Goal: Task Accomplishment & Management: Complete application form

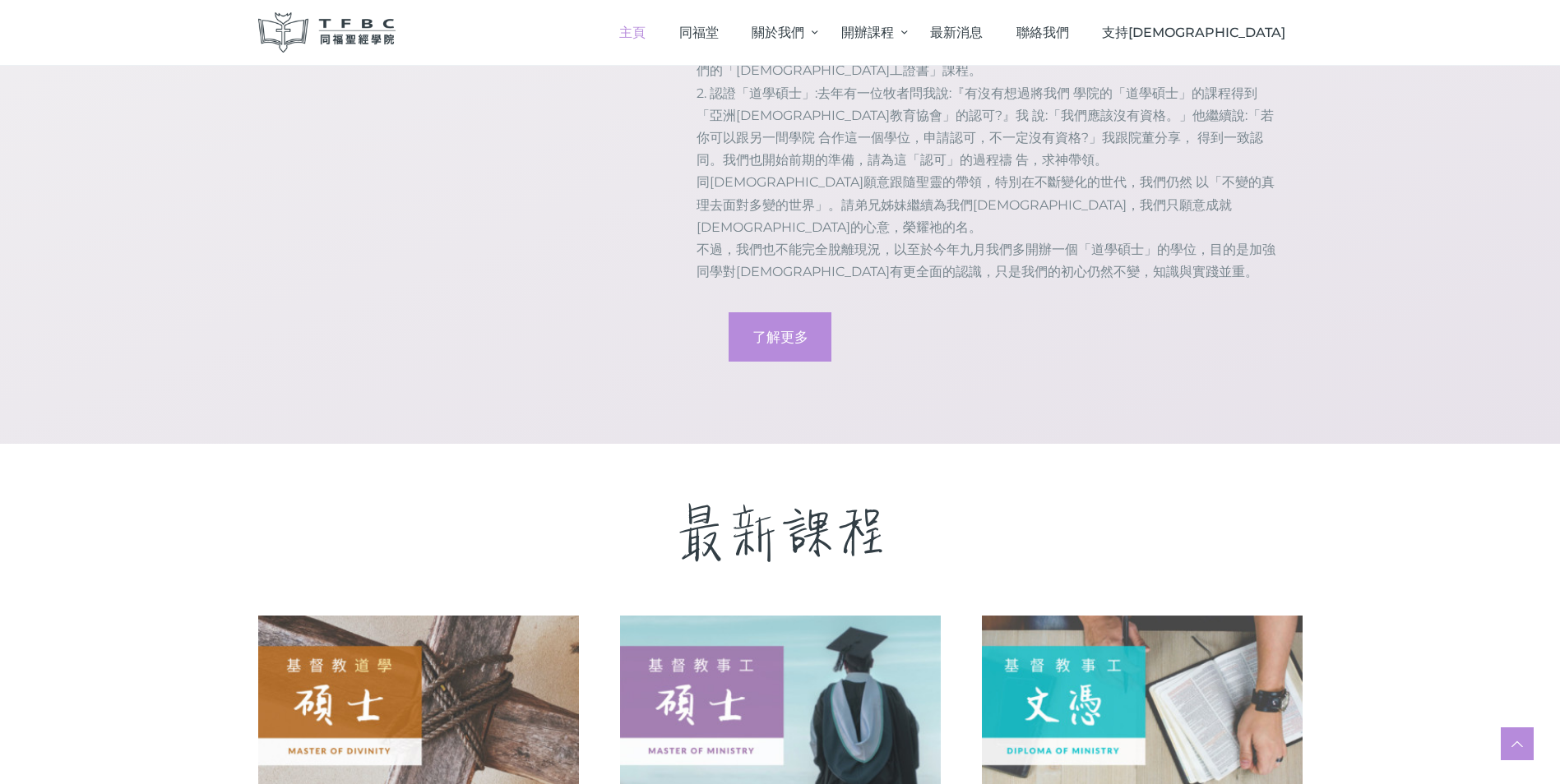
scroll to position [2194, 0]
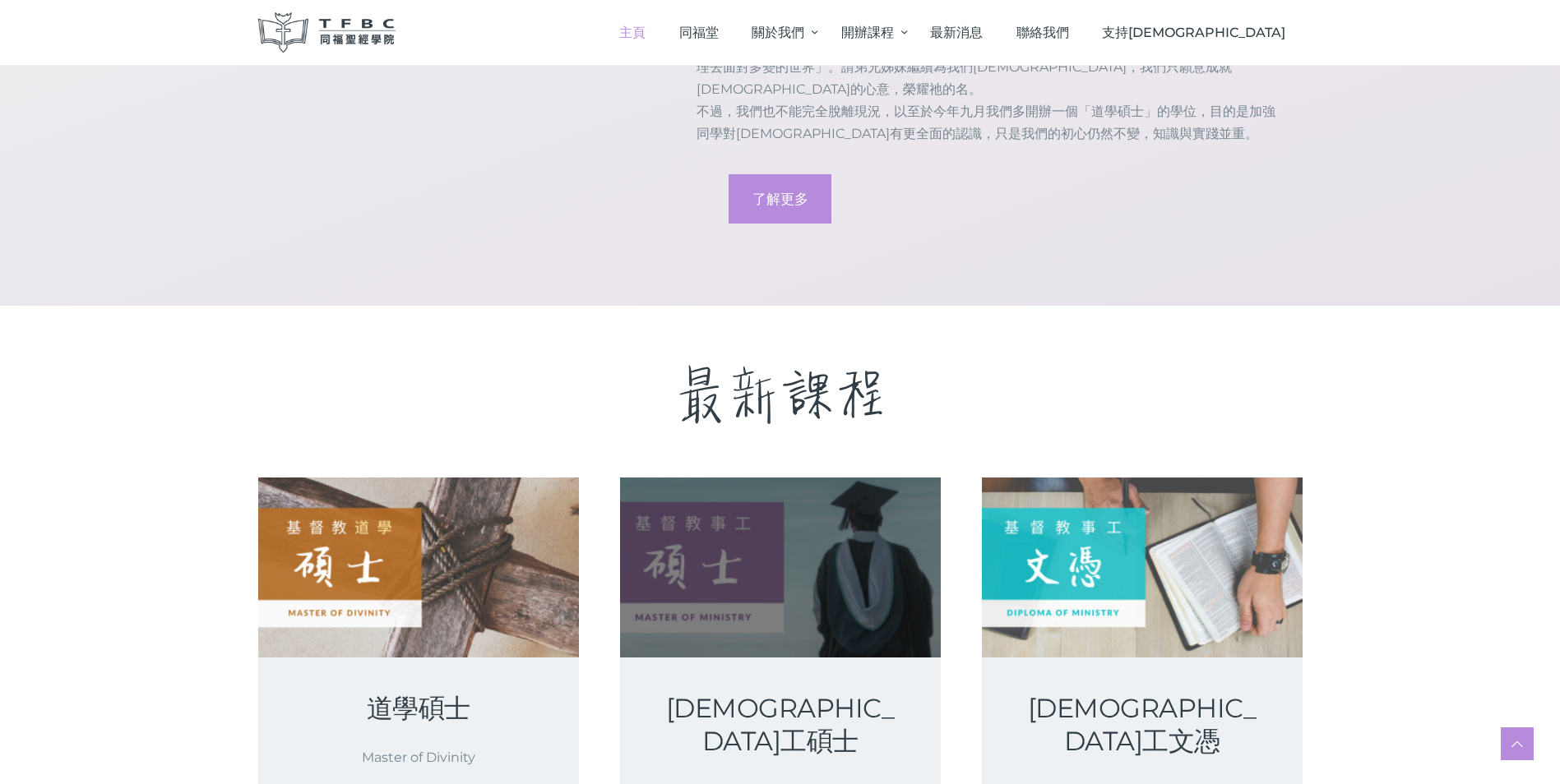
click at [814, 478] on link at bounding box center [780, 568] width 320 height 180
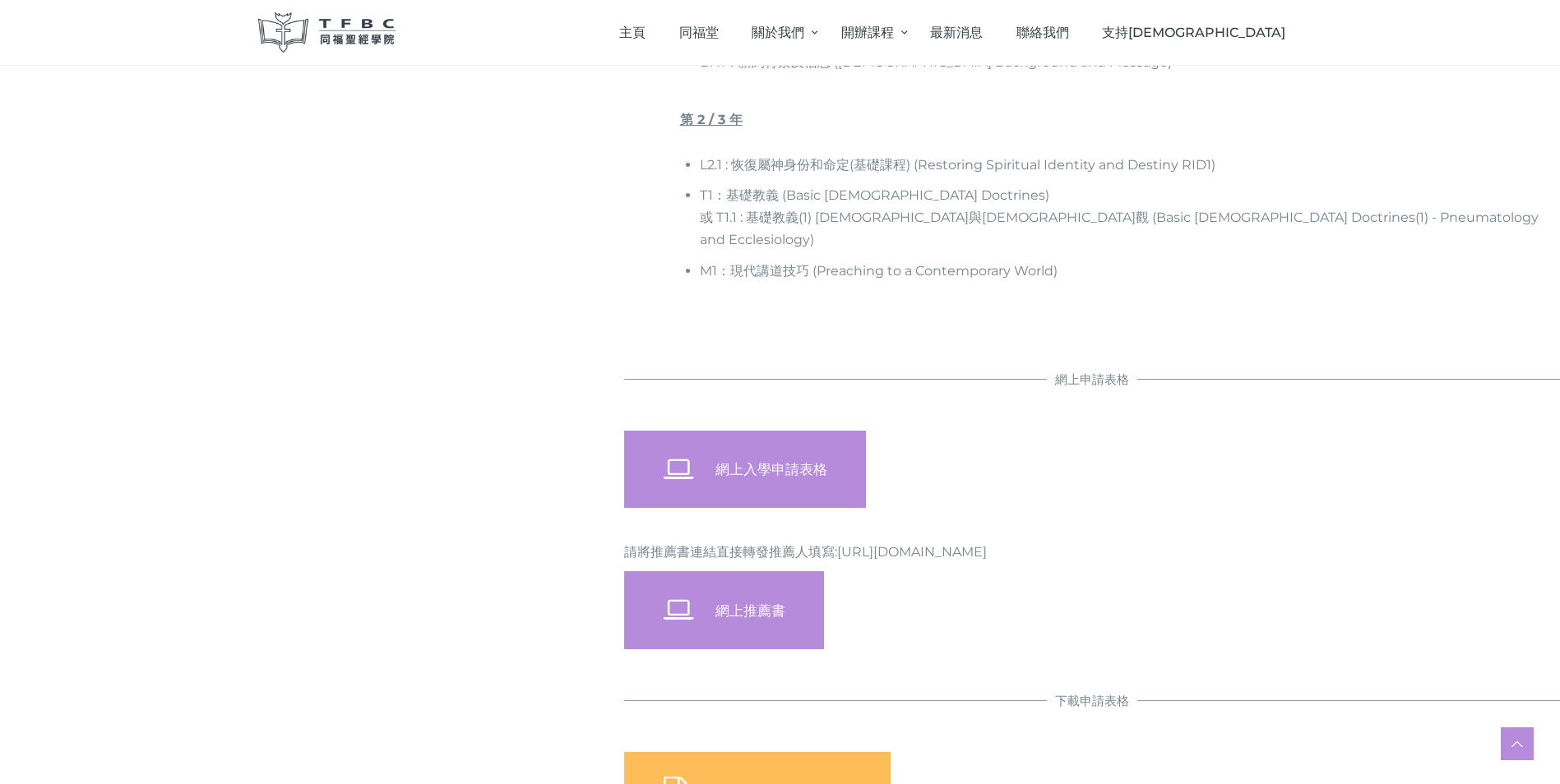
scroll to position [1176, 0]
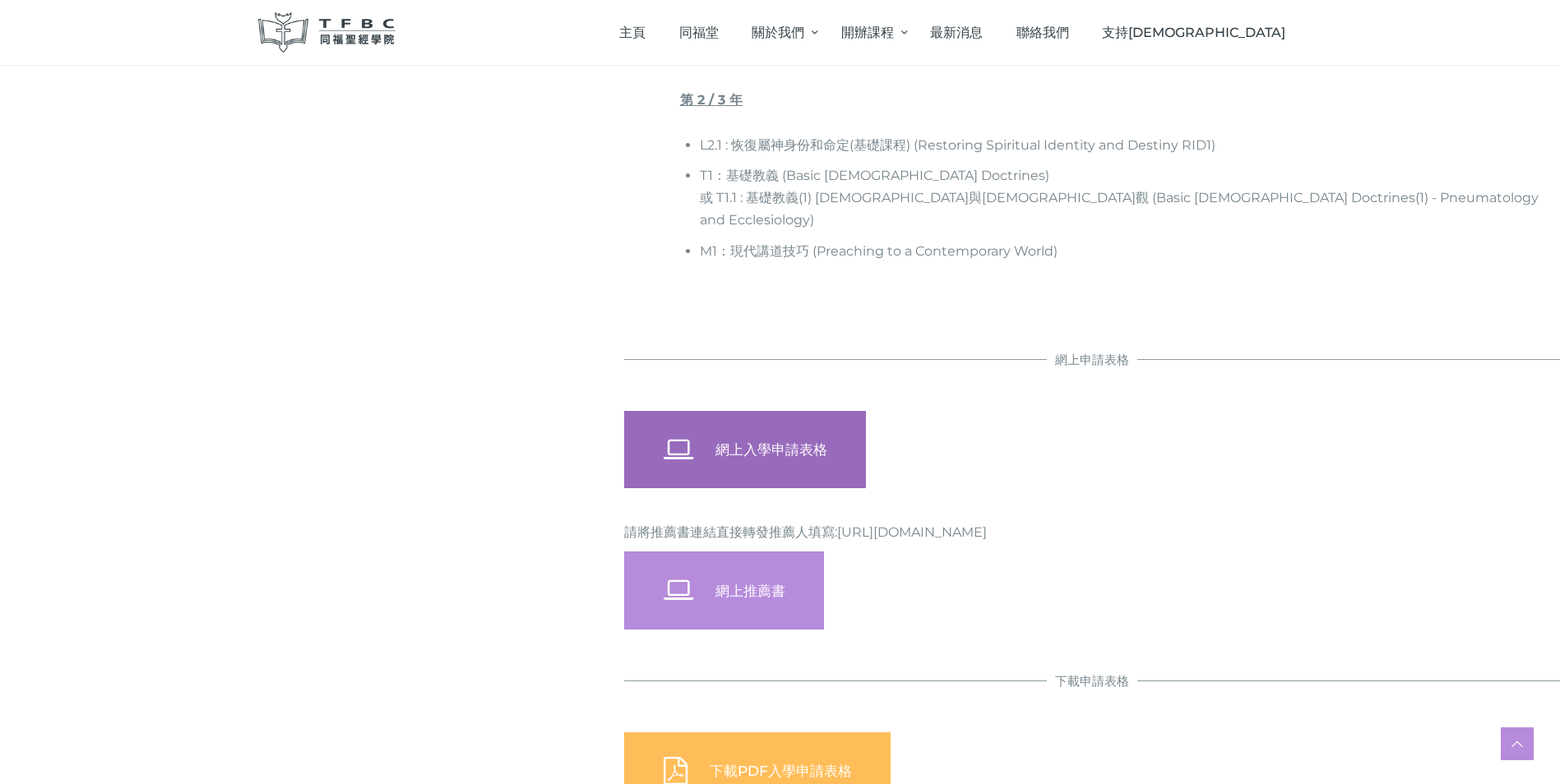
click at [809, 441] on span "網上入學申請表格" at bounding box center [771, 449] width 112 height 17
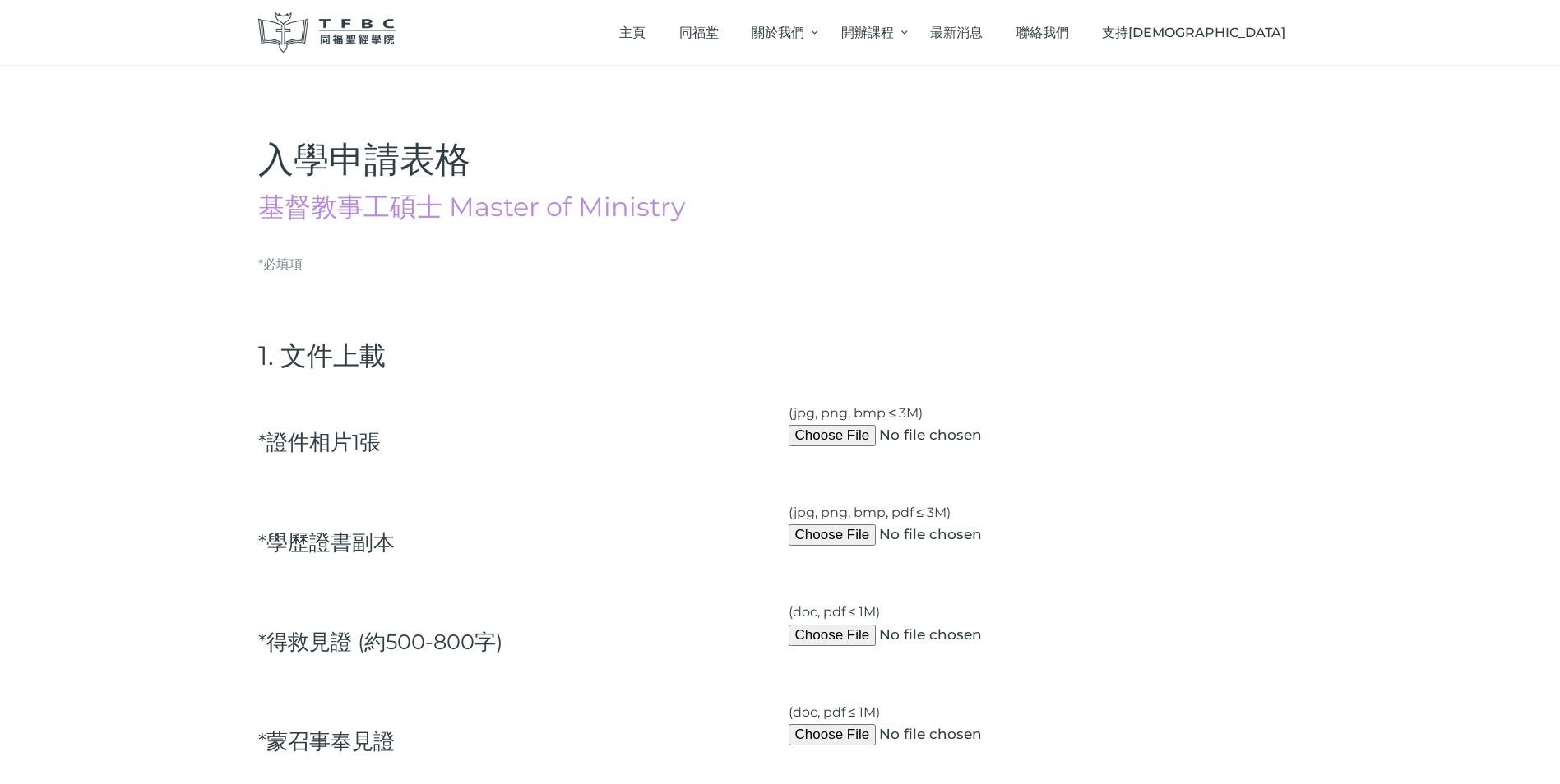
click at [815, 439] on input "(jpg, png, bmp ≤ 3M)" at bounding box center [942, 435] width 308 height 21
type input "C:\fakepath\mic photo (mic) [DATE].jpg"
click at [836, 535] on input "(jpg, png, bmp, pdf ≤ 3M)" at bounding box center [942, 535] width 308 height 21
type input "C:\fakepath\mic (cert) photo (mic) [DATE].jpg"
click at [833, 740] on input "(doc, pdf ≤ 1M)" at bounding box center [942, 735] width 308 height 21
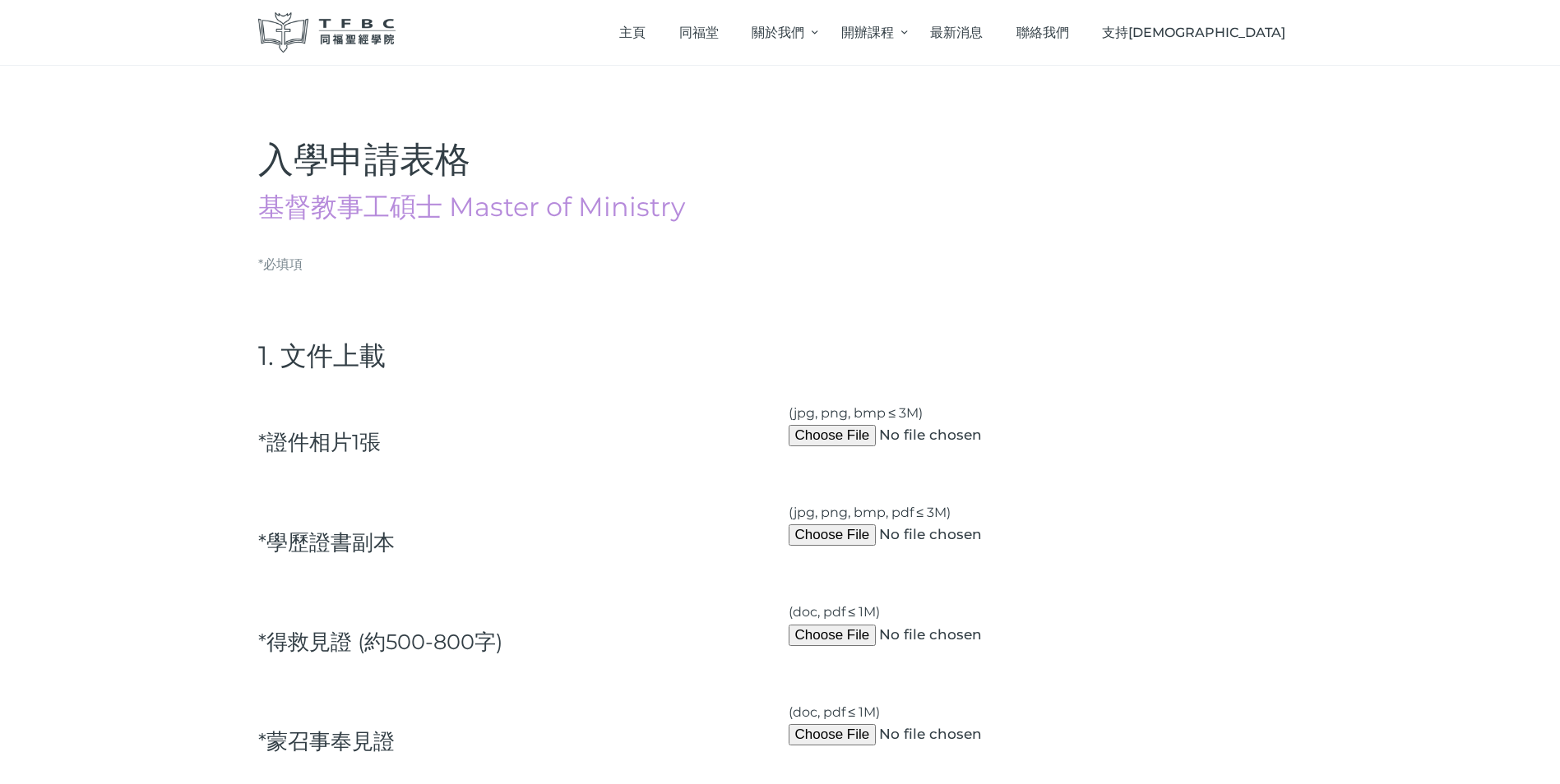
type input "C:\fakepath\Application to [DEMOGRAPHIC_DATA] Course (mic) [DATE].pdf"
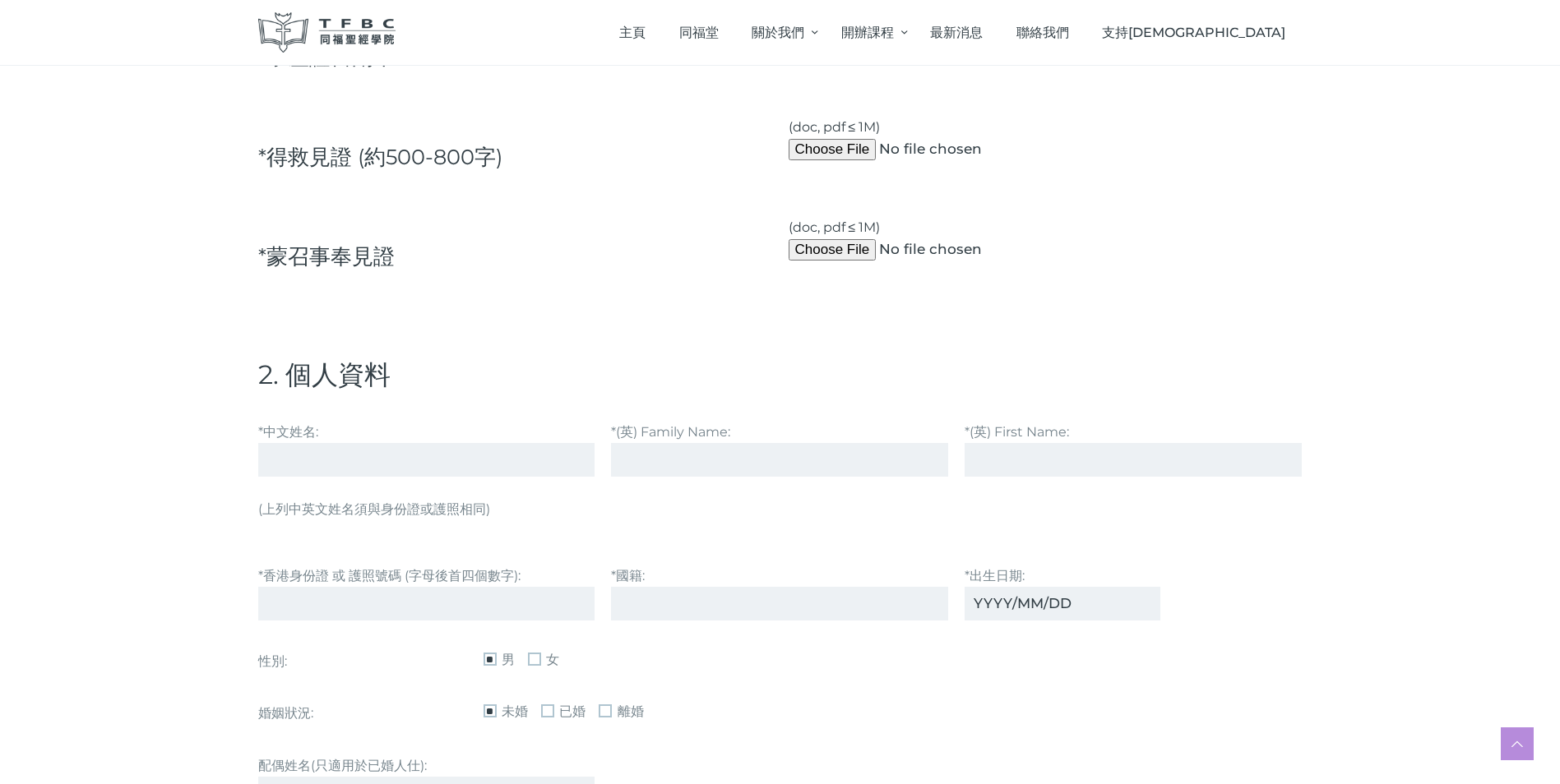
scroll to position [493, 0]
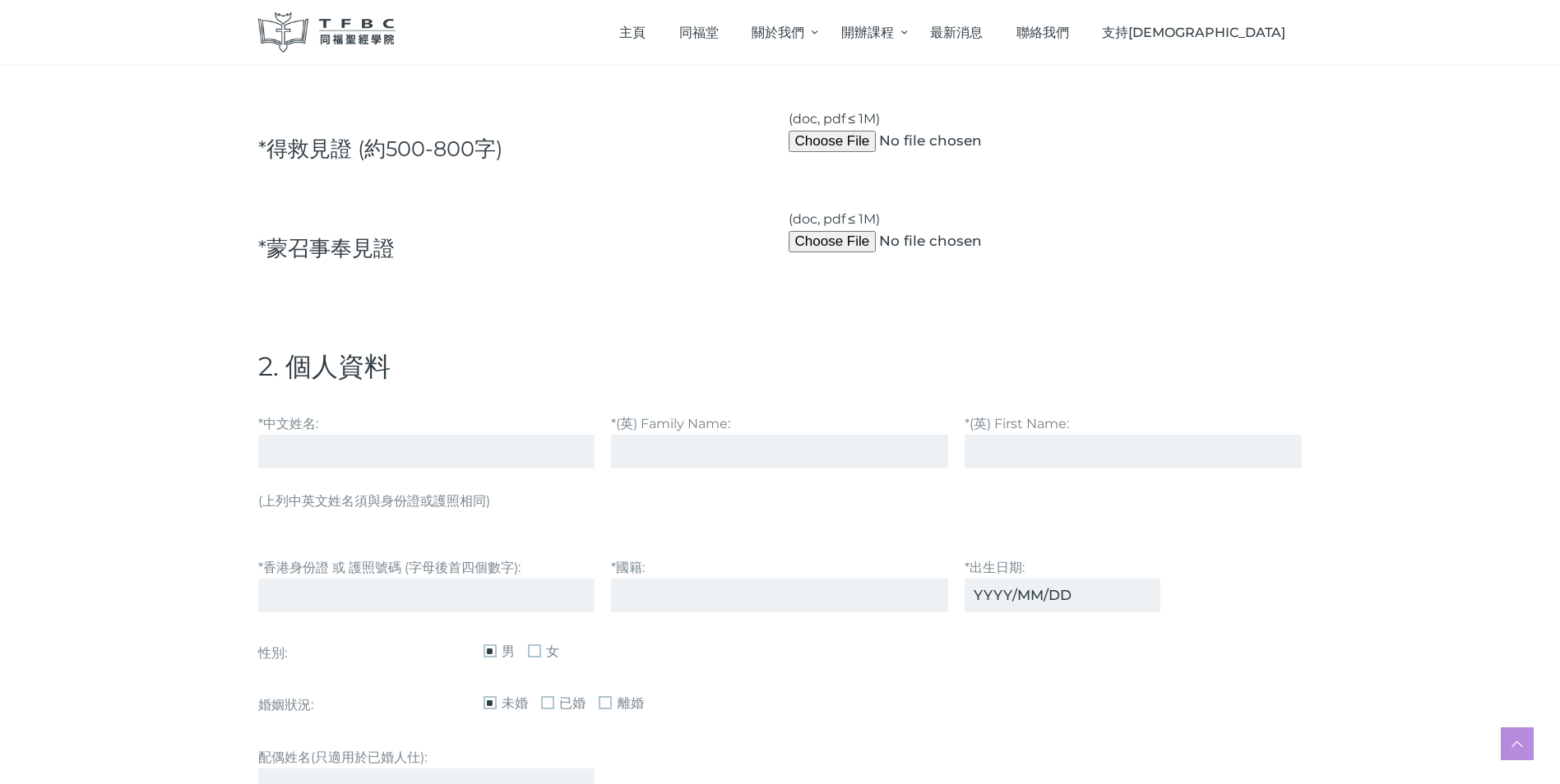
click at [294, 418] on label "*中文姓名:" at bounding box center [427, 441] width 337 height 57
click at [294, 435] on input "*中文姓名:" at bounding box center [427, 452] width 337 height 34
click at [649, 459] on input "*(英) Family Name:" at bounding box center [779, 452] width 337 height 34
type input "[PERSON_NAME]"
click at [1008, 457] on input "*(英) First Name:" at bounding box center [1133, 452] width 337 height 34
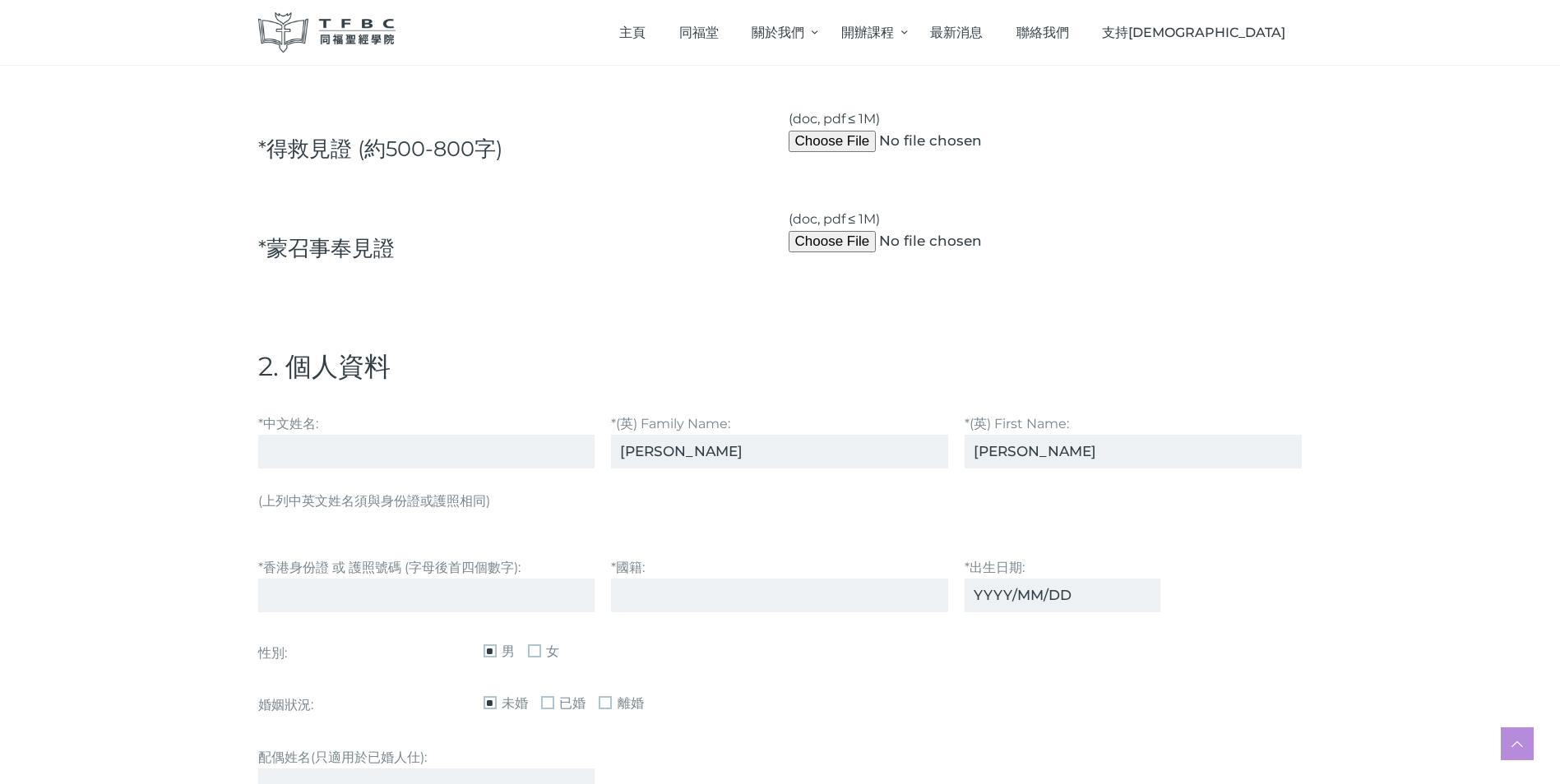
type input "[PERSON_NAME]"
click at [281, 456] on input "*中文姓名:" at bounding box center [427, 452] width 337 height 34
click at [673, 568] on label "*國籍:" at bounding box center [779, 585] width 337 height 57
click at [673, 579] on input "*國籍:" at bounding box center [779, 595] width 337 height 34
type input "Chinese"
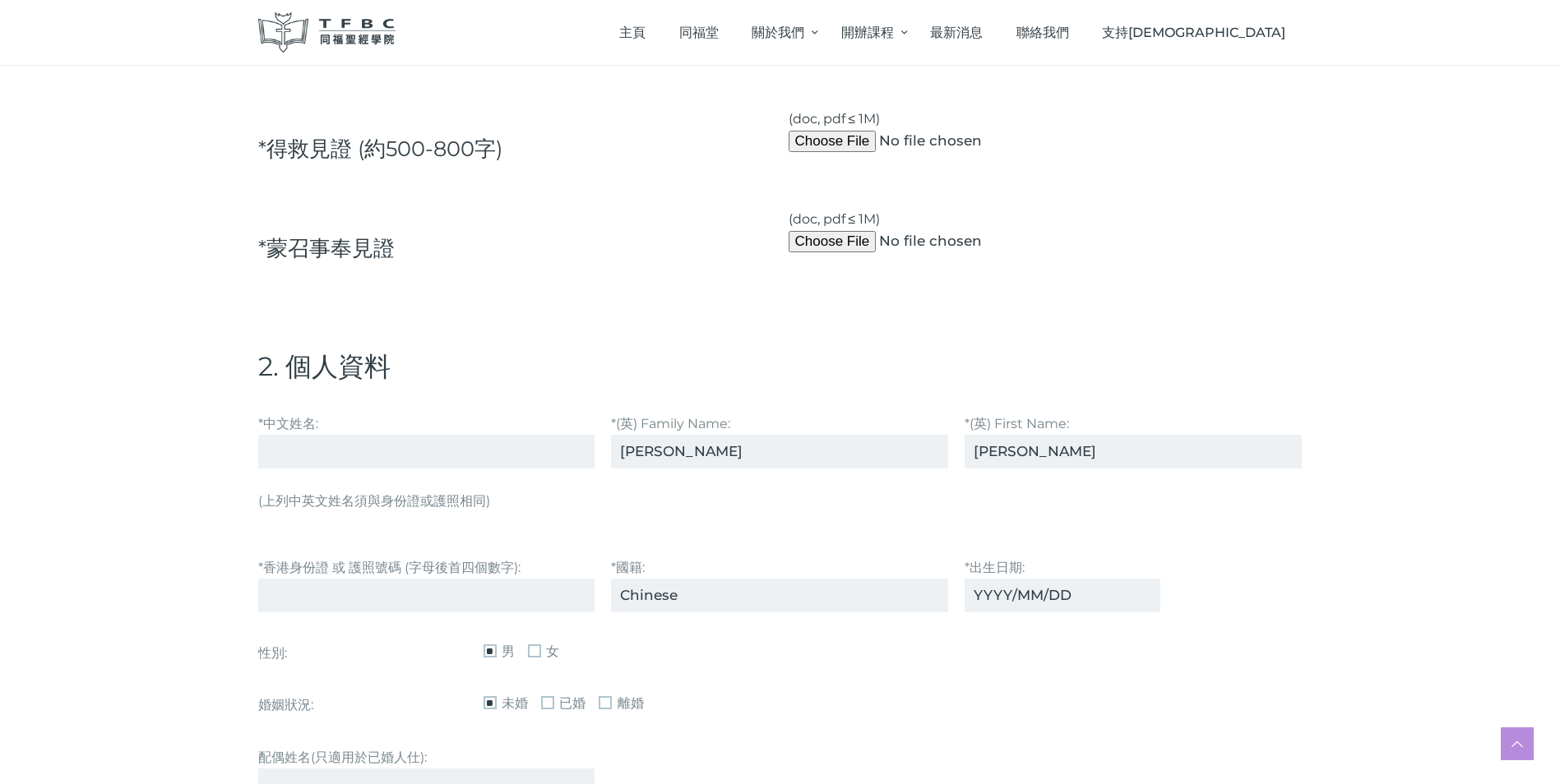
click at [975, 594] on input "*出⽣⽇期:" at bounding box center [1062, 595] width 195 height 34
type input "[DATE]"
click at [536, 649] on span "女" at bounding box center [543, 652] width 31 height 20
click at [550, 697] on span "已婚" at bounding box center [563, 704] width 44 height 20
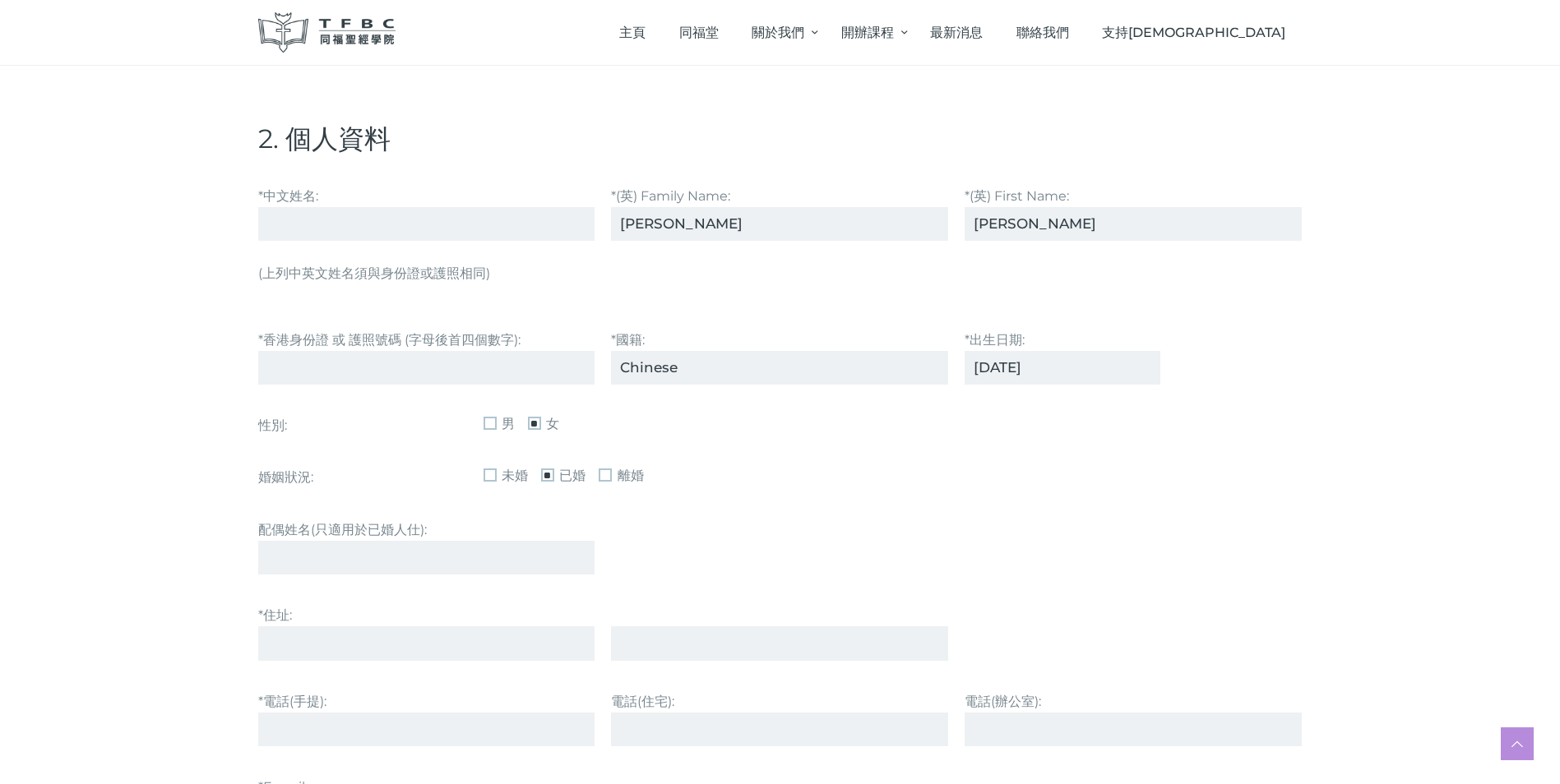
scroll to position [740, 0]
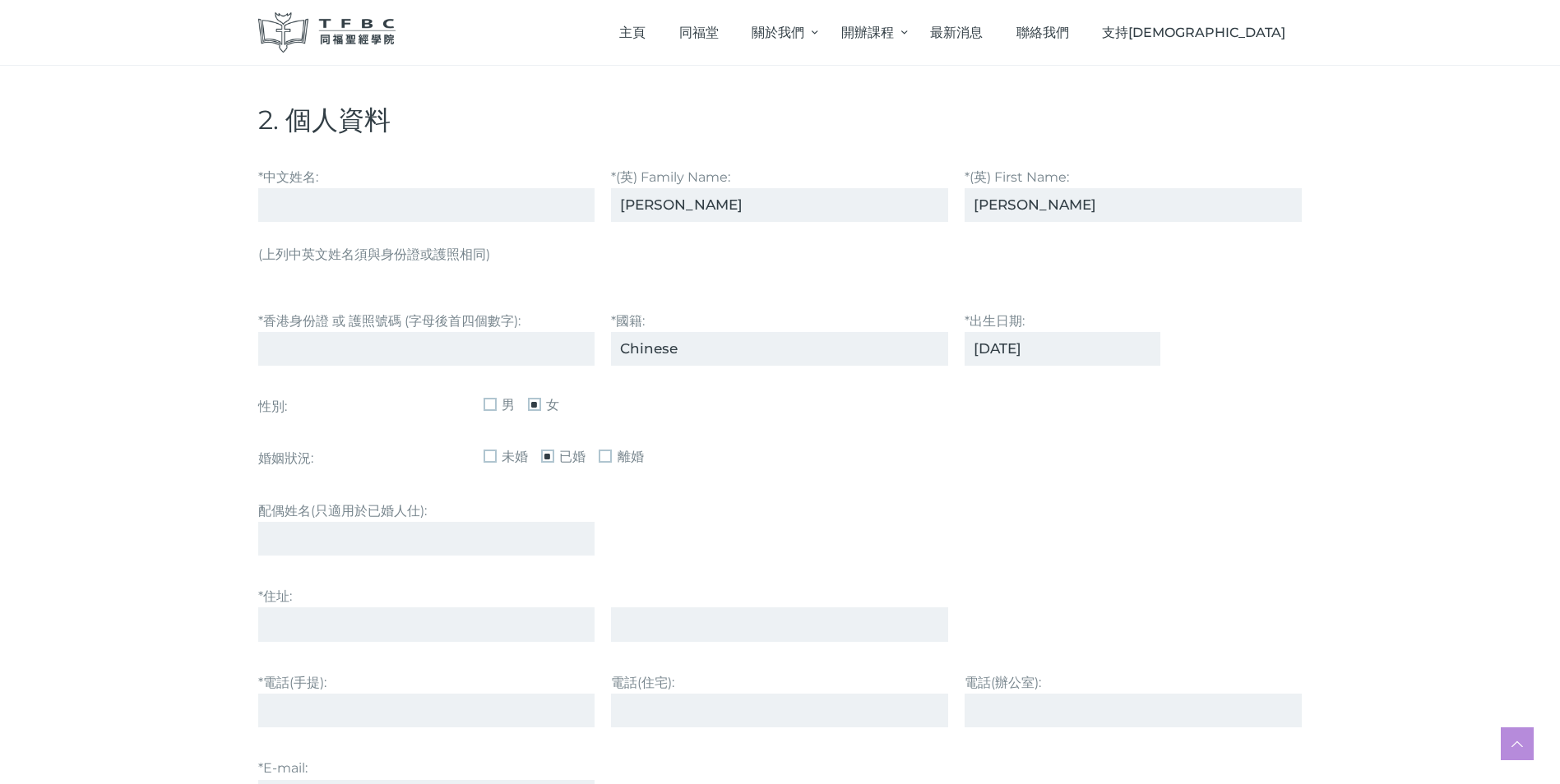
click at [486, 513] on label "配偶姓名(只適用於已婚人仕):" at bounding box center [427, 528] width 337 height 57
click at [486, 522] on input "配偶姓名(只適用於已婚人仕):" at bounding box center [427, 539] width 337 height 34
type input "[PERSON_NAME]"
click at [362, 592] on label "*住址:" at bounding box center [427, 614] width 337 height 57
click at [362, 608] on input "*住址:" at bounding box center [427, 625] width 337 height 34
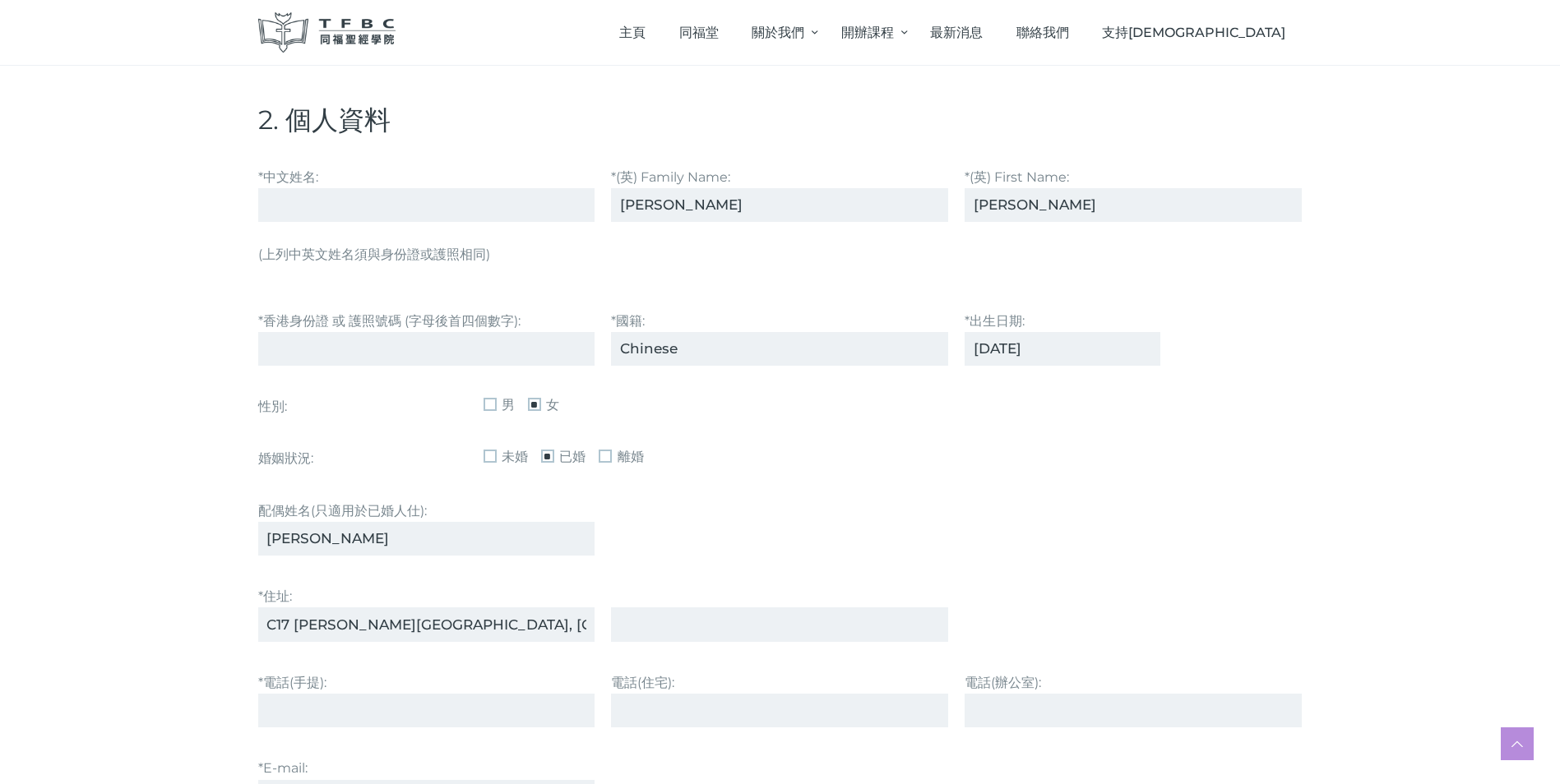
type input "C17 [PERSON_NAME][GEOGRAPHIC_DATA], [GEOGRAPHIC_DATA]"
drag, startPoint x: 338, startPoint y: 679, endPoint x: 351, endPoint y: 691, distance: 17.7
click at [339, 680] on label "*電話(⼿提):" at bounding box center [427, 700] width 337 height 57
click at [339, 693] on input "*電話(⼿提):" at bounding box center [427, 710] width 337 height 34
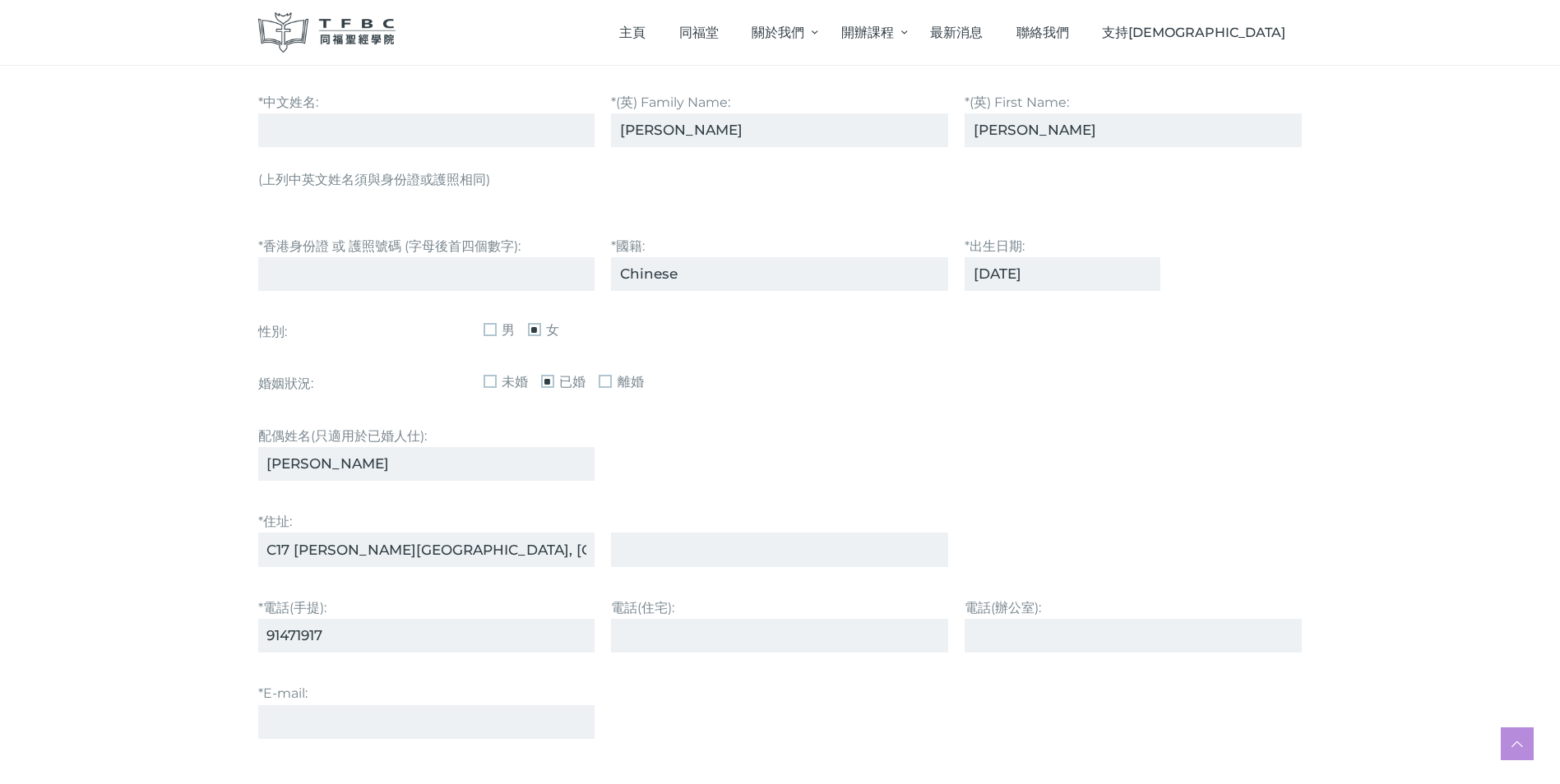
scroll to position [904, 0]
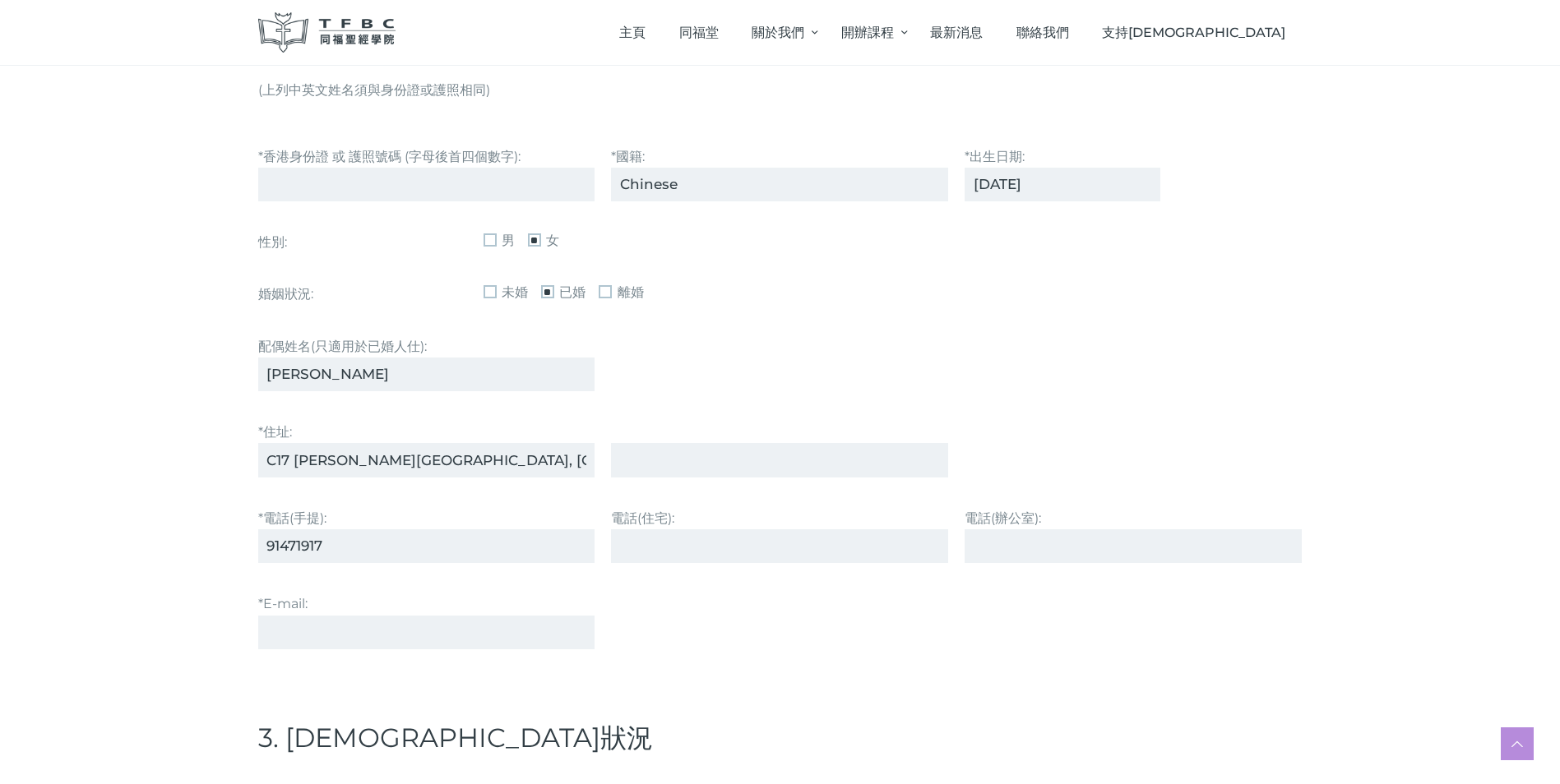
type input "91471917"
click at [328, 636] on input "*E-mail:" at bounding box center [427, 632] width 337 height 34
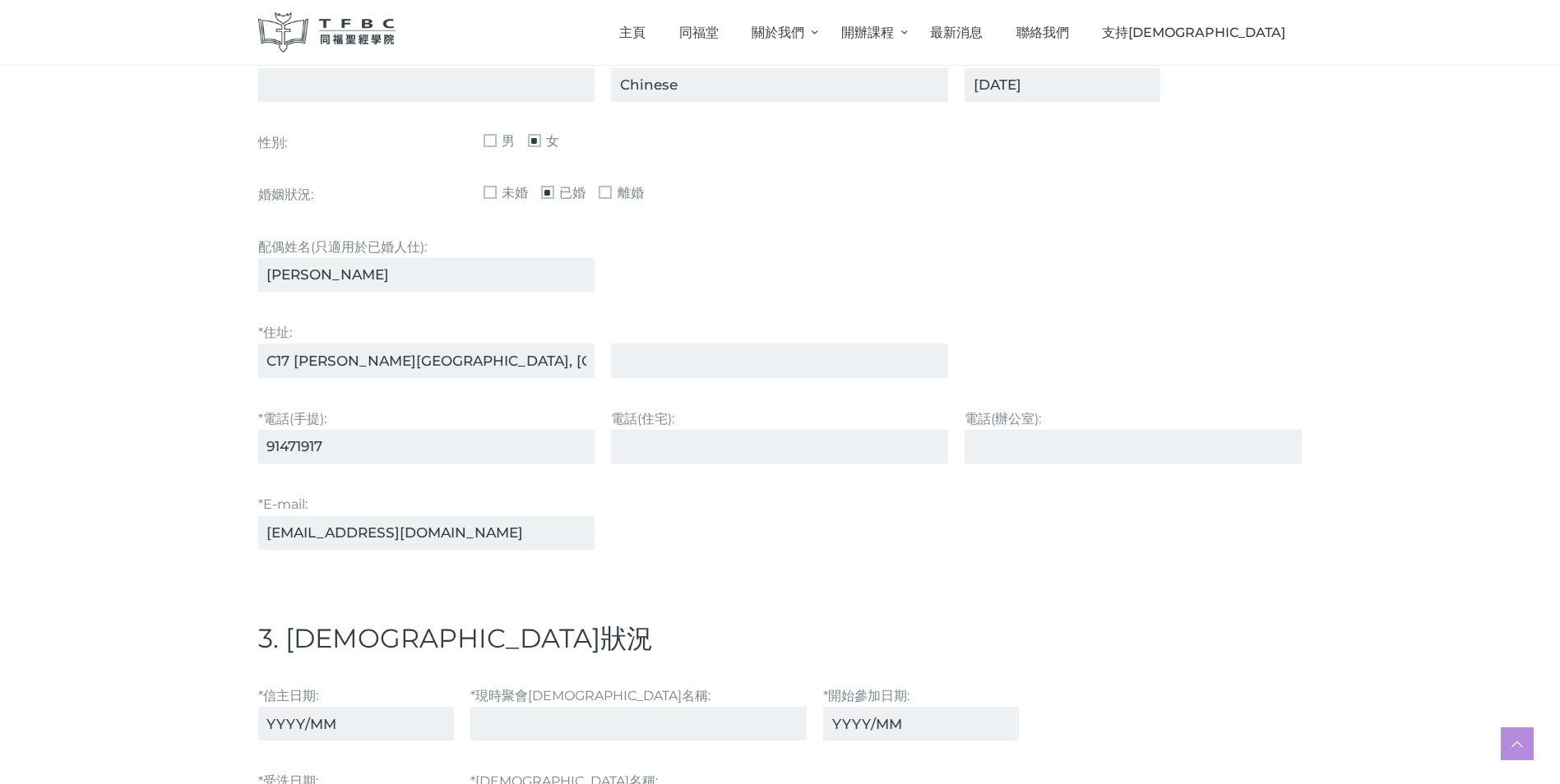
scroll to position [1151, 0]
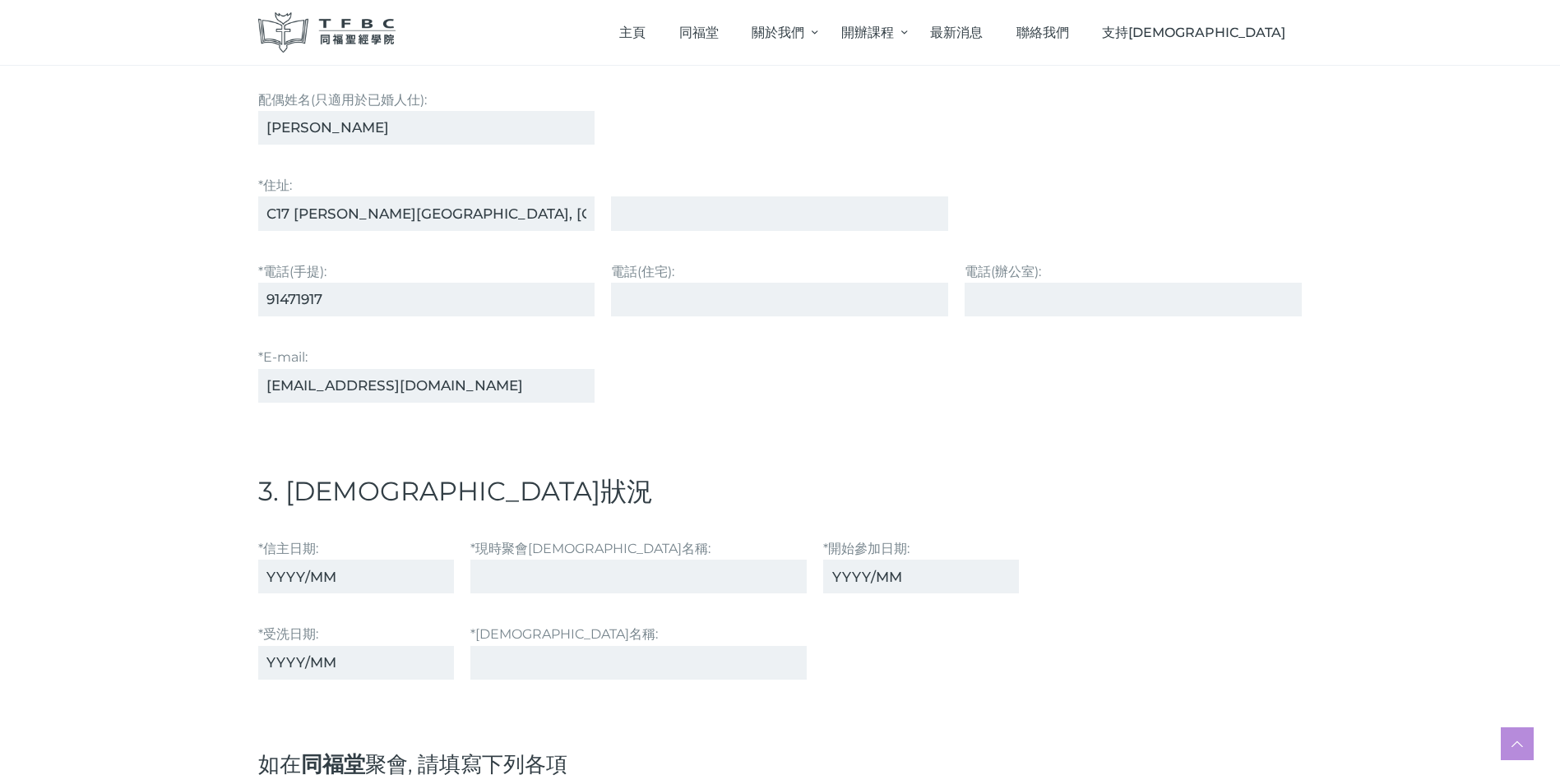
type input "[EMAIL_ADDRESS][DOMAIN_NAME]"
click at [267, 576] on input "*信主⽇期:" at bounding box center [356, 577] width 195 height 34
type input "2006/04"
click at [517, 584] on input "*現時聚會[DEMOGRAPHIC_DATA]名稱:" at bounding box center [639, 577] width 337 height 34
type input "[PERSON_NAME] Church (CWB)"
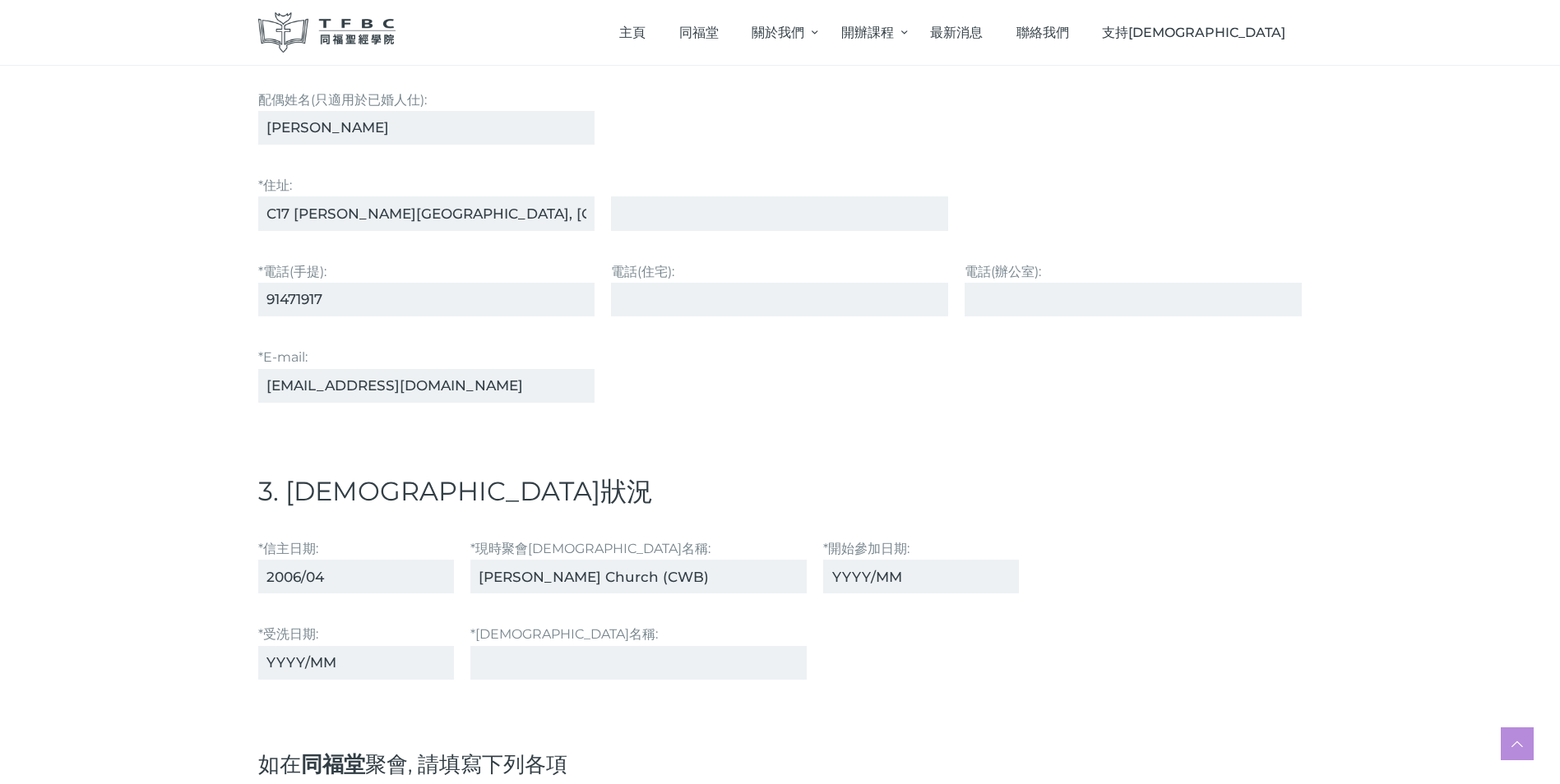
click at [829, 577] on input "*開始參加⽇期:" at bounding box center [920, 577] width 195 height 34
type input "2006/04"
click at [312, 652] on input "*受洗⽇期:" at bounding box center [356, 663] width 195 height 34
type input "2017/07"
click at [502, 657] on input "*[DEMOGRAPHIC_DATA]名稱:" at bounding box center [639, 663] width 337 height 34
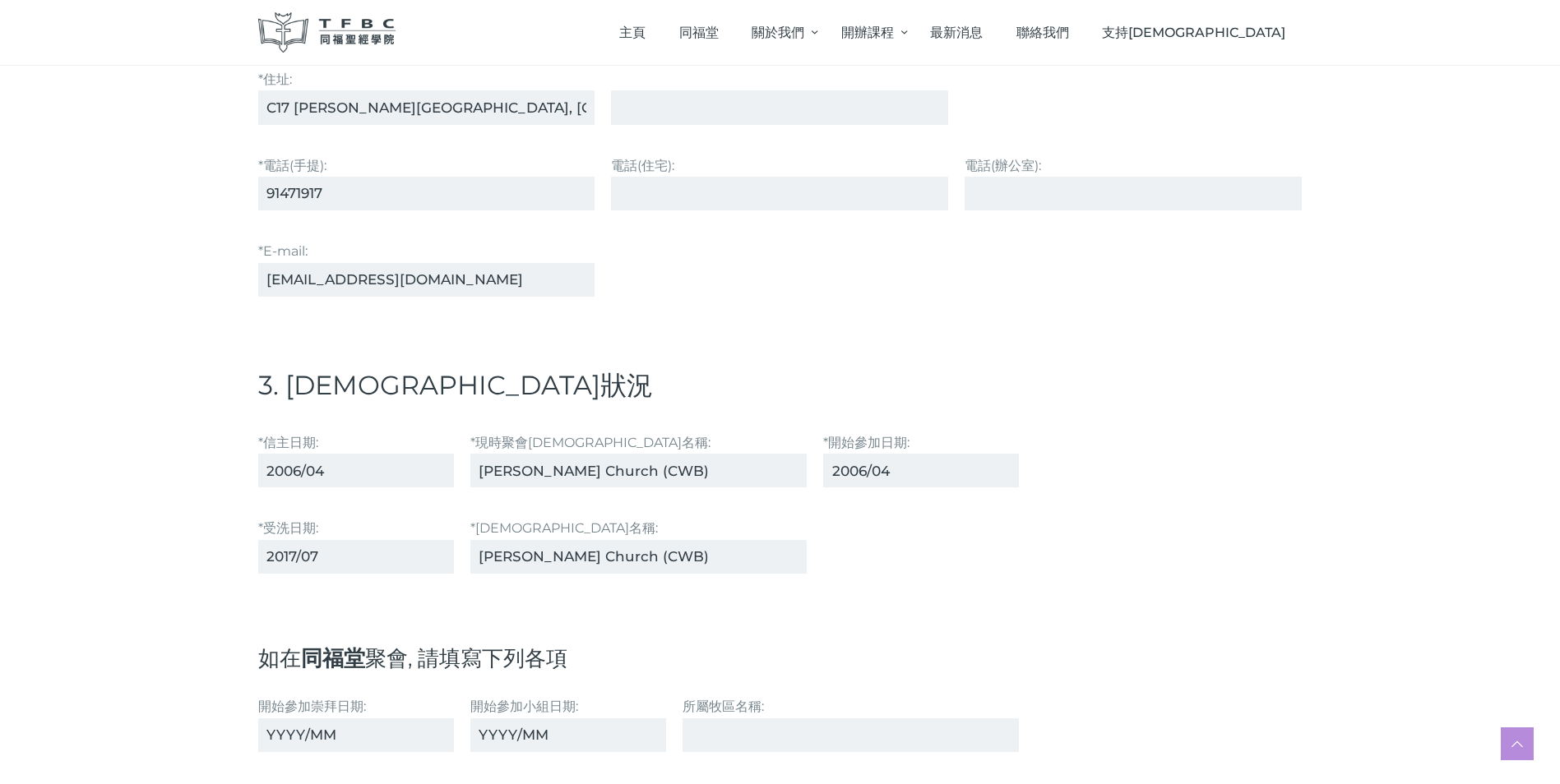
scroll to position [1398, 0]
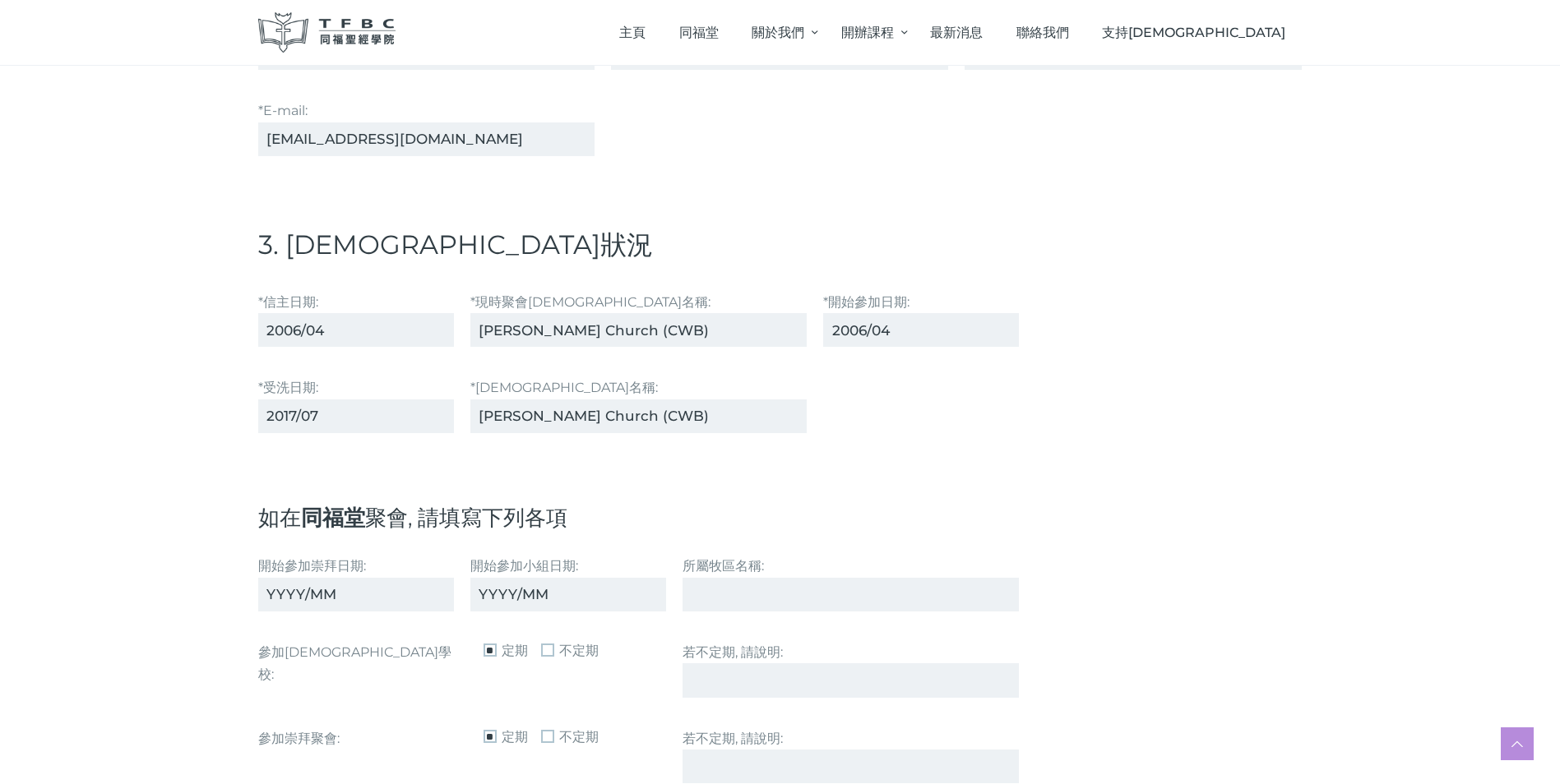
type input "[PERSON_NAME] Church (CWB)"
click at [265, 592] on input "開始參加崇拜⽇期:" at bounding box center [356, 594] width 195 height 34
type input "2006/04"
click at [475, 593] on input "開始參加⼩組⽇期:" at bounding box center [568, 594] width 195 height 34
type input "2014/04"
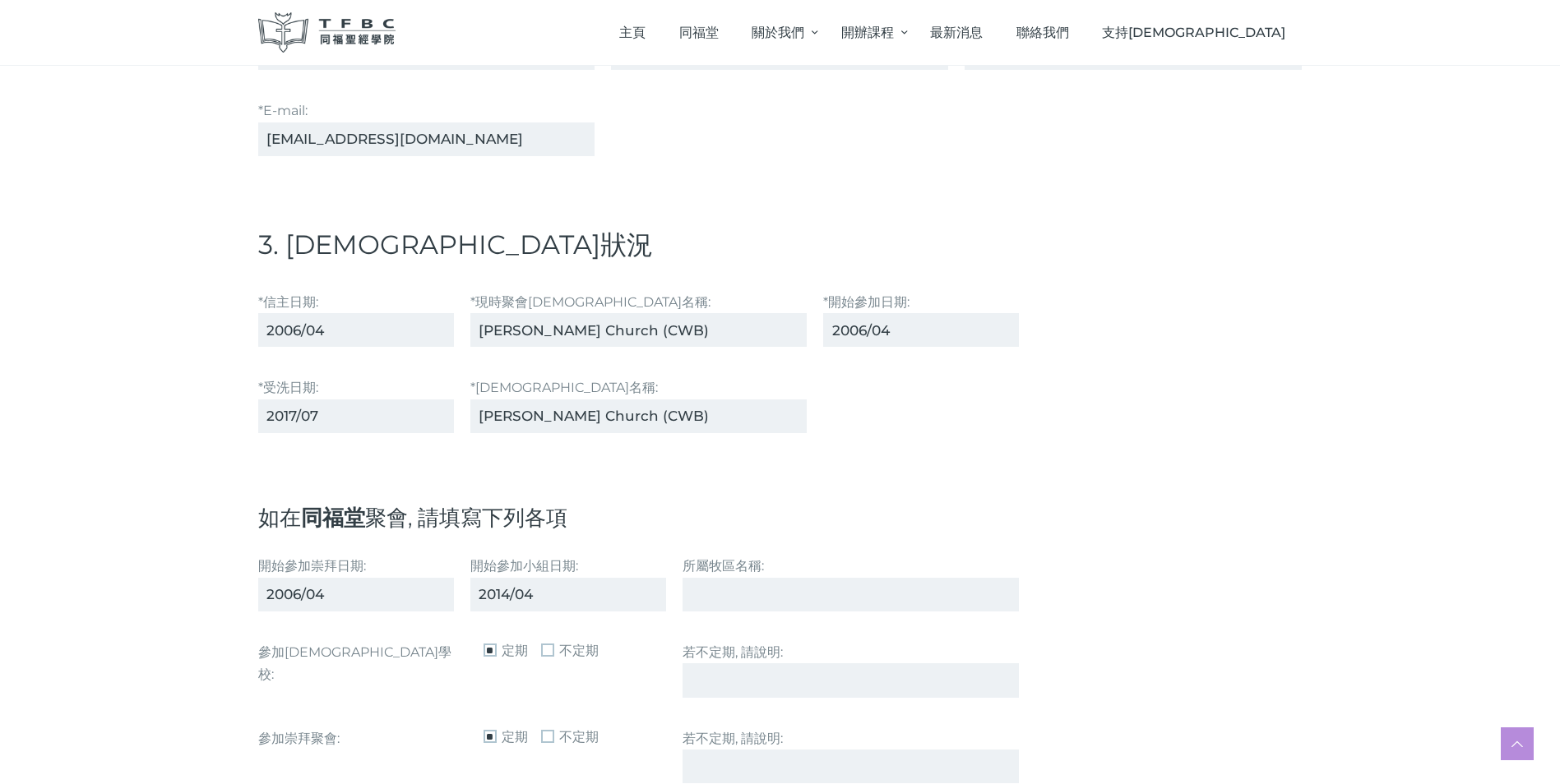
click at [725, 597] on input "所屬牧區名稱:" at bounding box center [851, 594] width 337 height 34
type input "[PERSON_NAME]"
click at [551, 652] on span "不定期" at bounding box center [569, 652] width 58 height 20
click at [716, 647] on label "若不定期, 請說明:" at bounding box center [851, 670] width 337 height 57
click at [716, 663] on input "若不定期, 請說明:" at bounding box center [851, 680] width 337 height 34
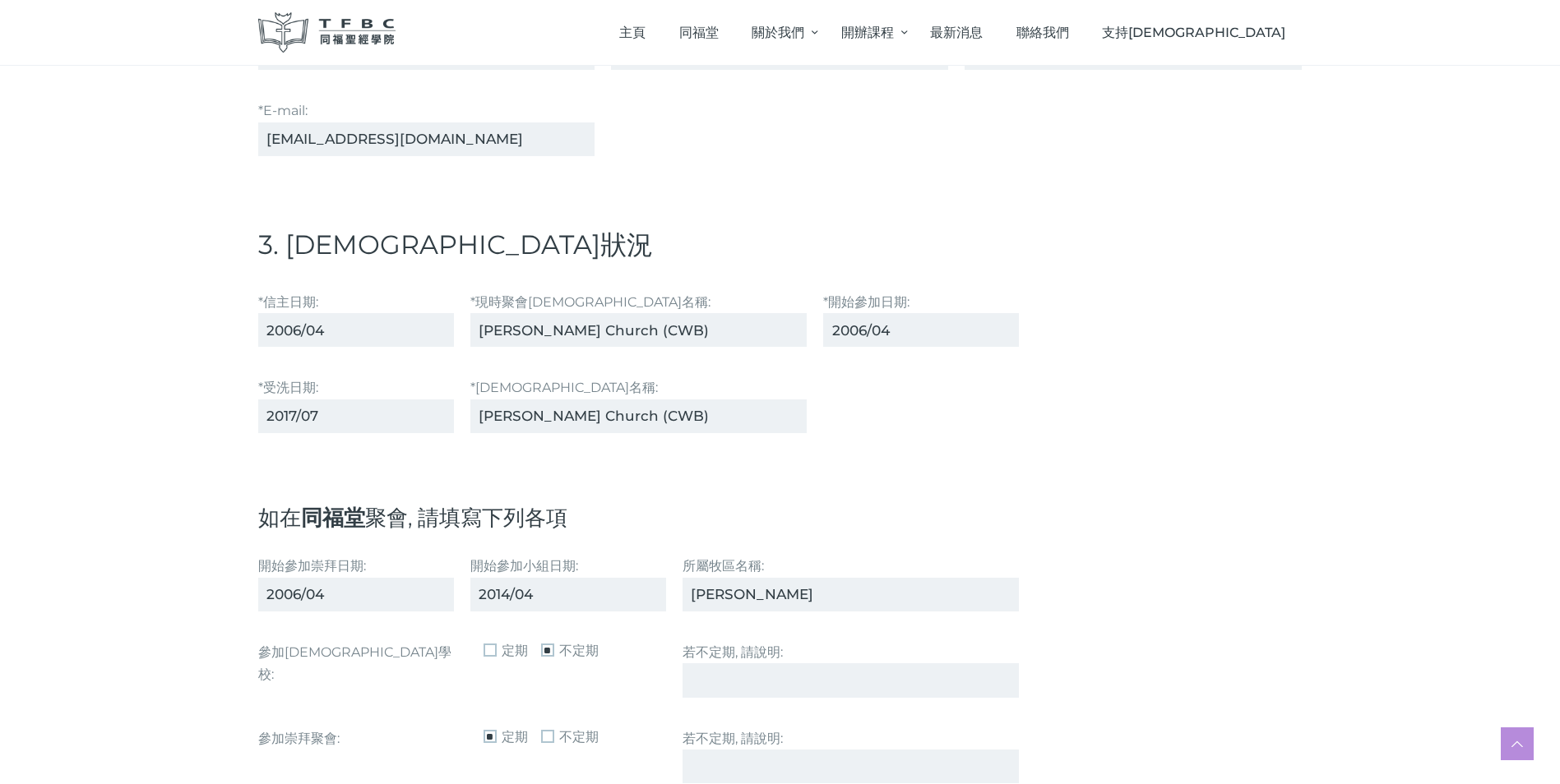
scroll to position [1480, 0]
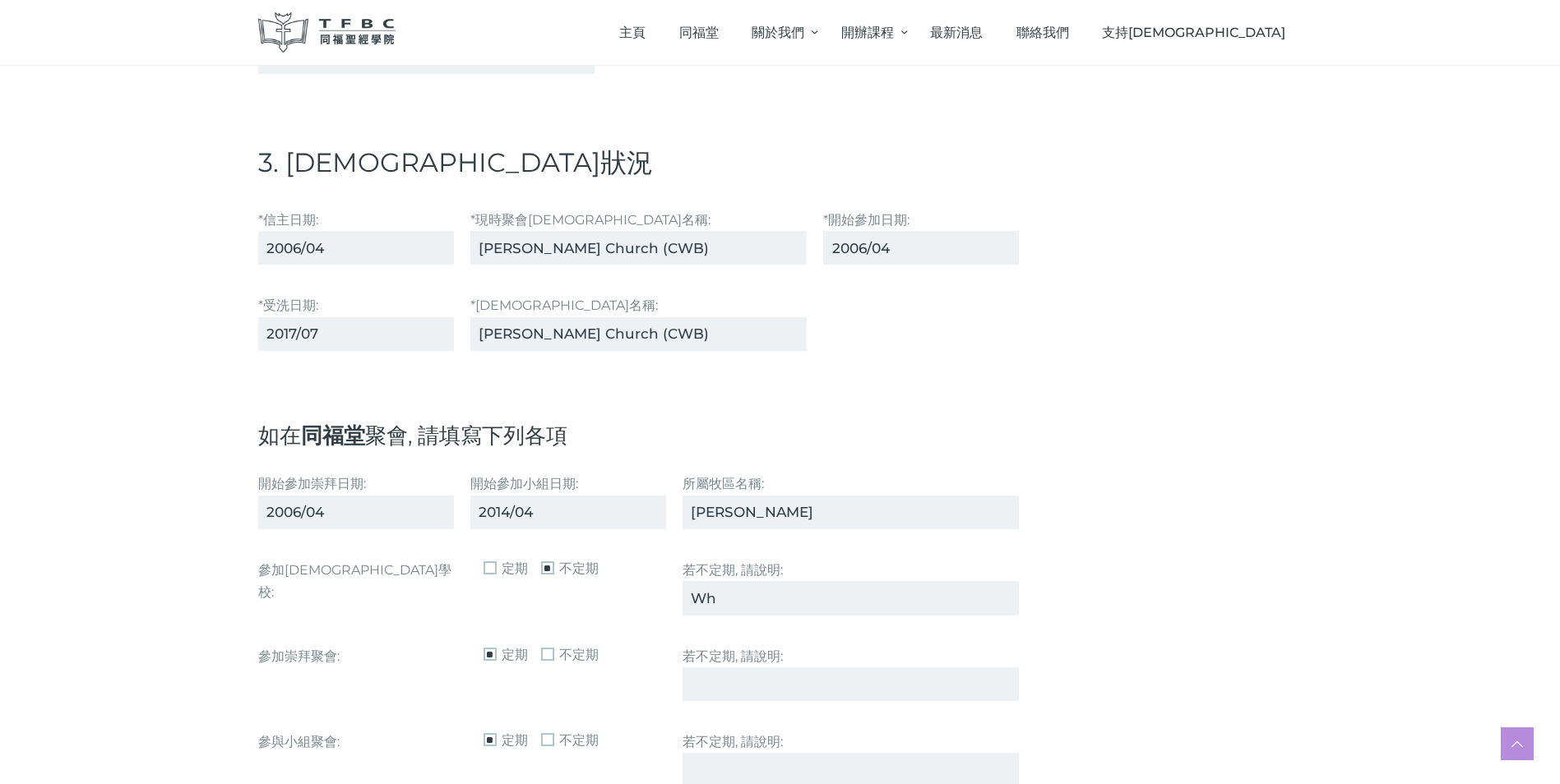
type input "W"
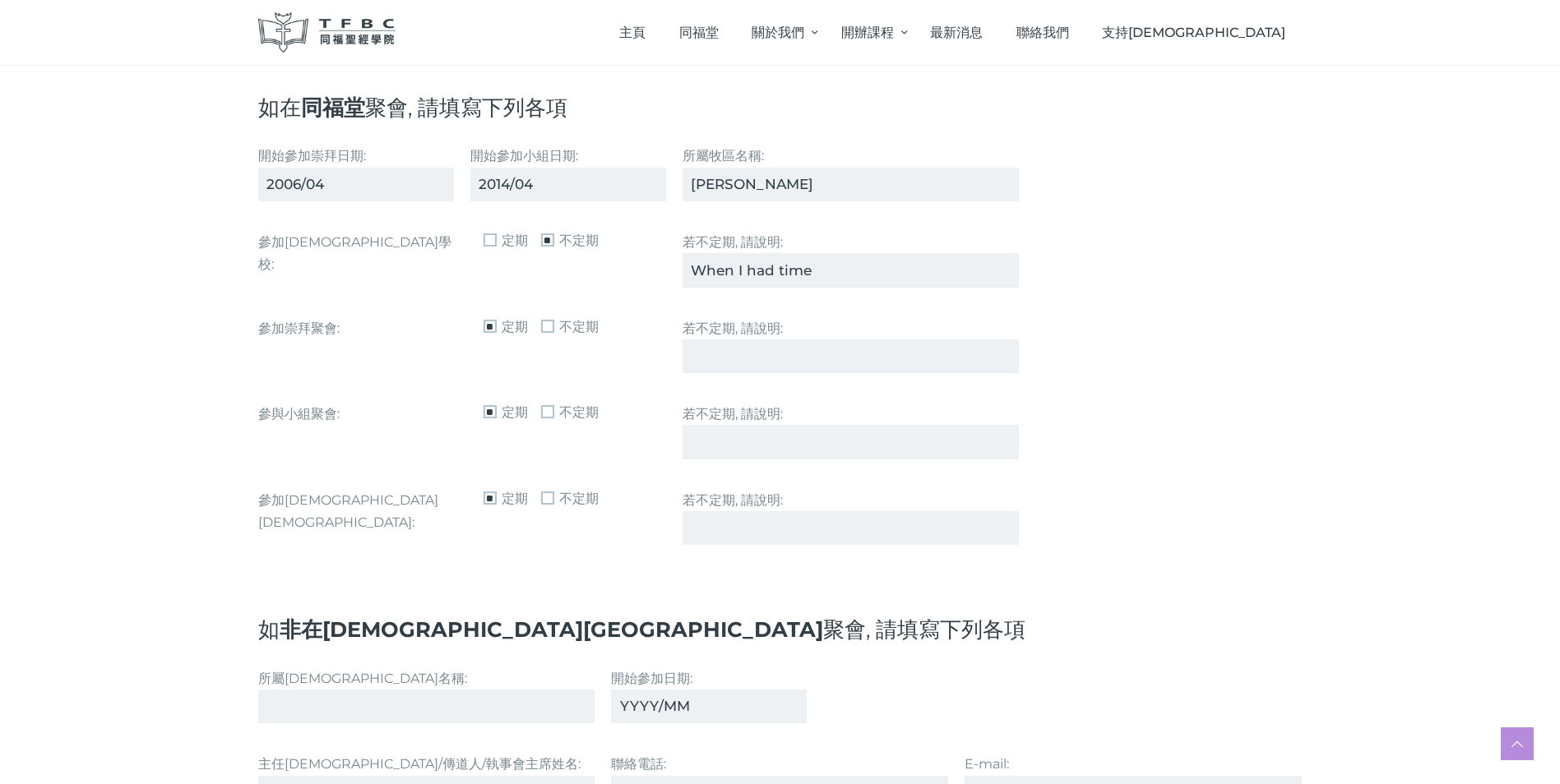
scroll to position [1809, 0]
type input "When I had time"
click at [546, 496] on span "不定期" at bounding box center [569, 498] width 58 height 20
click at [692, 525] on input "若不定期, 請說明:" at bounding box center [851, 527] width 337 height 34
click at [746, 527] on input "When I had time" at bounding box center [851, 527] width 337 height 34
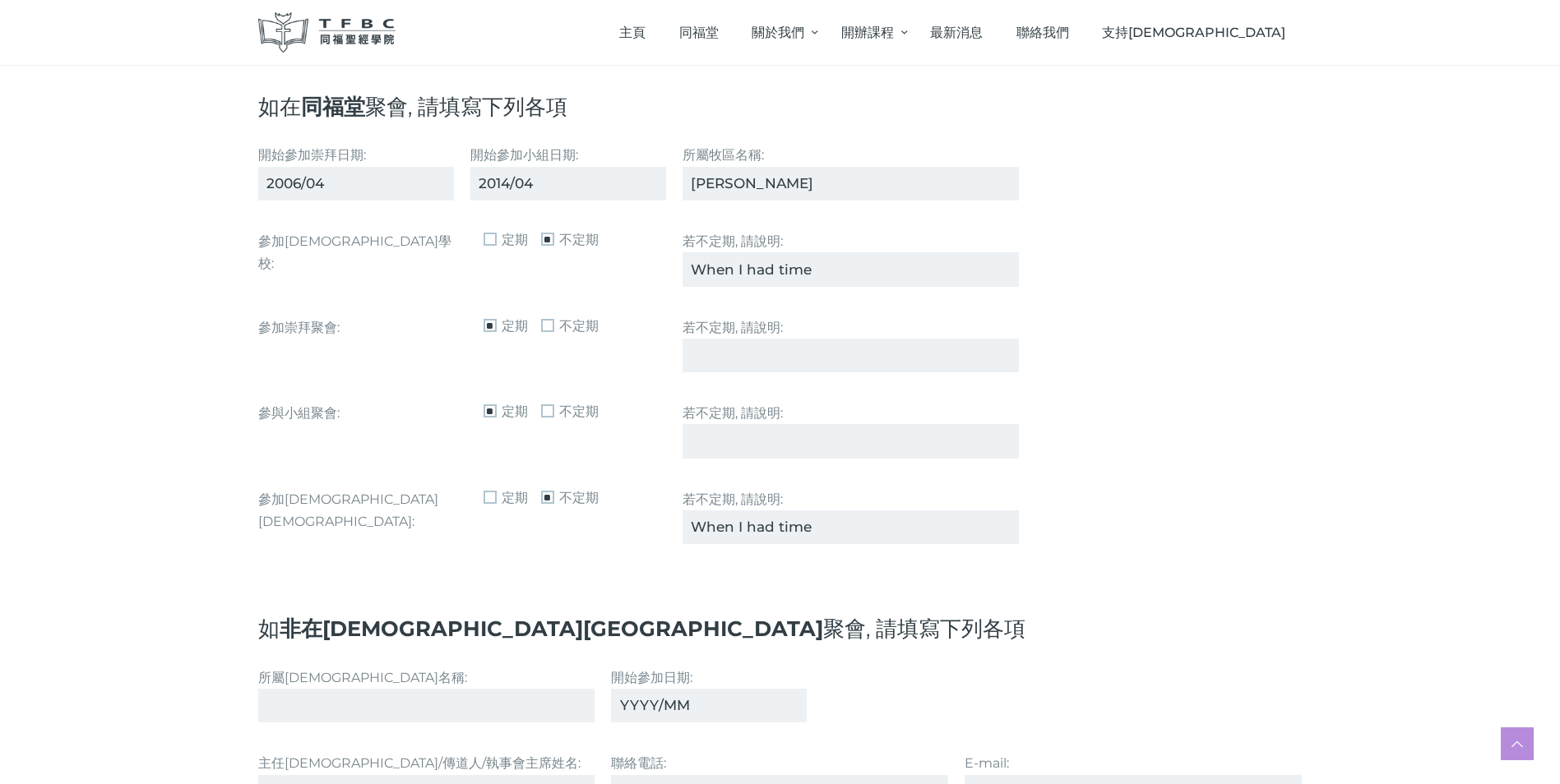
type input "When I had time"
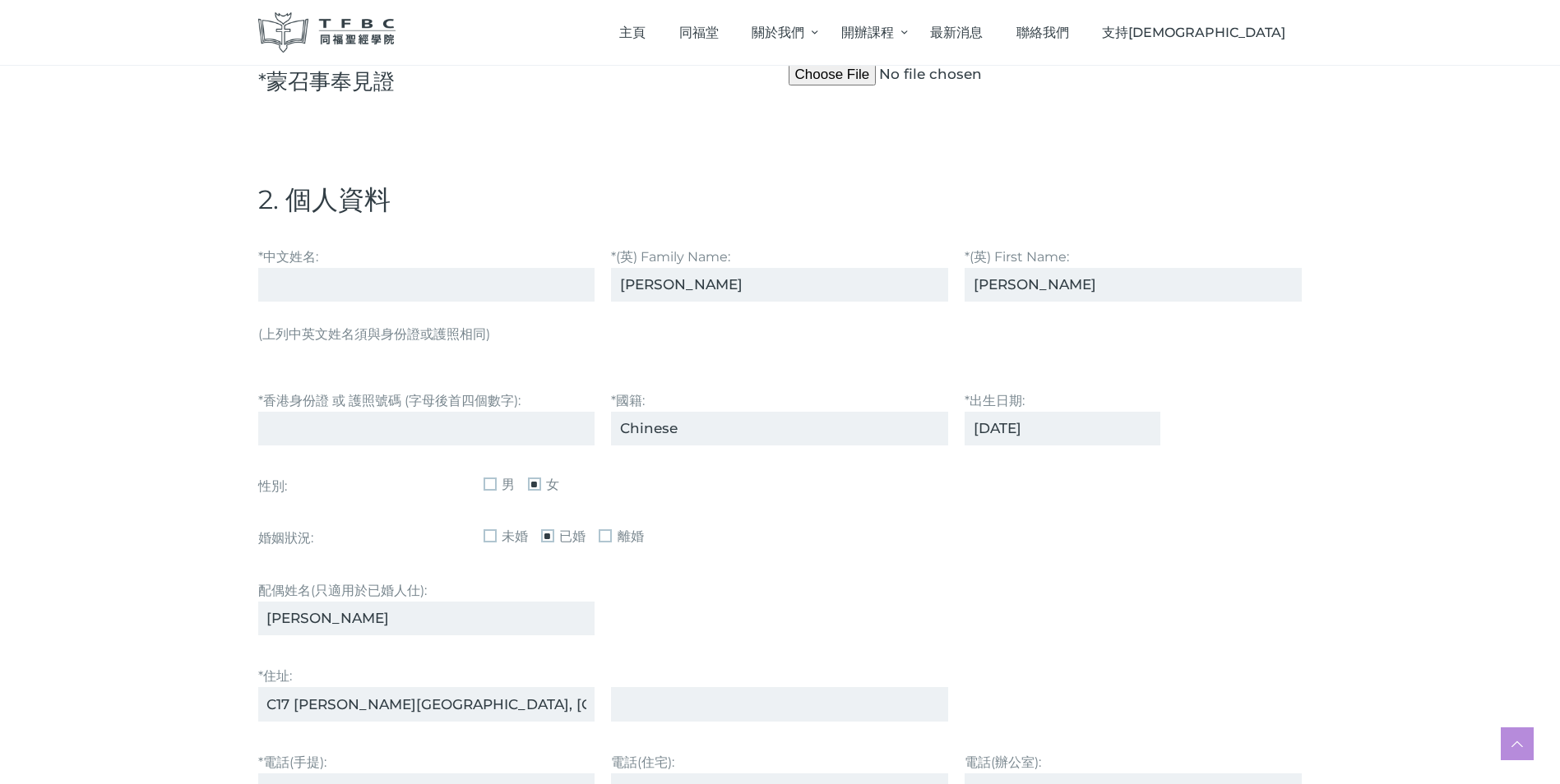
scroll to position [411, 0]
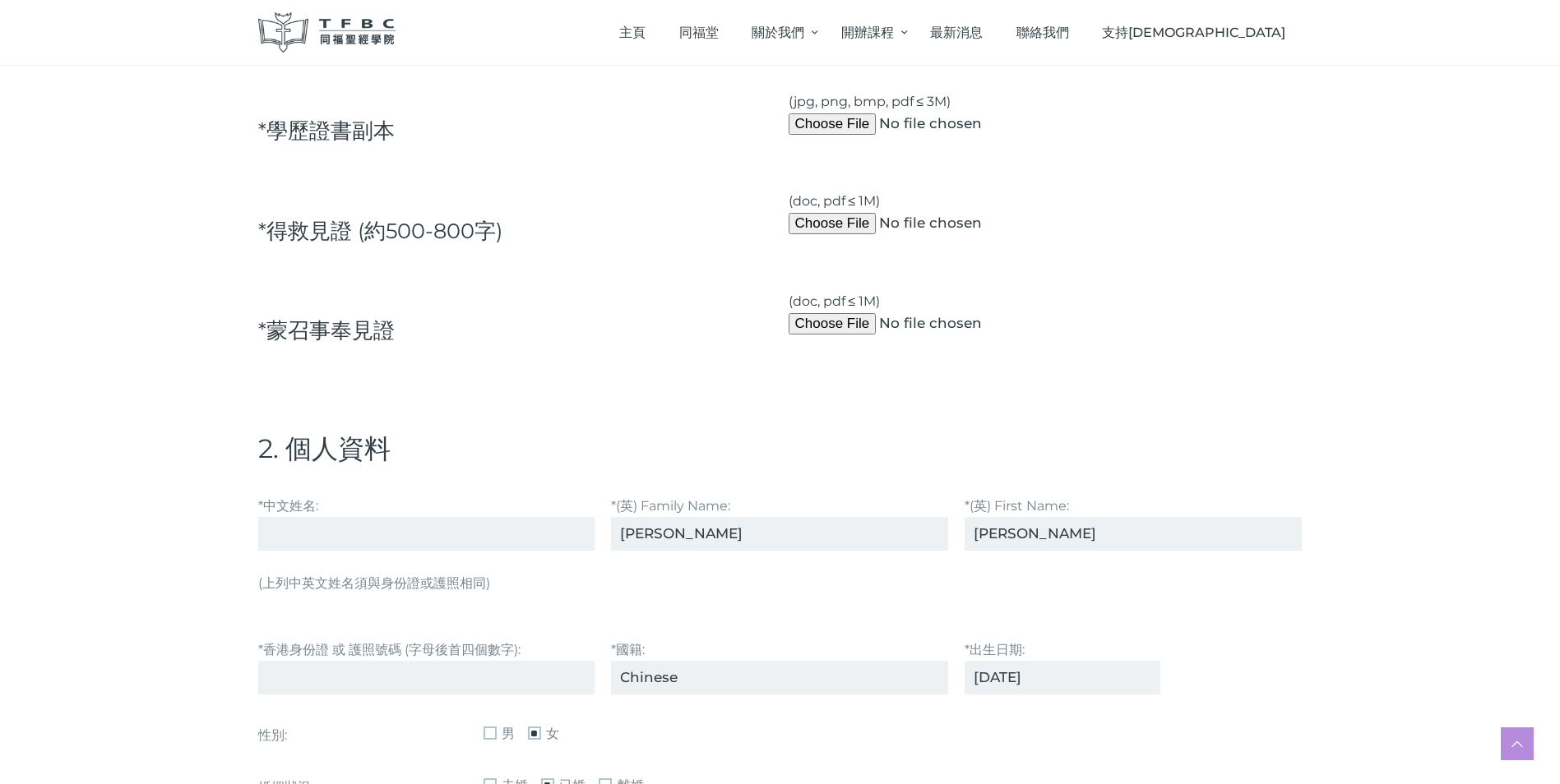
click at [280, 527] on input "*中文姓名:" at bounding box center [427, 534] width 337 height 34
paste input "[PERSON_NAME]"
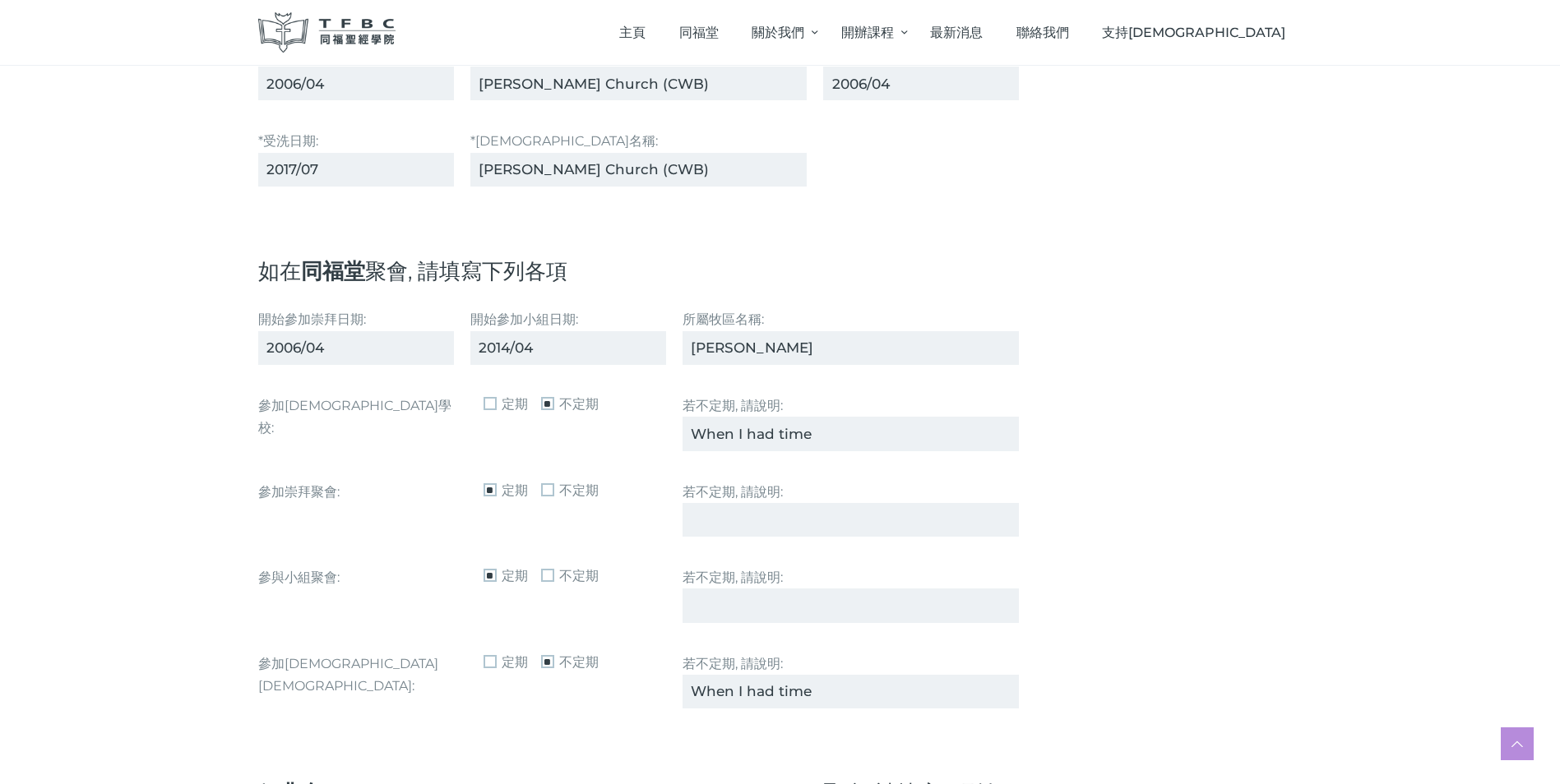
scroll to position [1973, 0]
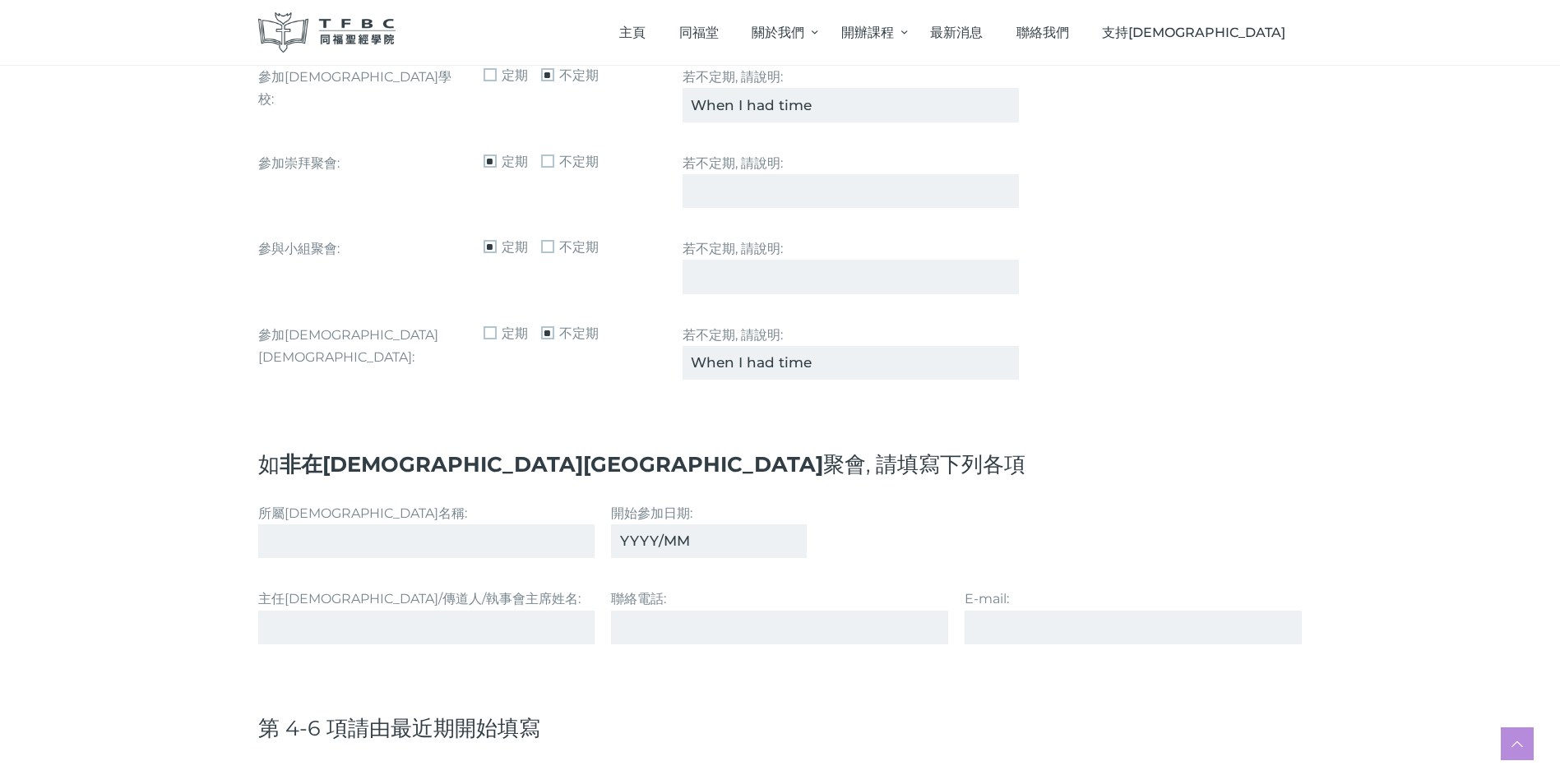
type input "[PERSON_NAME]"
click at [748, 363] on input "When I had time" at bounding box center [851, 363] width 337 height 34
type input "When I have time"
click at [746, 101] on input "When I had time" at bounding box center [851, 105] width 337 height 34
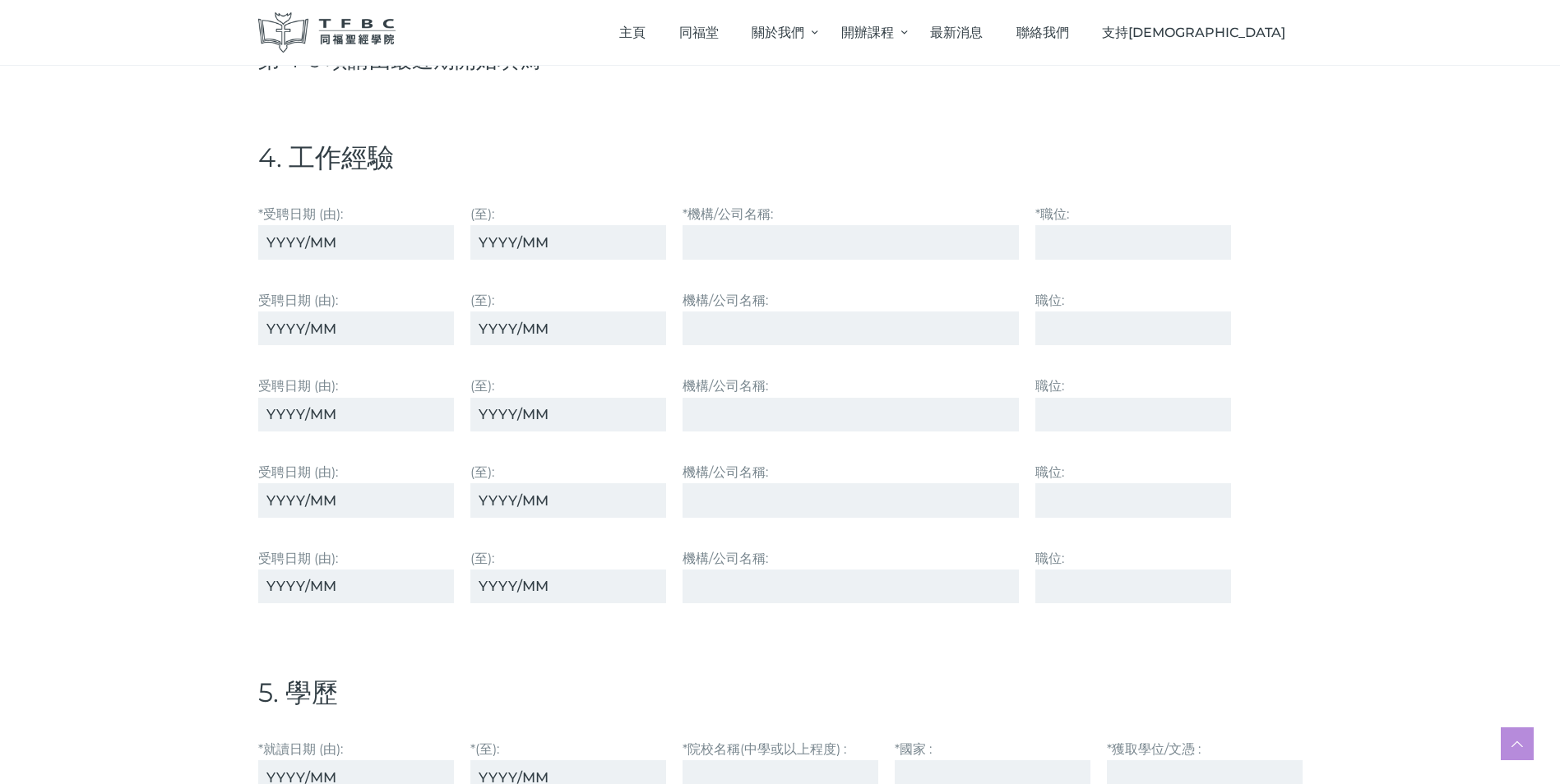
scroll to position [2630, 0]
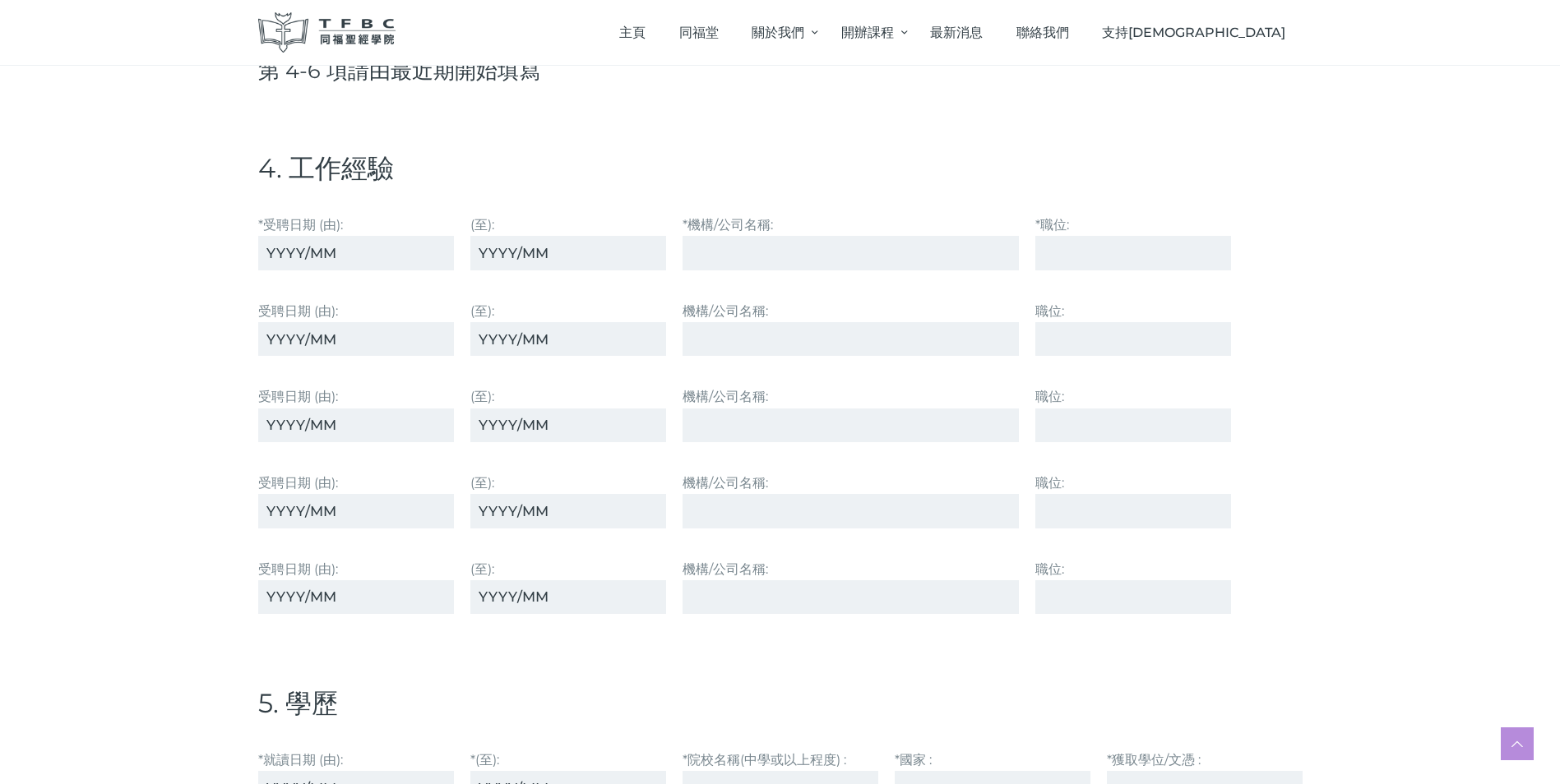
type input "When I have time"
click at [263, 247] on input "*受聘⽇期 (由):" at bounding box center [356, 252] width 195 height 34
type input "2024/08"
click at [477, 244] on input "(至):" at bounding box center [568, 252] width 195 height 34
type input "present"
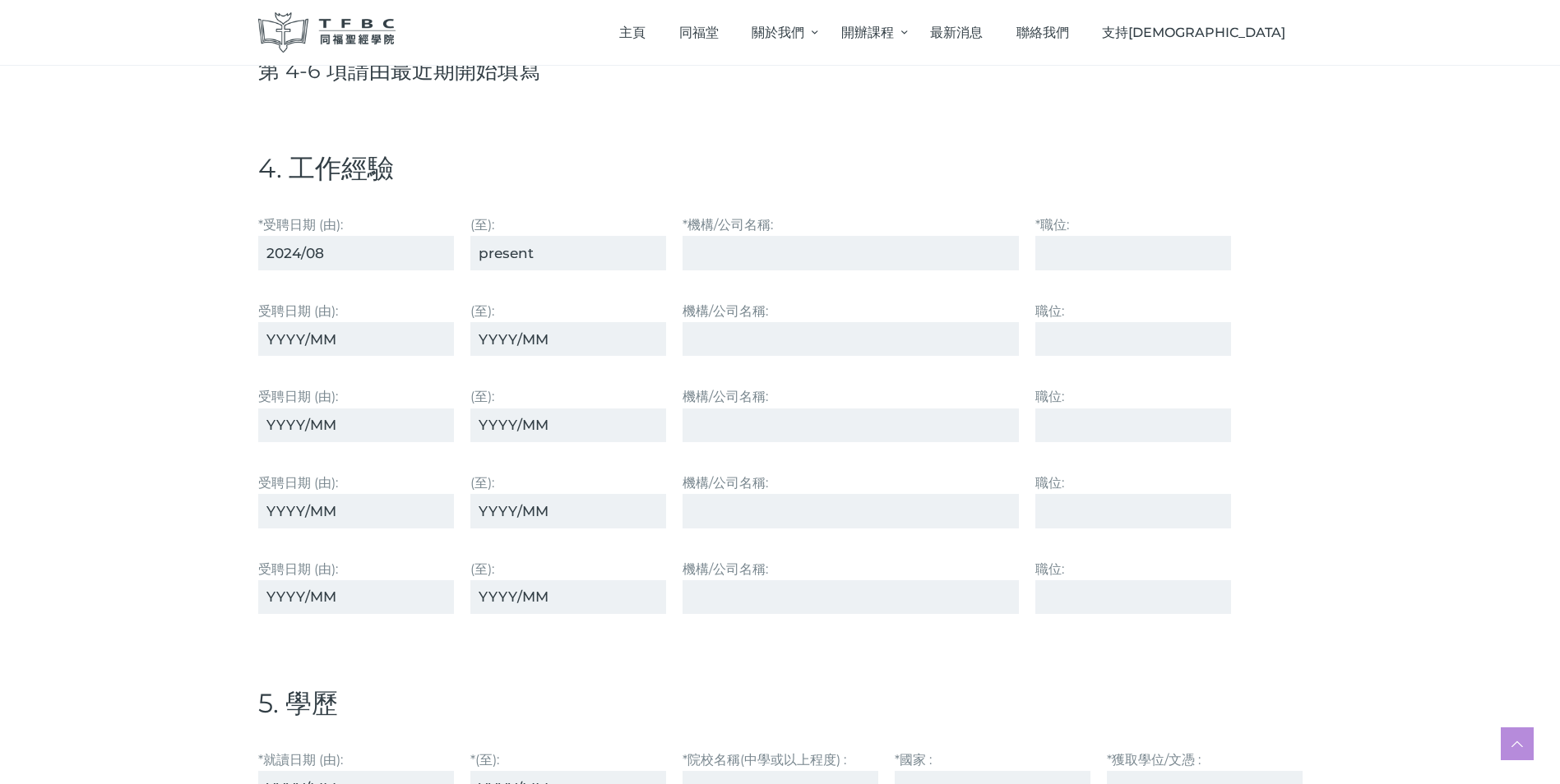
click at [725, 258] on input "*機構/公司名稱:" at bounding box center [851, 252] width 337 height 34
type input "[GEOGRAPHIC_DATA]"
click at [1037, 248] on input "*職位:" at bounding box center [1132, 252] width 195 height 34
type input "Part-time tutor"
click at [271, 336] on input "受聘⽇期 (由):" at bounding box center [356, 339] width 195 height 34
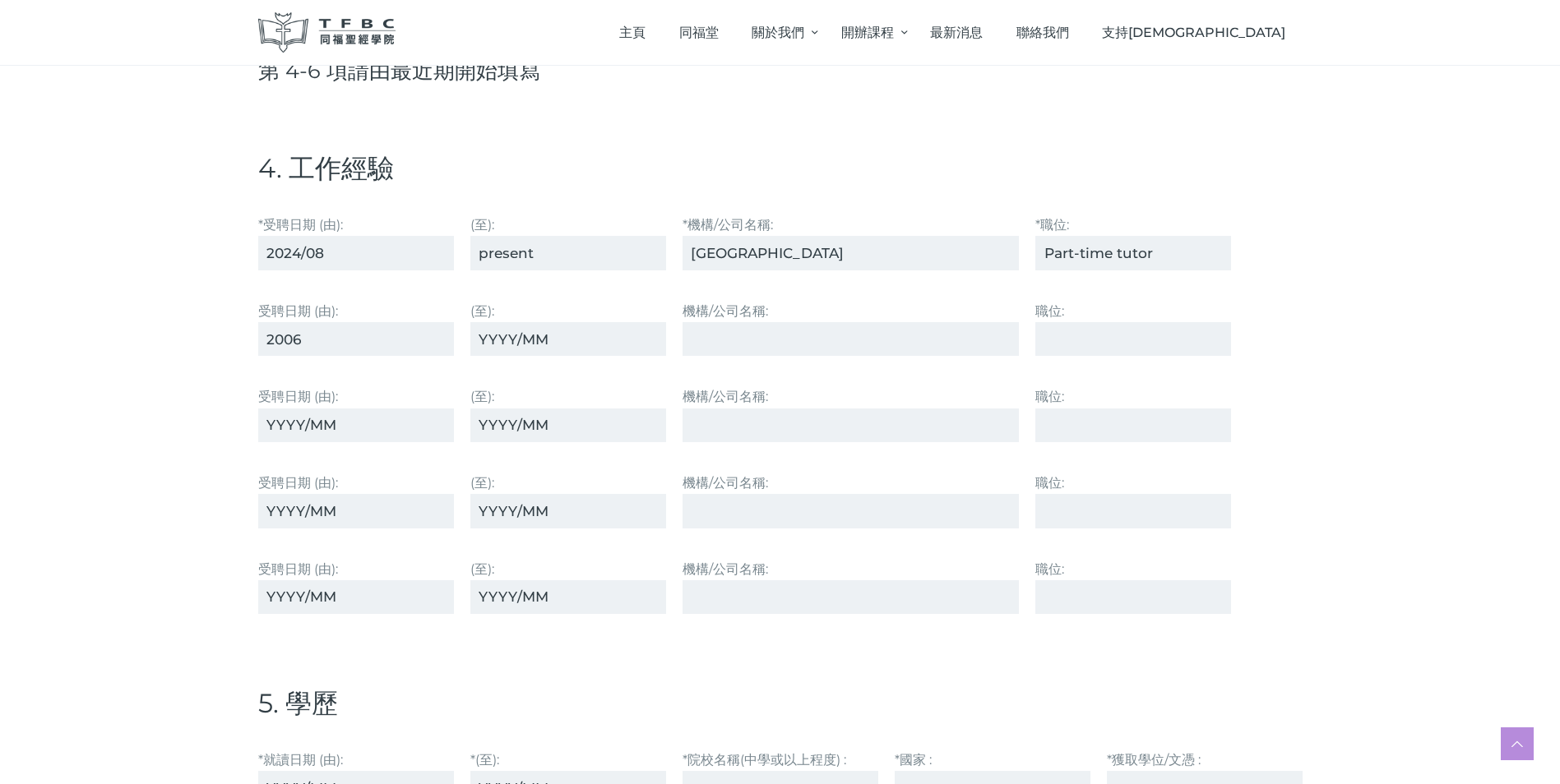
type input "2006"
click at [480, 337] on input "(至):" at bounding box center [568, 339] width 195 height 34
type input "2024/08"
click at [698, 344] on input "機構/公司名稱:" at bounding box center [851, 339] width 337 height 34
type input "[GEOGRAPHIC_DATA]"
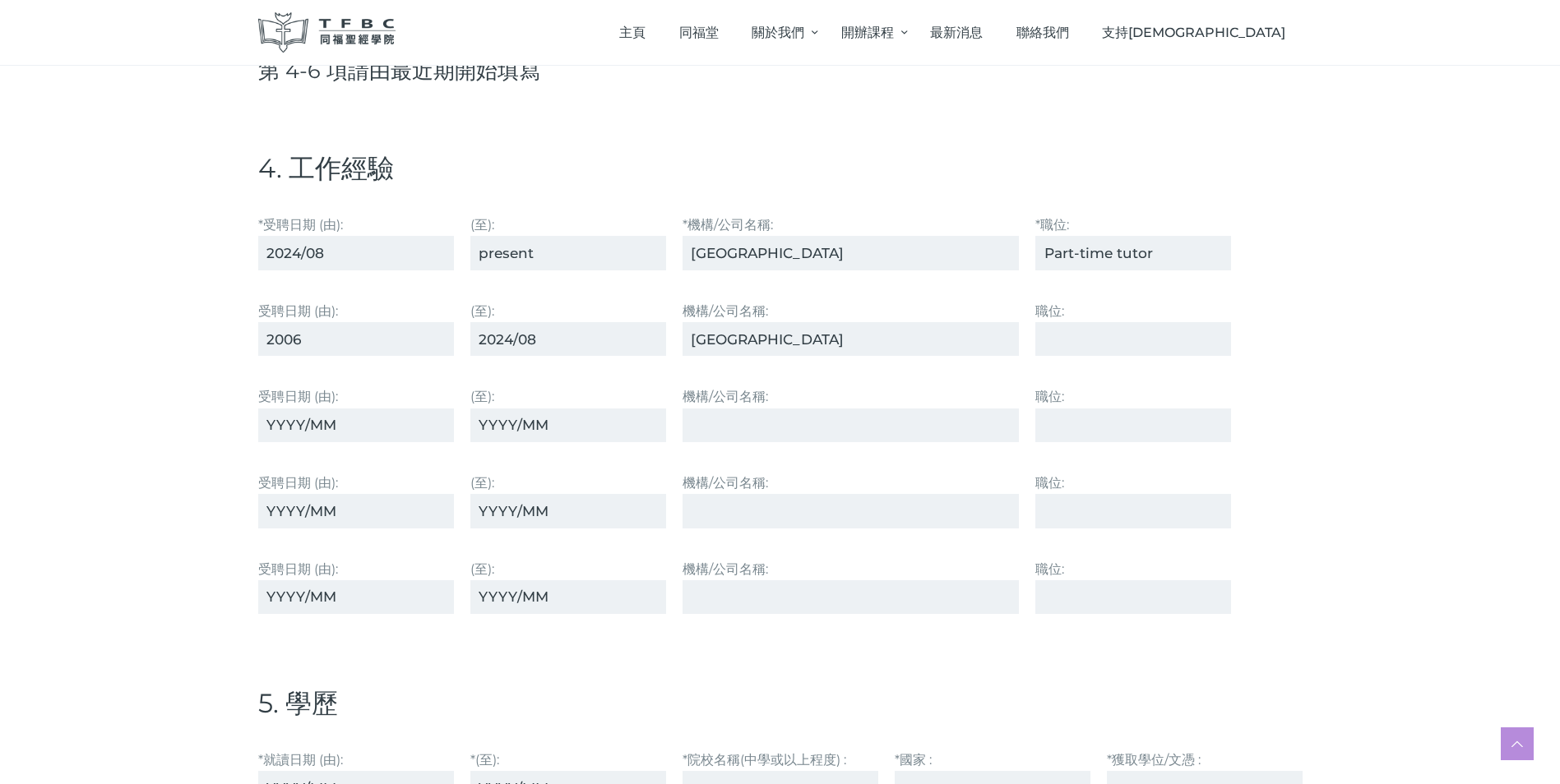
click at [1050, 333] on input "職位:" at bounding box center [1132, 339] width 195 height 34
type input "Principal Lecturer"
click at [265, 418] on input "受聘⽇期 (由):" at bounding box center [356, 425] width 195 height 34
type input "2002"
click at [476, 423] on input "(至):" at bounding box center [568, 425] width 195 height 34
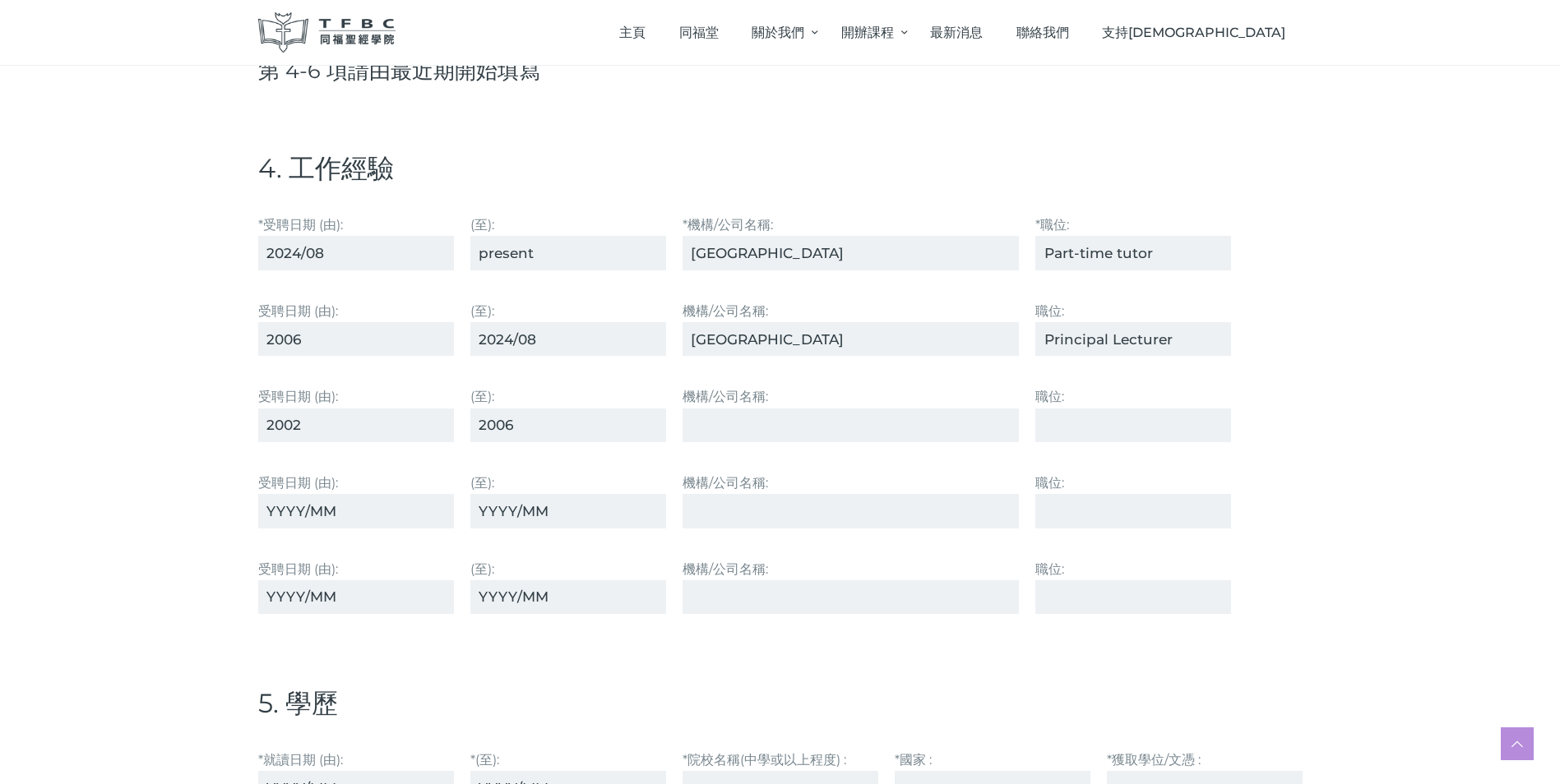
type input "2006"
click at [688, 424] on input "機構/公司名稱:" at bounding box center [851, 425] width 337 height 34
type input "Kingsway Group"
click at [1051, 425] on input "職位:" at bounding box center [1132, 425] width 195 height 34
type input "Head of Legal"
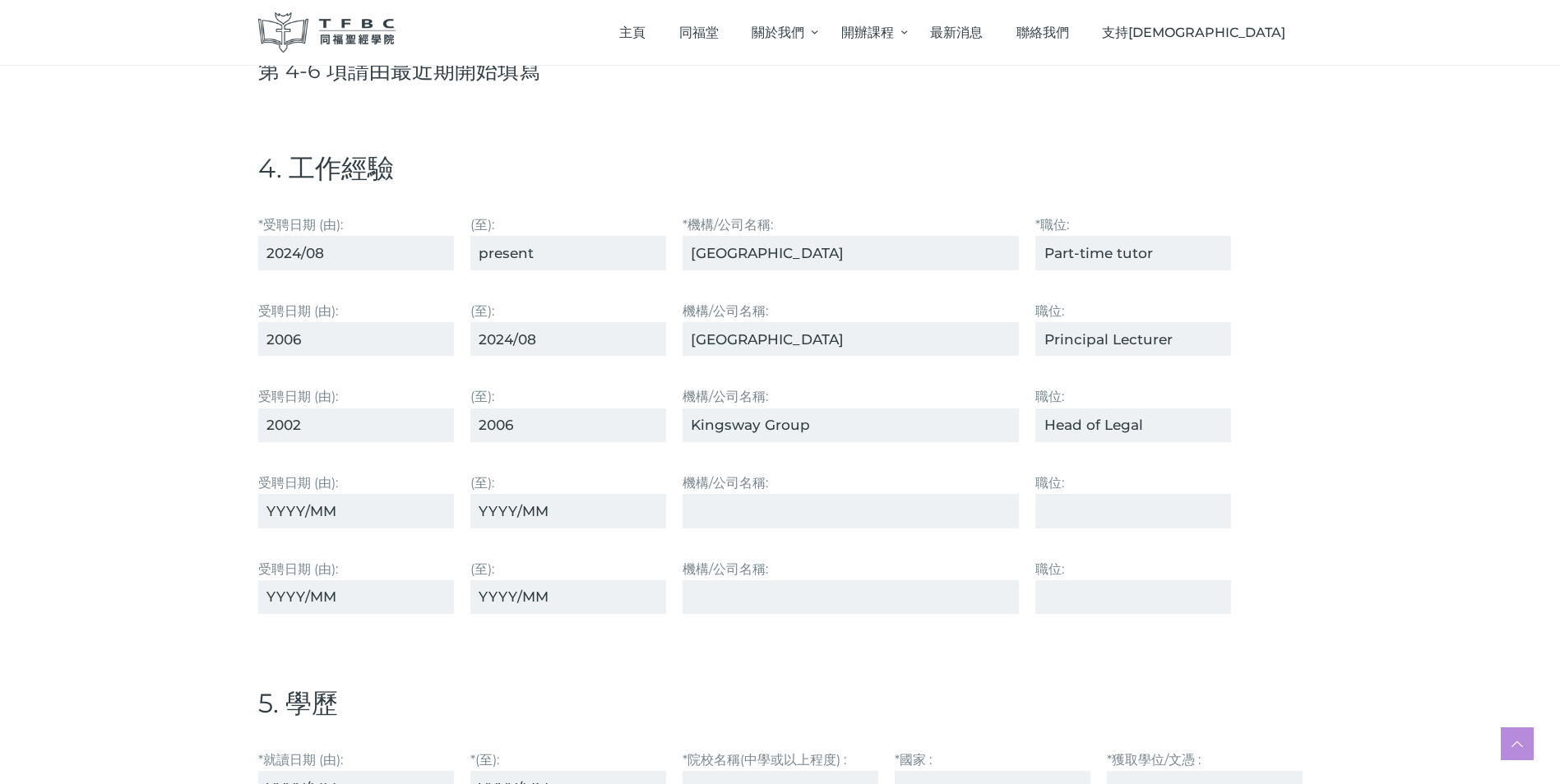
click at [266, 501] on input "受聘⽇期 (由):" at bounding box center [356, 511] width 195 height 34
type input "2000"
click at [476, 506] on input "(至):" at bounding box center [568, 511] width 195 height 34
type input "2002"
click at [696, 513] on input "機構/公司名稱:" at bounding box center [851, 511] width 337 height 34
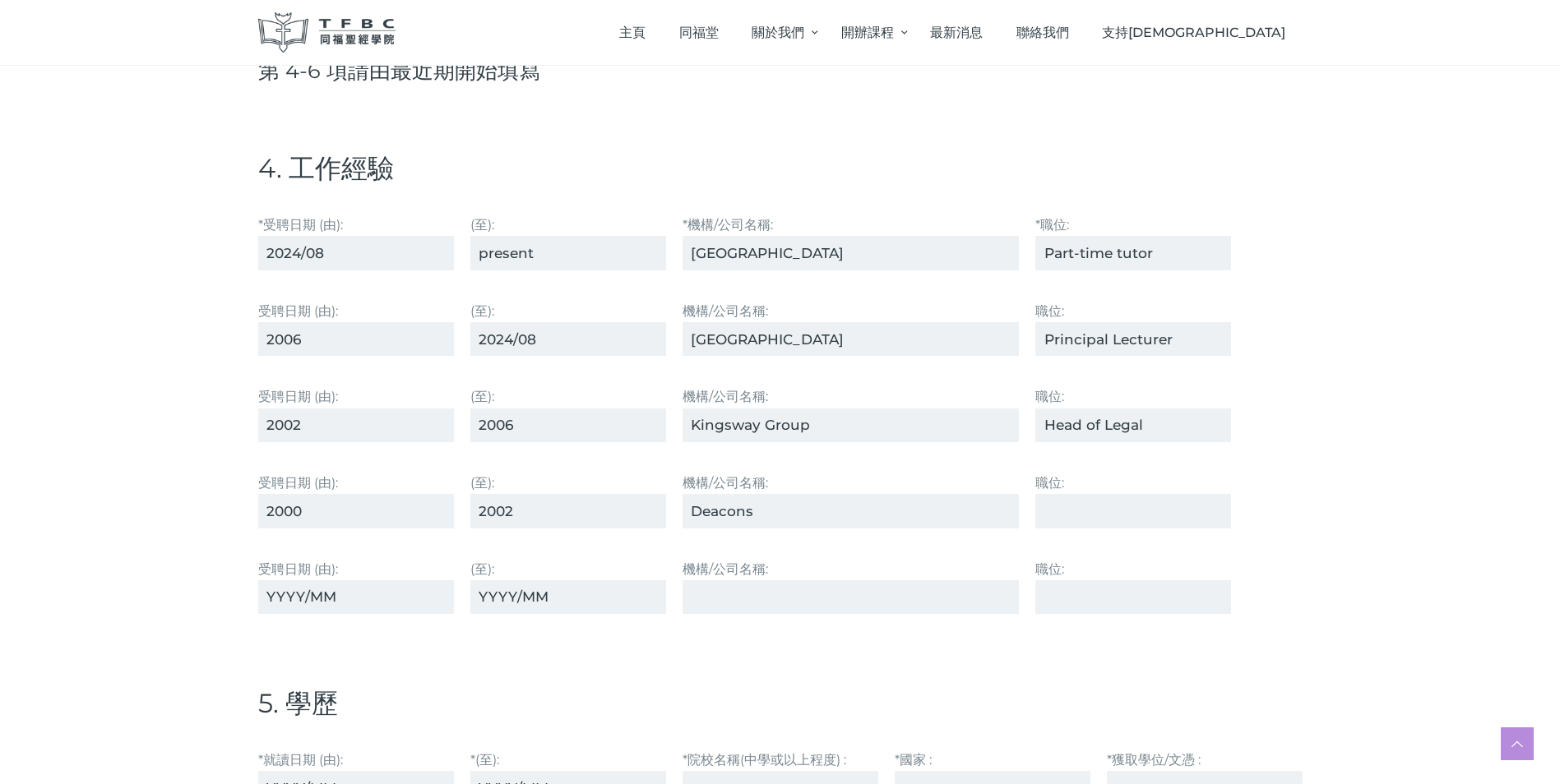
type input "Deacons"
click at [1044, 507] on input "職位:" at bounding box center [1132, 511] width 195 height 34
type input "Solicitor"
click at [271, 592] on input "受聘⽇期 (由):" at bounding box center [356, 597] width 195 height 34
type input "1997"
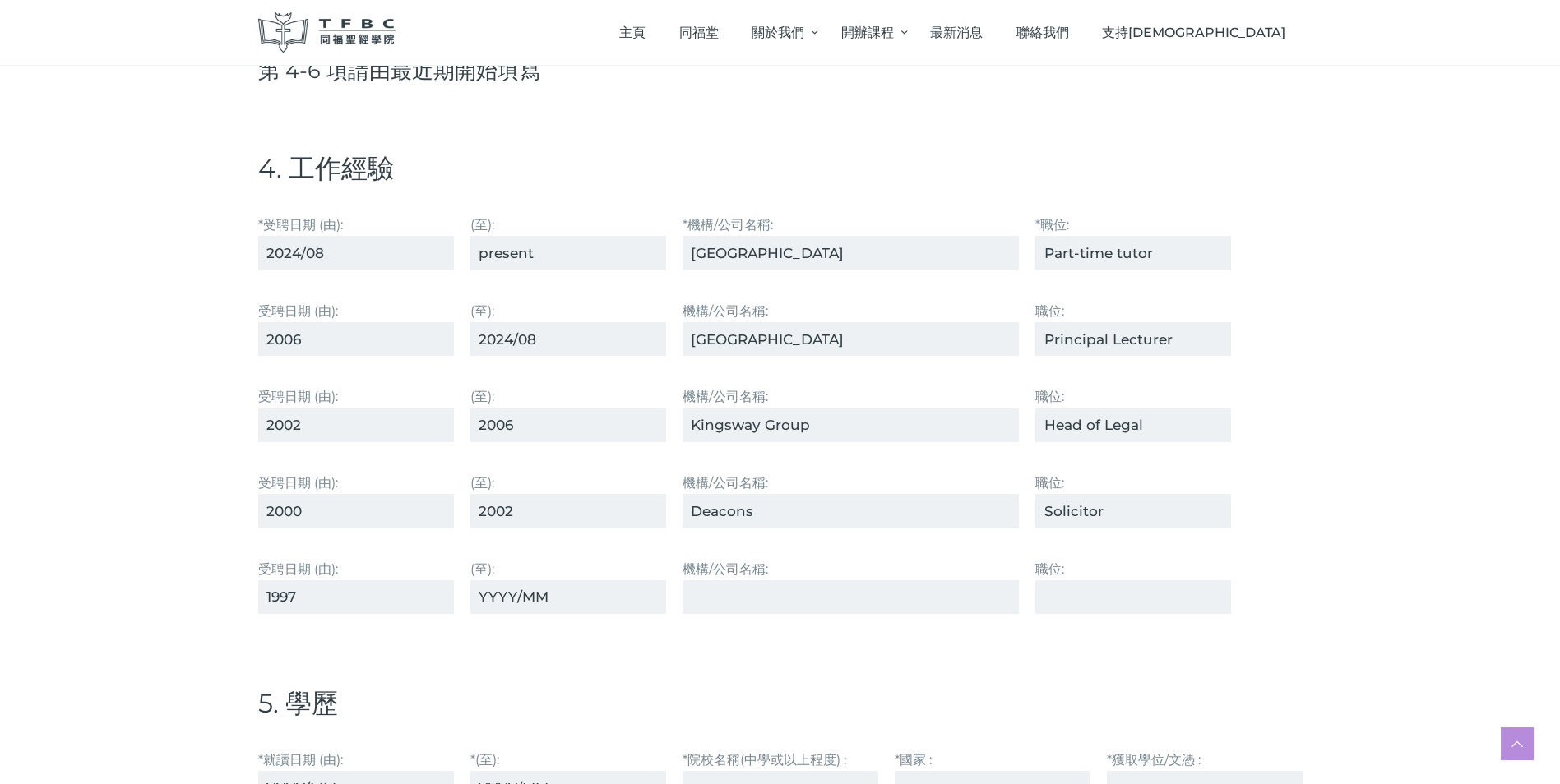
click at [472, 595] on input "(至):" at bounding box center [568, 597] width 195 height 34
type input "2000"
click at [289, 594] on input "1997" at bounding box center [356, 597] width 195 height 34
type input "1995"
click at [693, 600] on input "機構/公司名稱:" at bounding box center [851, 597] width 337 height 34
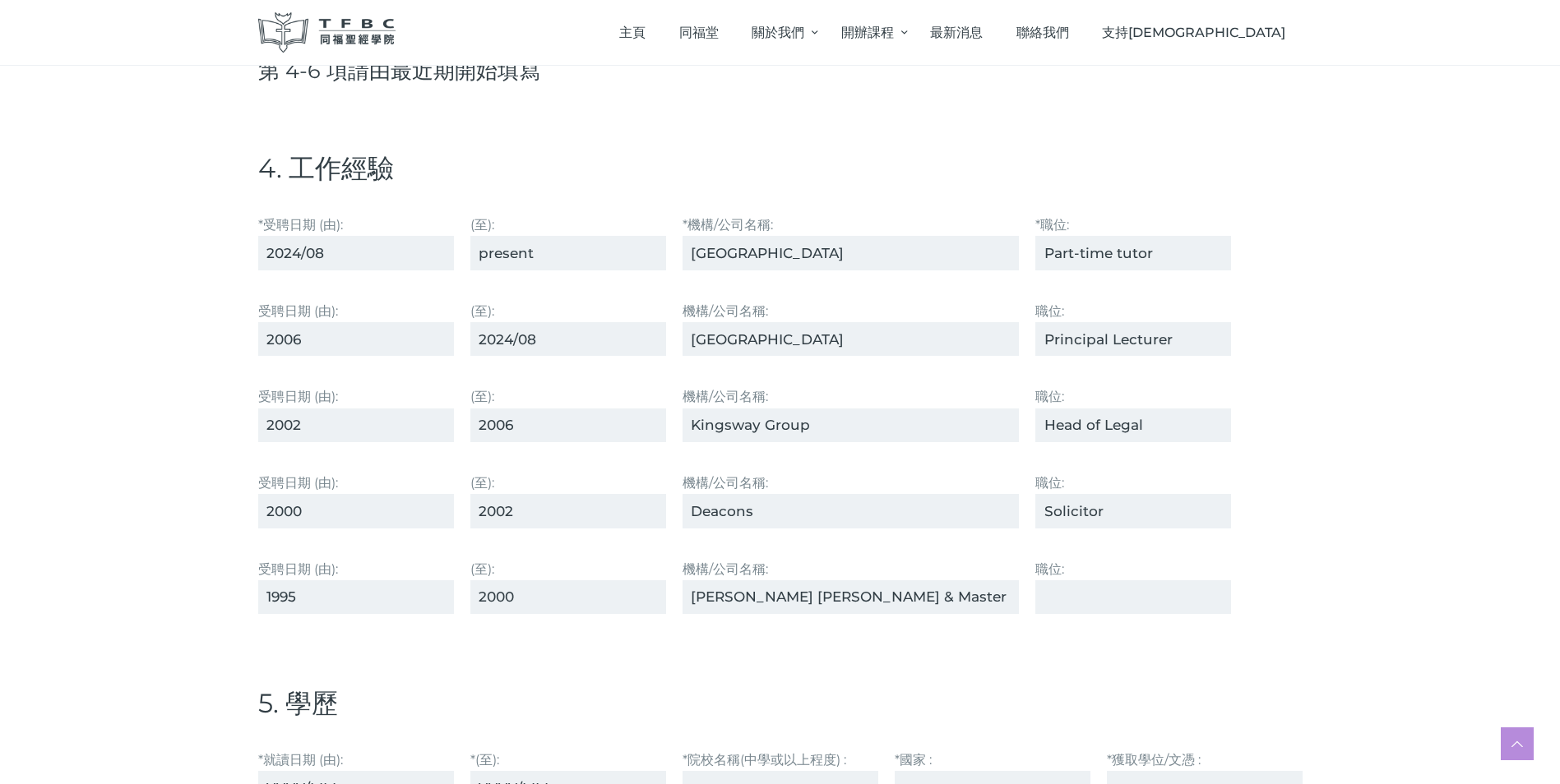
type input "[PERSON_NAME] [PERSON_NAME] & Master"
click at [1047, 602] on input "職位:" at bounding box center [1132, 597] width 195 height 34
type input "Solicitor"
click at [351, 247] on input "2024/08" at bounding box center [356, 252] width 195 height 34
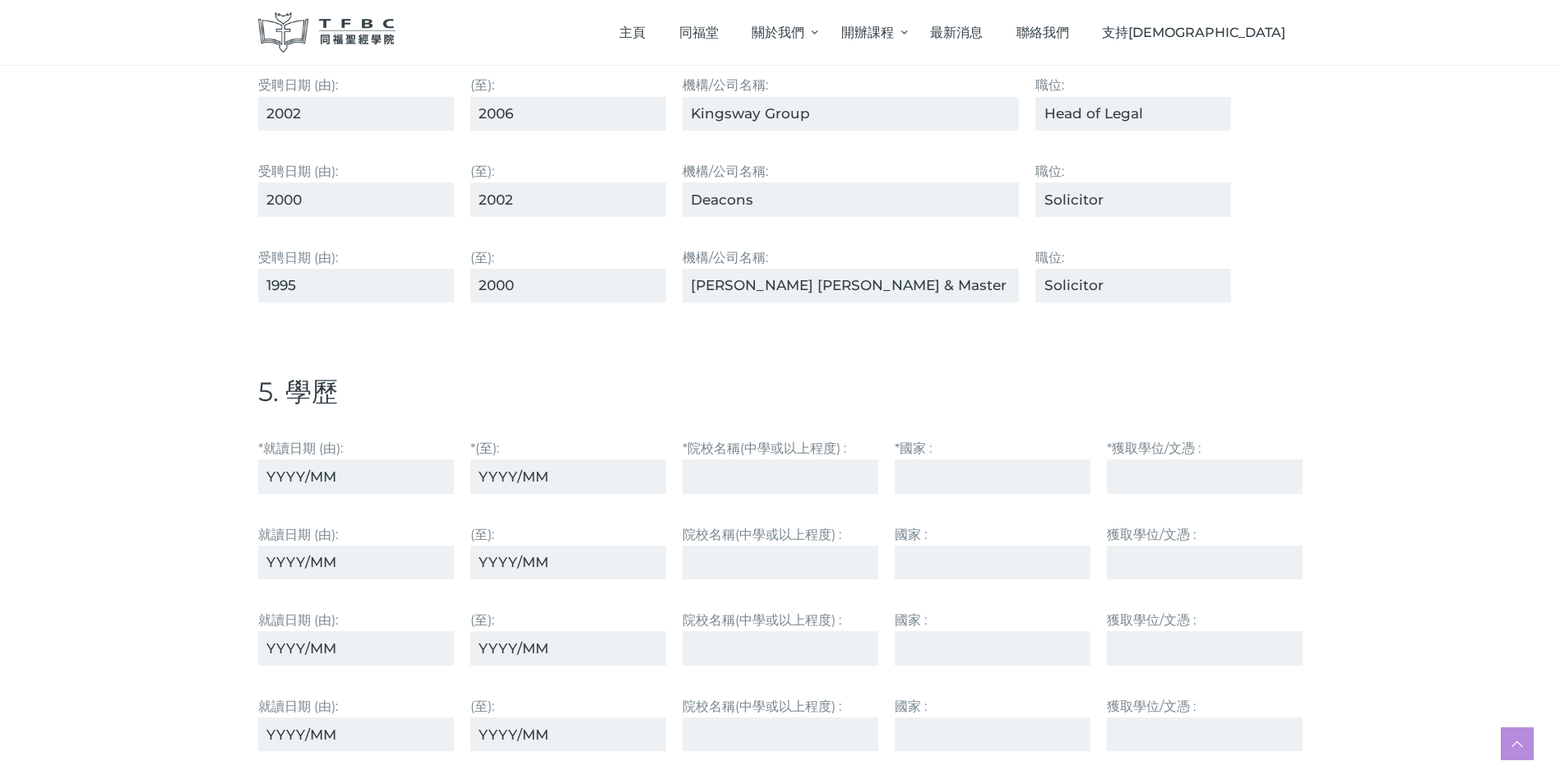
scroll to position [2960, 0]
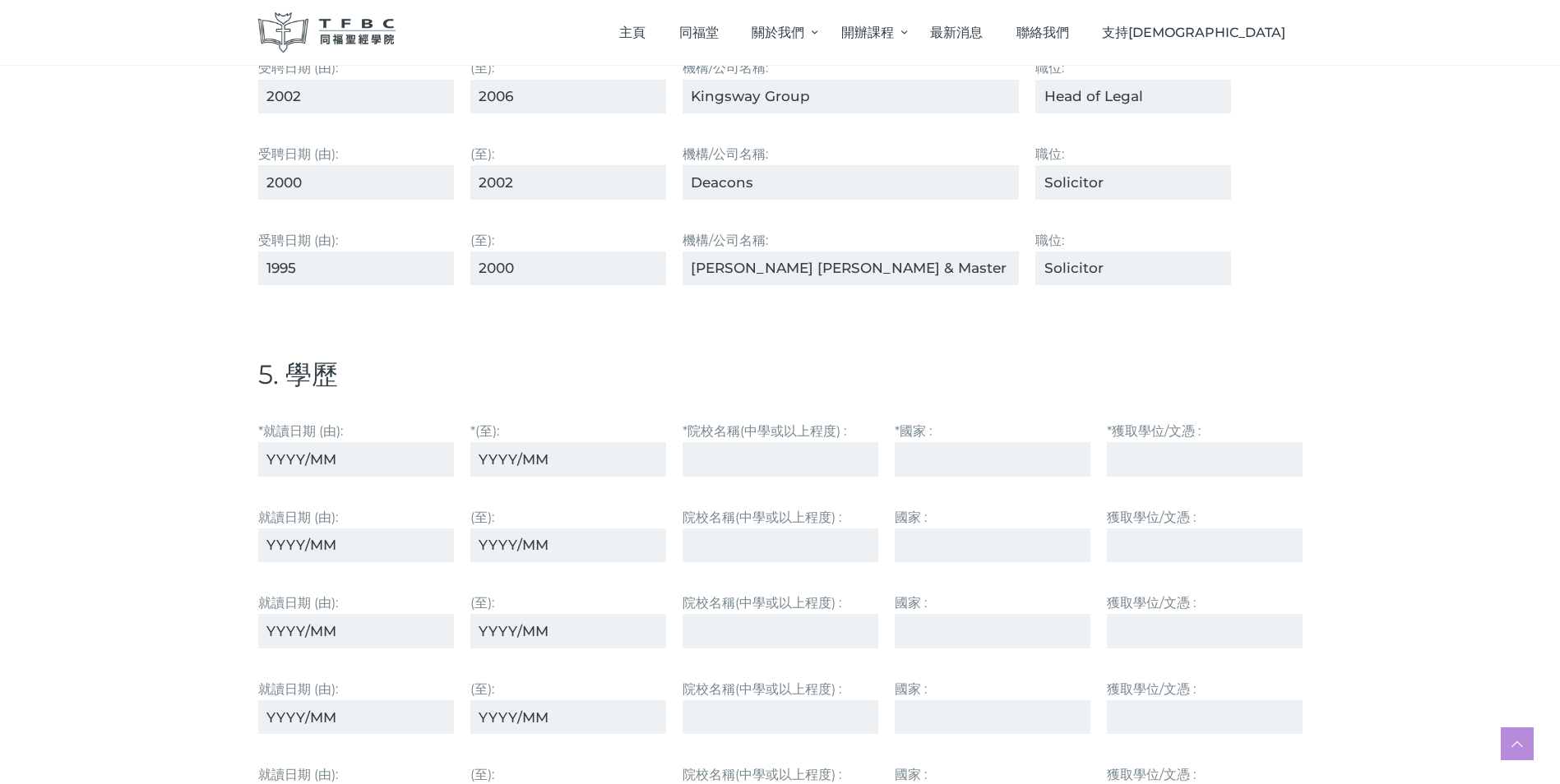
click at [263, 455] on input "*就讀⽇期 (由):" at bounding box center [356, 459] width 195 height 34
click at [268, 460] on input "*就讀⽇期 (由):" at bounding box center [356, 459] width 195 height 34
type input "1992"
click at [481, 454] on input "*(至):" at bounding box center [568, 459] width 195 height 34
type input "1994"
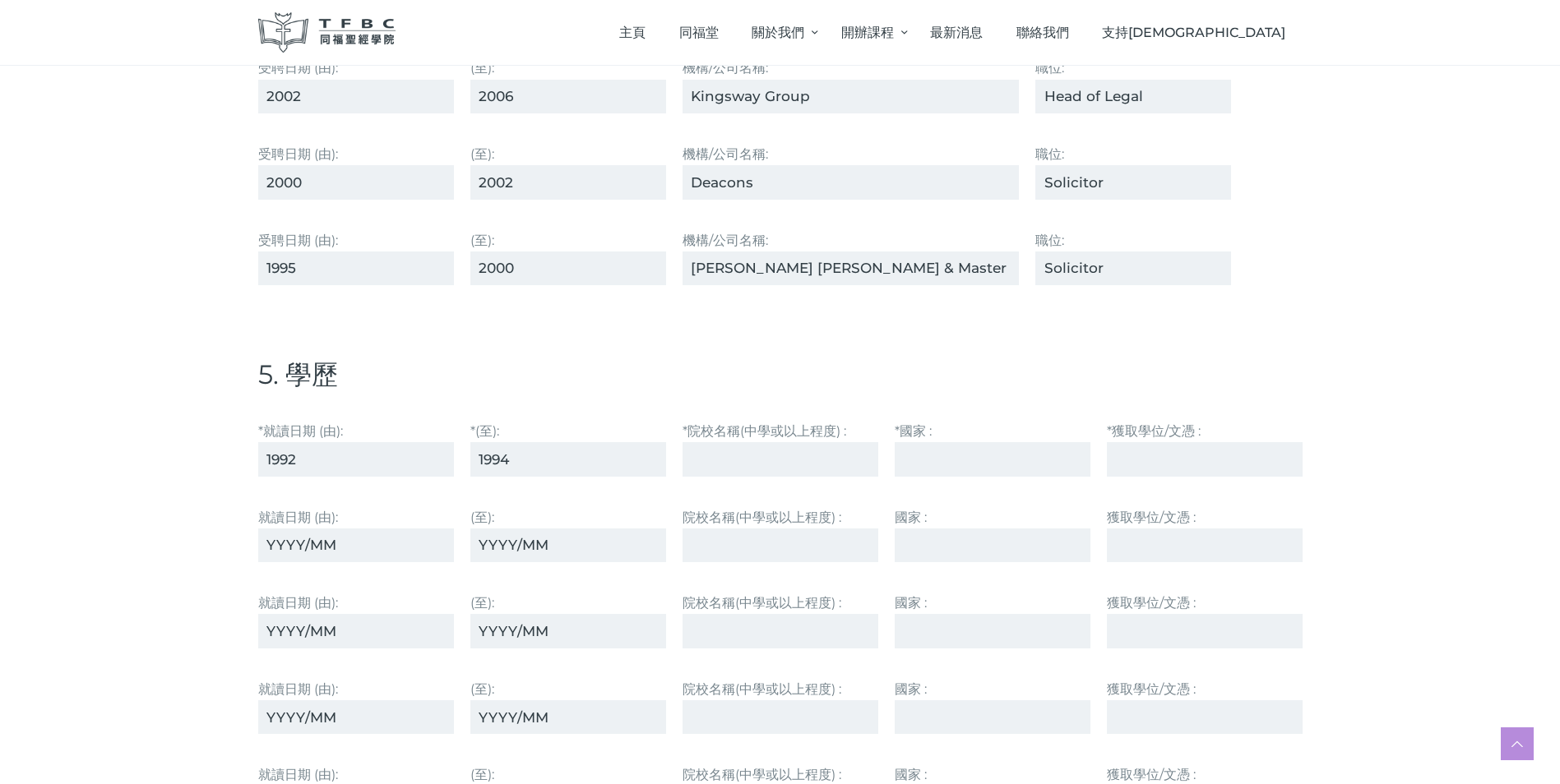
click at [708, 456] on input "*院校名稱(中學或以上程度) :" at bounding box center [780, 459] width 195 height 34
type input "[GEOGRAPHIC_DATA]"
click at [942, 457] on input "*國家 :" at bounding box center [992, 459] width 195 height 34
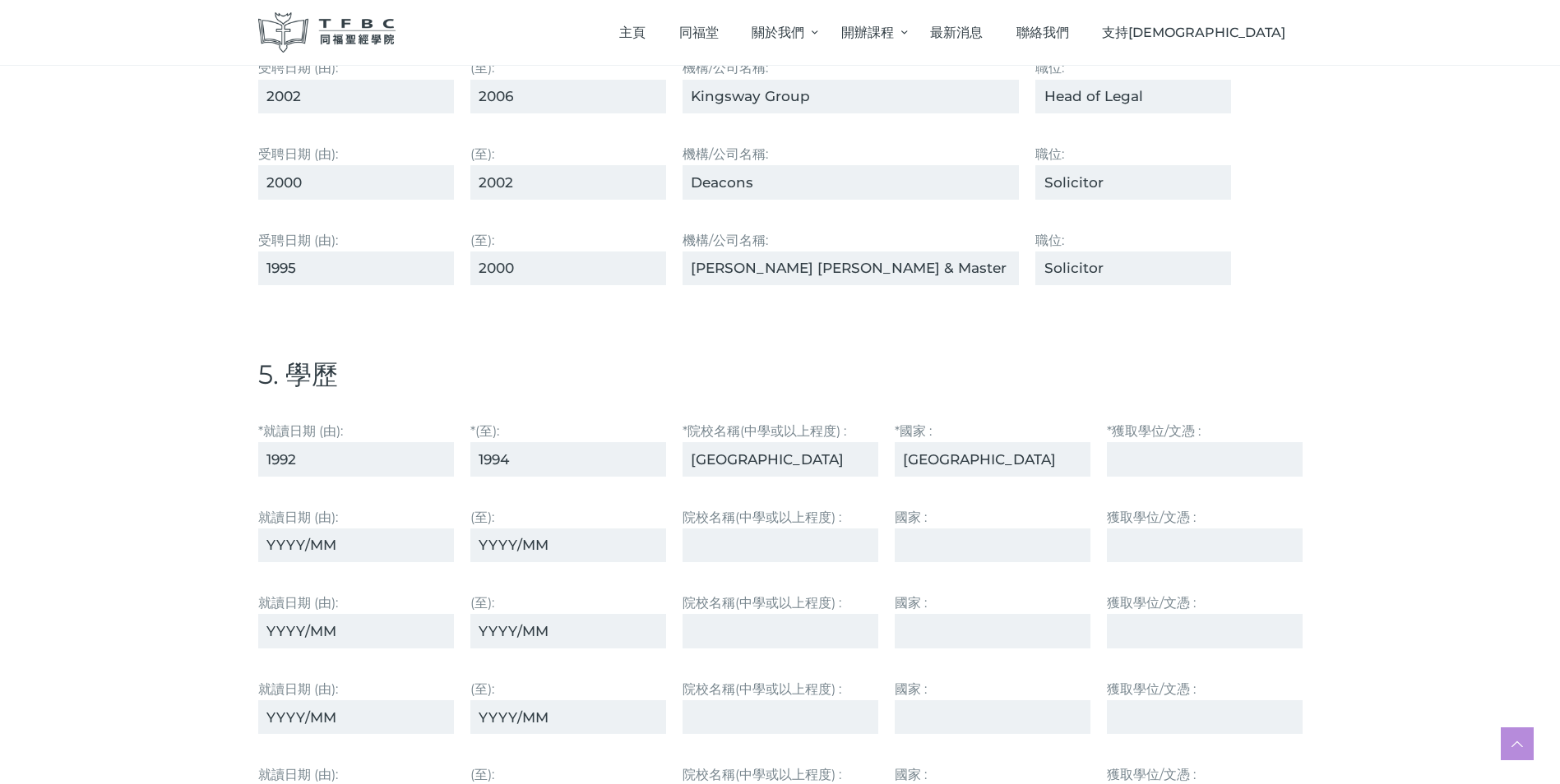
type input "[GEOGRAPHIC_DATA]"
click at [1131, 459] on input "*獲取學位/⽂憑 :" at bounding box center [1204, 459] width 195 height 34
type input "B"
type input "LLB (Hons)1984"
click at [271, 541] on input "就讀⽇期 (由):" at bounding box center [356, 545] width 195 height 34
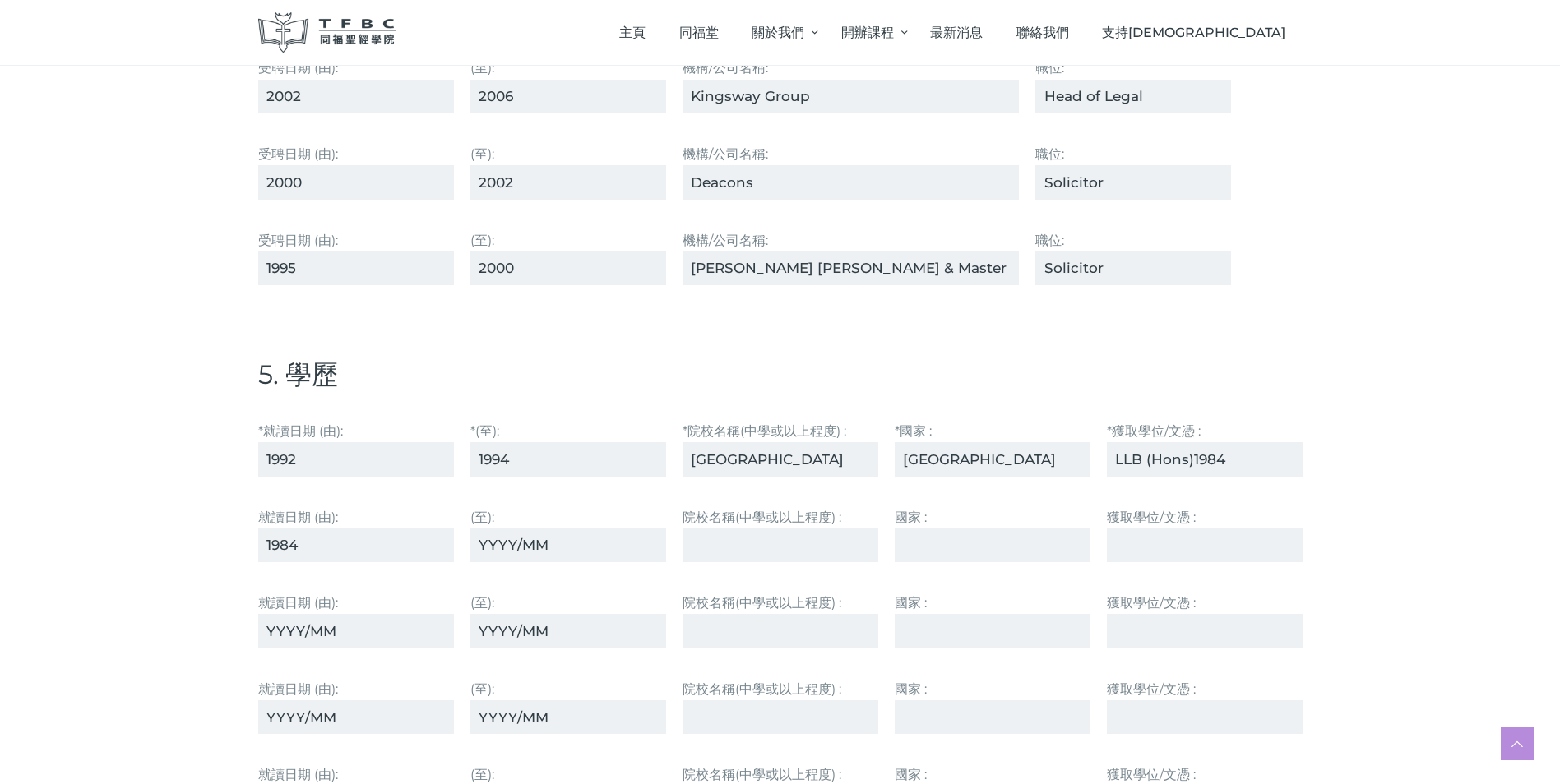
type input "1984"
click at [481, 537] on input "(至):" at bounding box center [568, 545] width 195 height 34
type input "1986"
click at [693, 551] on input "院校名稱(中學或以上程度) :" at bounding box center [780, 545] width 195 height 34
type input "[GEOGRAPHIC_DATA]"
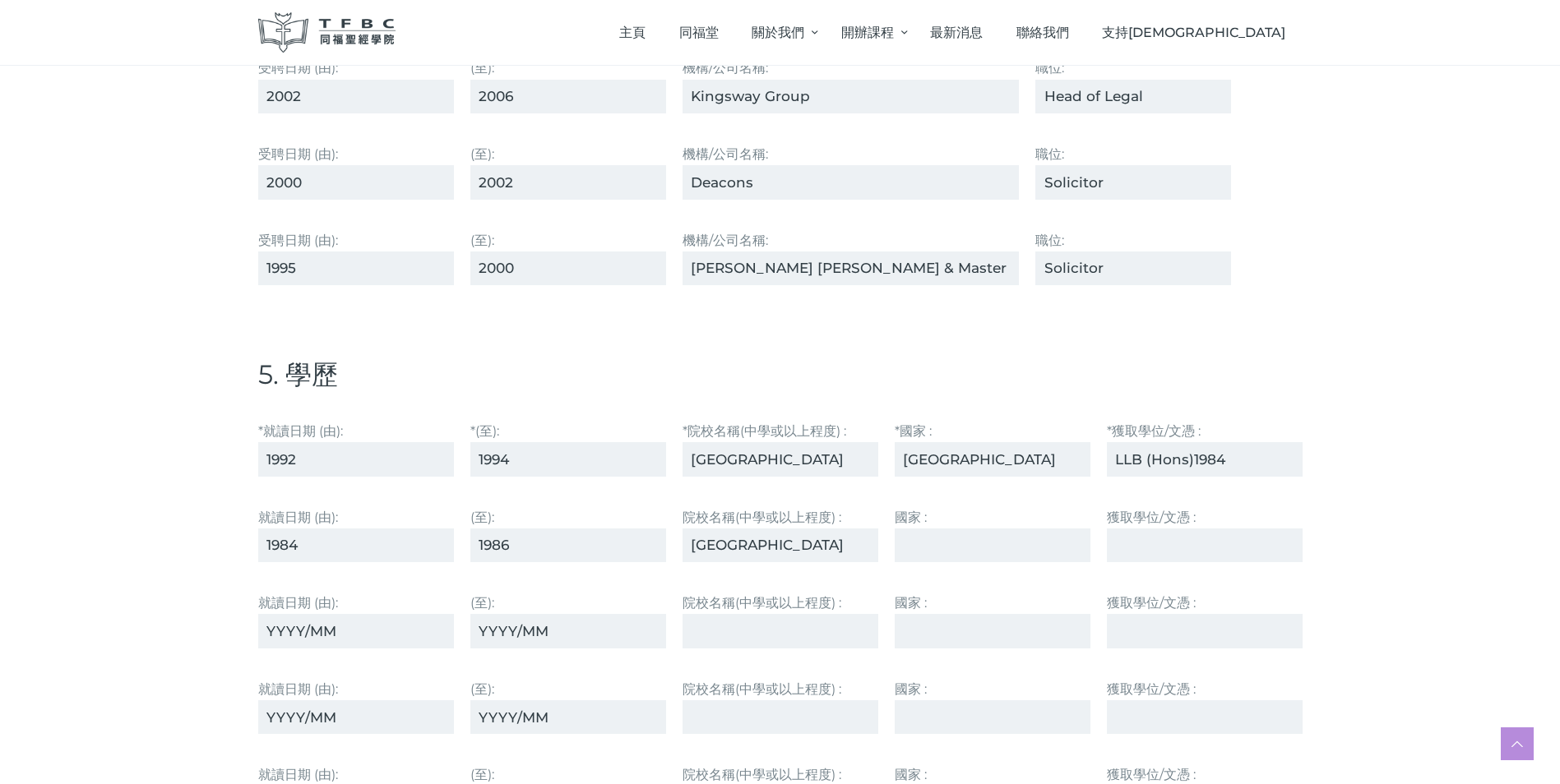
click at [907, 547] on input "國家 :" at bounding box center [992, 545] width 195 height 34
type input "[GEOGRAPHIC_DATA]"
click at [1128, 543] on input "獲取學位/⽂憑 :" at bounding box center [1204, 545] width 195 height 34
type input "A Levels"
click at [267, 628] on input "就讀⽇期 (由):" at bounding box center [356, 631] width 195 height 34
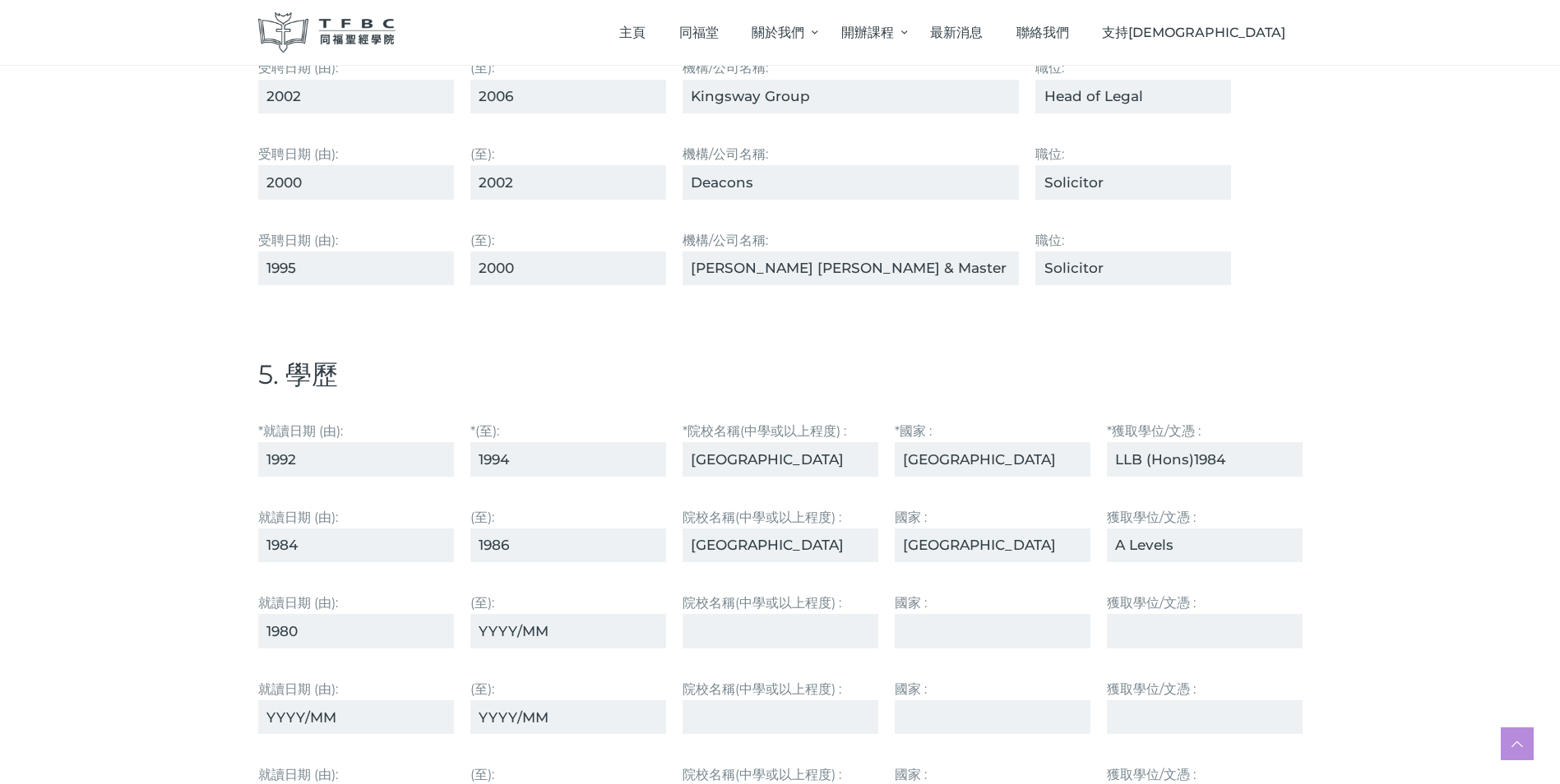
type input "1980"
click at [478, 626] on input "(至):" at bounding box center [568, 631] width 195 height 34
type input "1984"
click at [705, 636] on input "院校名稱(中學或以上程度) :" at bounding box center [780, 631] width 195 height 34
type input "Heep Yunn School"
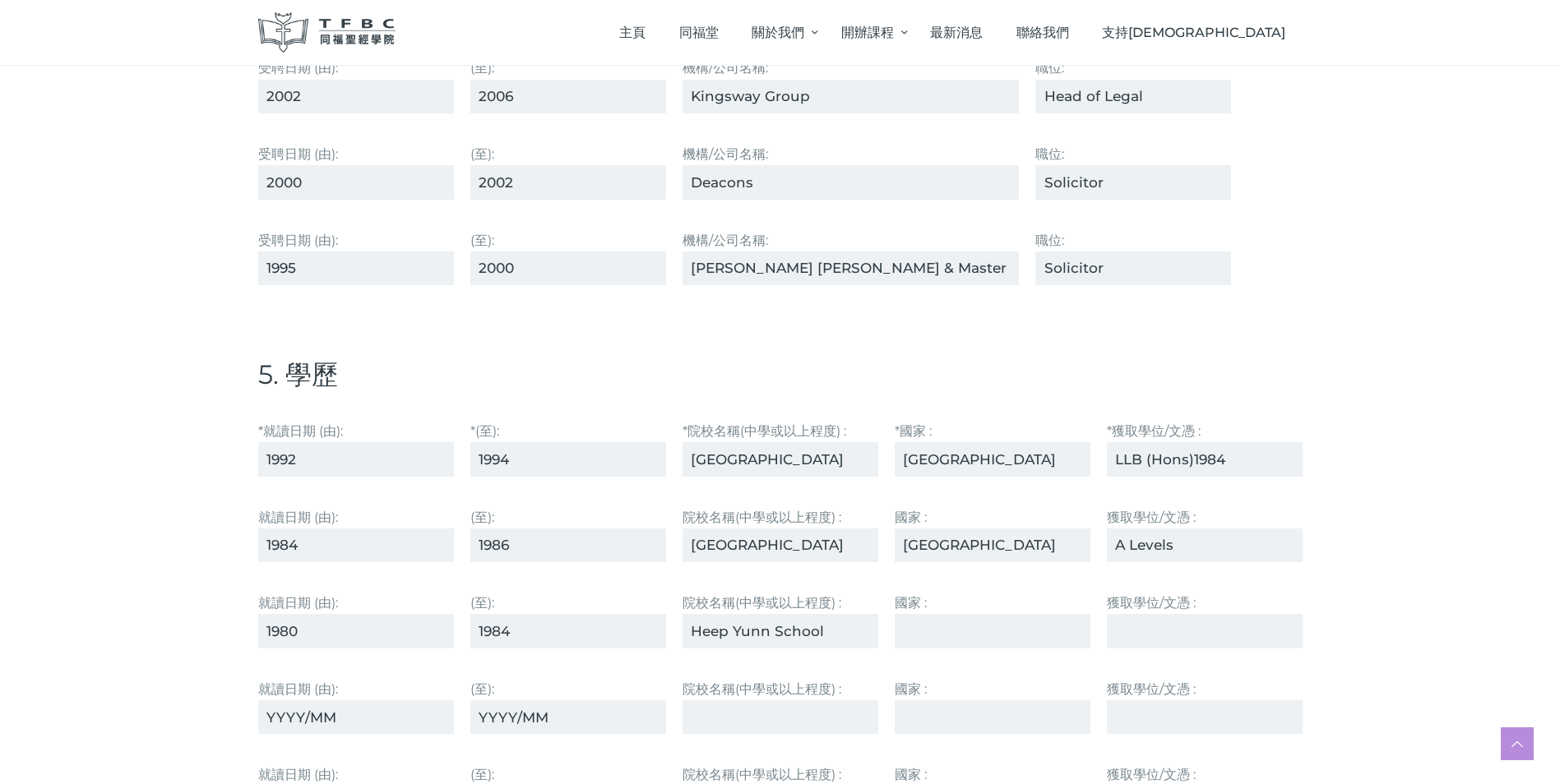
click at [897, 621] on input "國家 :" at bounding box center [992, 631] width 195 height 34
click at [974, 631] on input "[GEOGRAPHIC_DATA]" at bounding box center [992, 631] width 195 height 34
type input "[GEOGRAPHIC_DATA] SAR"
click at [1147, 631] on input "獲取學位/⽂憑 :" at bounding box center [1204, 631] width 195 height 34
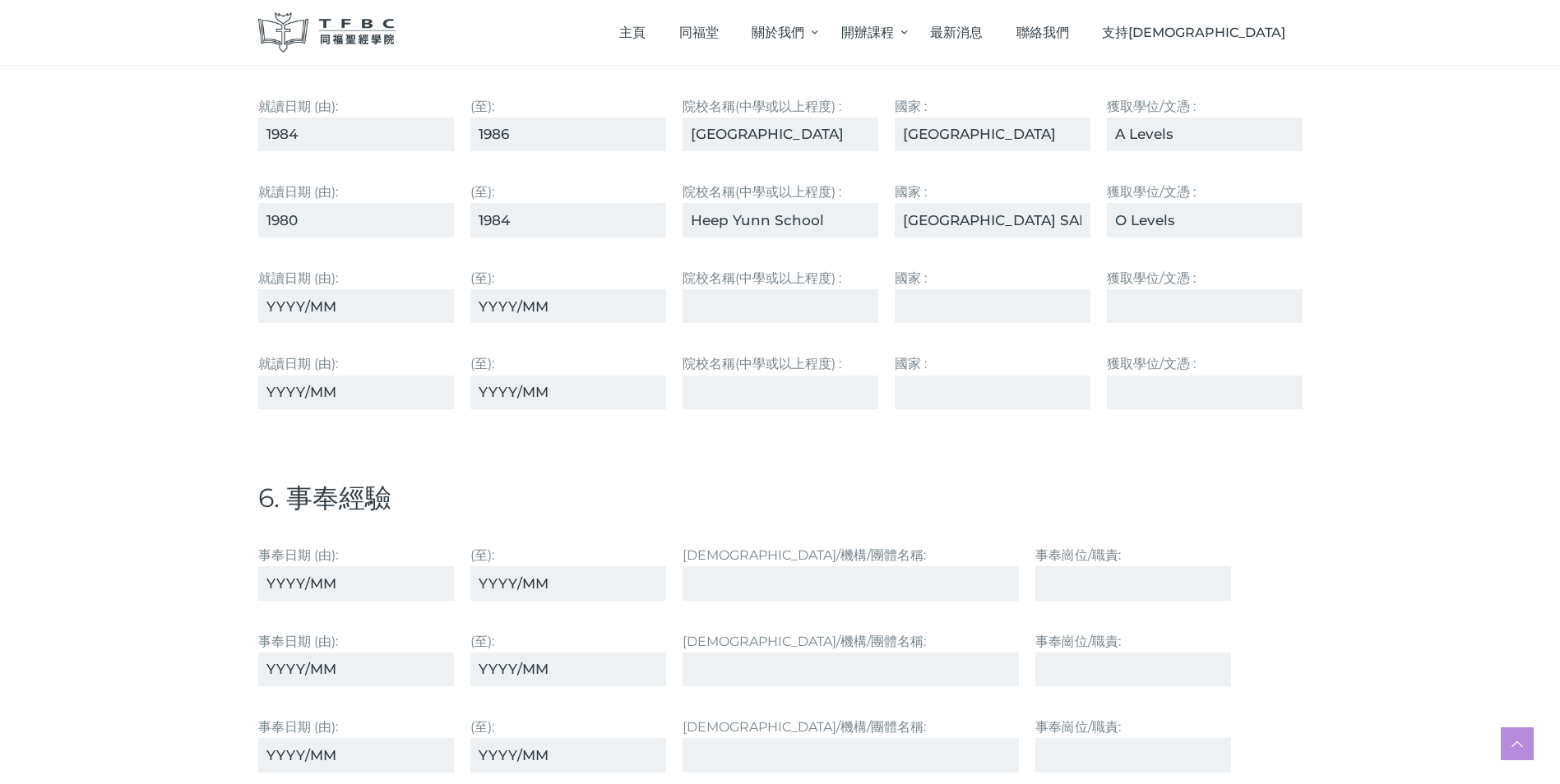
scroll to position [3453, 0]
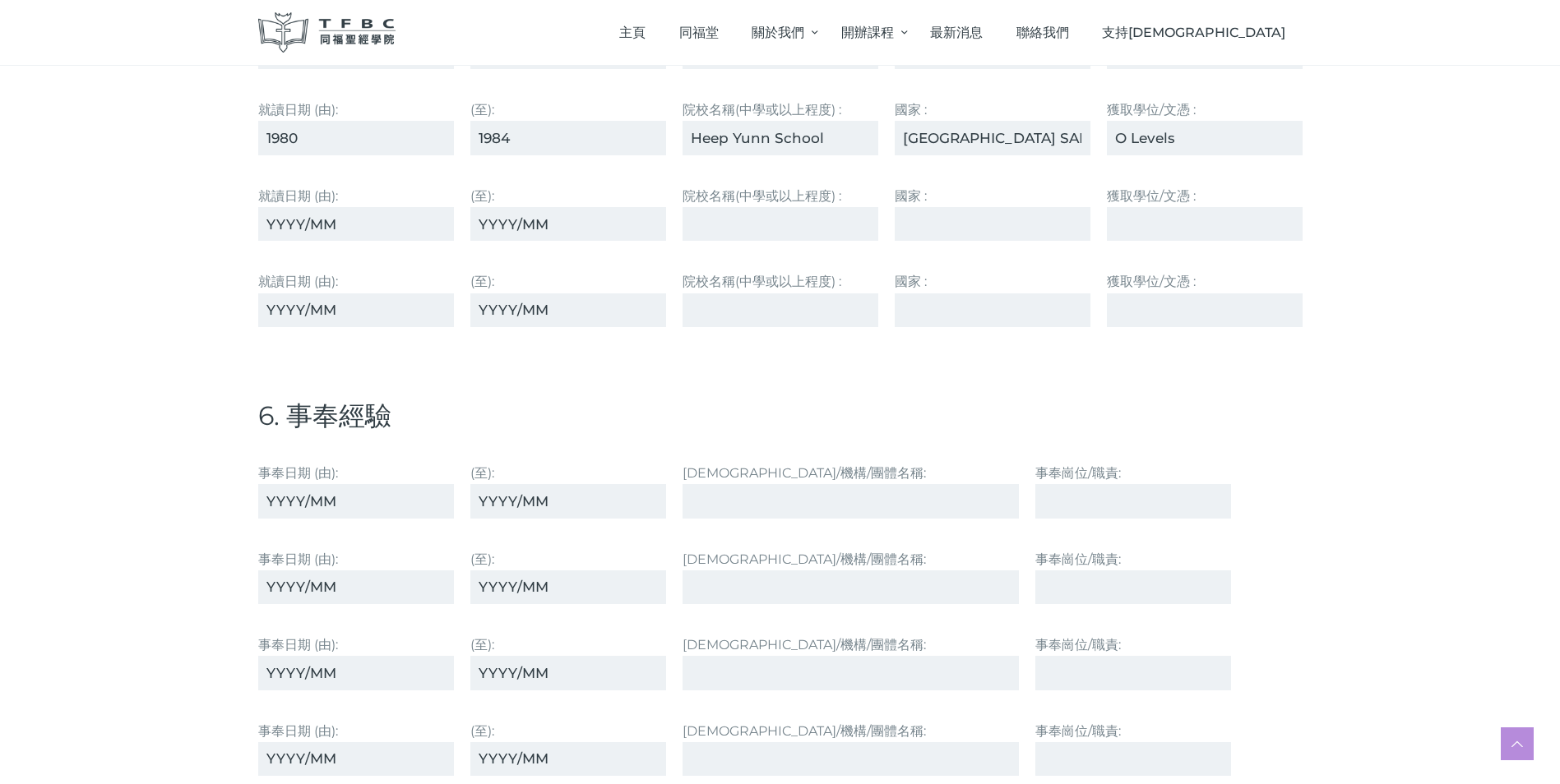
type input "O Levels"
click at [263, 500] on input "事奉⽇期 (由):" at bounding box center [356, 501] width 195 height 34
type input "2023"
click at [480, 502] on input "(至):" at bounding box center [568, 501] width 195 height 34
type input "0"
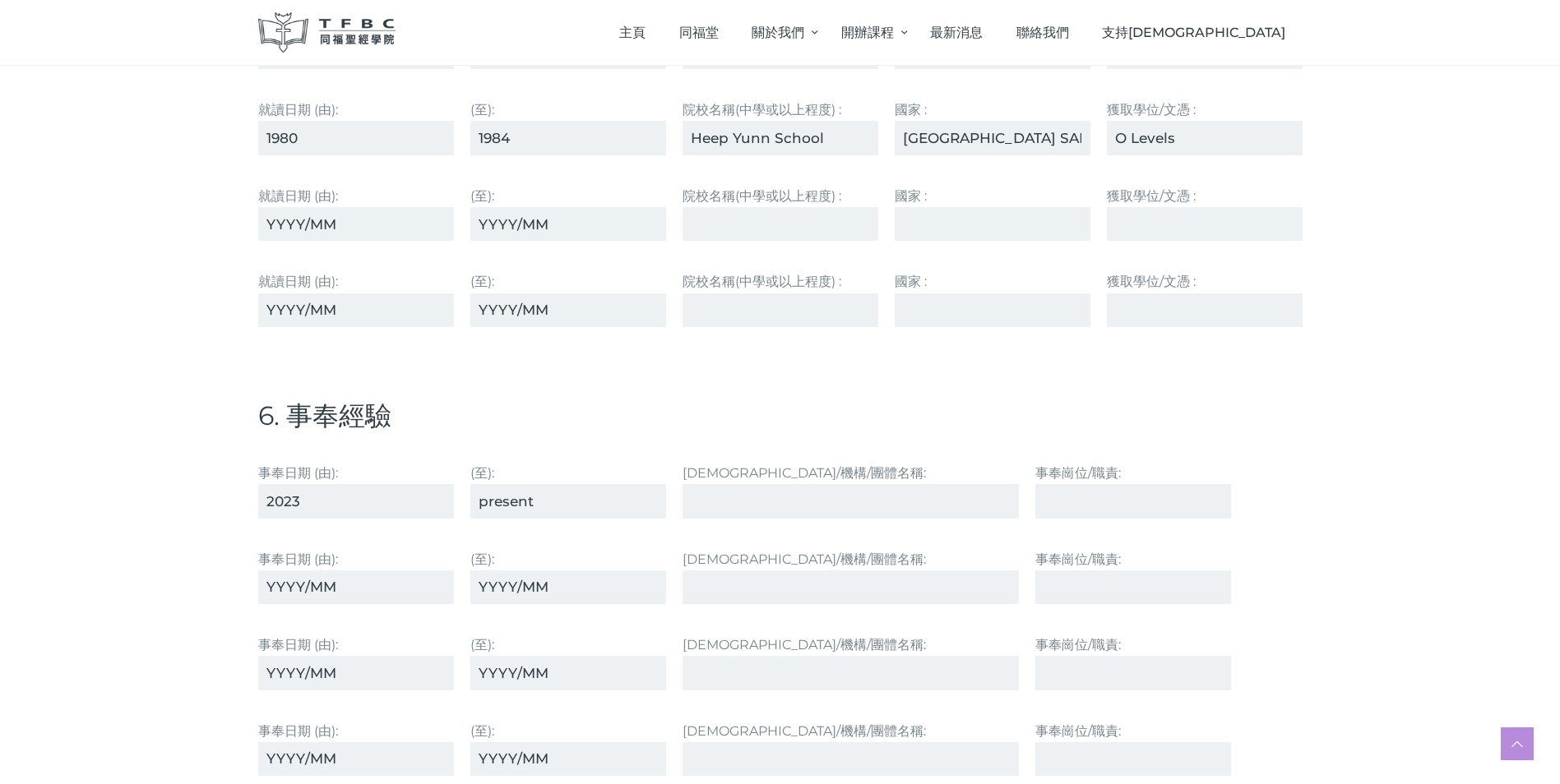
type input "present"
click at [728, 496] on input "[DEMOGRAPHIC_DATA]/機構/團體名稱:" at bounding box center [851, 501] width 337 height 34
type input "[PERSON_NAME] Church (CWB)"
click at [1052, 501] on input "事奉崗位/職責:" at bounding box center [1132, 501] width 195 height 34
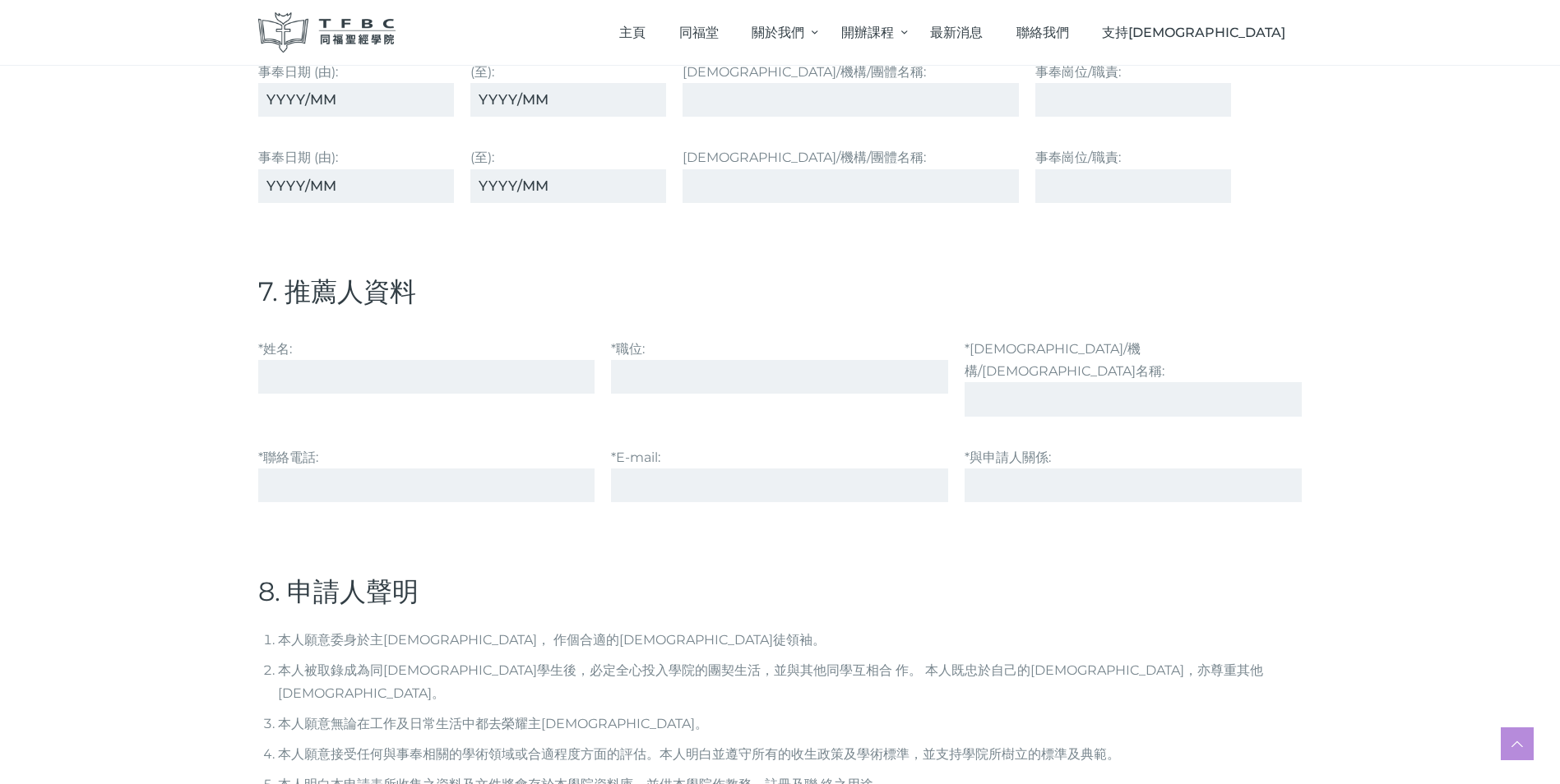
scroll to position [4110, 0]
type input "Choir ([PERSON_NAME] Zone)"
click at [297, 383] on input "*姓名:" at bounding box center [427, 378] width 337 height 34
type input "[PERSON_NAME]"
click at [642, 382] on input "*職位:" at bounding box center [779, 378] width 337 height 34
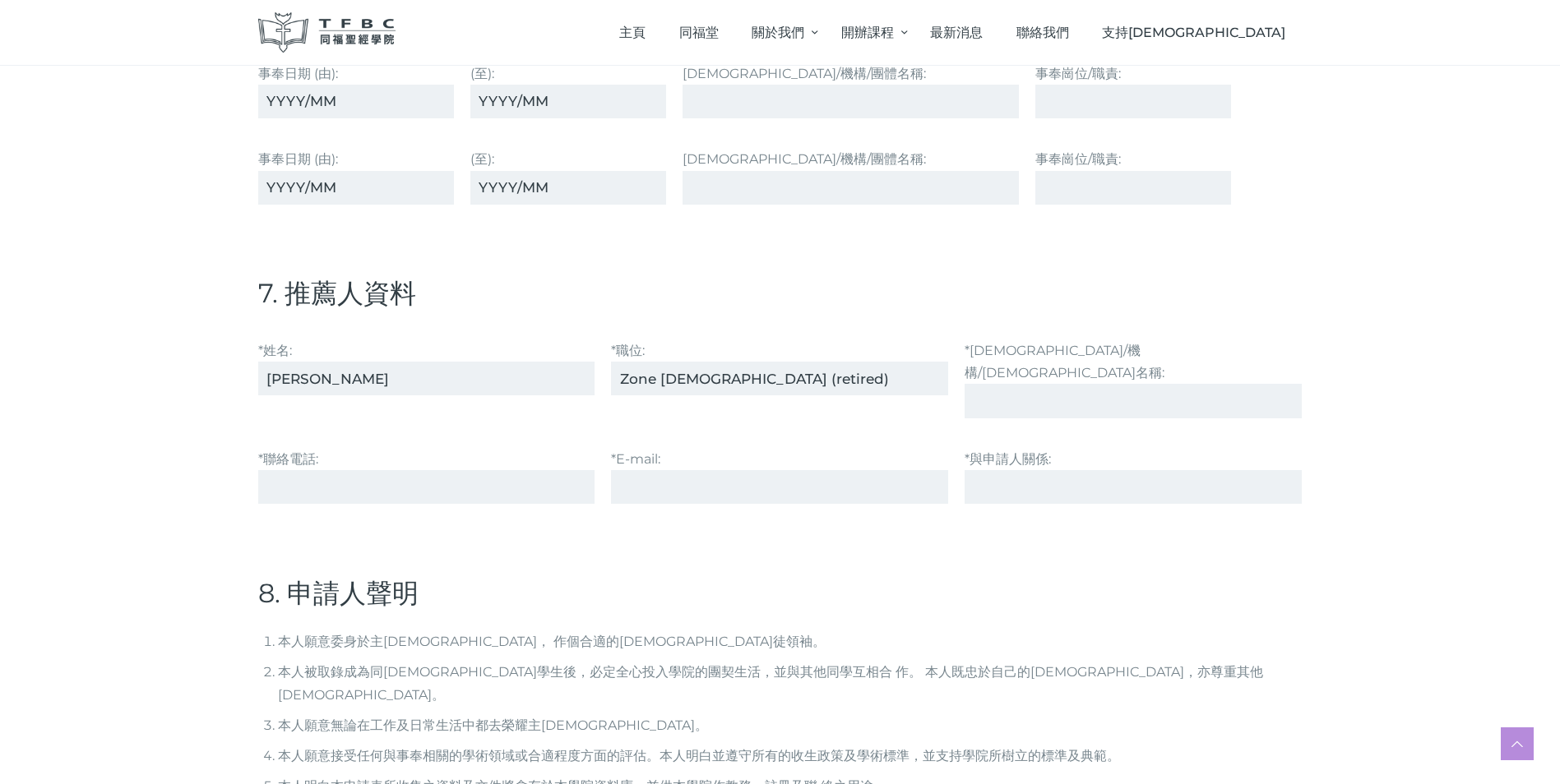
type input "Zone [DEMOGRAPHIC_DATA] (retired)"
click at [992, 384] on input "*[DEMOGRAPHIC_DATA]/機構/[DEMOGRAPHIC_DATA]名稱:" at bounding box center [1133, 401] width 337 height 34
type input "[DEMOGRAPHIC_DATA]"
click at [618, 376] on input "Zone [DEMOGRAPHIC_DATA] (retired)" at bounding box center [779, 378] width 337 height 34
click at [835, 379] on input "Retired Zone Pastor (retired)" at bounding box center [779, 378] width 337 height 34
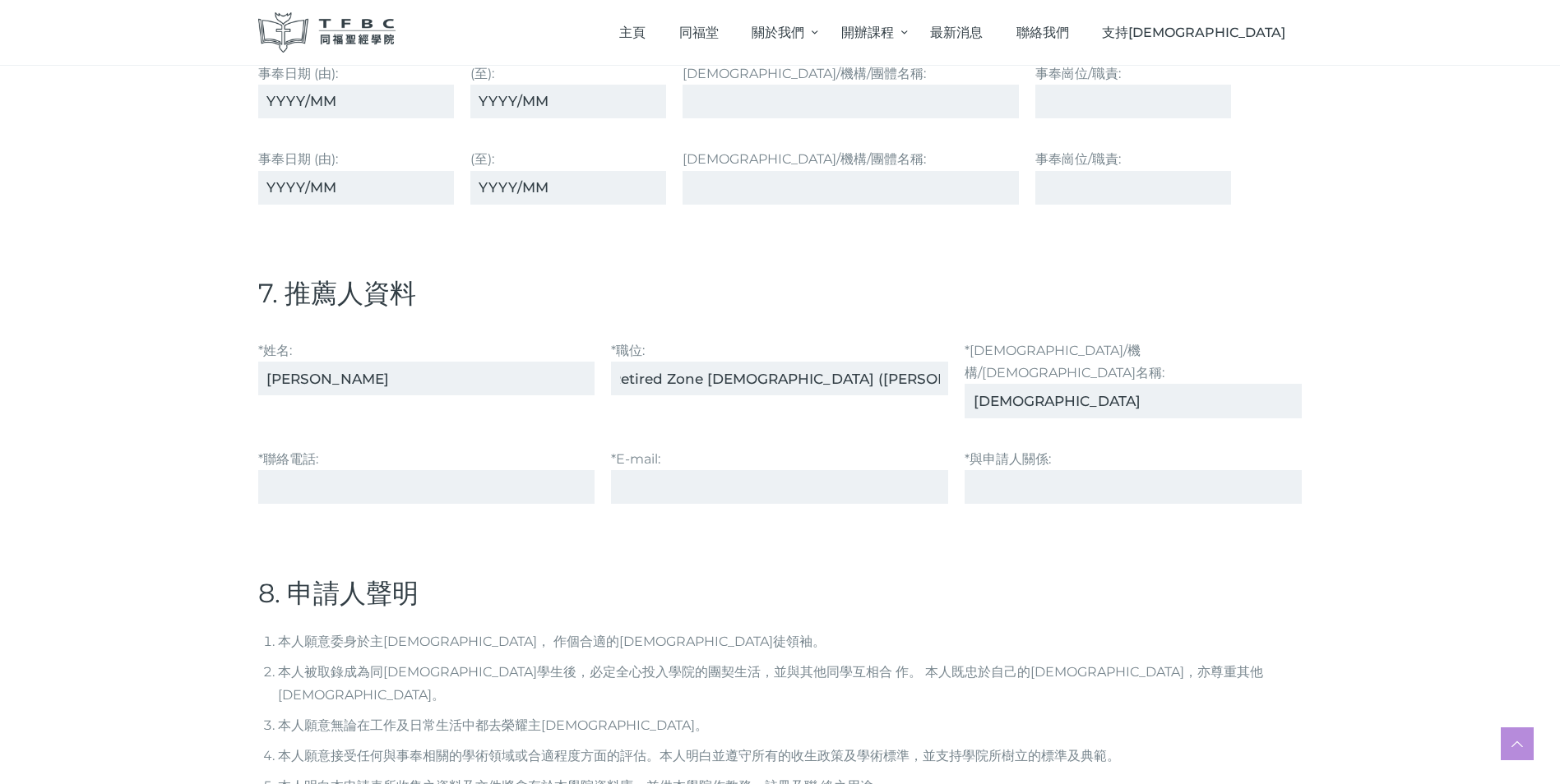
scroll to position [0, 14]
type input "Retired Zone [DEMOGRAPHIC_DATA] ([PERSON_NAME][DEMOGRAPHIC_DATA] (CWB))"
click at [350, 470] on input "*聯絡電話:" at bounding box center [427, 487] width 337 height 34
type input "94171431"
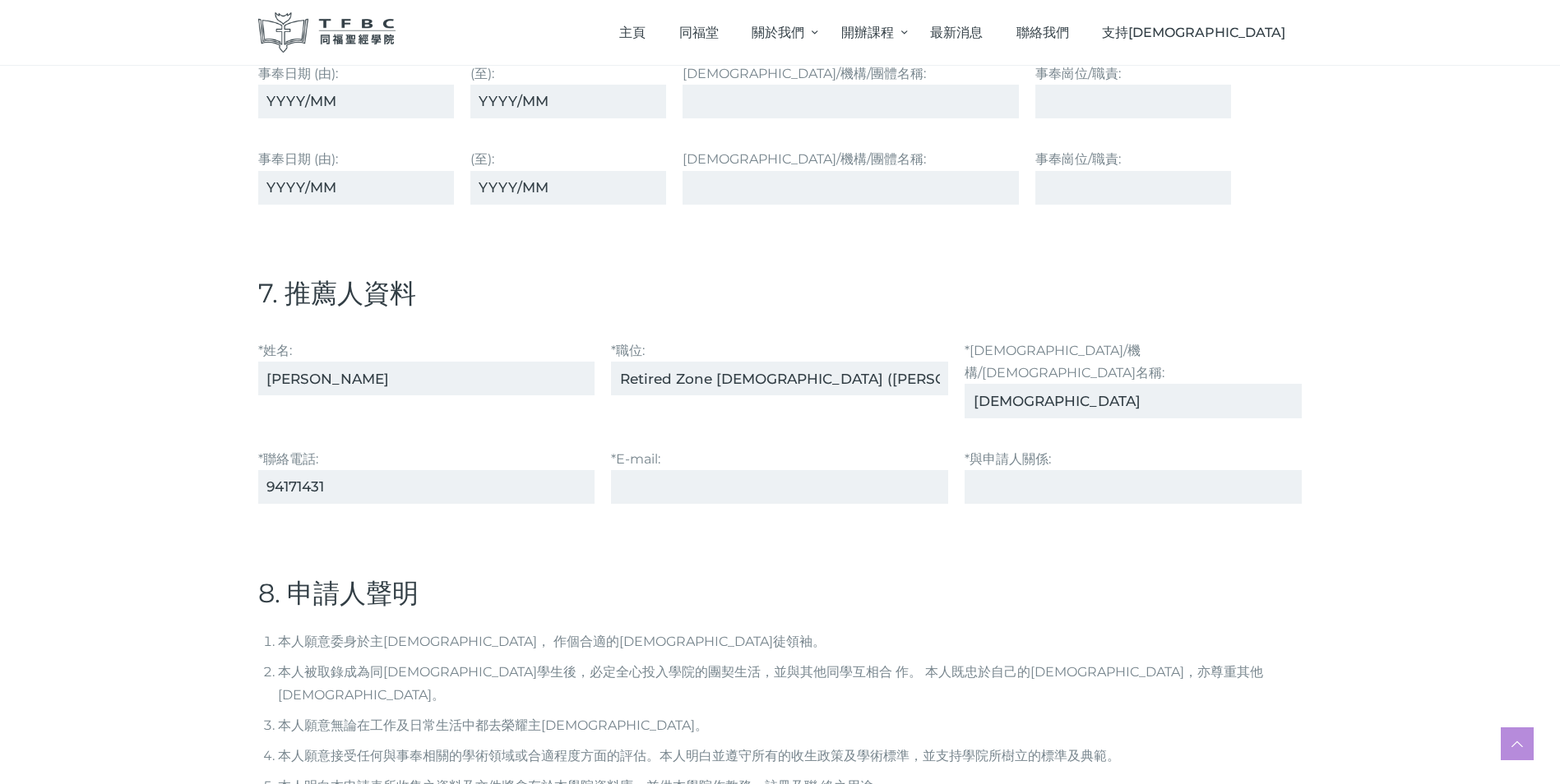
click at [644, 475] on input "*E-mail:" at bounding box center [779, 487] width 337 height 34
type input "[EMAIL_ADDRESS][DOMAIN_NAME]"
click at [995, 470] on input "*與申請⼈關係:" at bounding box center [1133, 487] width 337 height 34
type input "e"
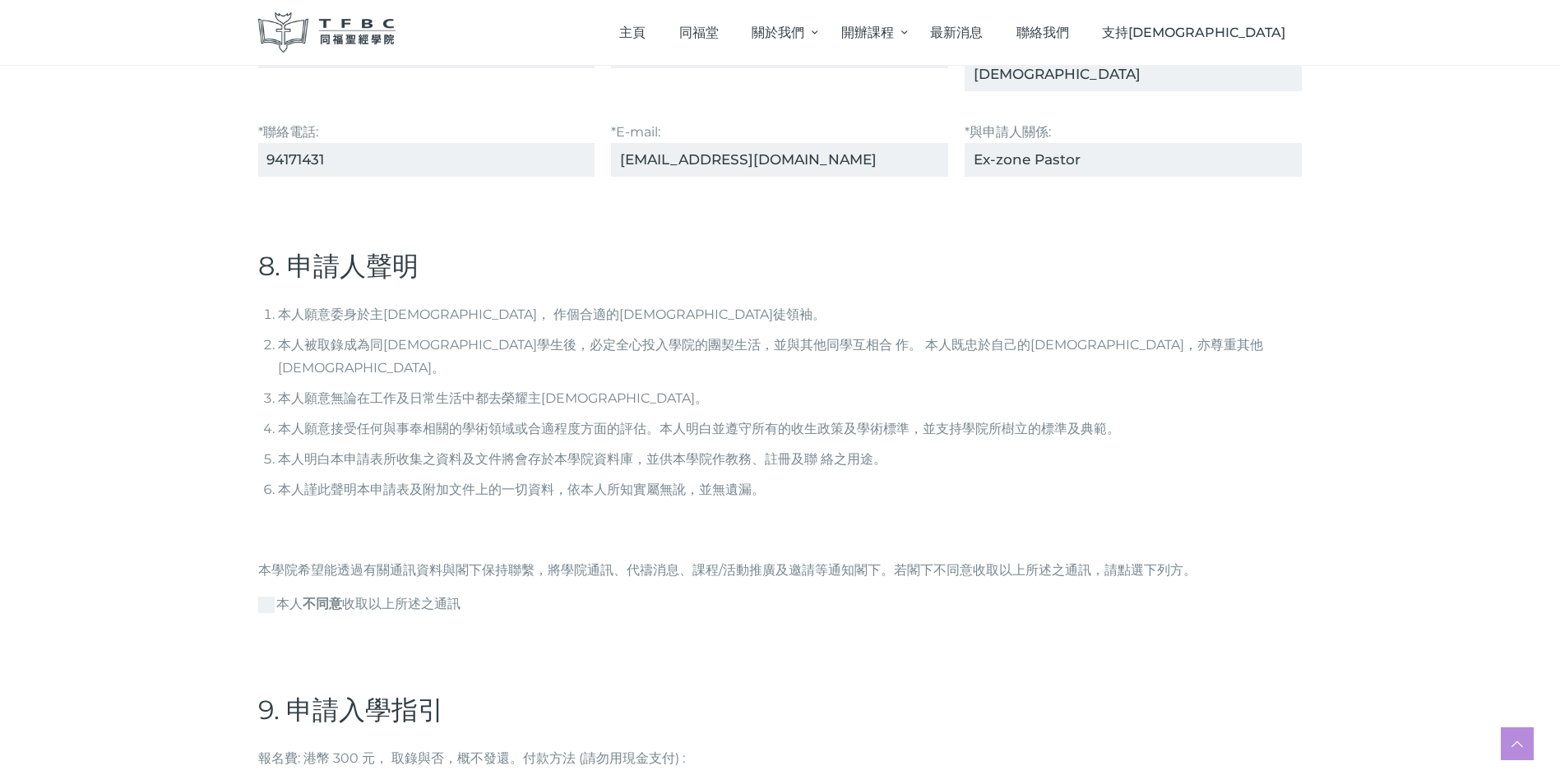
scroll to position [4439, 0]
type input "Ex-zone Pastor"
click at [261, 593] on span "本⼈ 不同意 收取以上所述之通訊" at bounding box center [359, 603] width 202 height 20
click at [0, 0] on input "本⼈ 不同意 收取以上所述之通訊" at bounding box center [0, 0] width 0 height 0
click at [267, 593] on span "本⼈ 不同意 收取以上所述之通訊" at bounding box center [359, 603] width 202 height 20
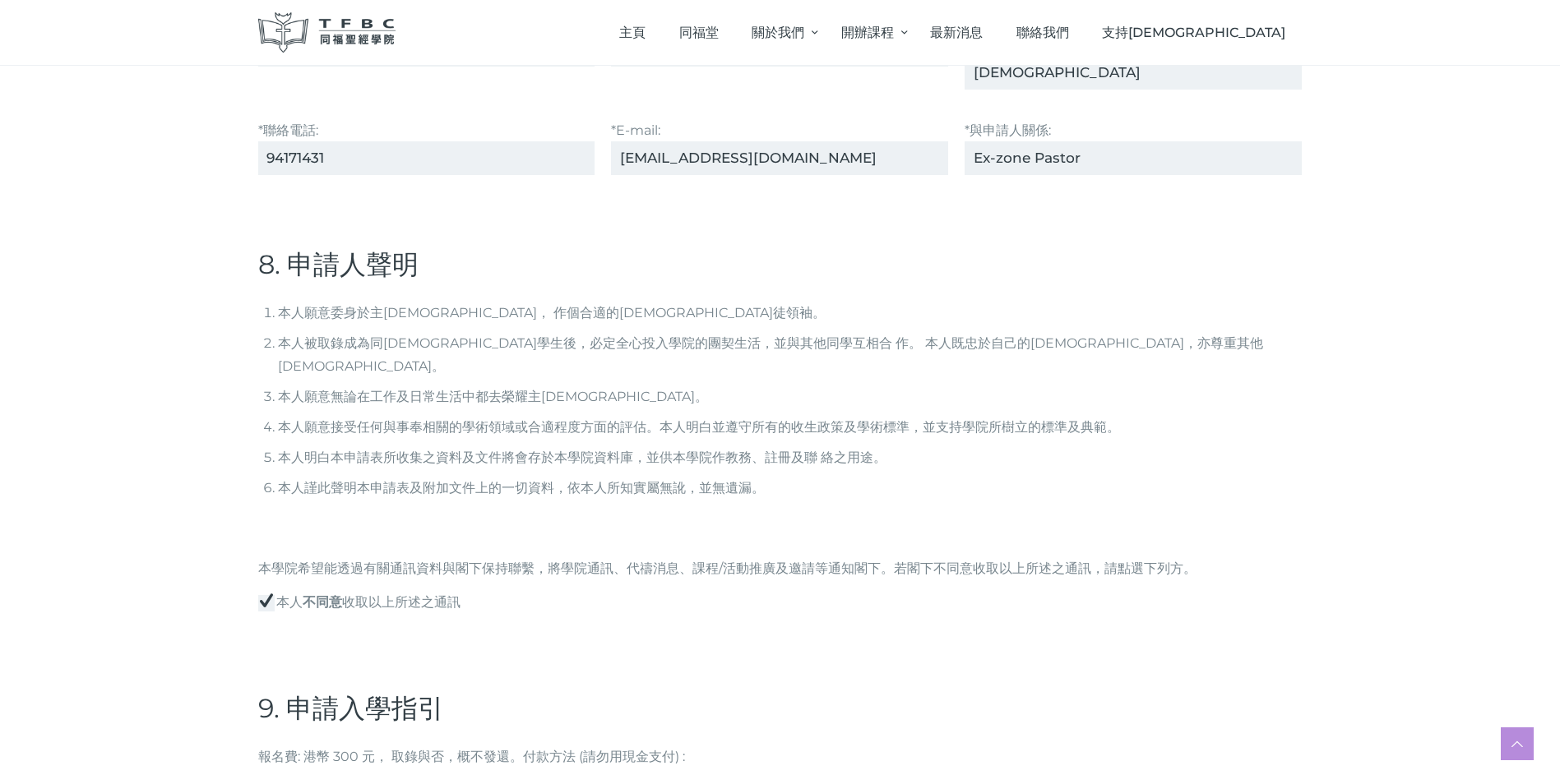
click at [0, 0] on input "本⼈ 不同意 收取以上所述之通訊" at bounding box center [0, 0] width 0 height 0
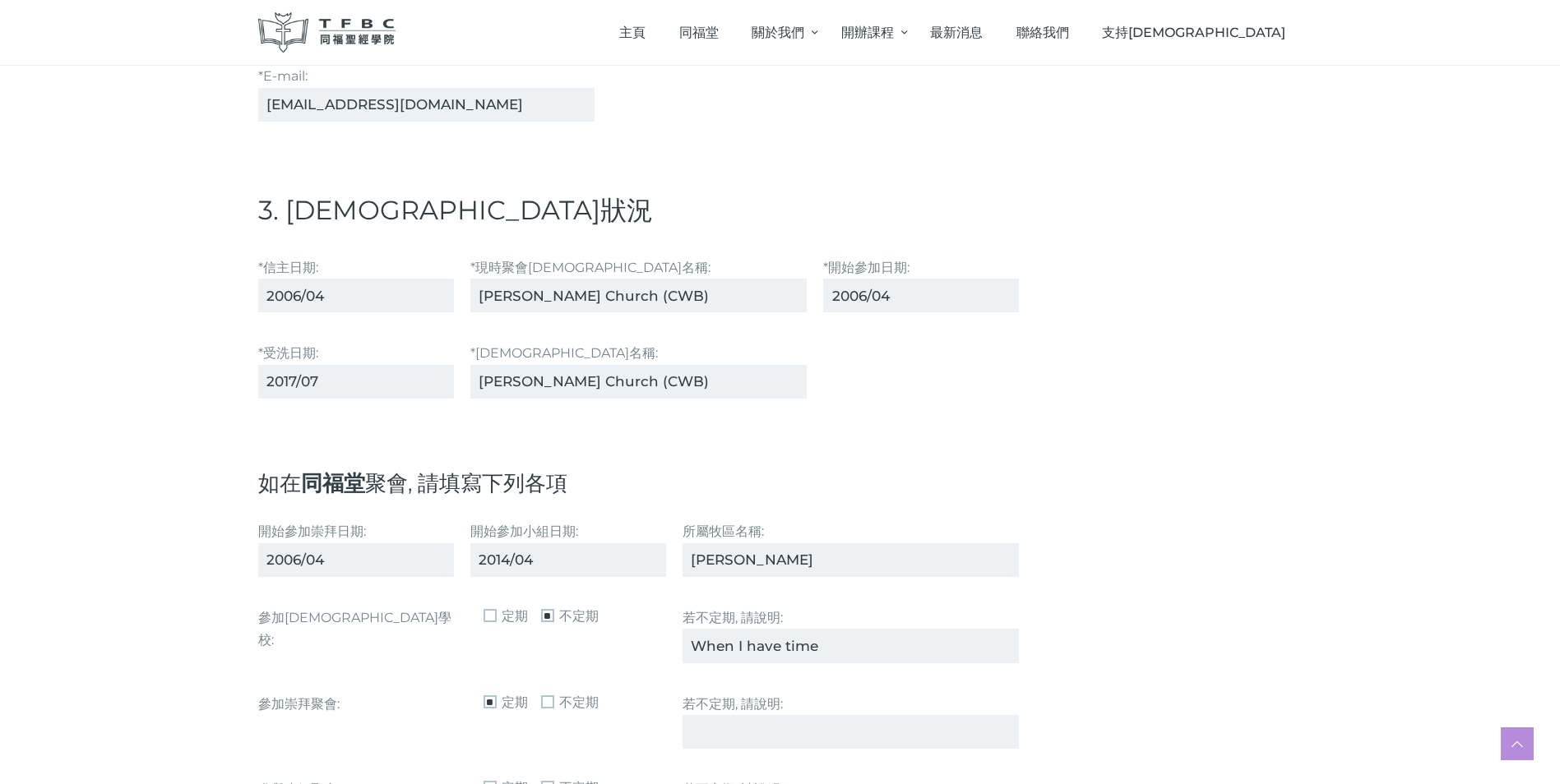
scroll to position [1480, 0]
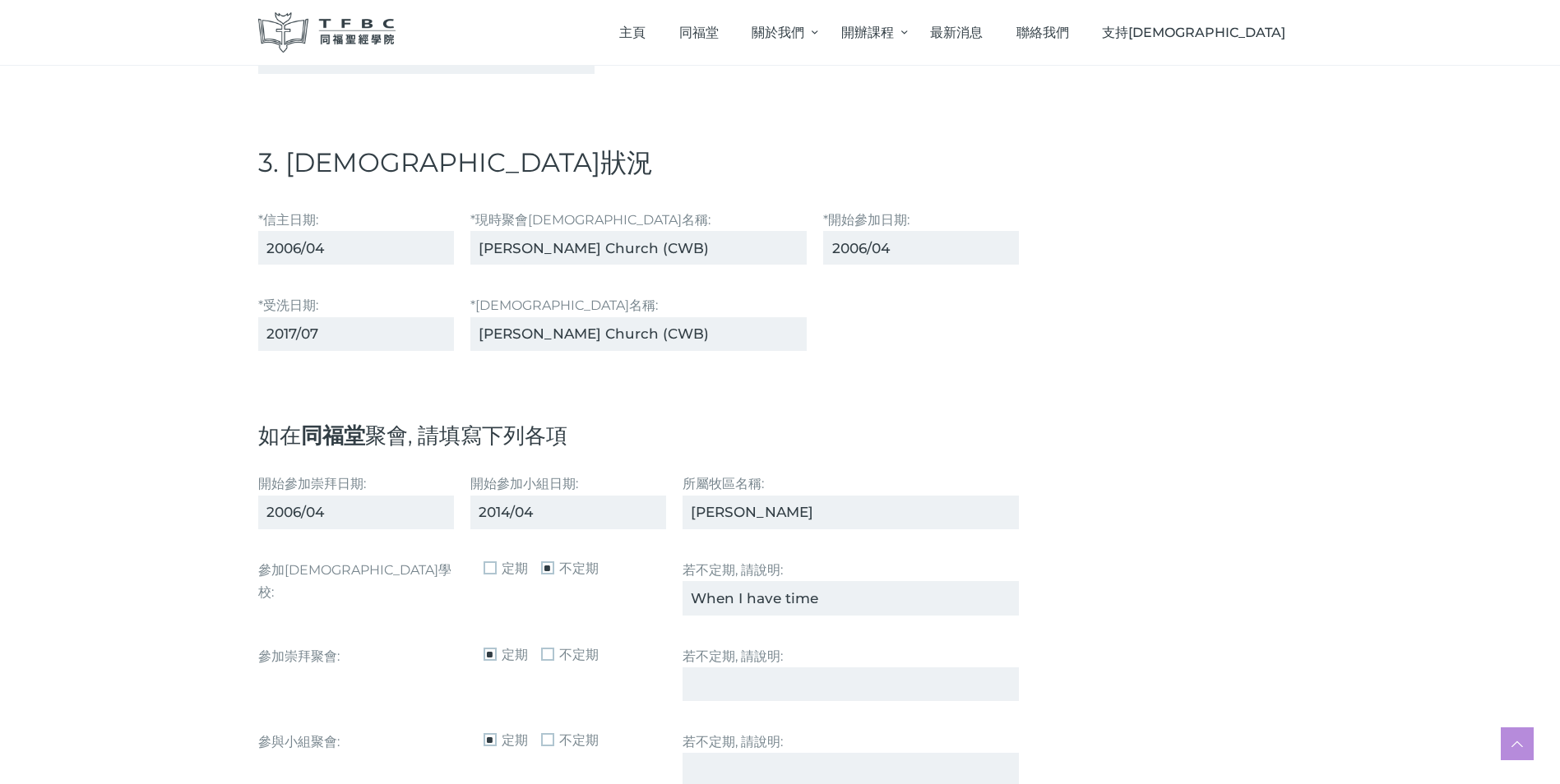
click at [550, 511] on input "2014/04" at bounding box center [568, 512] width 195 height 34
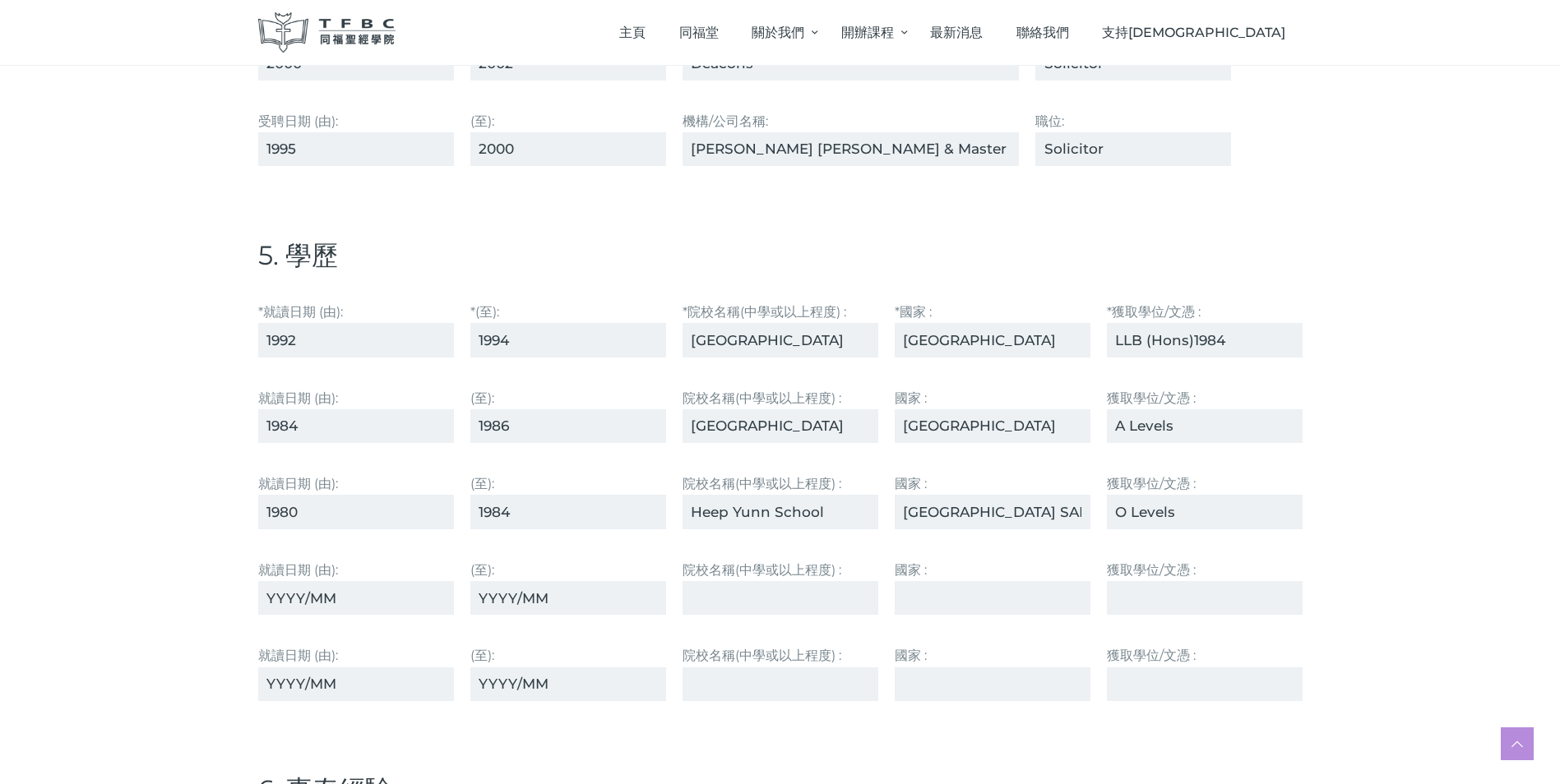
scroll to position [3042, 0]
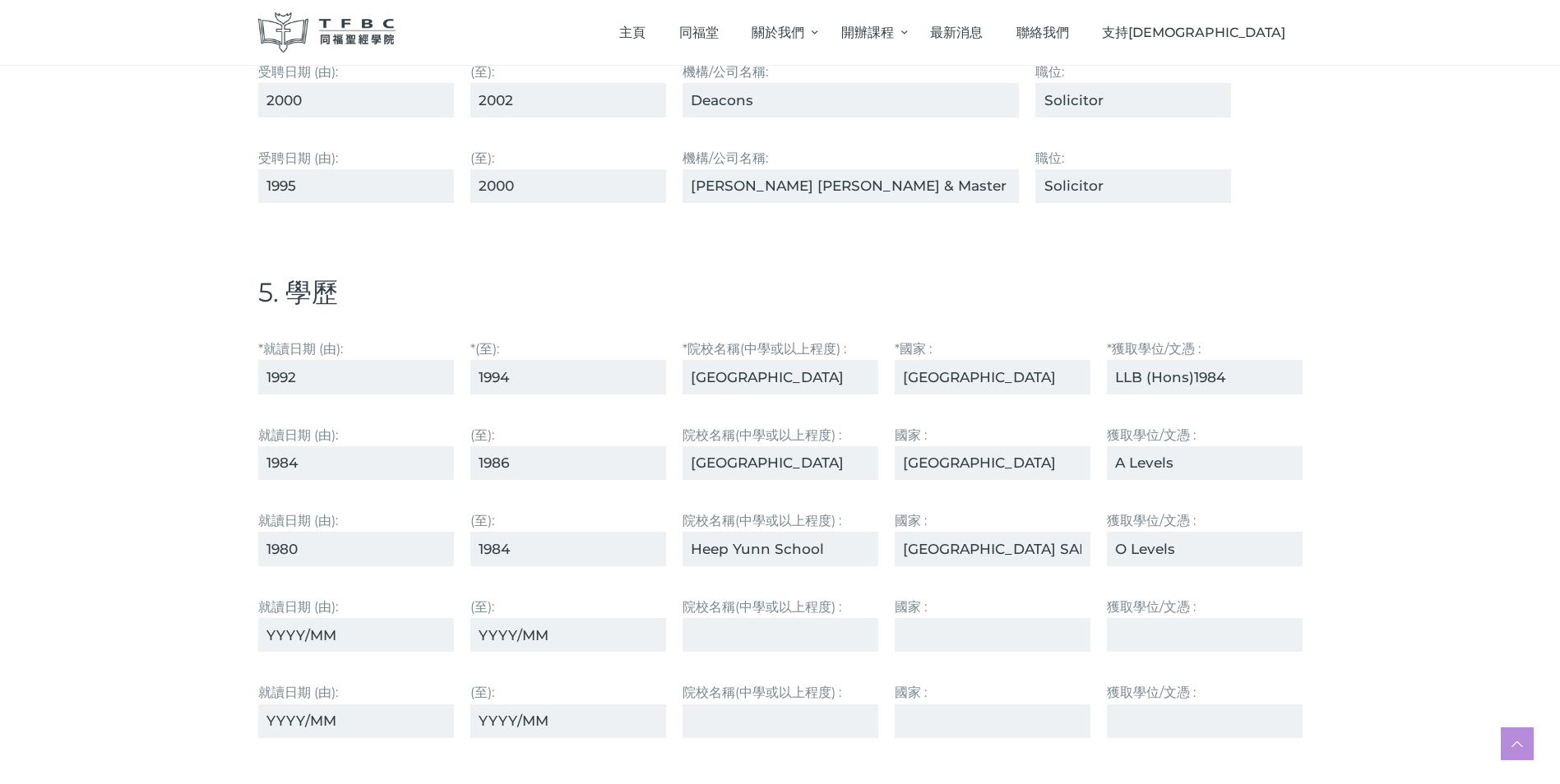
type input "2014"
click at [1226, 374] on input "LLB (Hons)1984" at bounding box center [1204, 376] width 195 height 34
type input "LLB (Hons)"
click at [1177, 464] on input "A Levels" at bounding box center [1204, 463] width 195 height 34
type input "A Level"
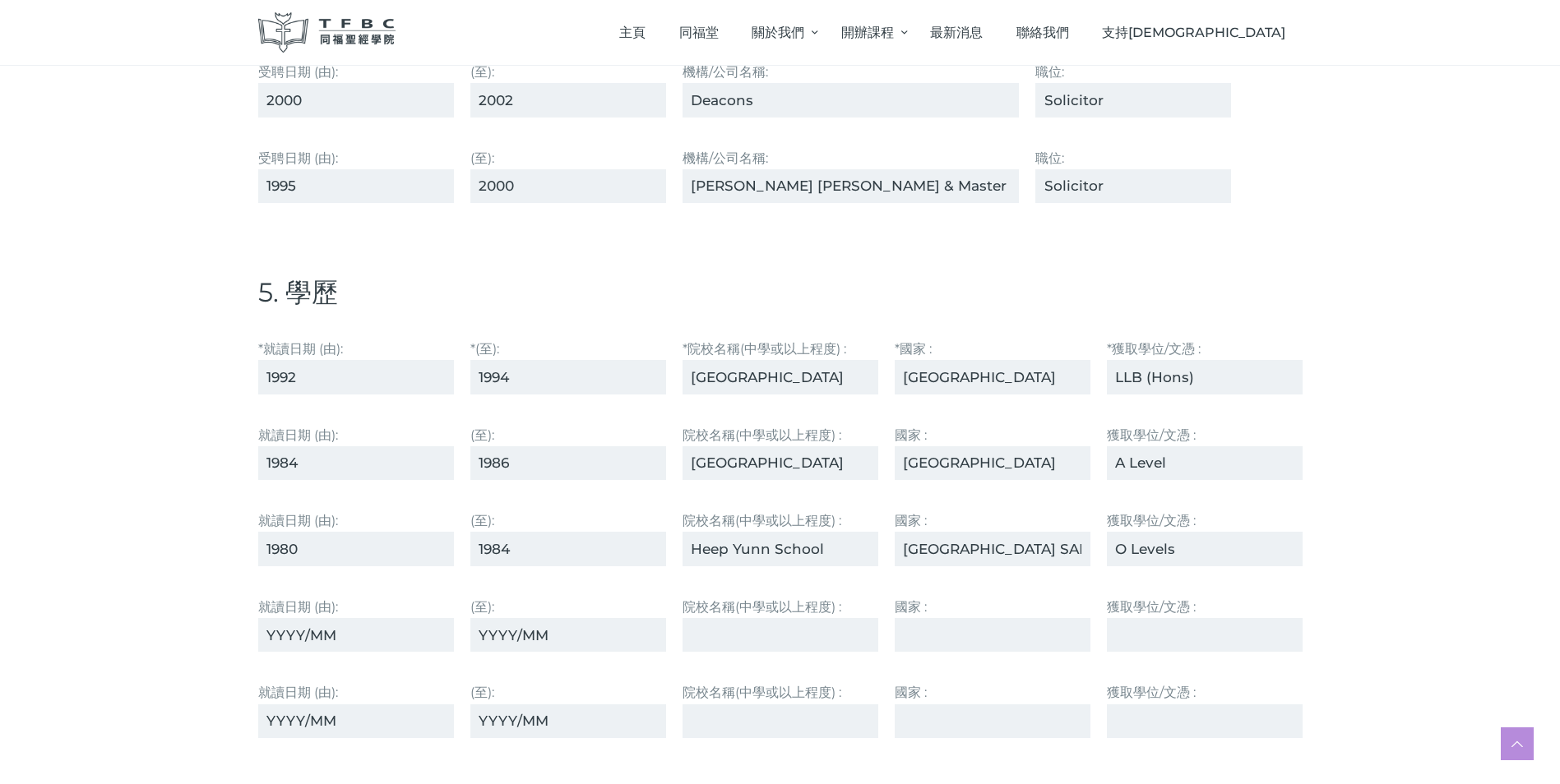
click at [1178, 552] on input "O Levels" at bounding box center [1204, 548] width 195 height 34
type input "O"
type input "HKCEE"
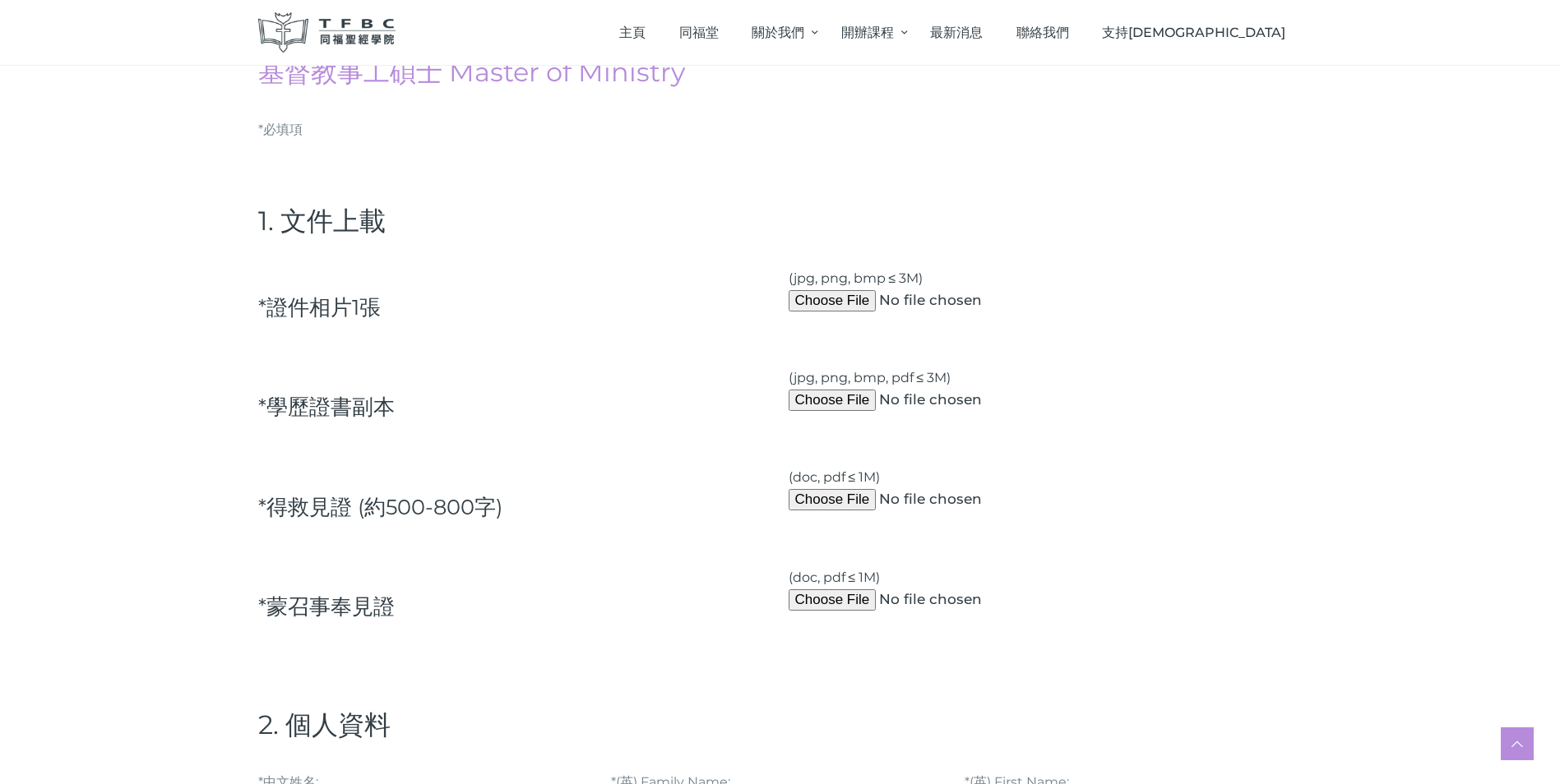
scroll to position [116, 0]
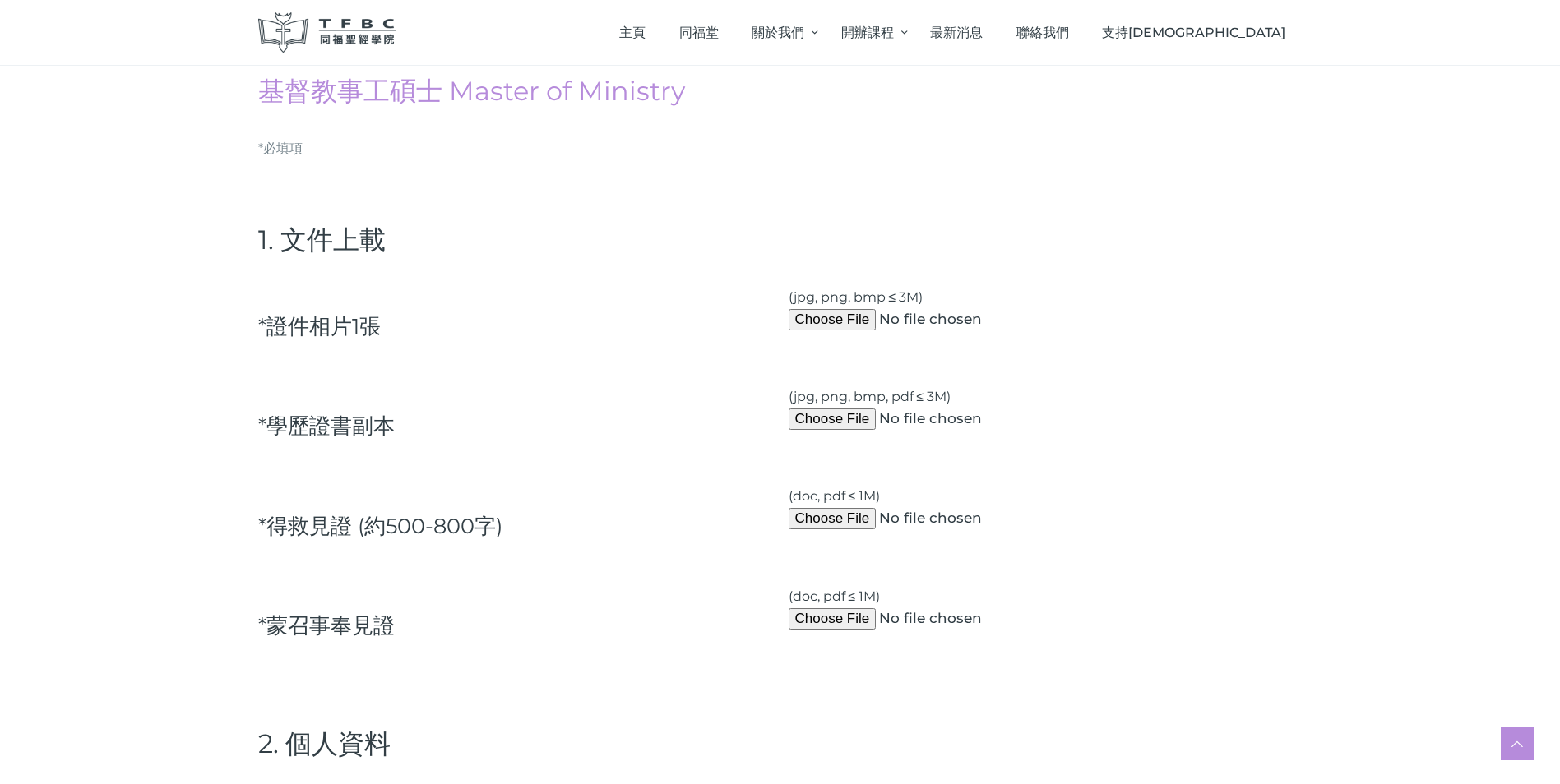
click at [825, 517] on input "(doc, pdf ≤ 1M)" at bounding box center [942, 518] width 308 height 21
type input "C:\fakepath\受洗見證 (mic) [DATE].pdf"
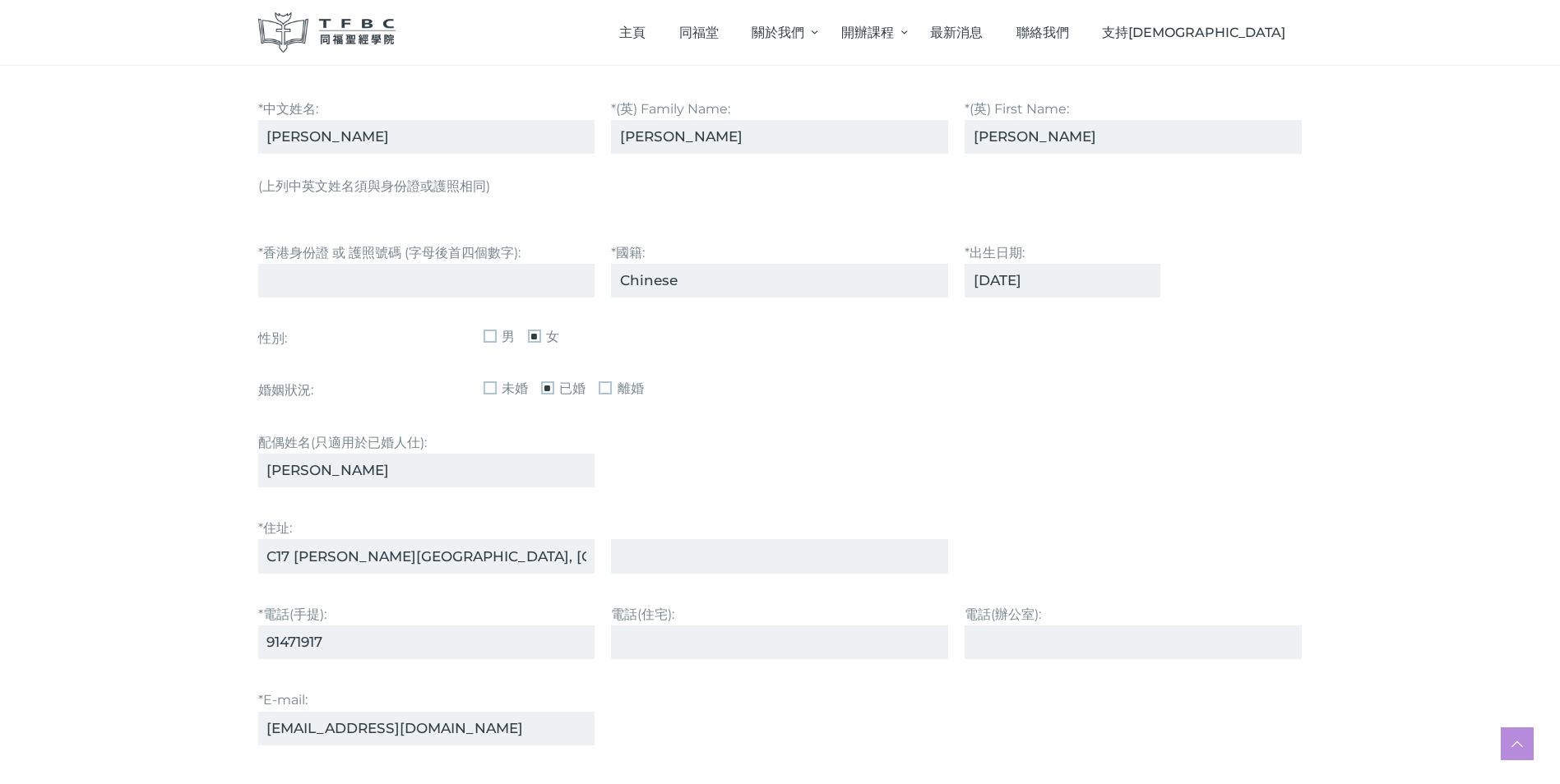
scroll to position [904, 0]
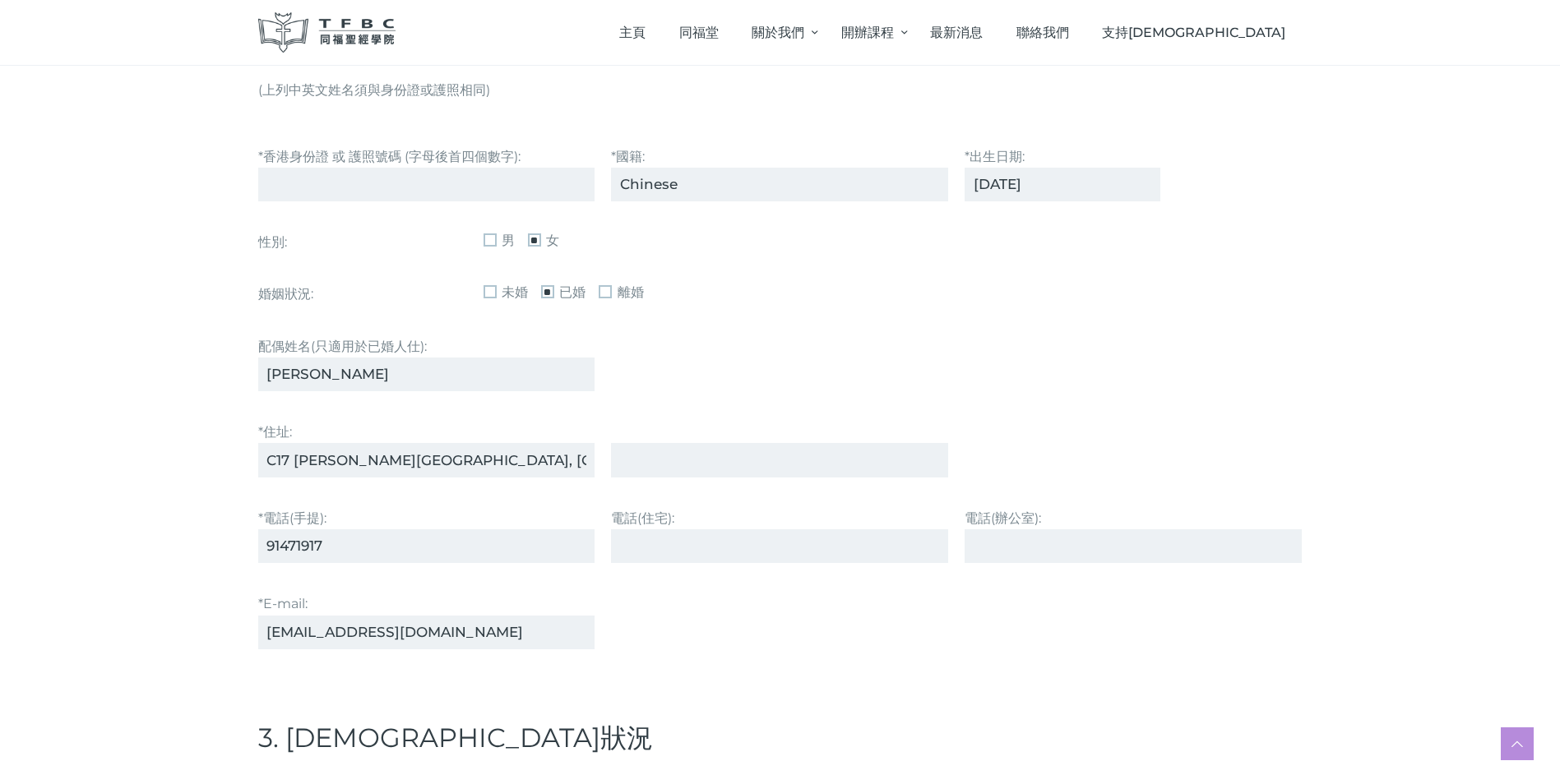
click at [274, 459] on input "C17 [PERSON_NAME][GEOGRAPHIC_DATA], [GEOGRAPHIC_DATA]" at bounding box center [427, 459] width 337 height 34
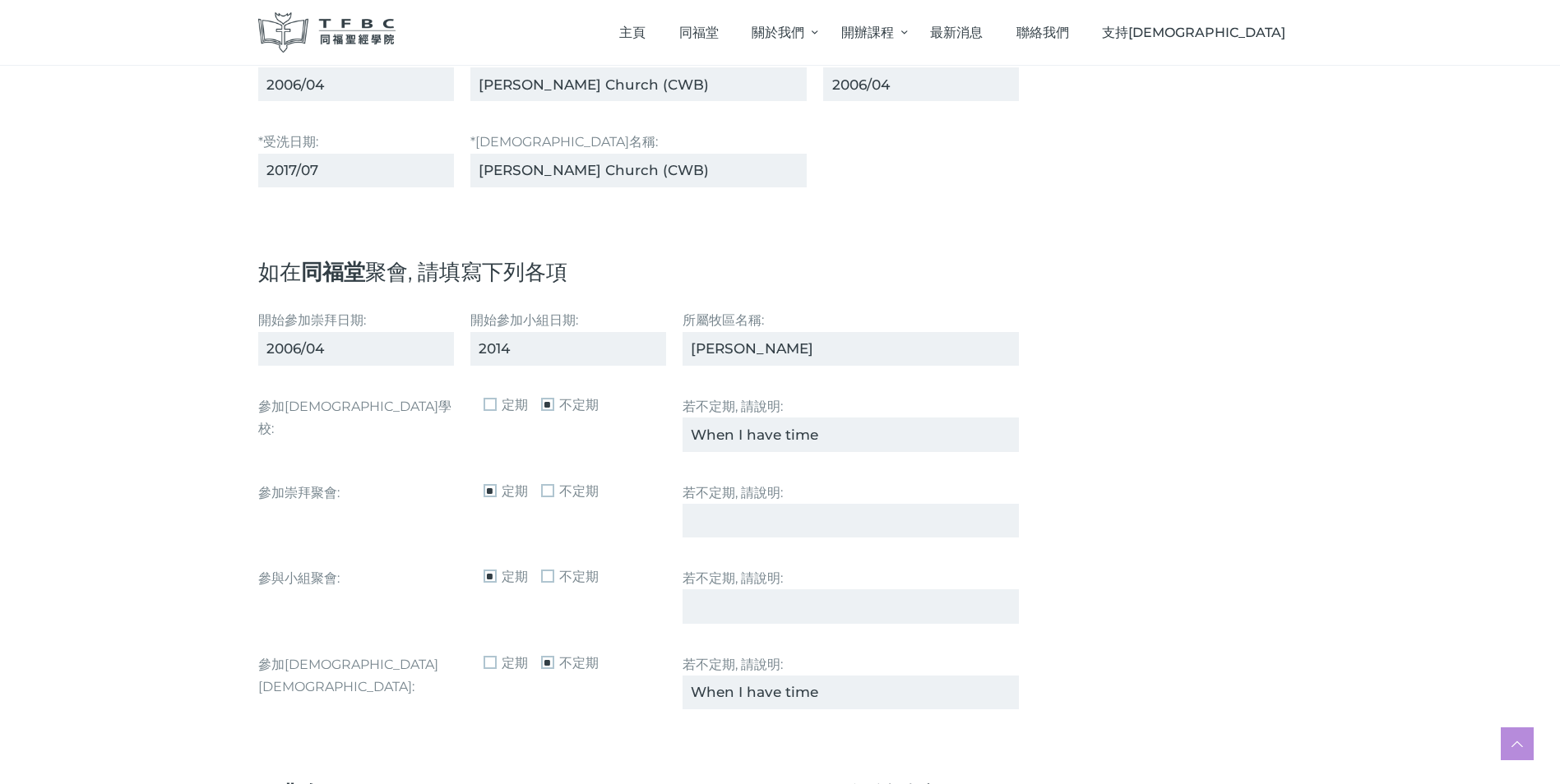
scroll to position [1644, 0]
type input "D17 [PERSON_NAME][GEOGRAPHIC_DATA], [GEOGRAPHIC_DATA]"
click at [754, 351] on input "[PERSON_NAME]" at bounding box center [851, 348] width 337 height 34
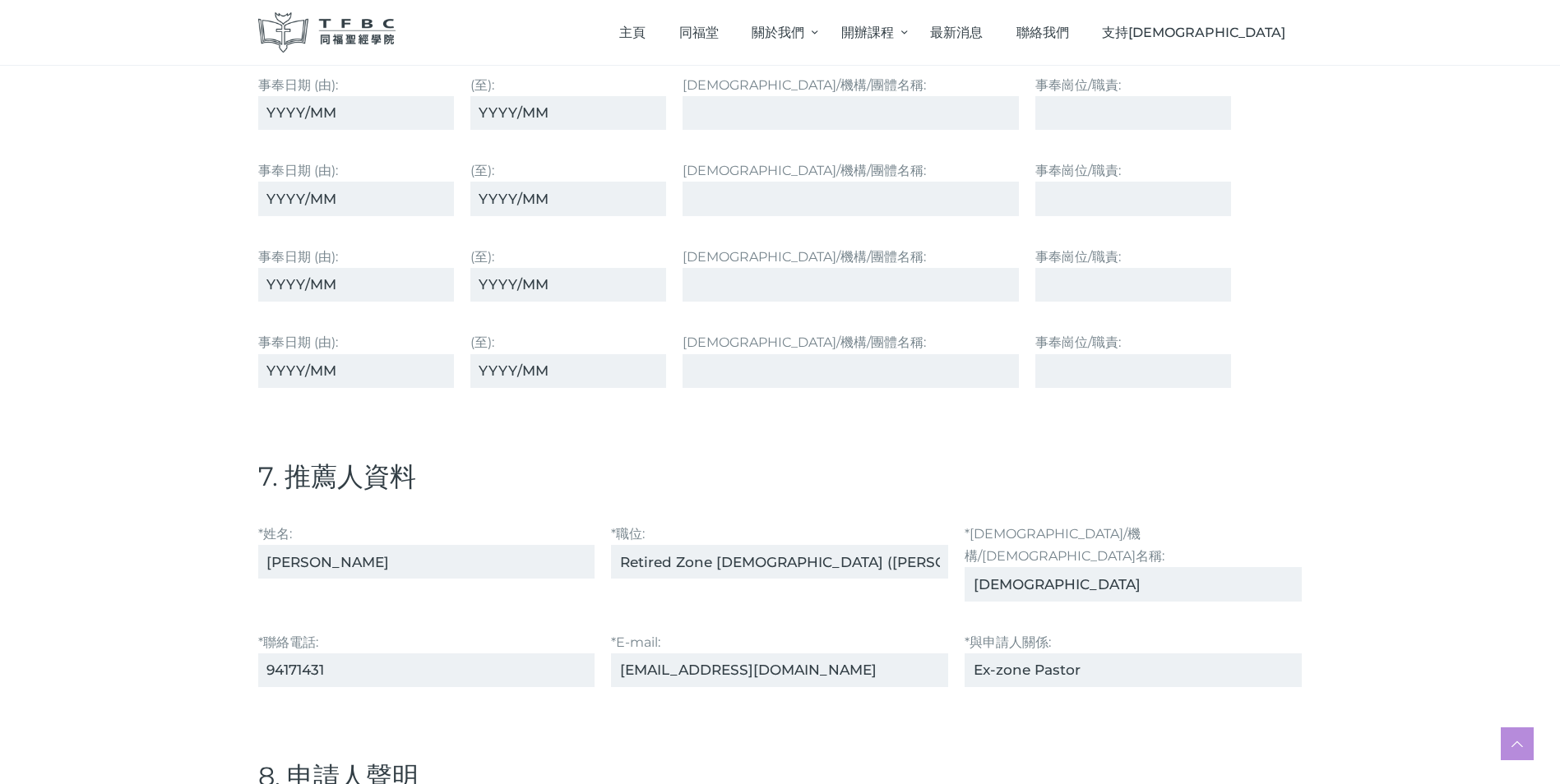
scroll to position [3946, 0]
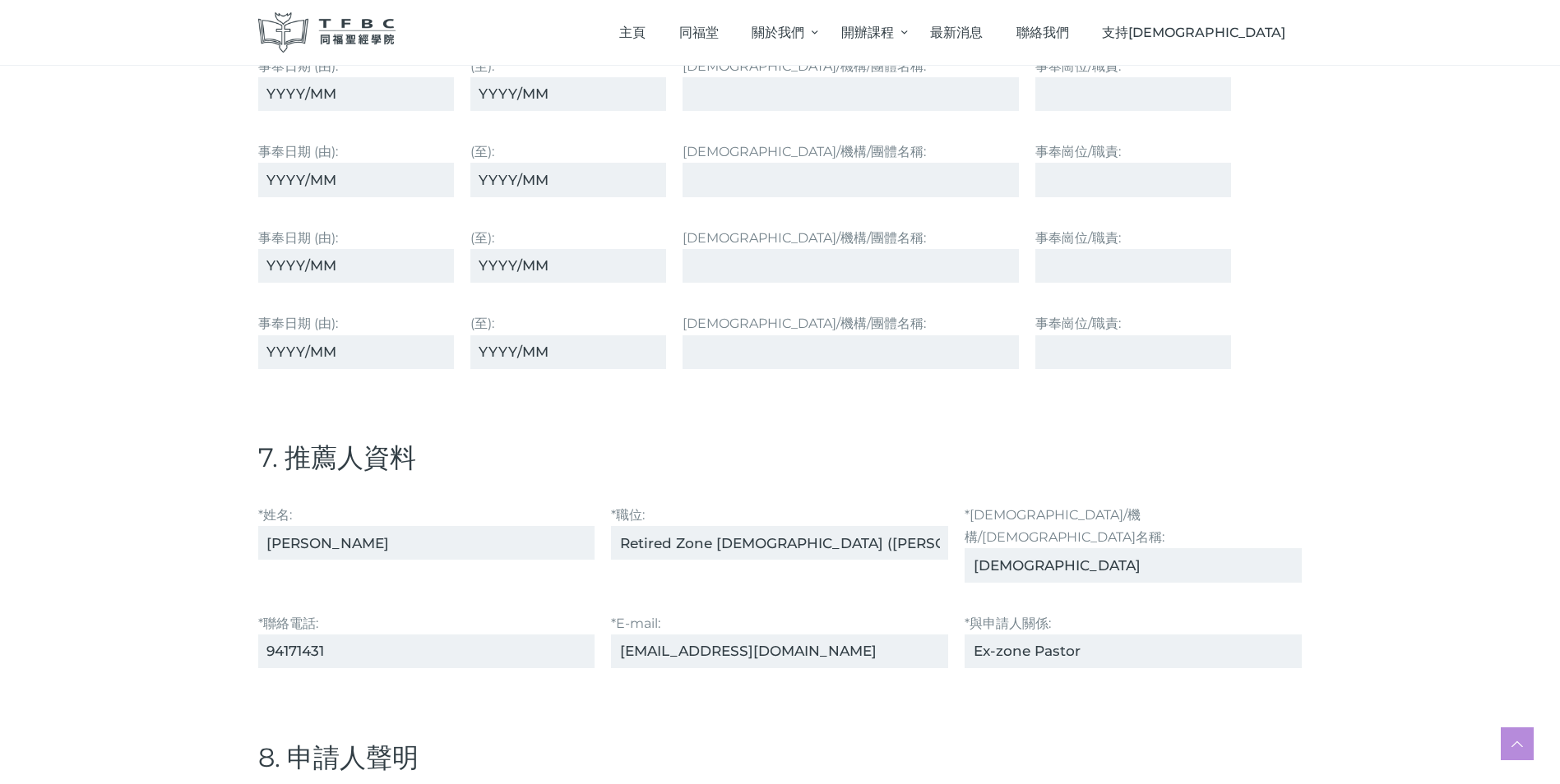
type input "[PERSON_NAME] Zone"
click at [941, 543] on input "Retired Zone [DEMOGRAPHIC_DATA] ([PERSON_NAME][DEMOGRAPHIC_DATA] (CWB))" at bounding box center [779, 543] width 337 height 34
drag, startPoint x: 916, startPoint y: 546, endPoint x: 906, endPoint y: 547, distance: 10.0
click at [913, 548] on input "Retired Zone [DEMOGRAPHIC_DATA] ([PERSON_NAME][DEMOGRAPHIC_DATA] (CWB))" at bounding box center [779, 543] width 337 height 34
click at [906, 547] on input "Retired Zone [DEMOGRAPHIC_DATA] ([PERSON_NAME][DEMOGRAPHIC_DATA] (CWB))" at bounding box center [779, 543] width 337 height 34
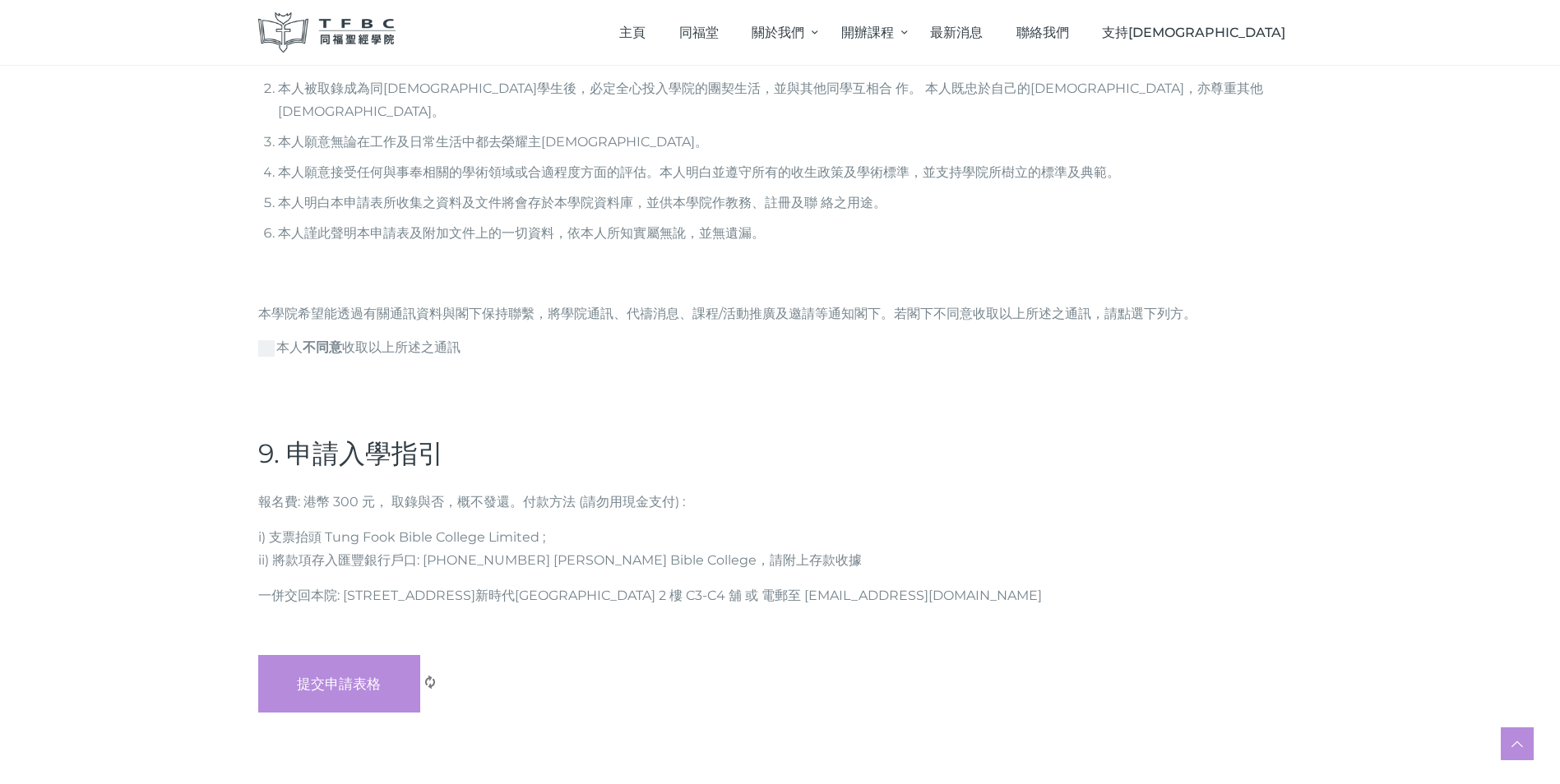
scroll to position [4768, 0]
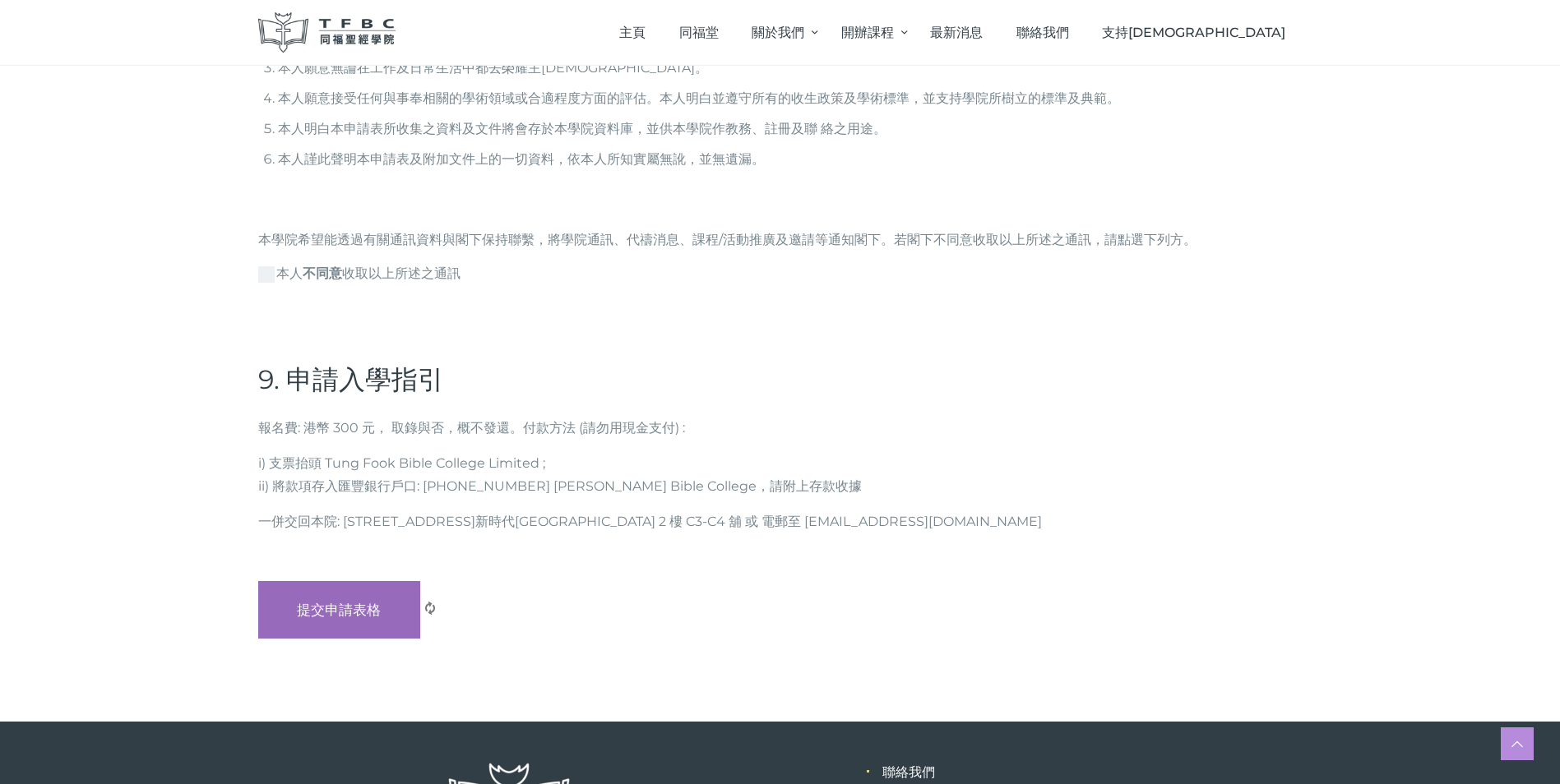
drag, startPoint x: 350, startPoint y: 559, endPoint x: 359, endPoint y: 553, distance: 10.8
click at [351, 581] on input "提交申請表格" at bounding box center [340, 610] width 163 height 58
click at [341, 581] on input "提交申請表格" at bounding box center [340, 610] width 163 height 58
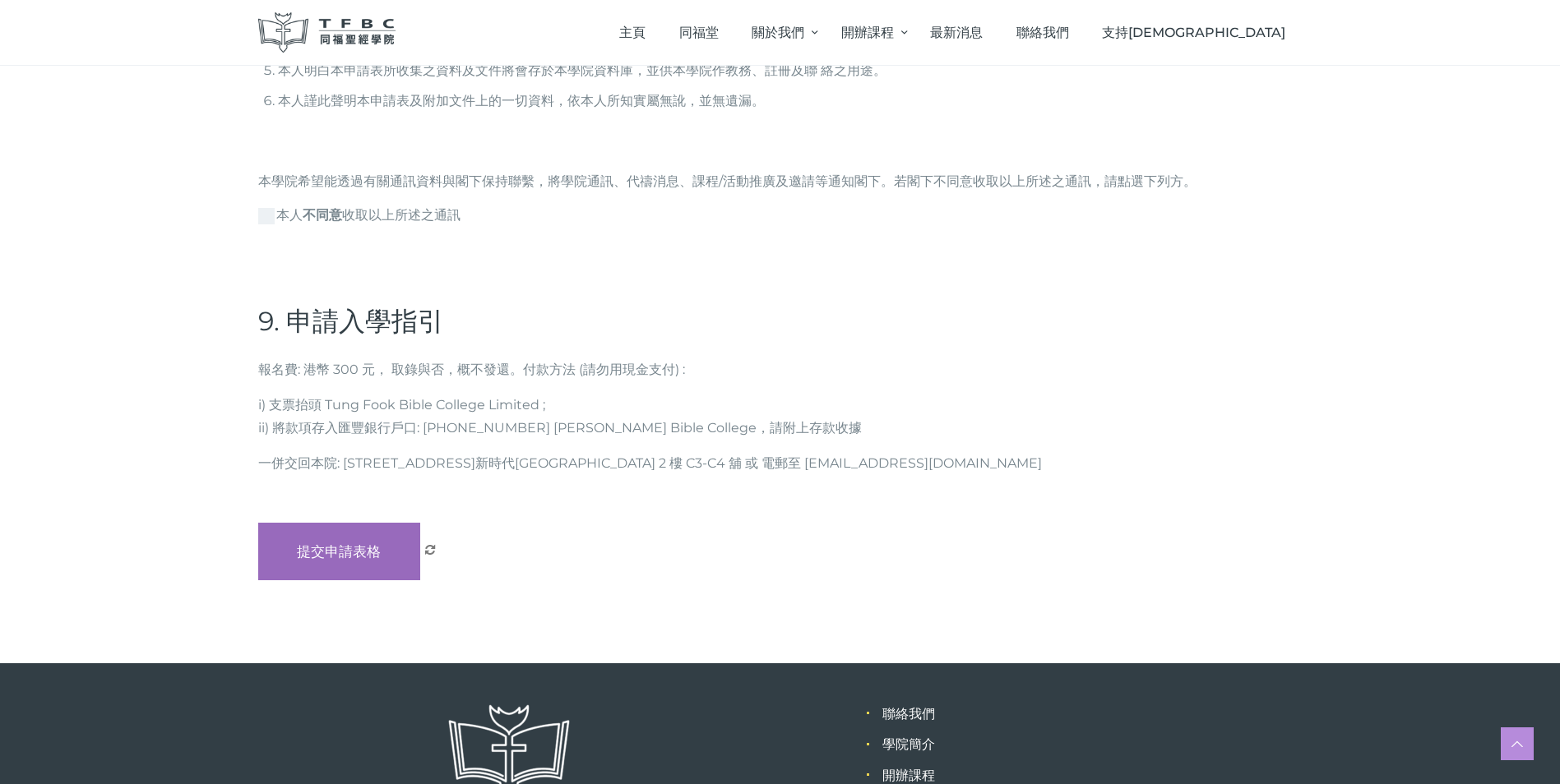
scroll to position [4943, 0]
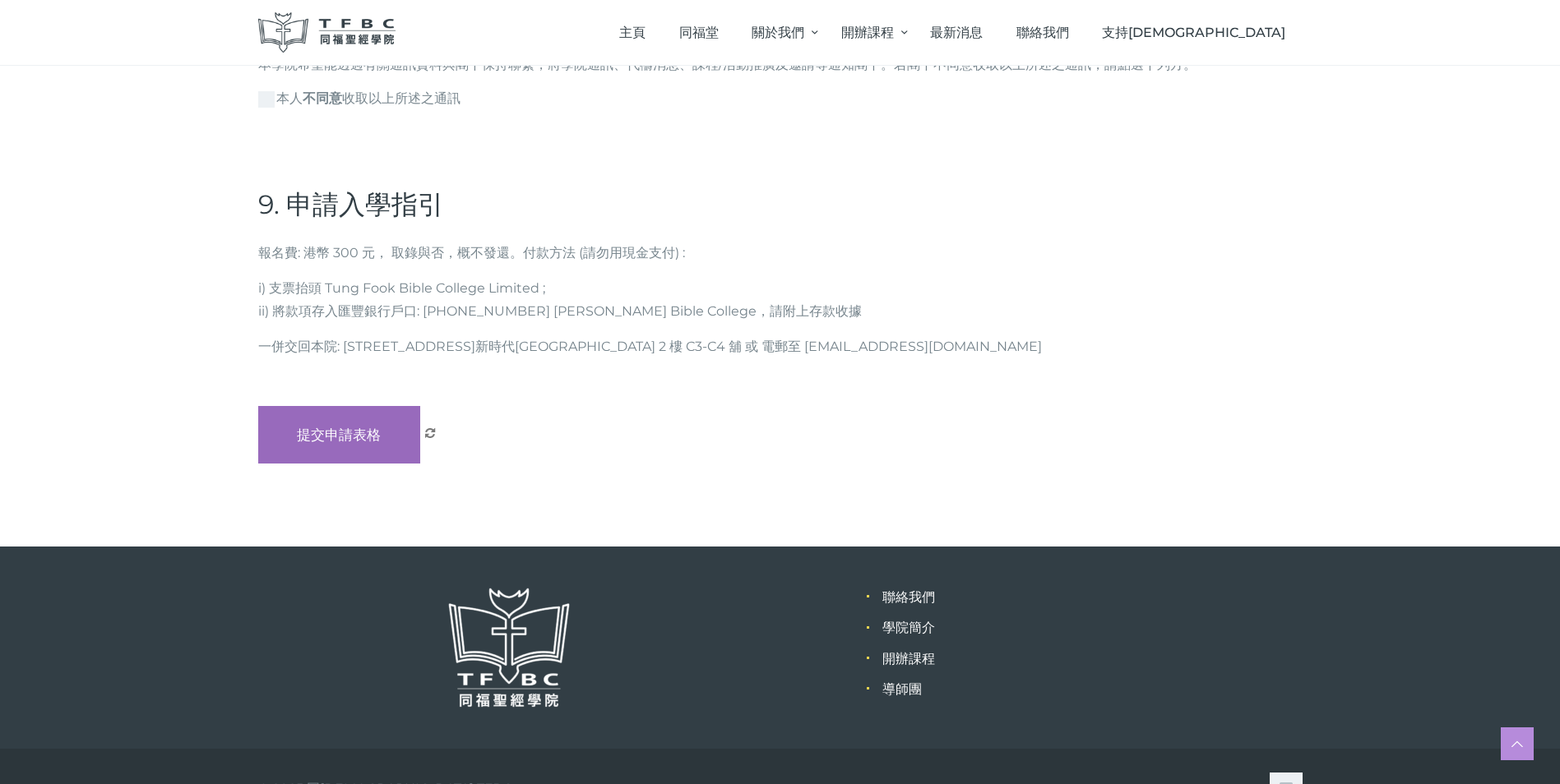
click at [345, 406] on input "提交申請表格" at bounding box center [340, 434] width 163 height 58
click at [330, 406] on input "提交申請表格" at bounding box center [340, 434] width 163 height 58
click at [312, 406] on input "提交申請表格" at bounding box center [340, 434] width 163 height 58
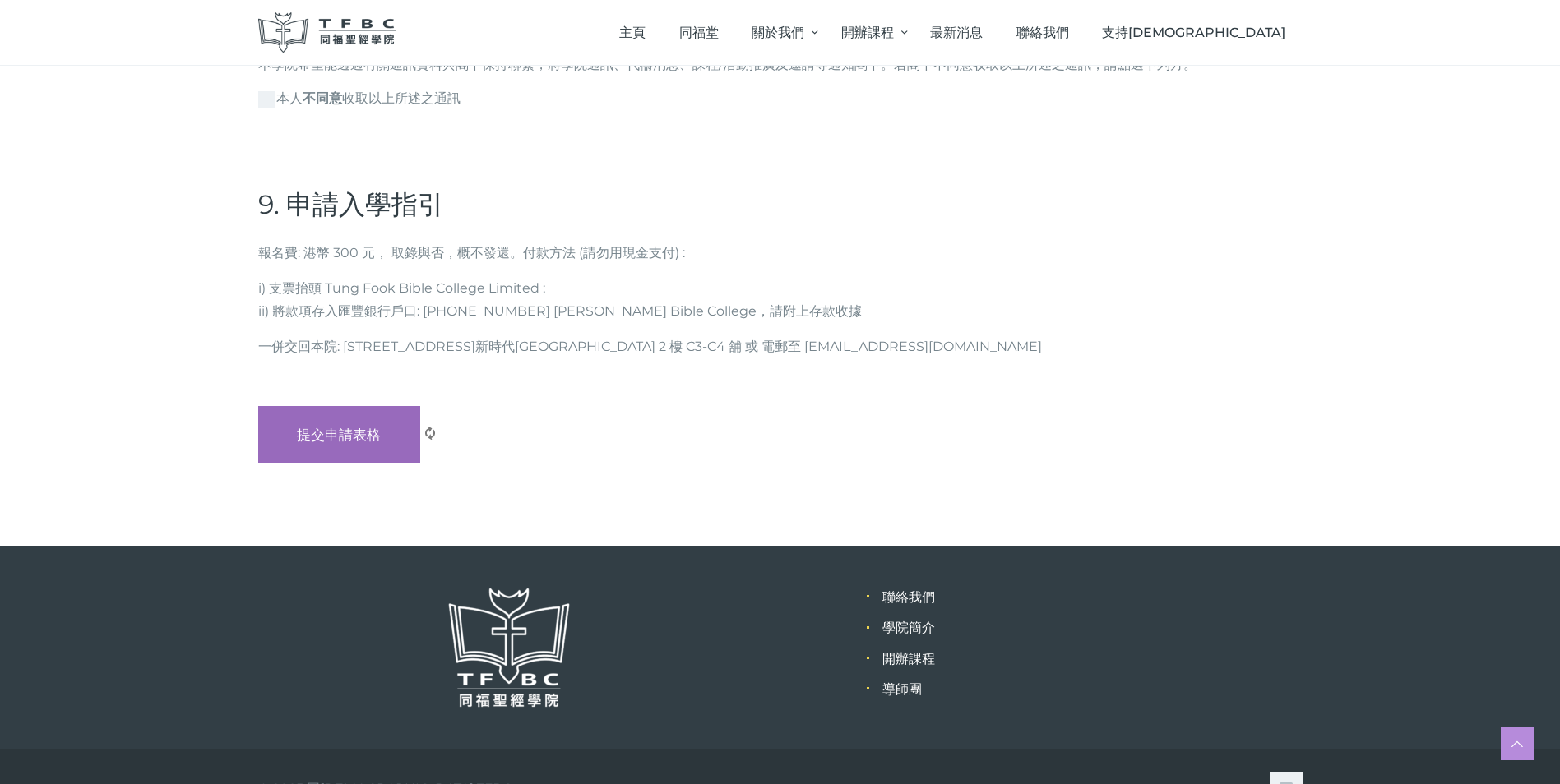
click at [312, 406] on input "提交申請表格" at bounding box center [340, 434] width 163 height 58
click at [429, 427] on span at bounding box center [430, 434] width 13 height 13
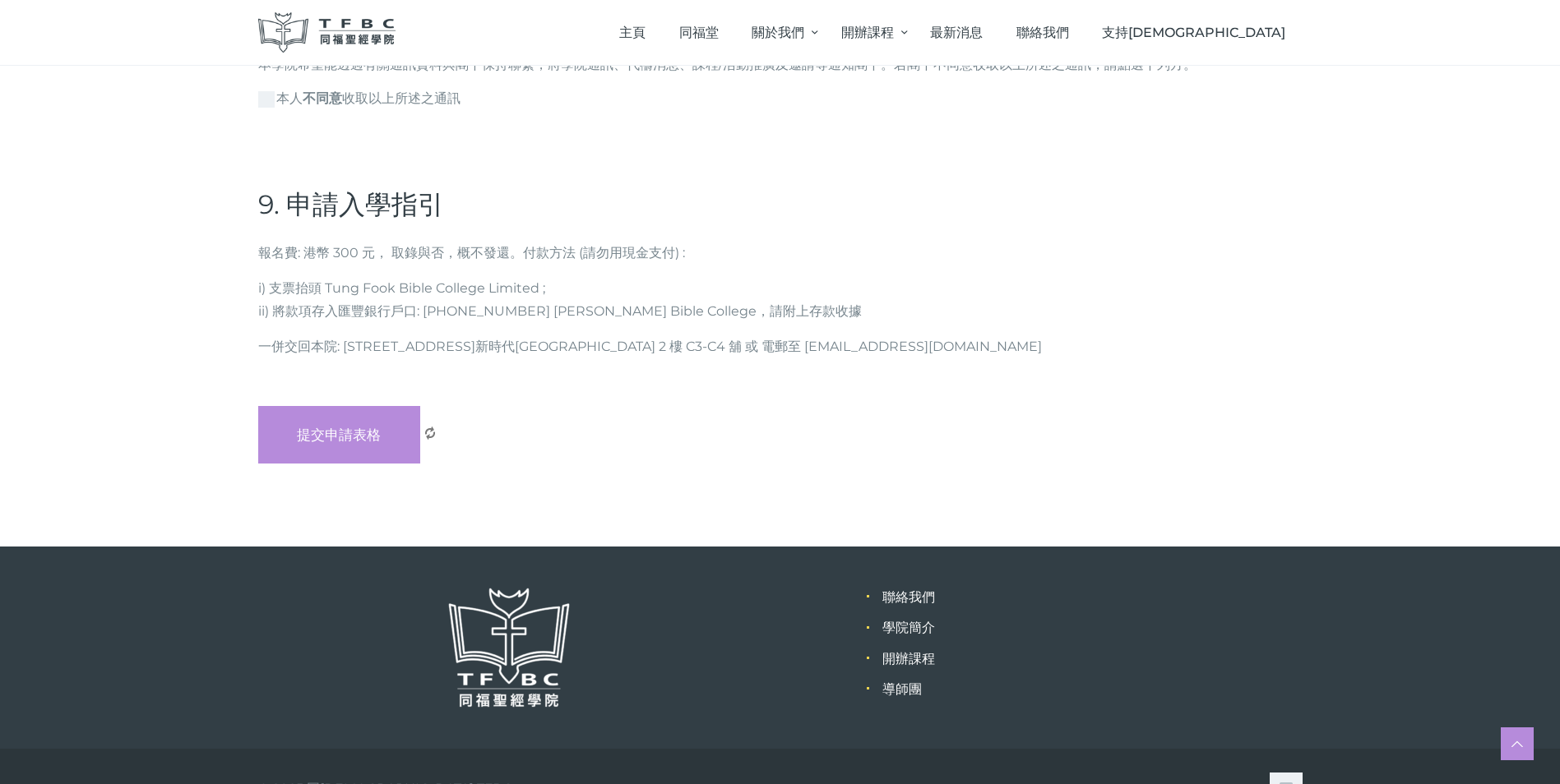
click at [429, 427] on span at bounding box center [430, 434] width 13 height 13
click at [368, 406] on input "提交申請表格" at bounding box center [340, 434] width 163 height 58
click at [367, 406] on input "提交申請表格" at bounding box center [340, 434] width 163 height 58
drag, startPoint x: 367, startPoint y: 387, endPoint x: 801, endPoint y: 399, distance: 434.2
click at [801, 406] on div "提交申請表格" at bounding box center [780, 434] width 1044 height 58
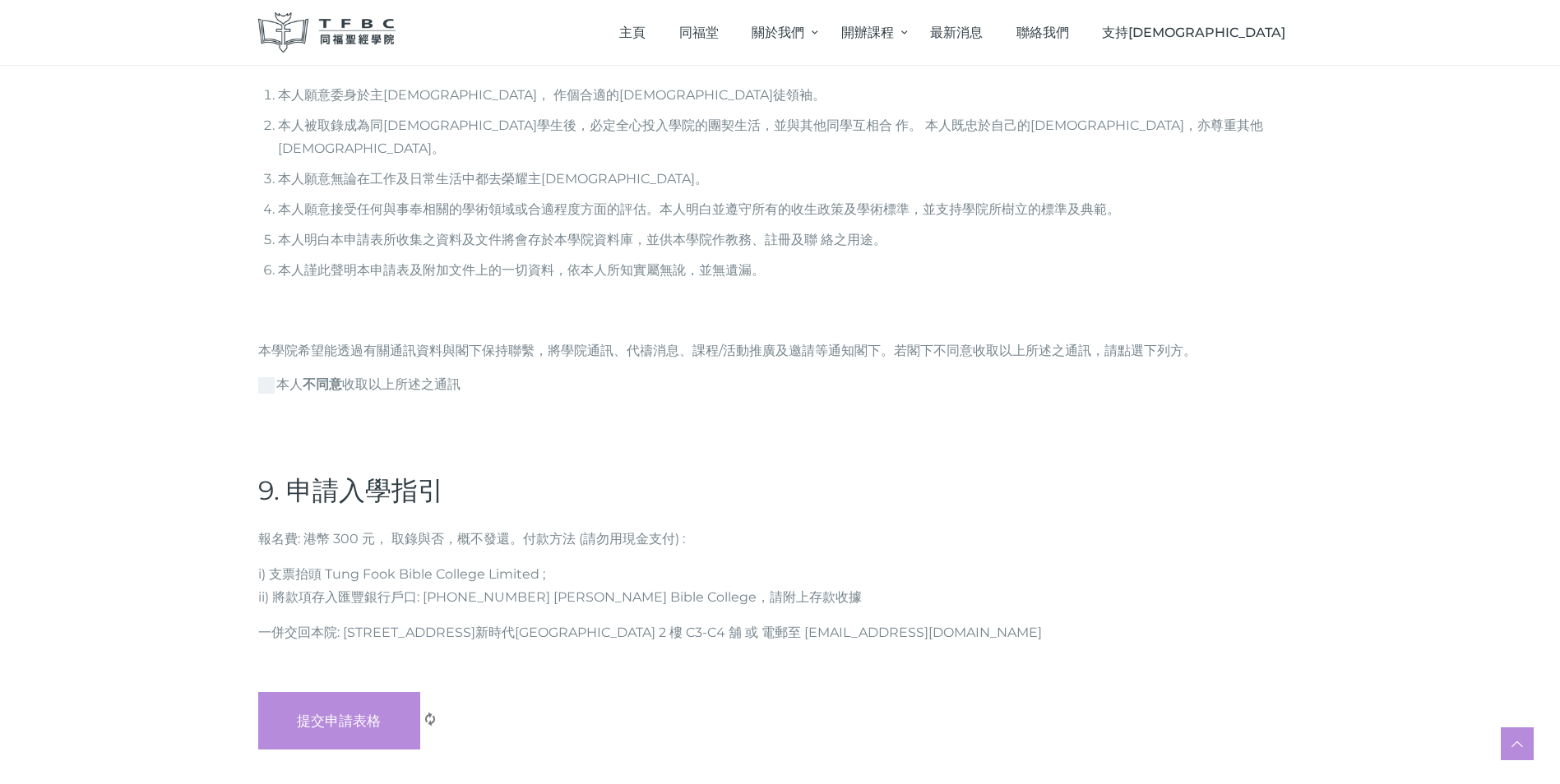
scroll to position [4614, 0]
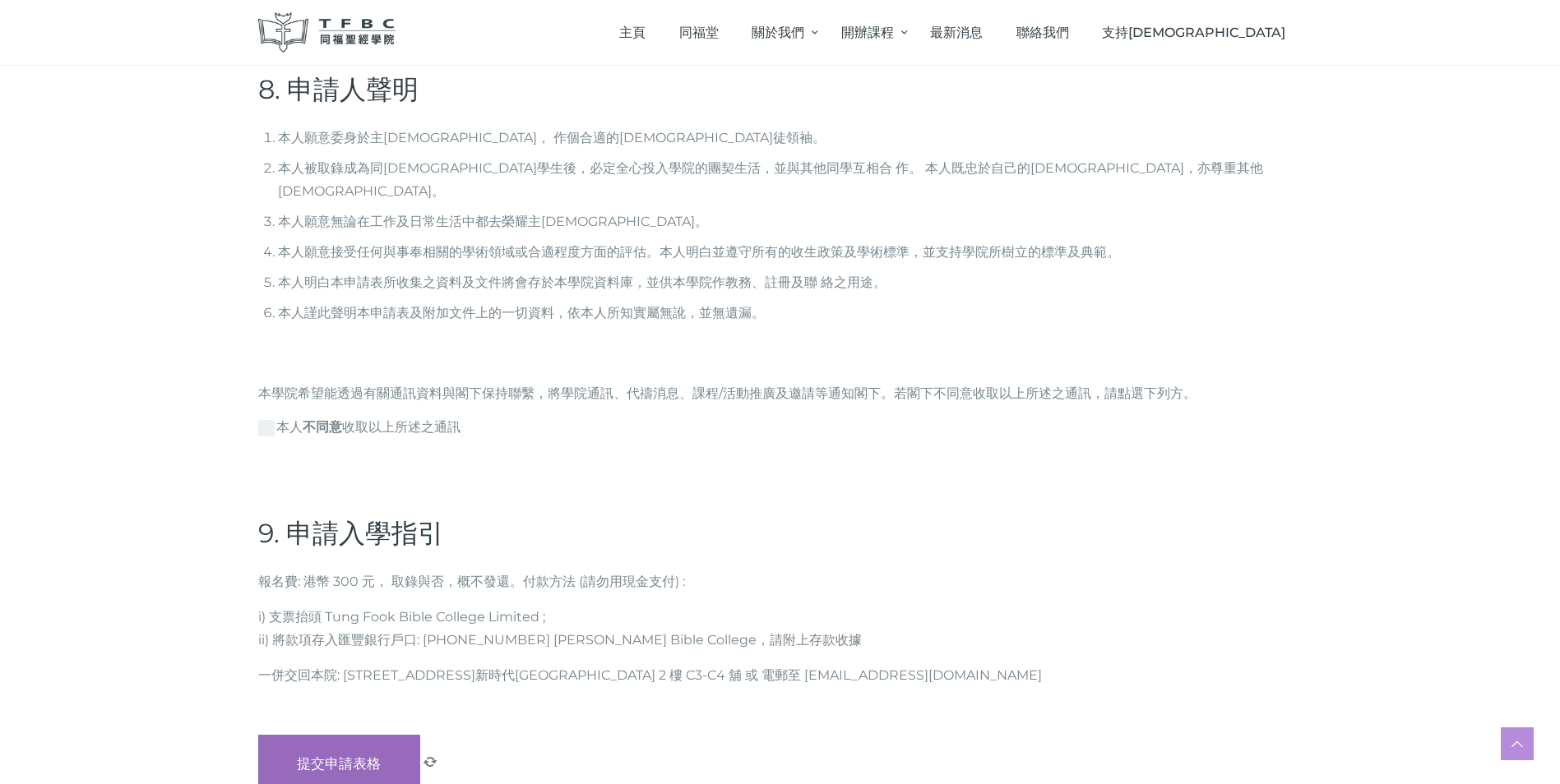
click at [337, 735] on input "提交申請表格" at bounding box center [340, 763] width 163 height 58
click at [305, 735] on input "提交申請表格" at bounding box center [340, 763] width 163 height 58
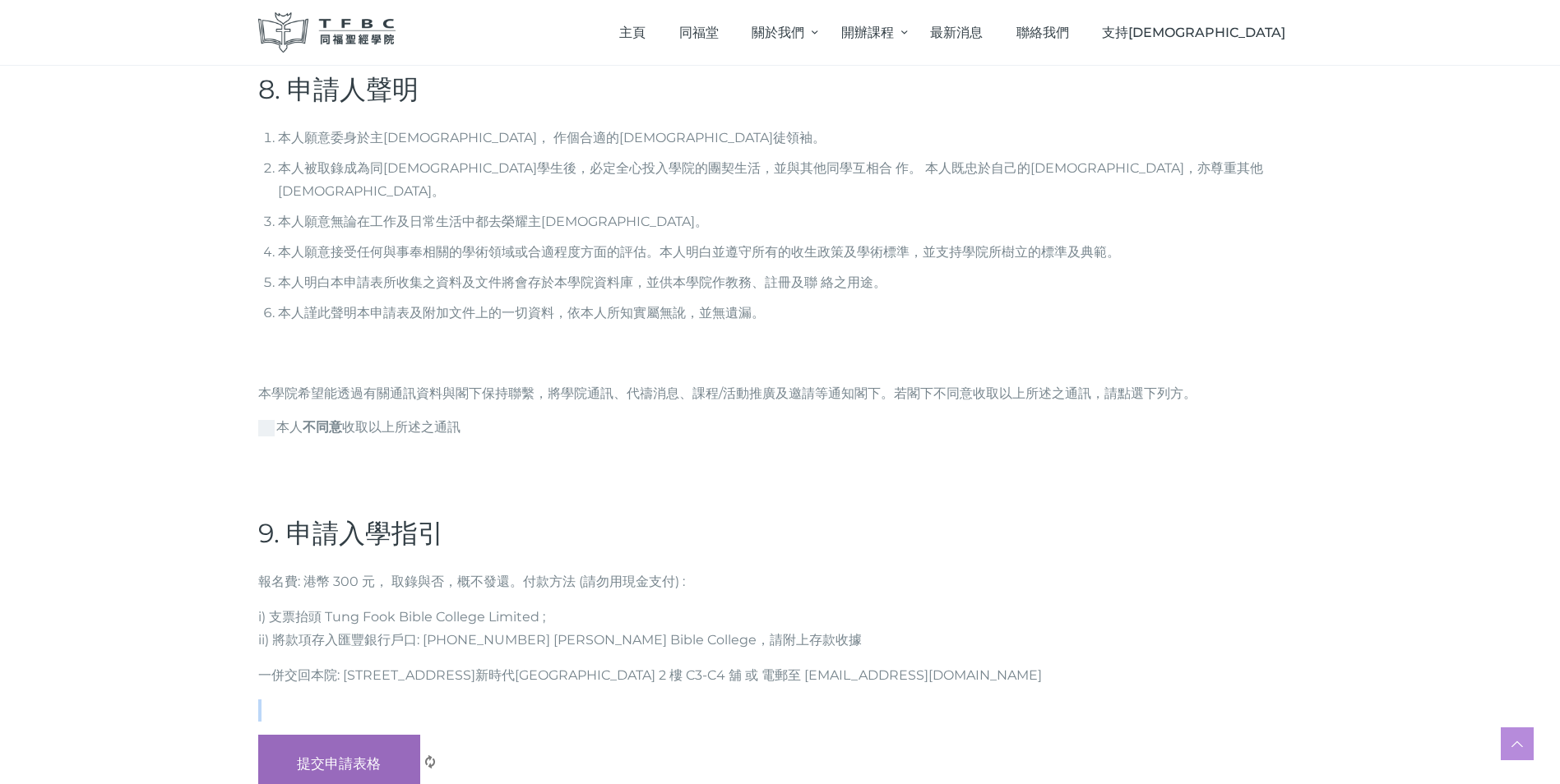
click at [305, 735] on input "提交申請表格" at bounding box center [340, 763] width 163 height 58
click at [429, 755] on span at bounding box center [430, 762] width 13 height 13
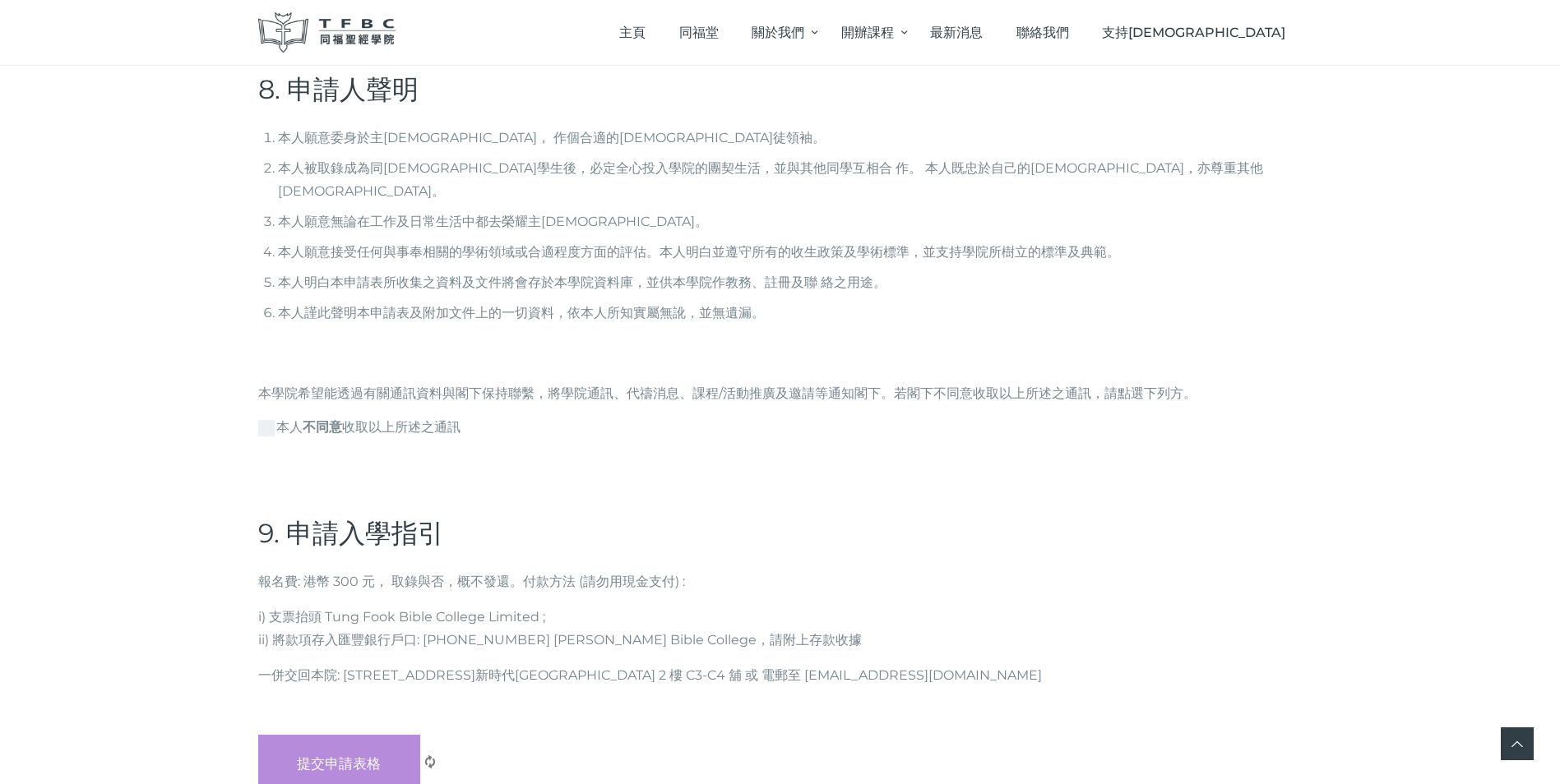
click at [1518, 744] on link at bounding box center [1516, 744] width 33 height 33
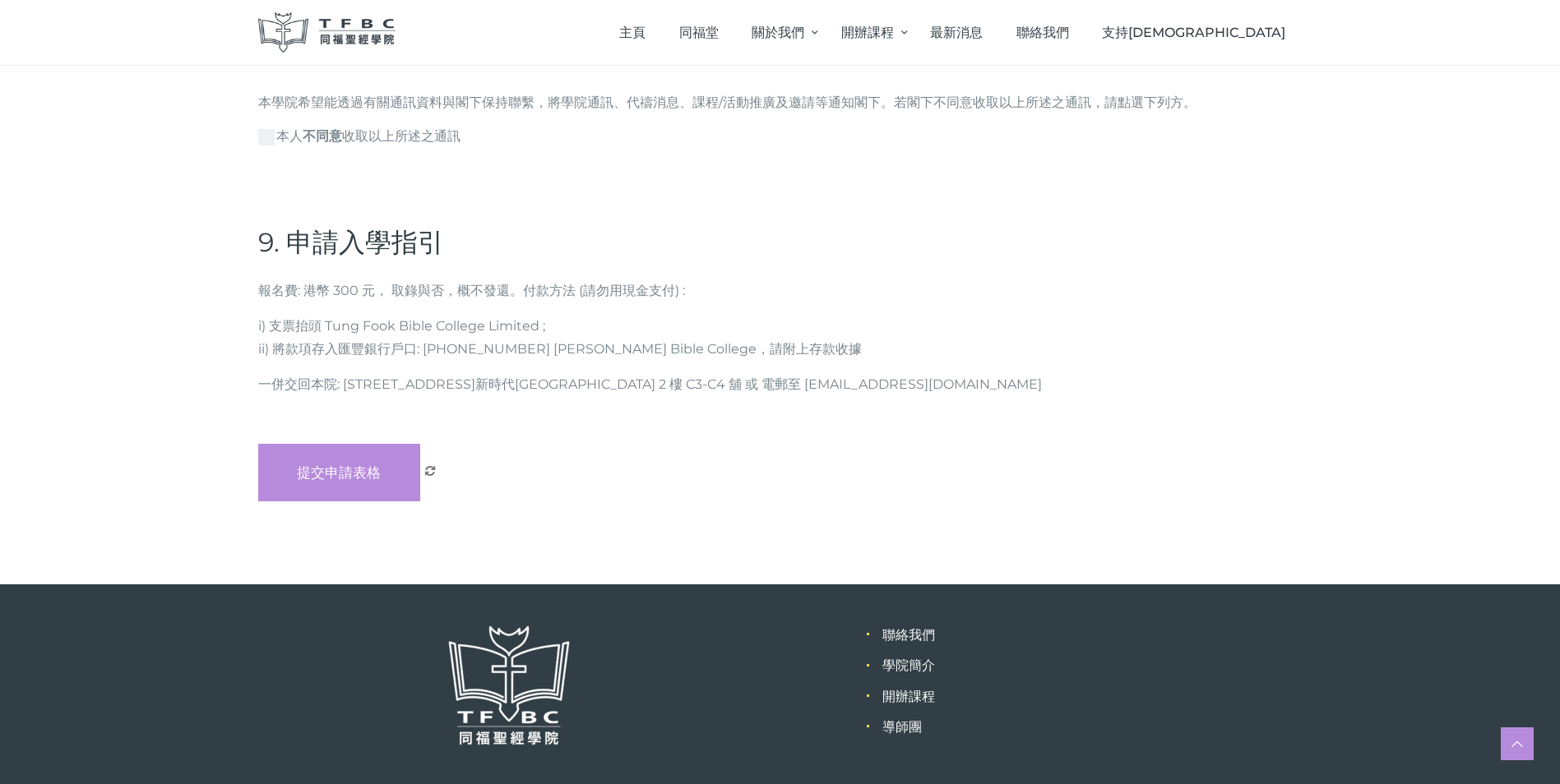
scroll to position [4943, 0]
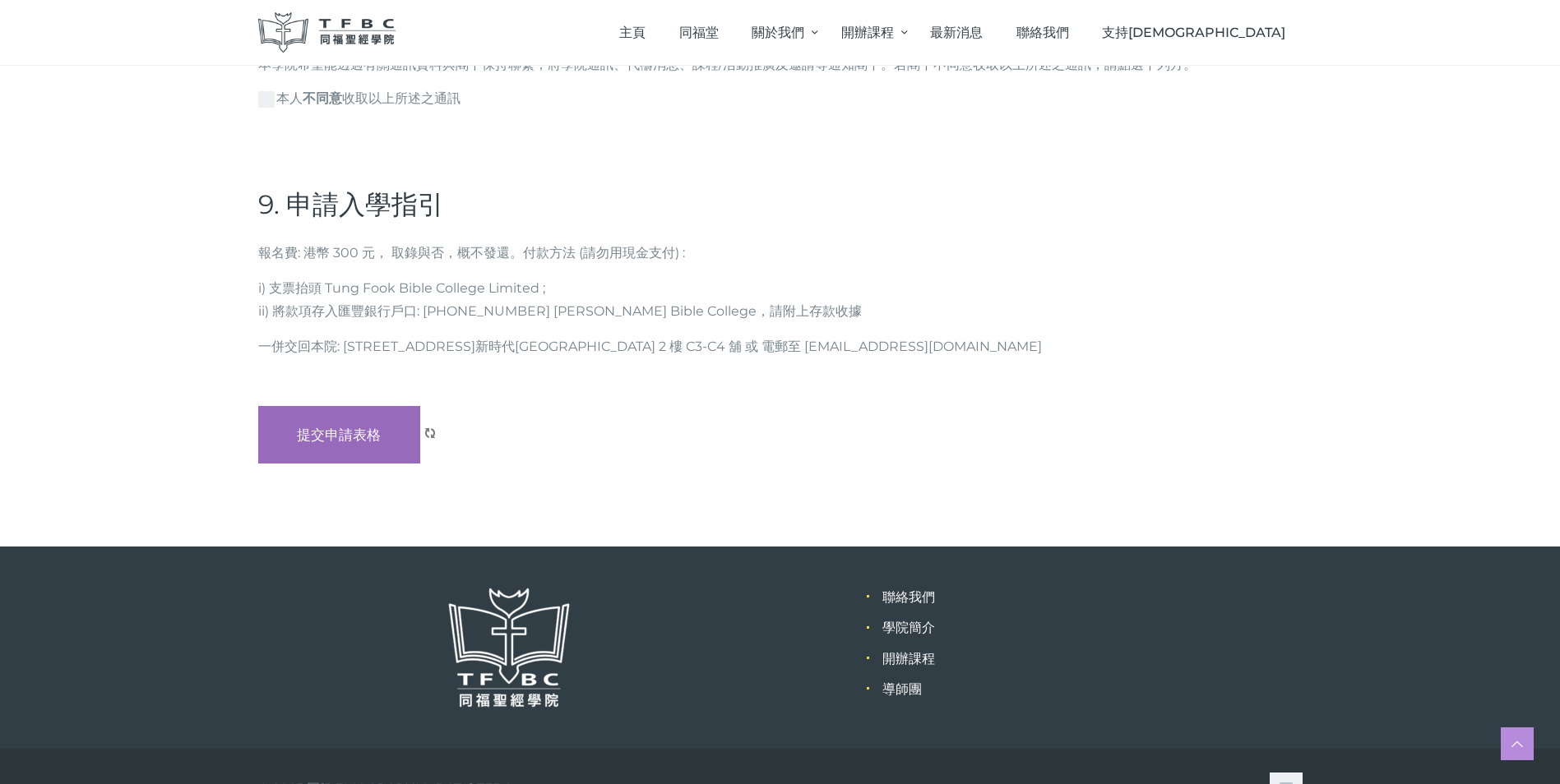
click at [351, 406] on input "提交申請表格" at bounding box center [340, 434] width 163 height 58
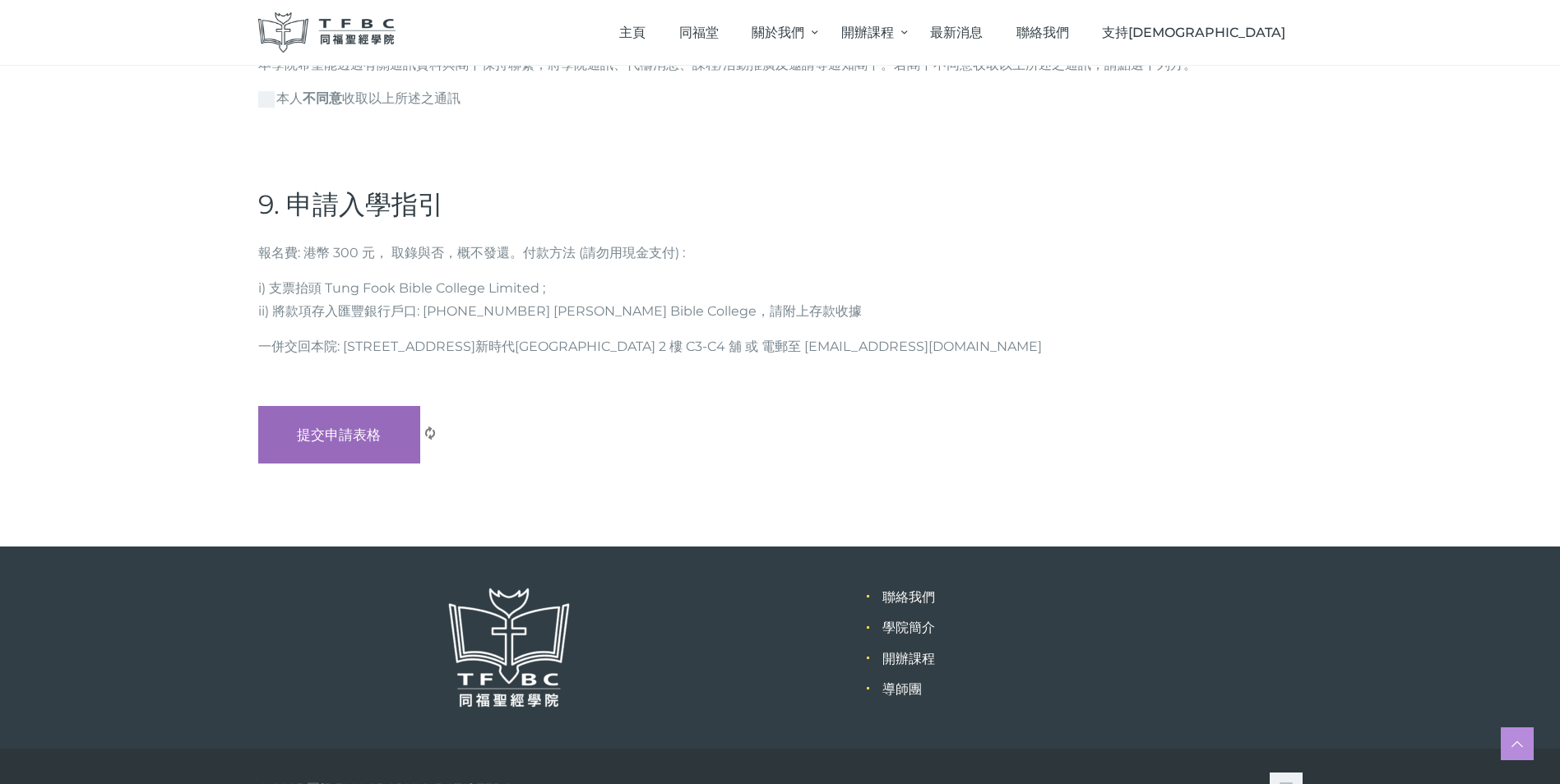
click at [351, 406] on input "提交申請表格" at bounding box center [340, 434] width 163 height 58
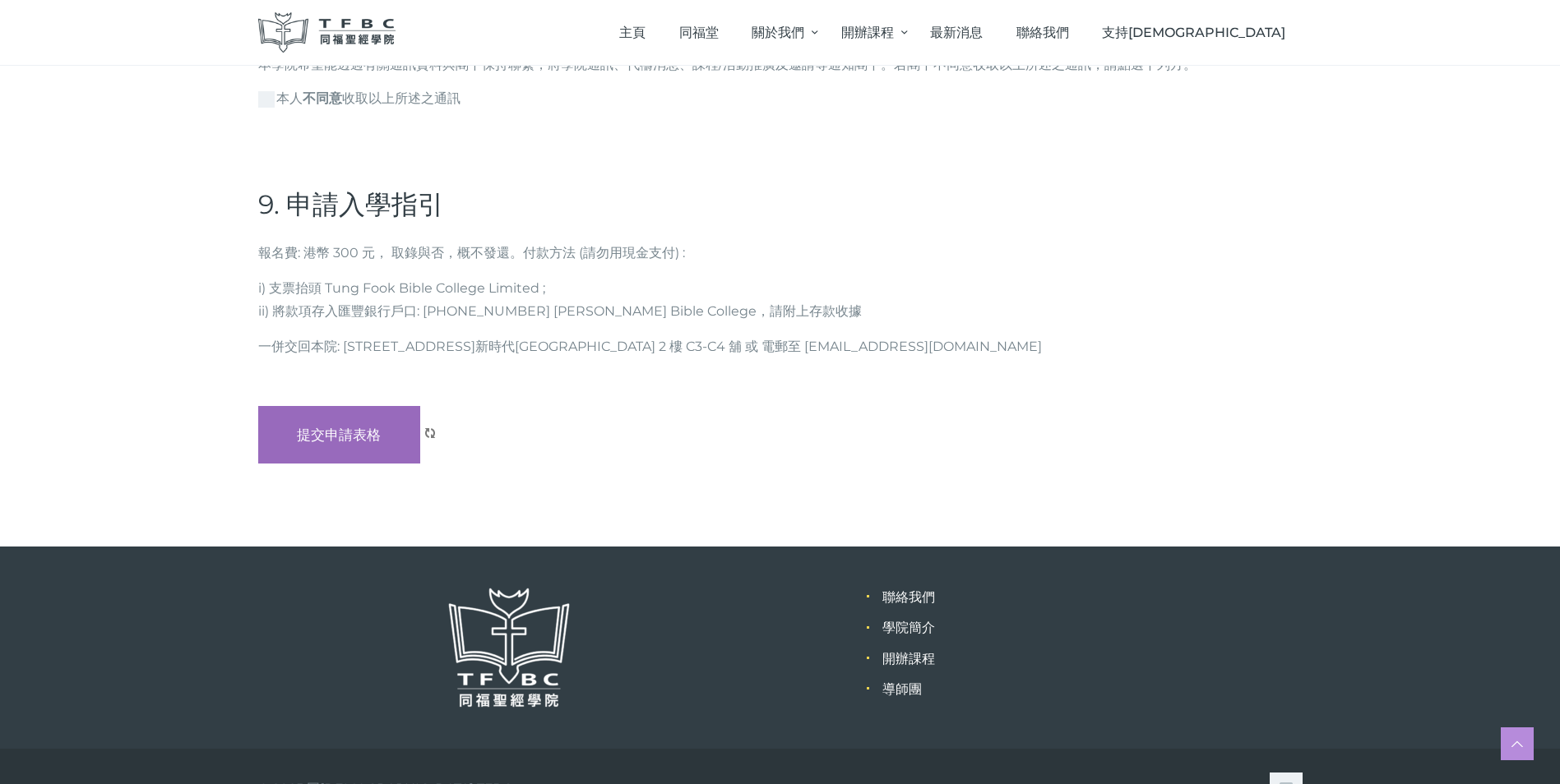
click at [351, 406] on input "提交申請表格" at bounding box center [340, 434] width 163 height 58
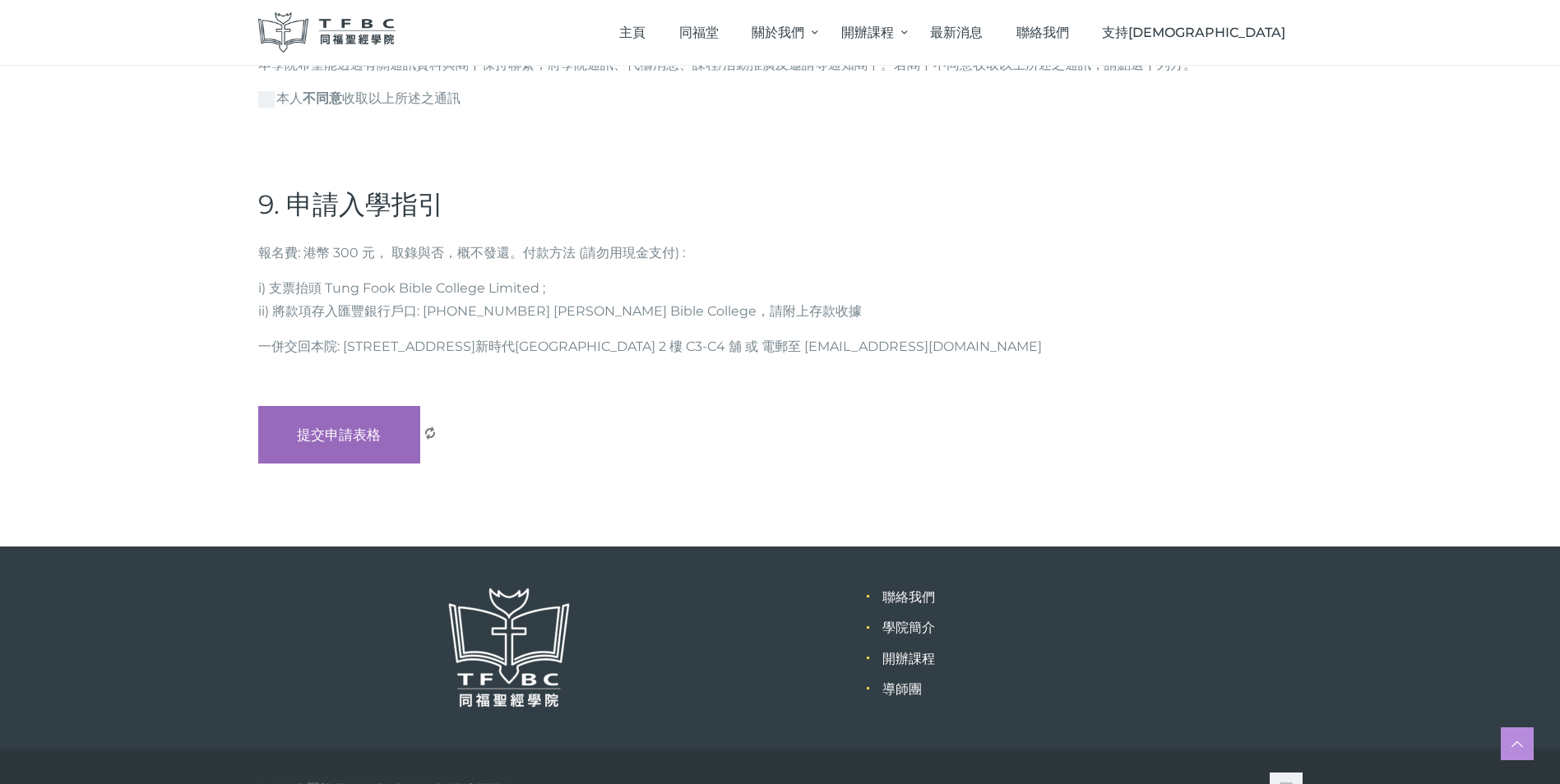
click at [351, 406] on input "提交申請表格" at bounding box center [340, 434] width 163 height 58
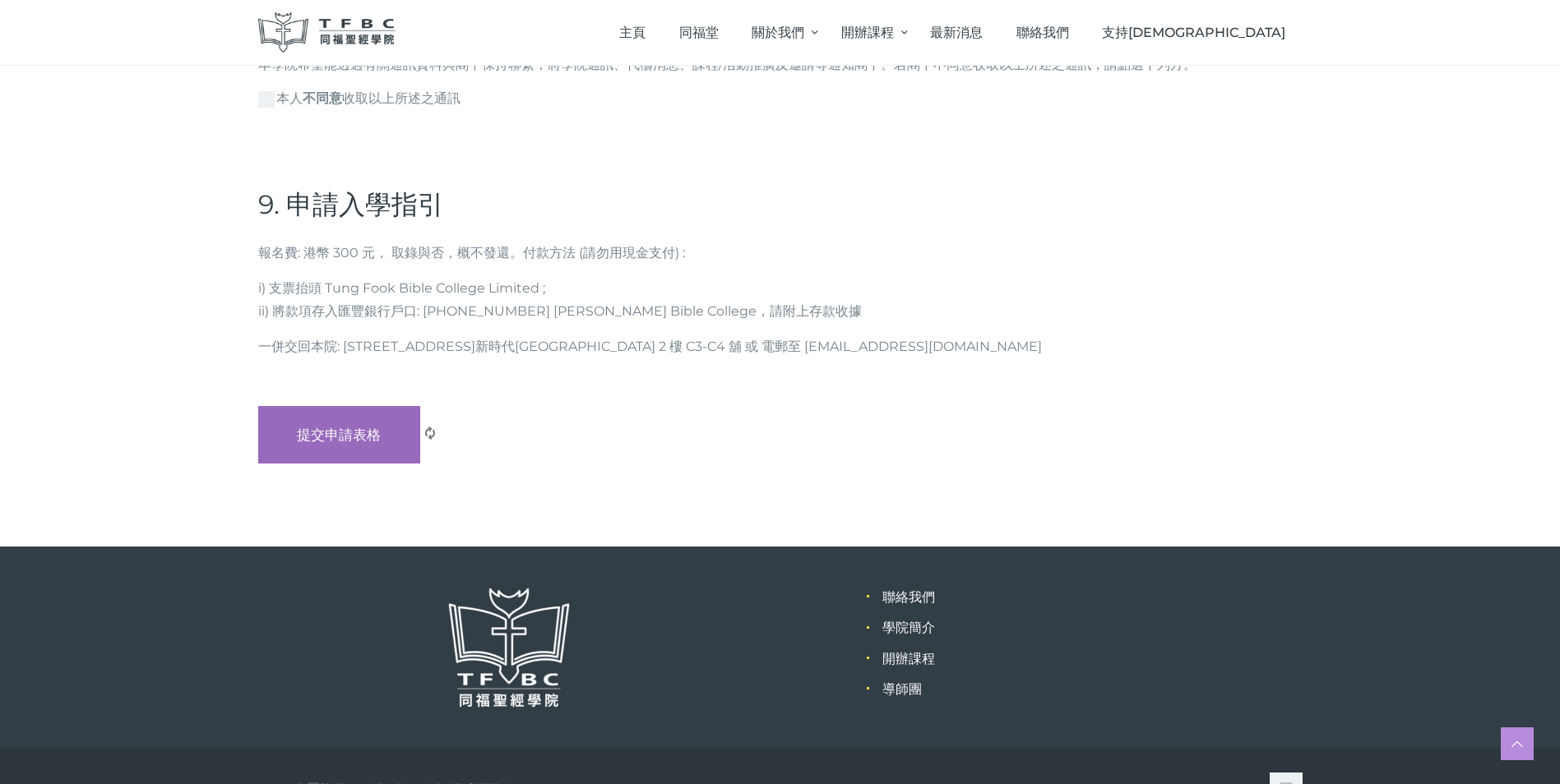
click at [351, 406] on input "提交申請表格" at bounding box center [340, 434] width 163 height 58
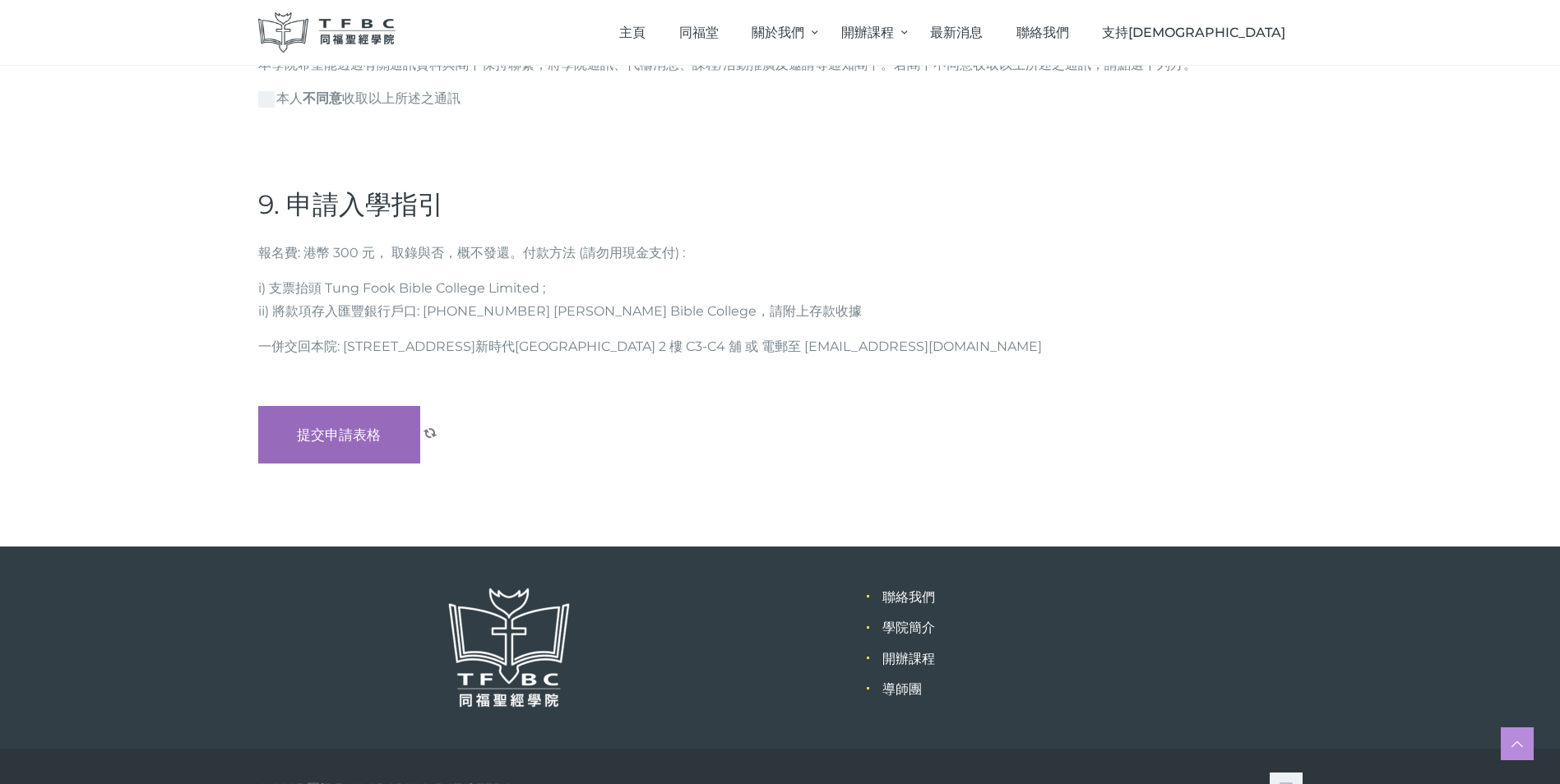
click at [372, 406] on input "提交申請表格" at bounding box center [340, 434] width 163 height 58
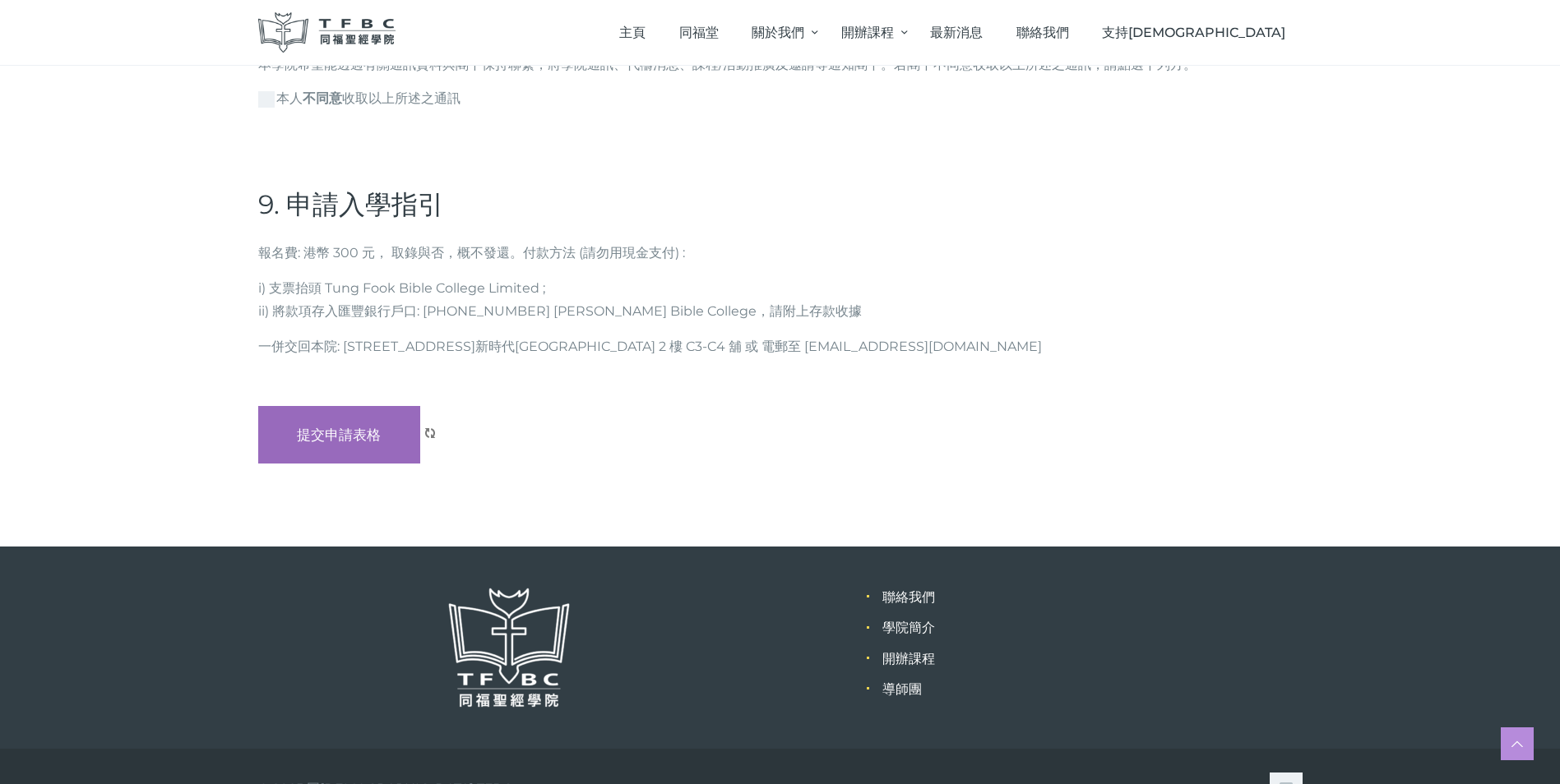
click at [328, 406] on input "提交申請表格" at bounding box center [340, 434] width 163 height 58
click at [373, 431] on div at bounding box center [780, 392] width 1560 height 784
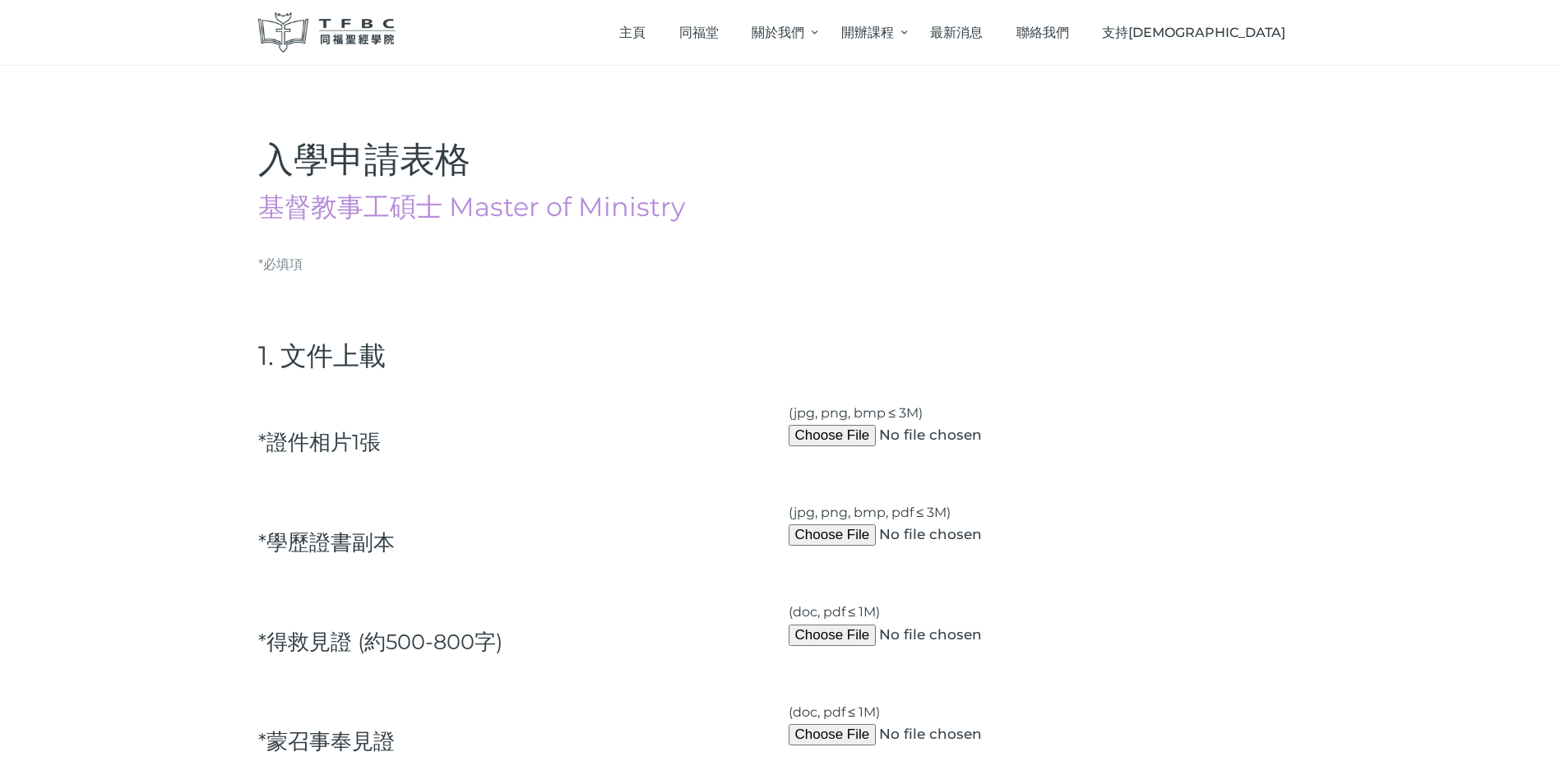
click at [853, 438] on input "(jpg, png, bmp ≤ 3M)" at bounding box center [942, 435] width 308 height 21
click at [84, 54] on section "主頁 同福堂 關於我們 院長分享 學院簡介 信仰與方向 院董及行政人員 導師團 學院設施 開辦課程 開辦課程 開辦科目 費用 最新消息 聯絡我們 支持聖經學院…" at bounding box center [780, 33] width 1560 height 65
click at [856, 434] on input "(jpg, png, bmp ≤ 3M)" at bounding box center [942, 435] width 308 height 21
type input "C:\fakepath\mic photo (mic) [DATE].jpg"
click at [849, 534] on input "(jpg, png, bmp, pdf ≤ 3M)" at bounding box center [942, 535] width 308 height 21
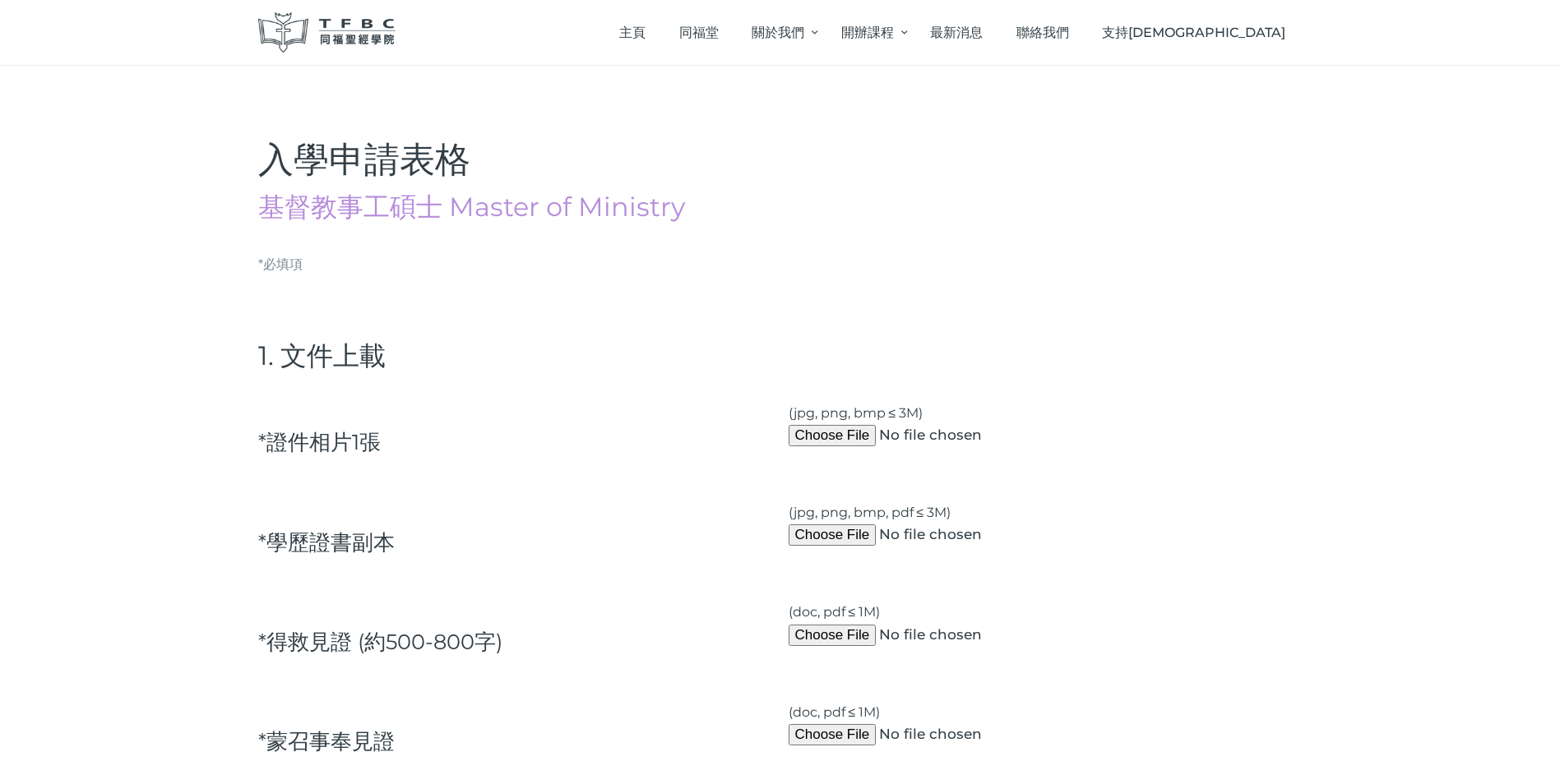
type input "C:\fakepath\mic (cert) photo (mic) [DATE].jpg"
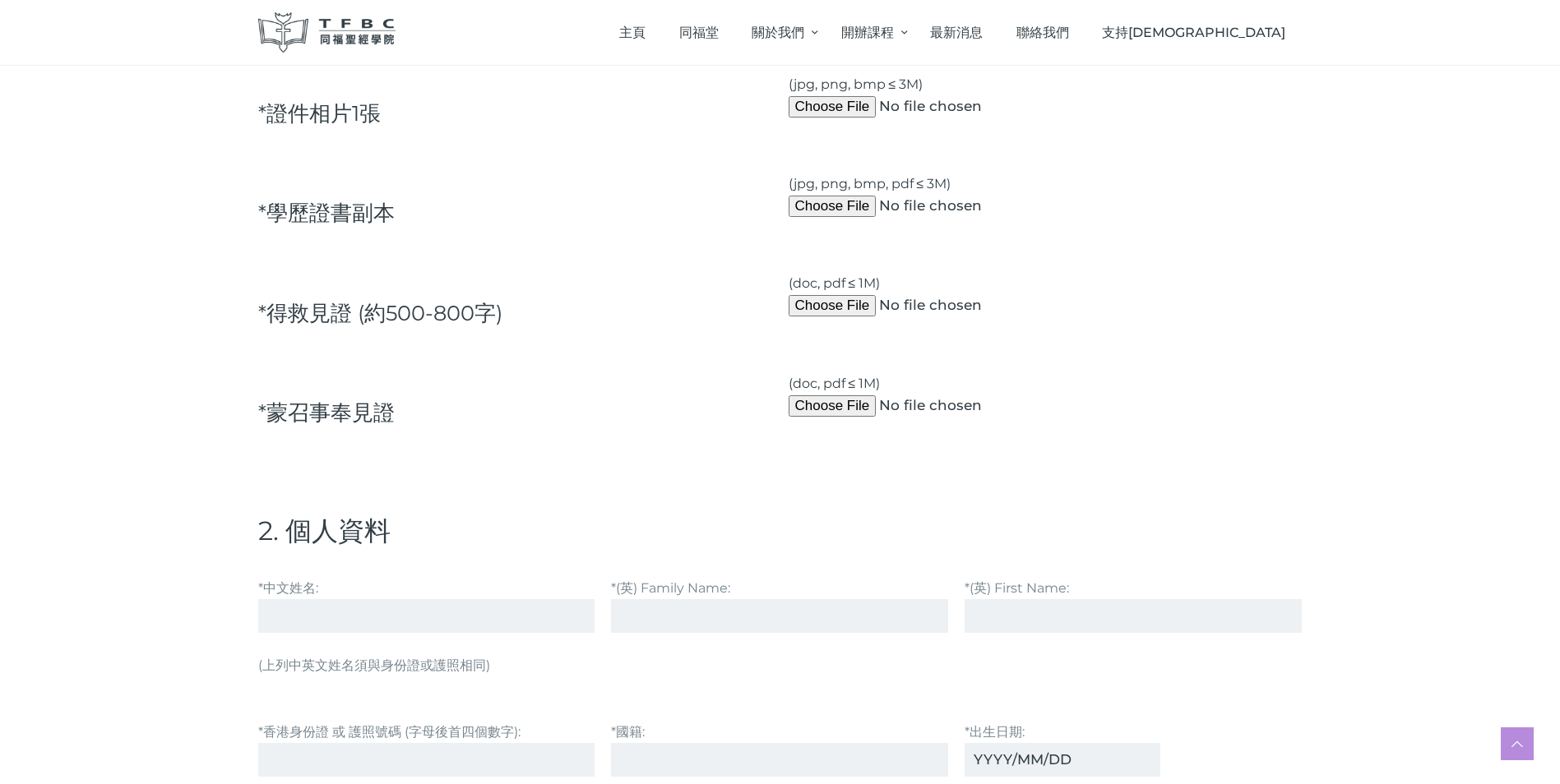
click at [839, 307] on input "(doc, pdf ≤ 1M)" at bounding box center [942, 305] width 308 height 21
type input "C:\fakepath\受洗見證 (mic) [DATE].pdf"
click at [845, 410] on input "(doc, pdf ≤ 1M)" at bounding box center [942, 406] width 308 height 21
type input "C:\fakepath\Application to [DEMOGRAPHIC_DATA] Course (mic) [DATE].pdf"
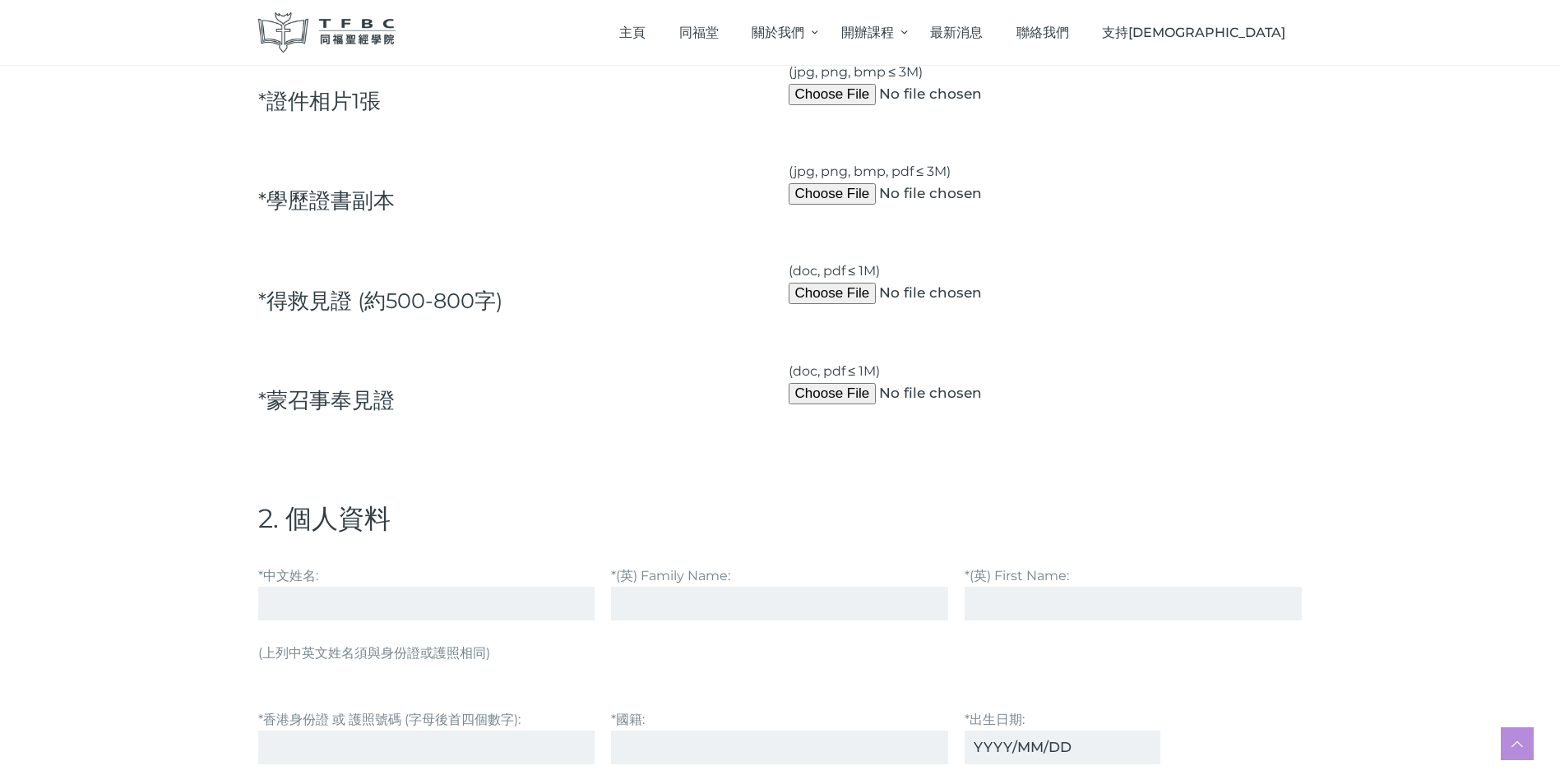
scroll to position [657, 0]
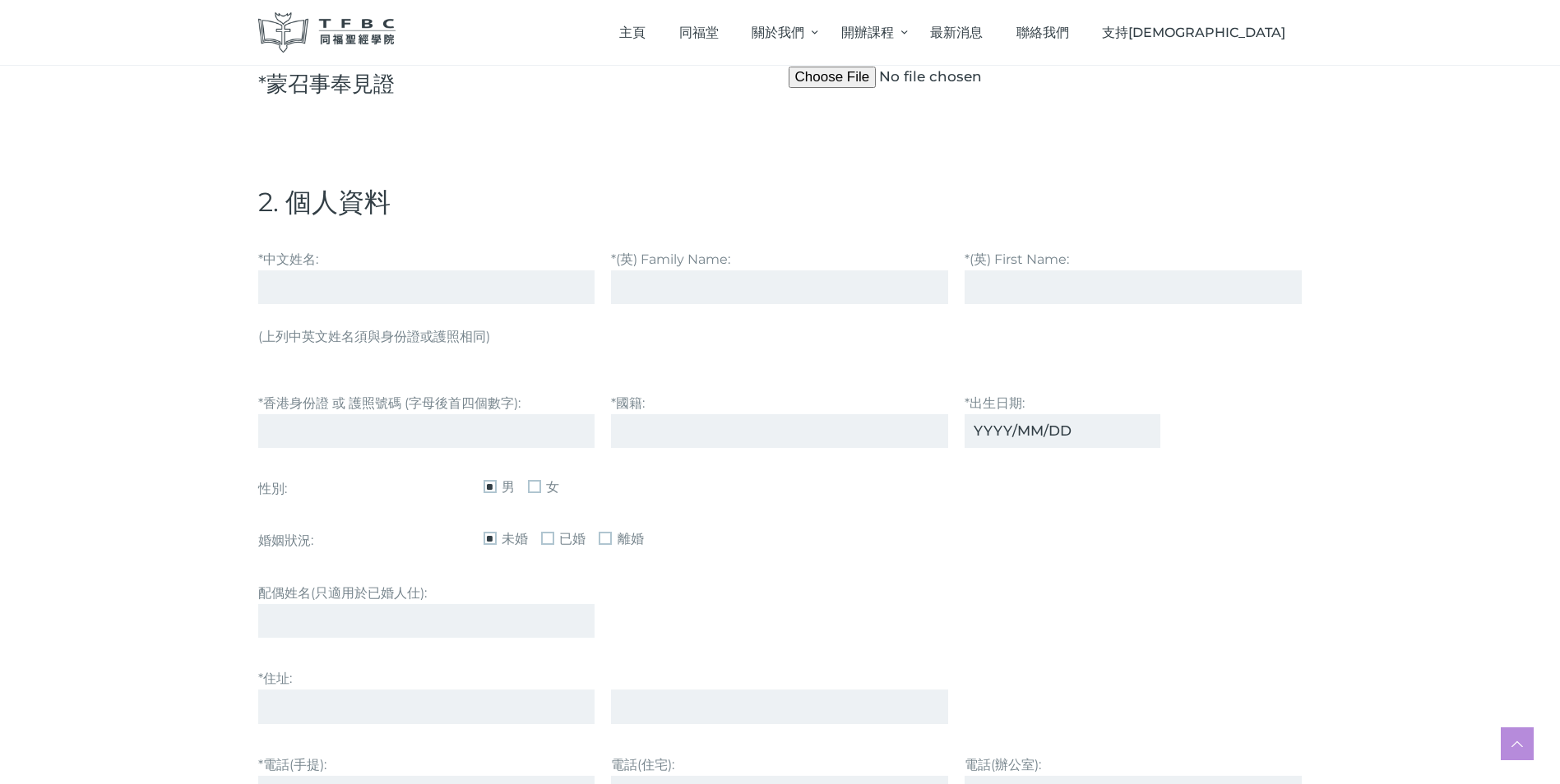
click at [289, 280] on input "*中文姓名:" at bounding box center [427, 288] width 337 height 34
paste input "[PERSON_NAME]"
type input "[PERSON_NAME]"
click at [642, 277] on input "*(英) Family Name:" at bounding box center [779, 288] width 337 height 34
type input "[PERSON_NAME]"
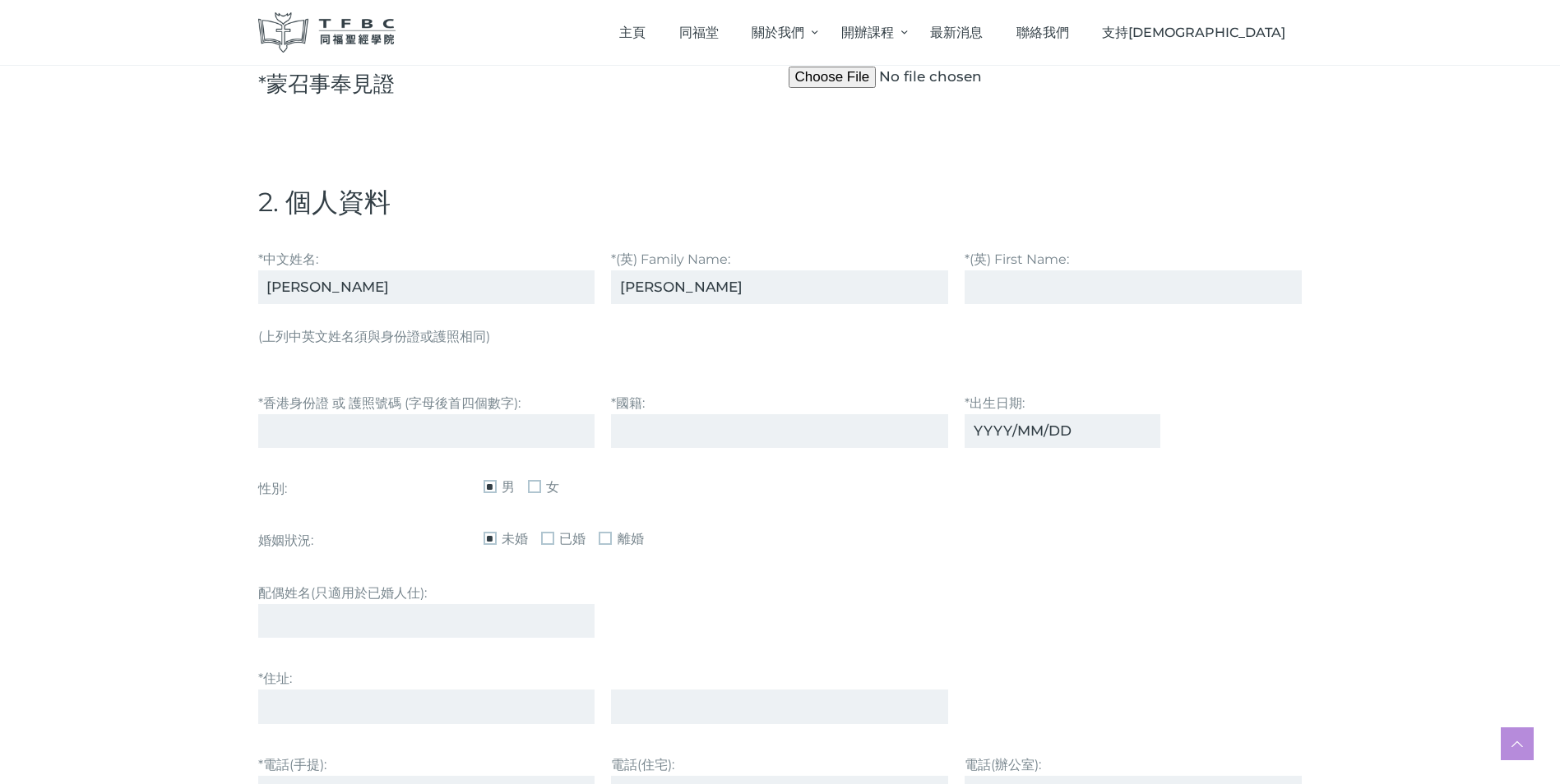
click at [989, 294] on input "*(英) First Name:" at bounding box center [1133, 288] width 337 height 34
type input "[PERSON_NAME]"
click at [357, 428] on input "*香港⾝份證 或 護照號碼 (字⺟後⾸四個數字):" at bounding box center [427, 431] width 337 height 34
type input "G2480"
click at [633, 428] on input "*國籍:" at bounding box center [779, 431] width 337 height 34
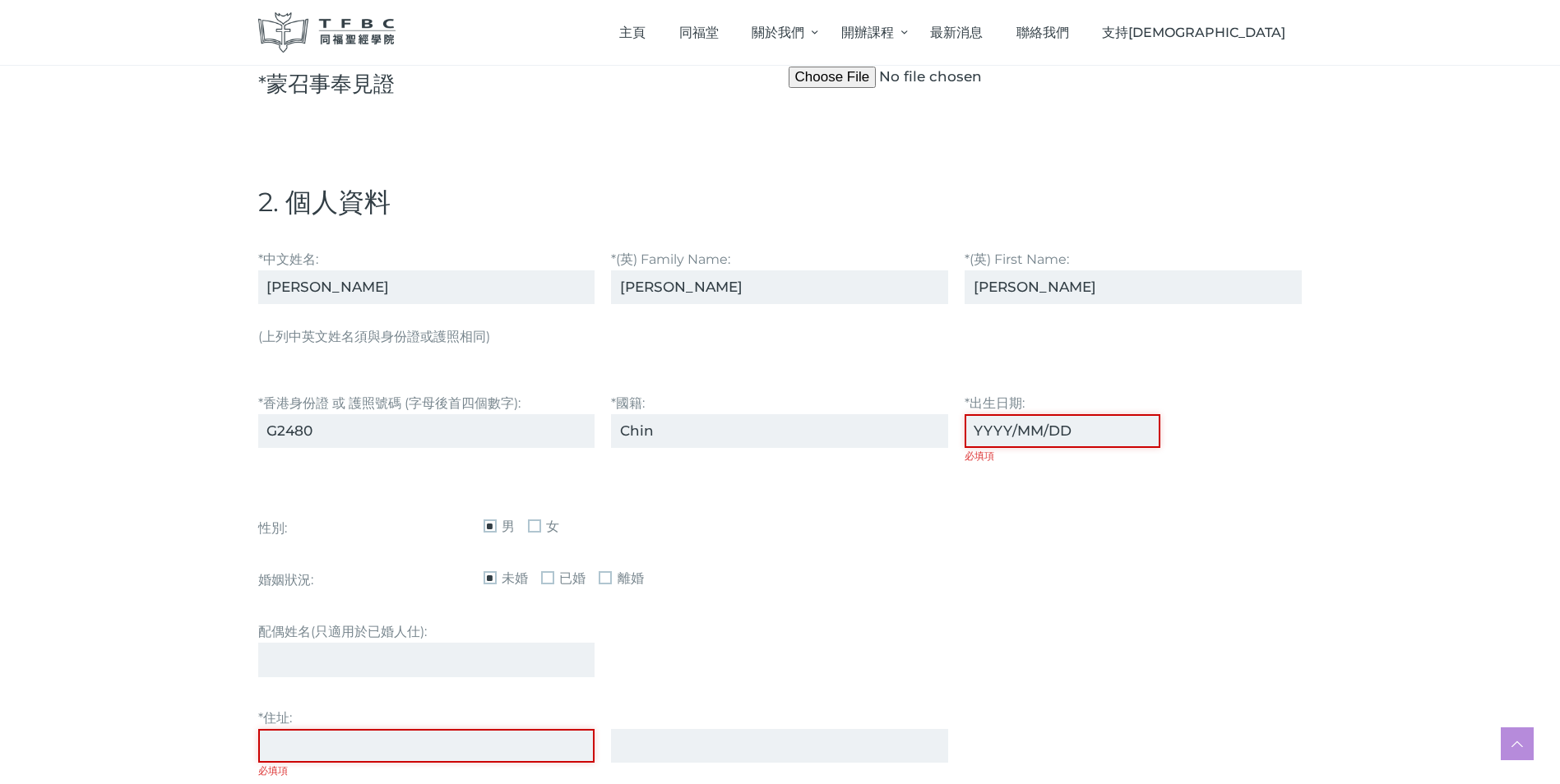
type input "Chinese"
type input "[DATE]"
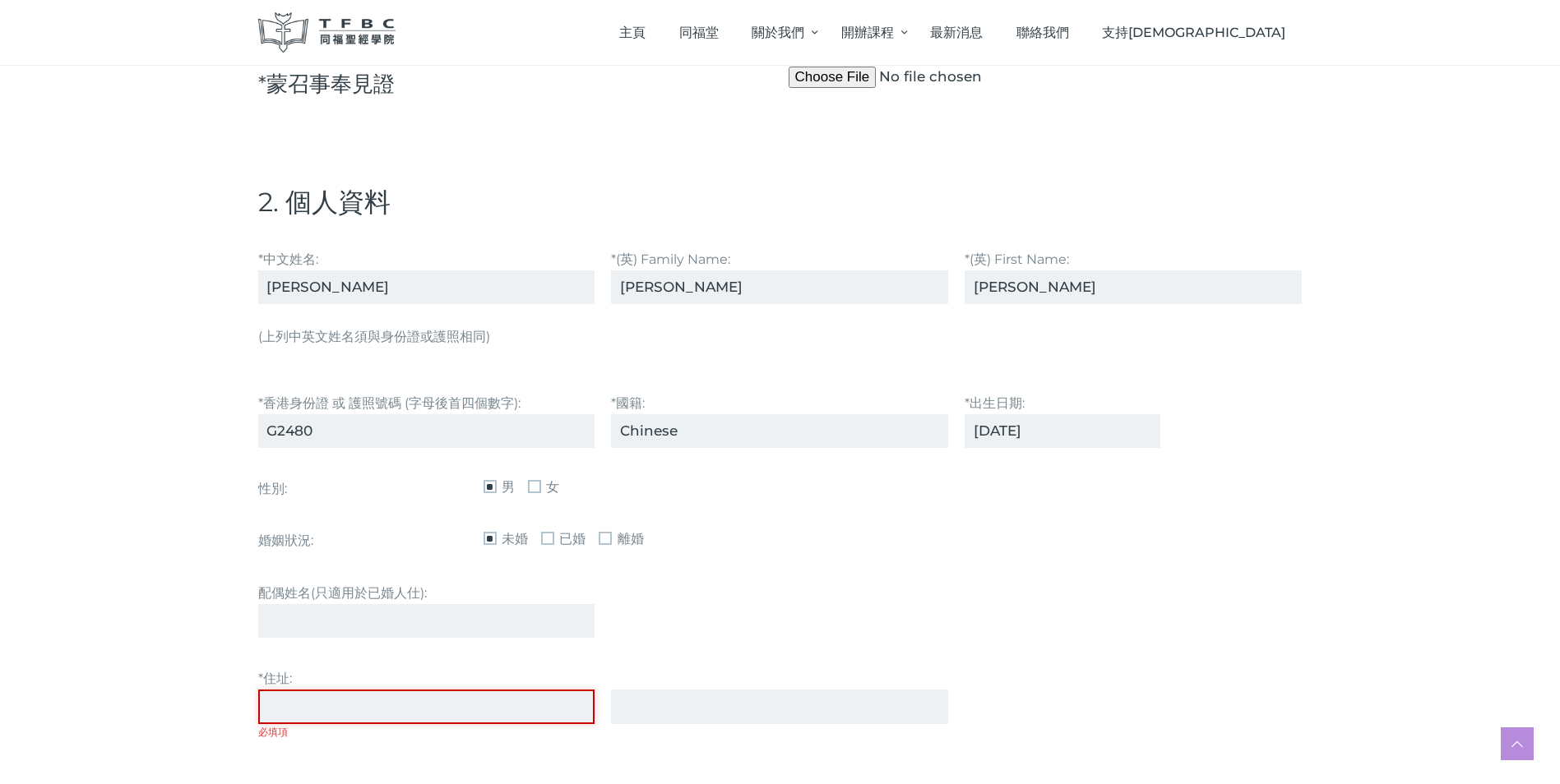
click at [543, 488] on span "女" at bounding box center [543, 488] width 31 height 20
click at [549, 537] on span "已婚" at bounding box center [563, 539] width 44 height 20
click at [356, 615] on input "配偶姓名(只適用於已婚人仕):" at bounding box center [427, 621] width 337 height 34
type input "[PERSON_NAME]"
type input "D17 [PERSON_NAME][GEOGRAPHIC_DATA], [GEOGRAPHIC_DATA]"
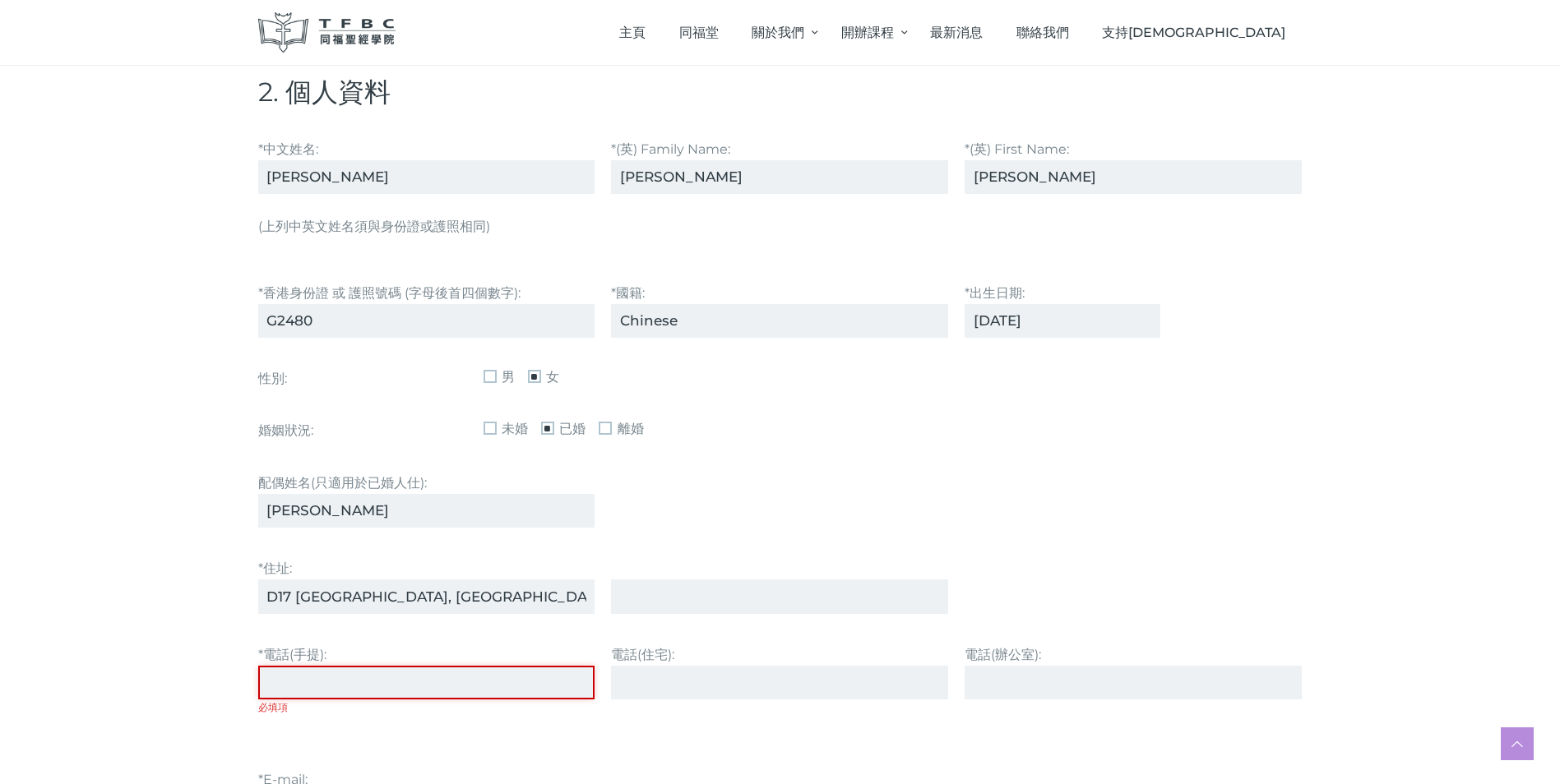
scroll to position [987, 0]
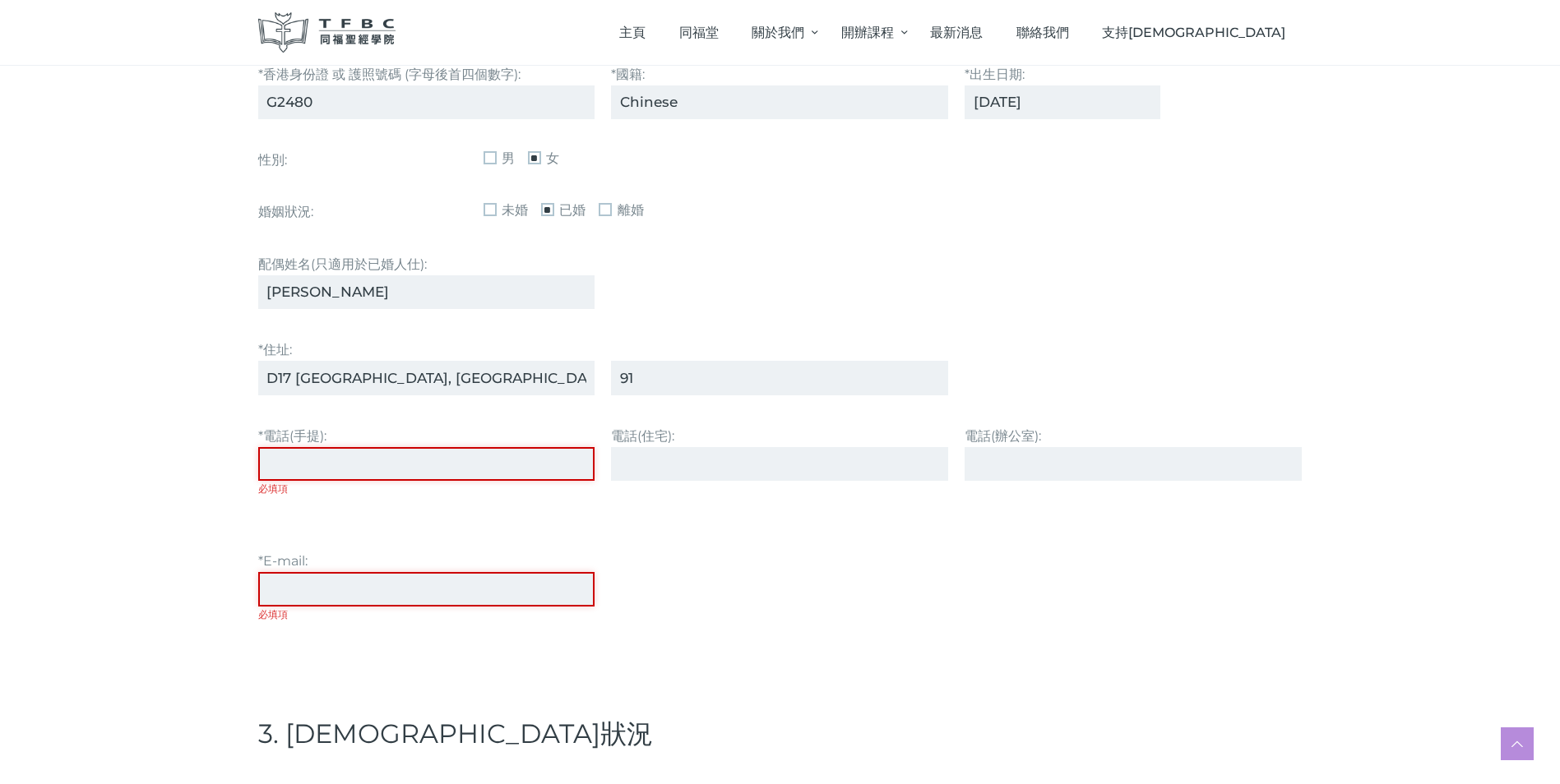
type input "9"
click at [283, 454] on input "*電話(⼿提): 必填項" at bounding box center [427, 464] width 337 height 34
type input "91471917"
click at [299, 501] on label "*電話(⼿提): 91471917 必填項" at bounding box center [427, 473] width 337 height 96
click at [299, 481] on input "91471917" at bounding box center [427, 464] width 337 height 34
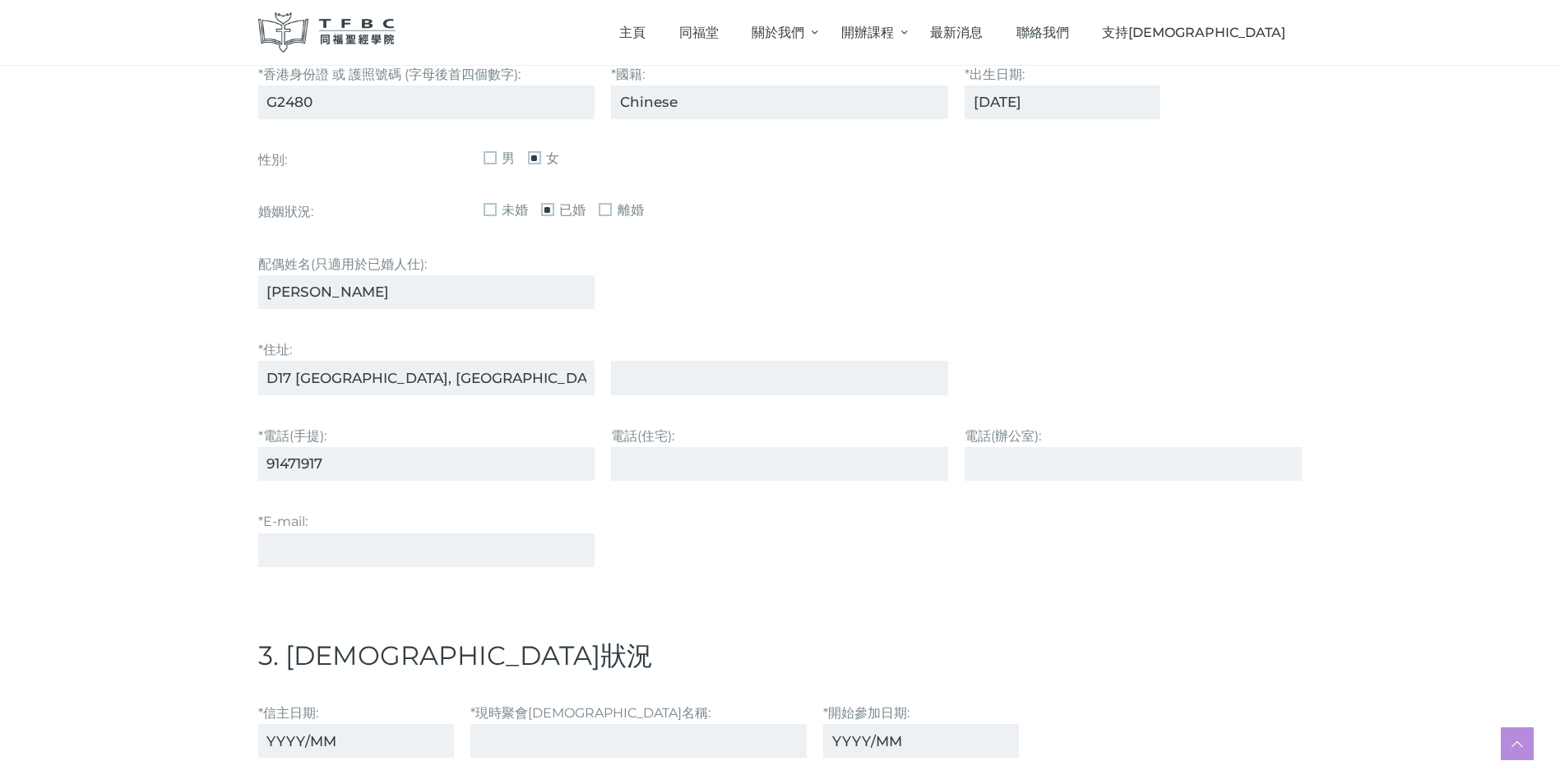
click at [292, 546] on input "*E-mail:" at bounding box center [427, 550] width 337 height 34
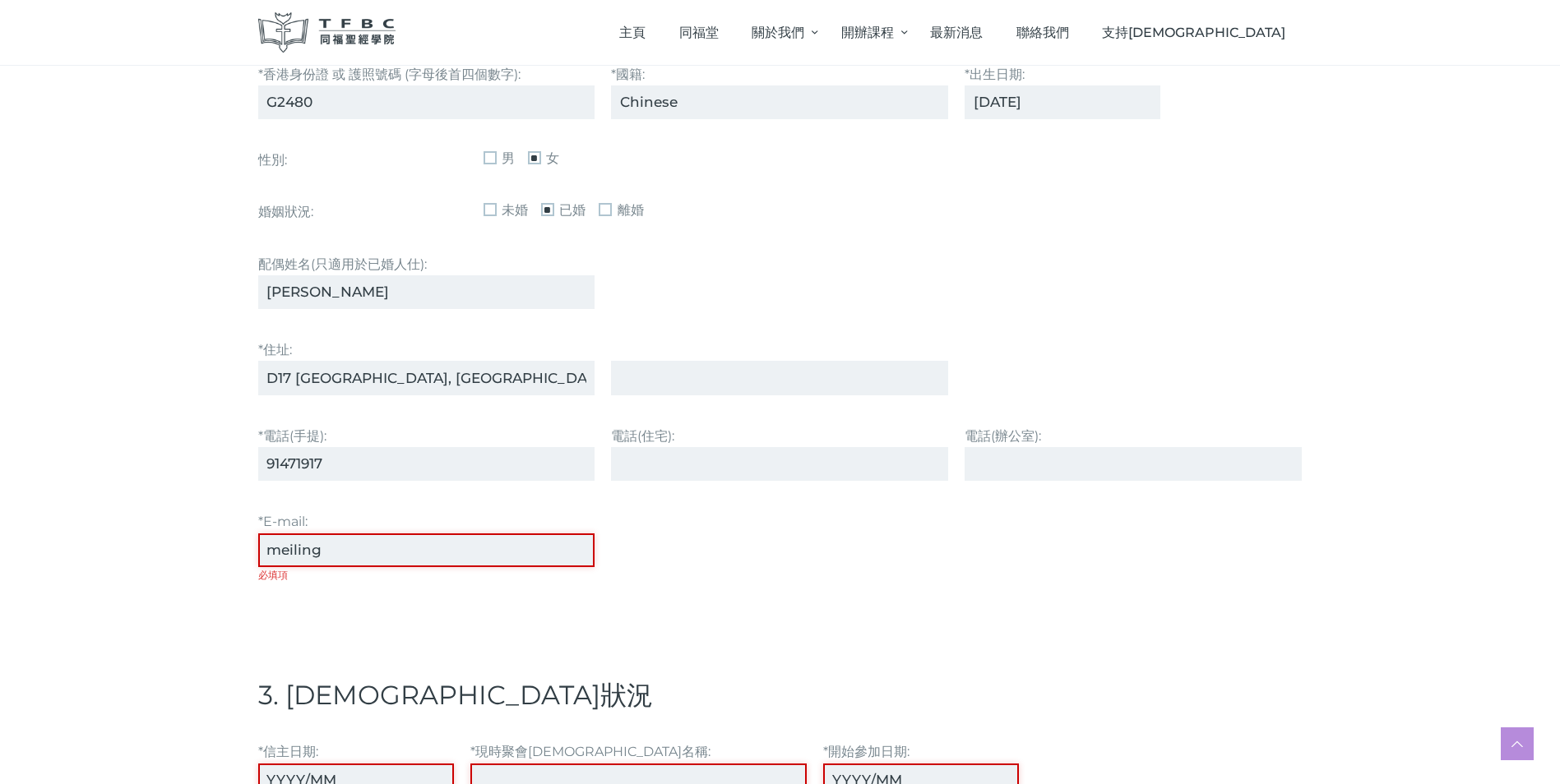
type input "[EMAIL_ADDRESS][DOMAIN_NAME]"
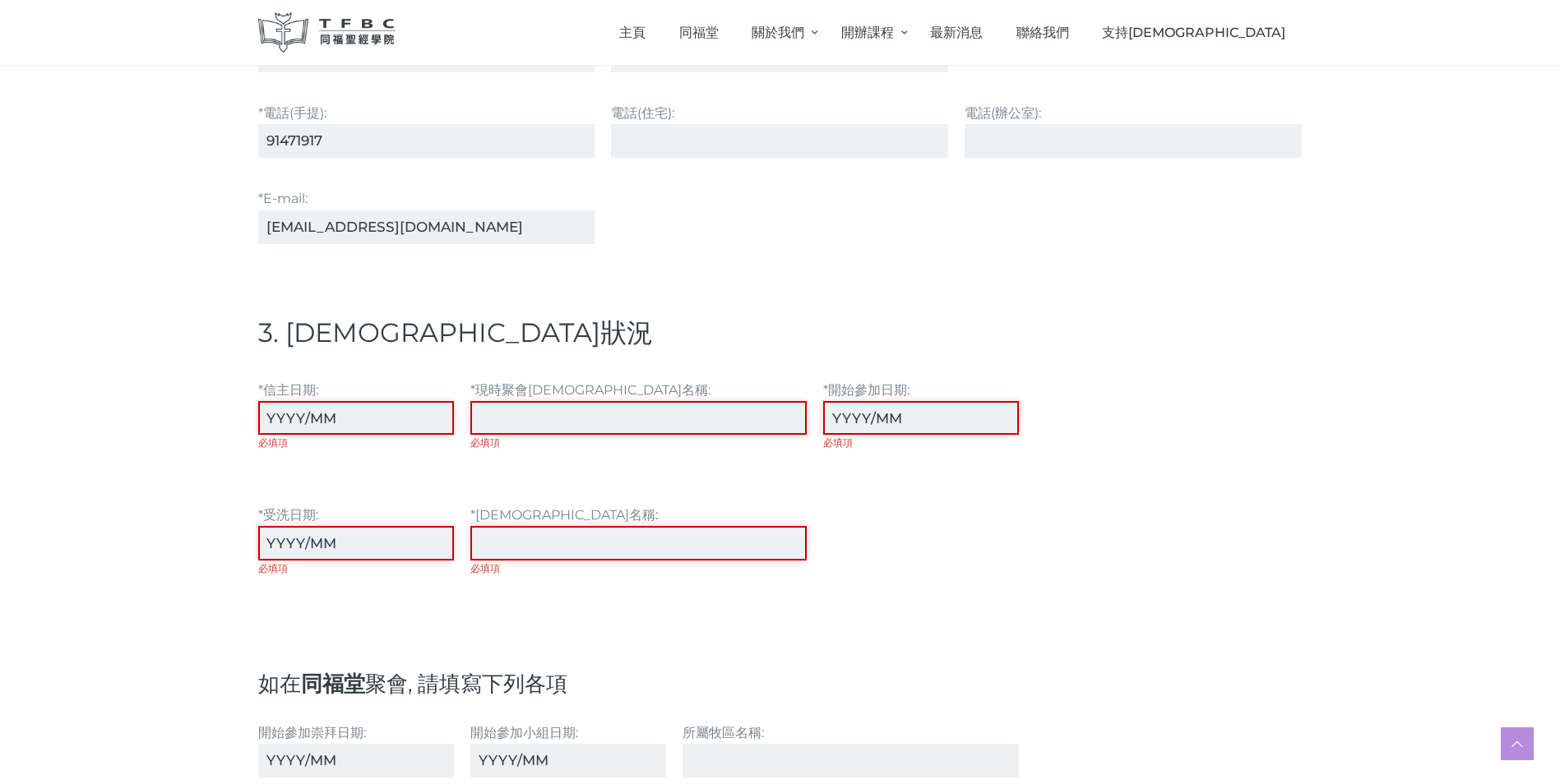
scroll to position [1316, 0]
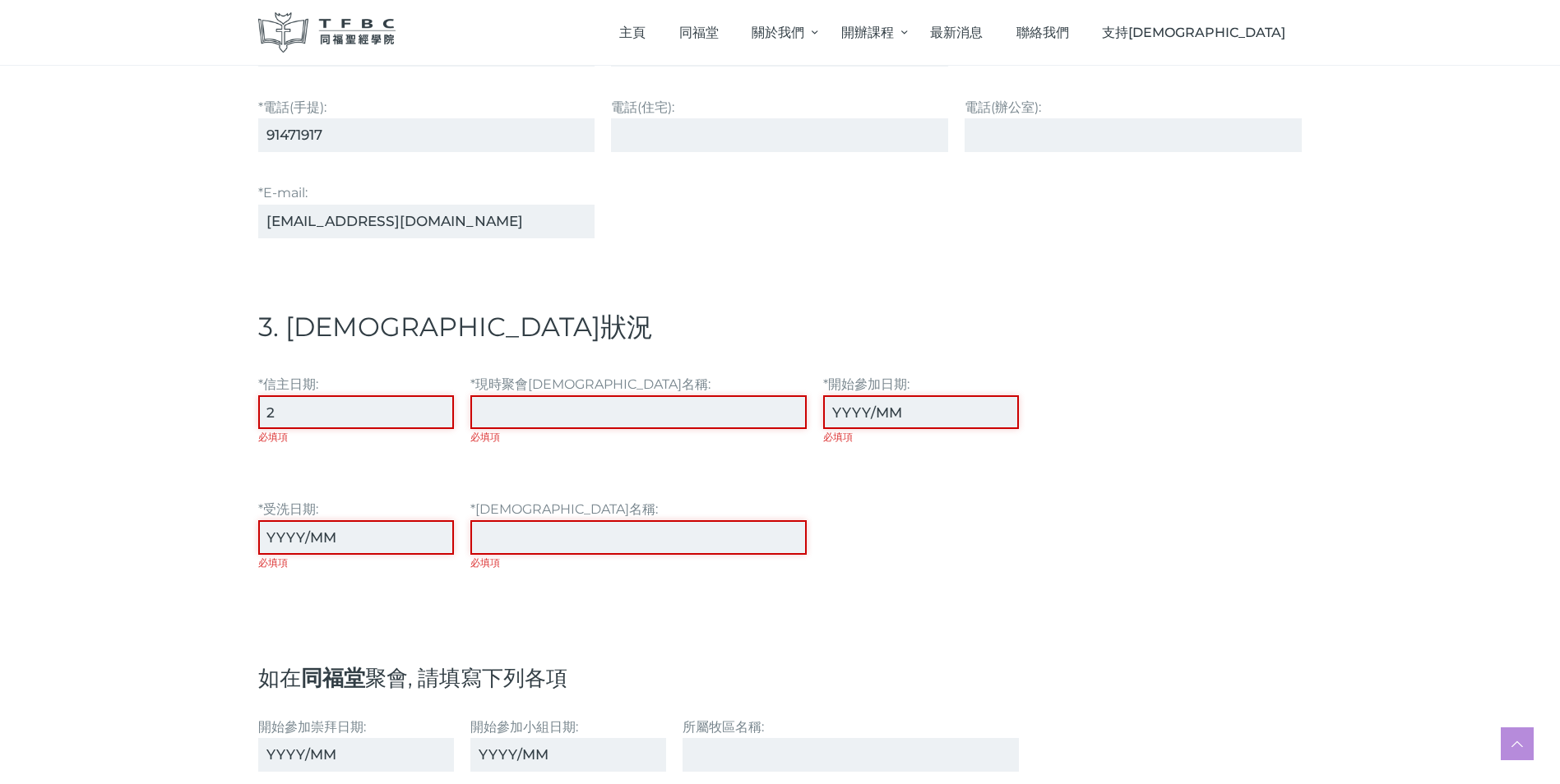
type input "2006/04"
type input "[PERSON_NAME] Church (CWB)"
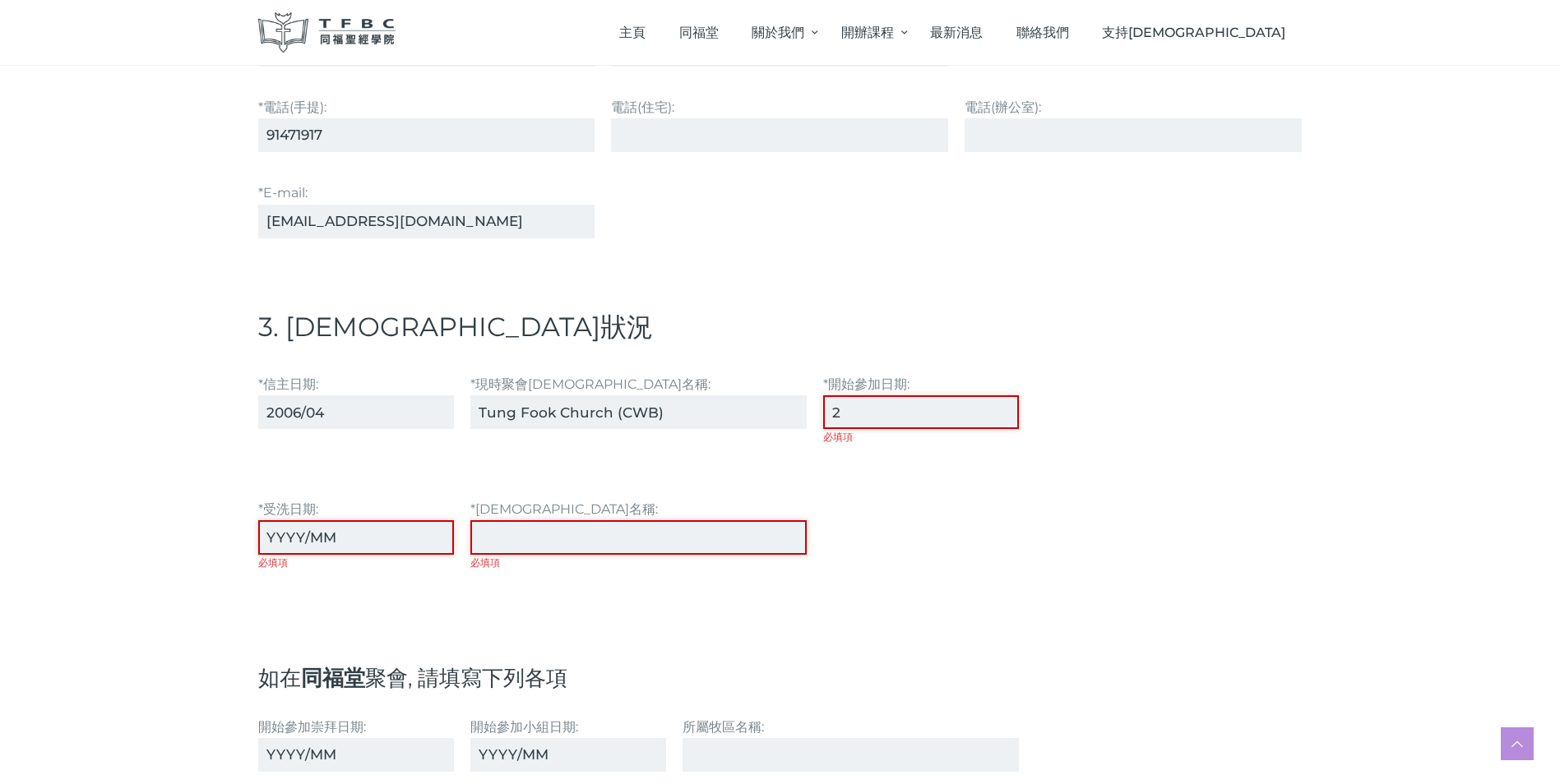
type input "2006/04"
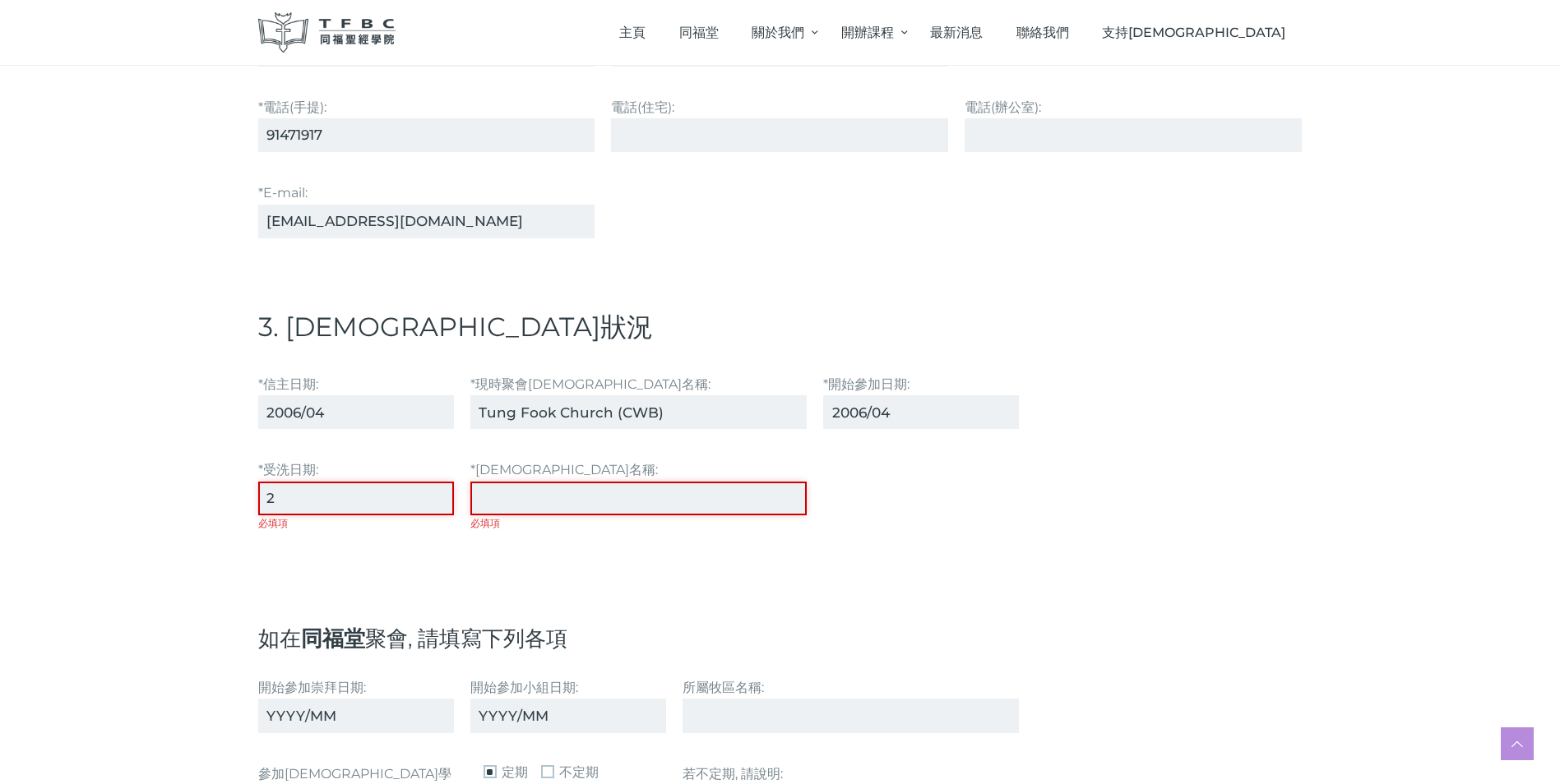
type input "2017/07"
type input "[PERSON_NAME] Church (CWB)"
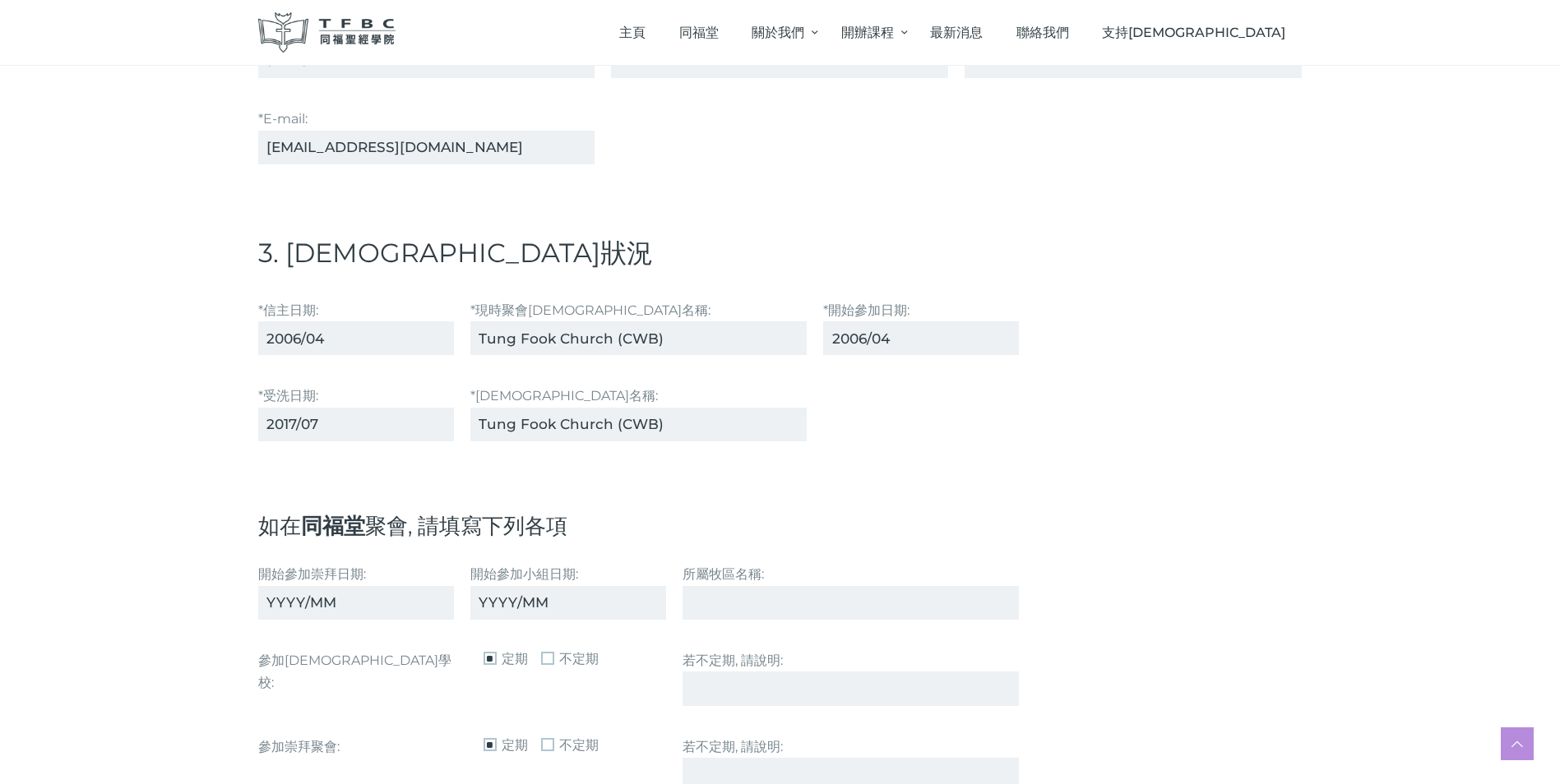
scroll to position [1644, 0]
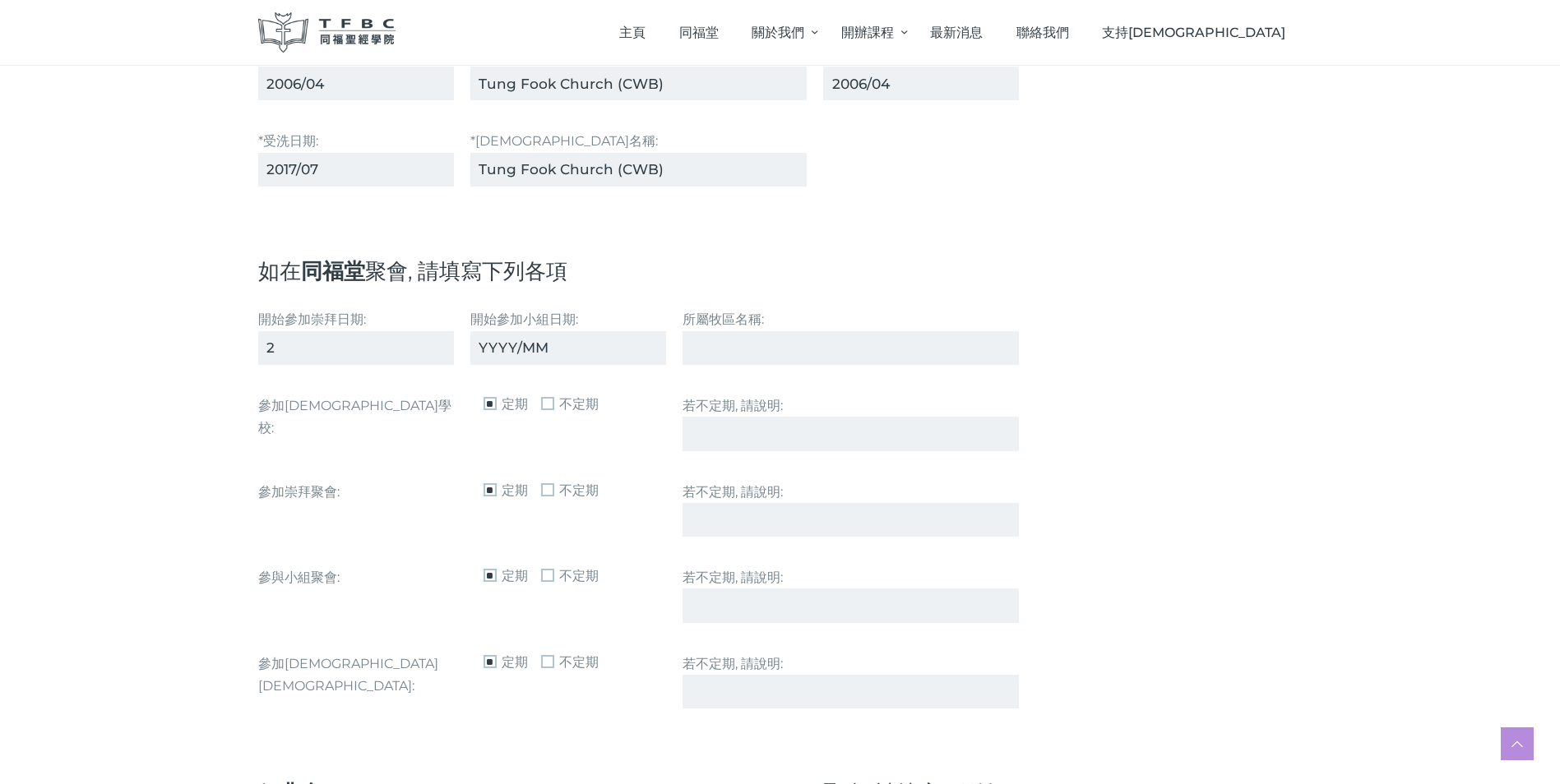
type input "2006/04"
type input "2014"
type input "[PERSON_NAME] Church (CWB)"
click at [551, 401] on span "不定期" at bounding box center [569, 405] width 58 height 20
click at [693, 433] on input "若不定期, 請說明:" at bounding box center [851, 434] width 337 height 34
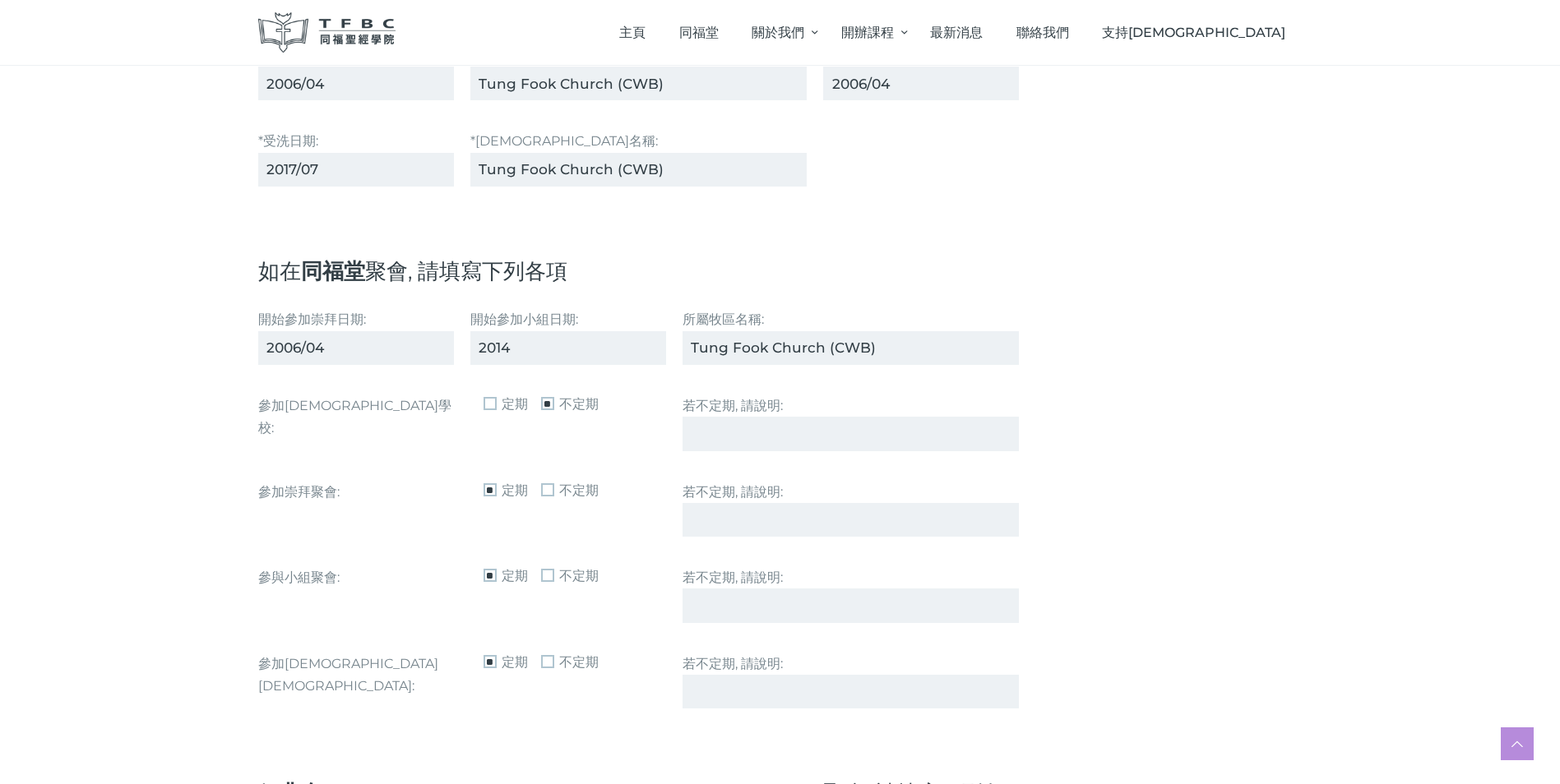
click at [693, 433] on input "若不定期, 請說明:" at bounding box center [851, 434] width 337 height 34
type input "When I have time"
click at [545, 662] on span "不定期" at bounding box center [569, 662] width 58 height 20
click at [704, 698] on input "若不定期, 請說明:" at bounding box center [851, 692] width 337 height 34
type input "When I have time"
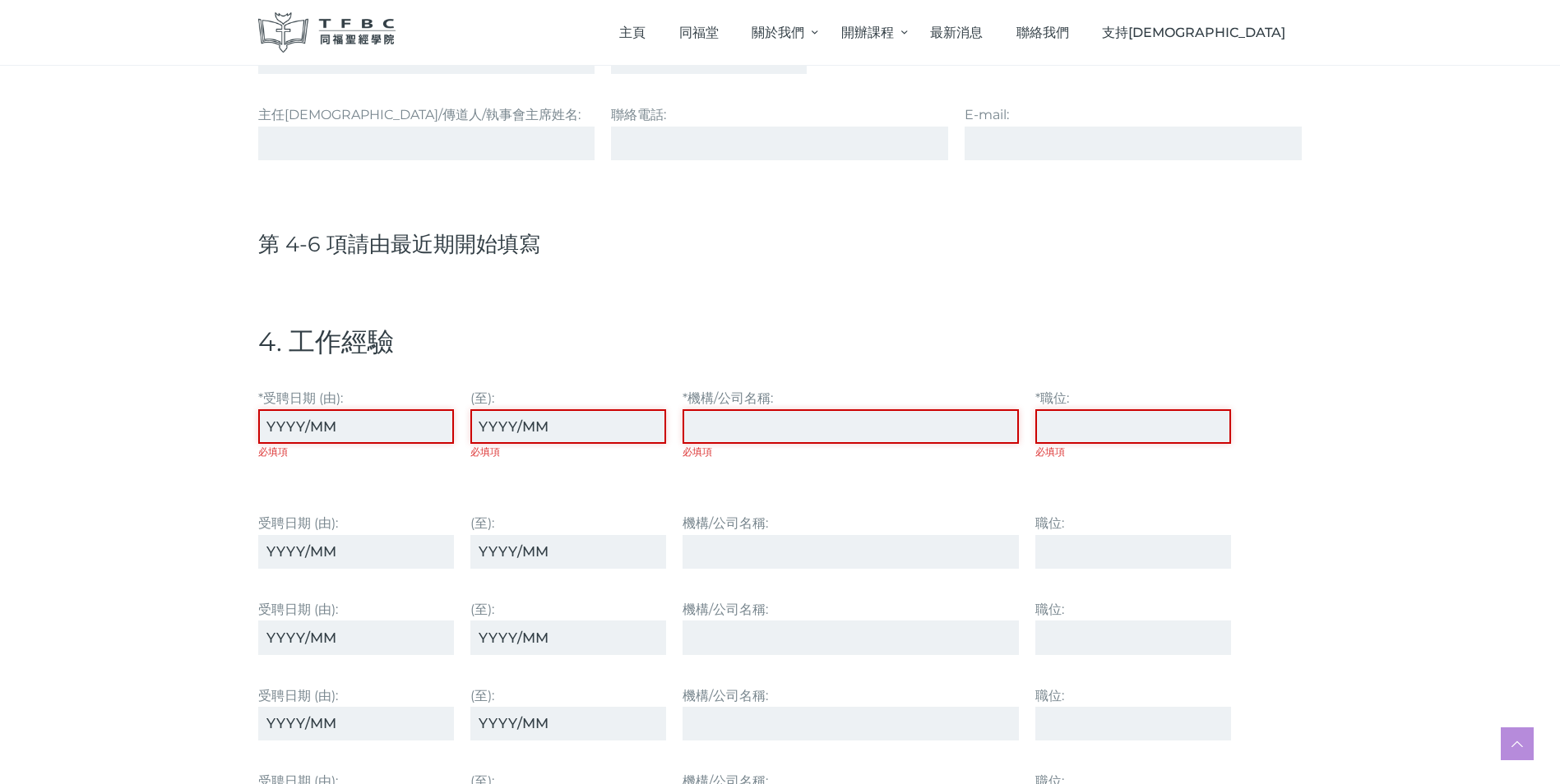
scroll to position [2630, 0]
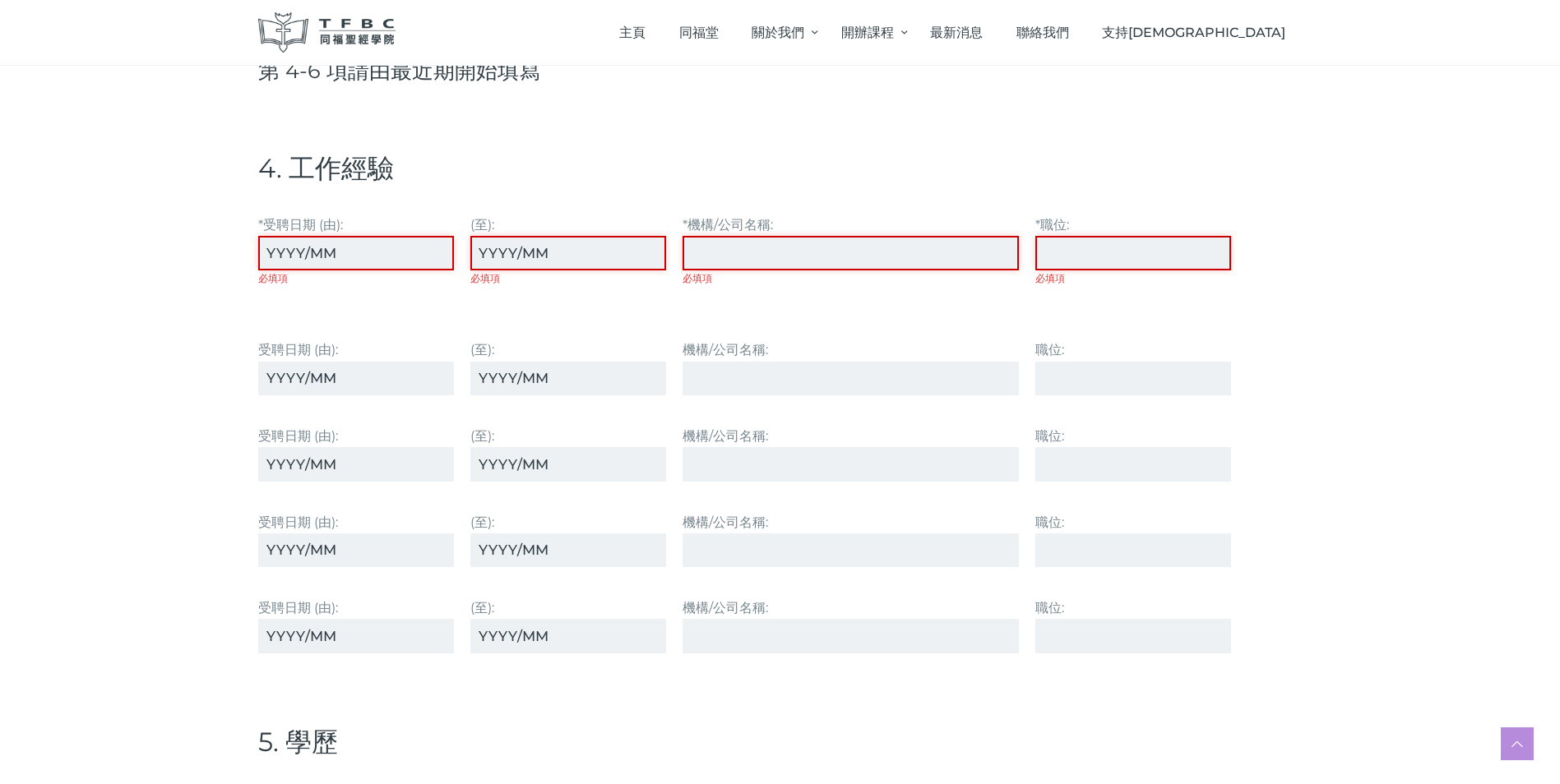
click at [270, 254] on input "*受聘⽇期 (由): 必填項" at bounding box center [356, 252] width 195 height 34
type input "2024/08"
click at [484, 253] on input "(至): 必填項" at bounding box center [568, 252] width 195 height 34
type input "present"
click at [724, 254] on input "*機構/公司名稱: 必填項" at bounding box center [851, 252] width 337 height 34
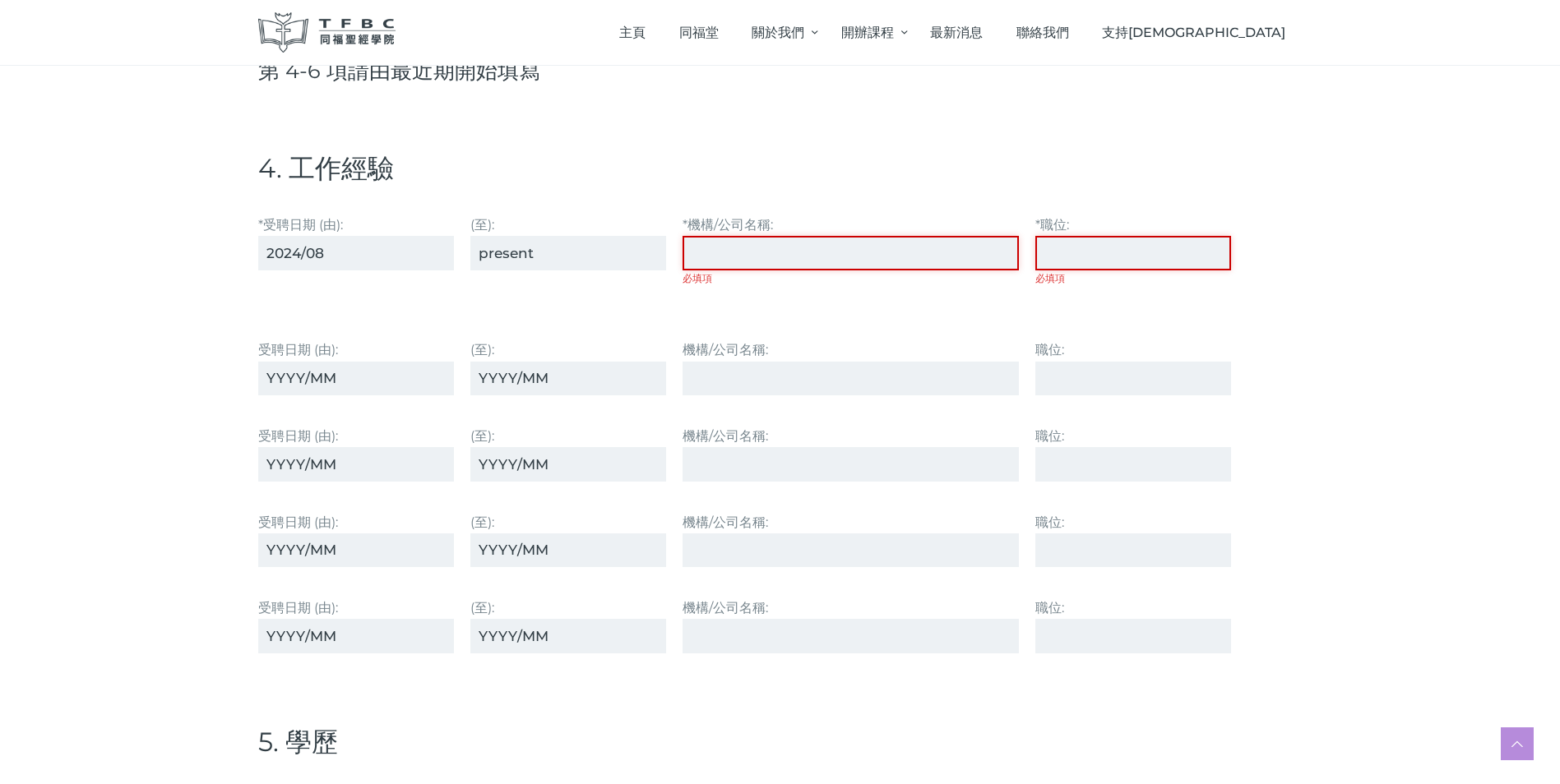
type input "[GEOGRAPHIC_DATA]"
click at [1073, 255] on input "*職位: 必填項" at bounding box center [1132, 252] width 195 height 34
type input "Part-time tutor"
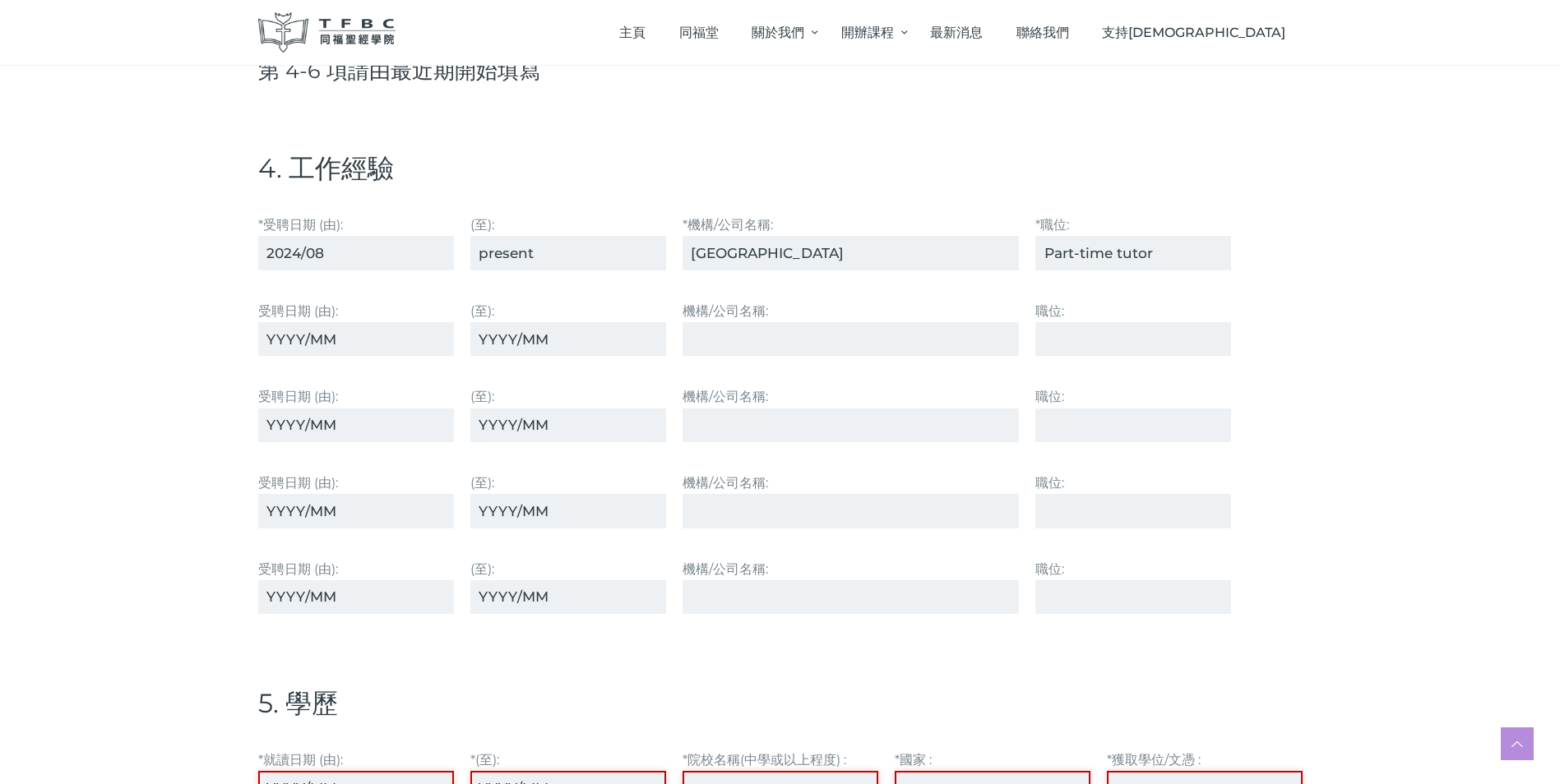
click at [266, 342] on input "受聘⽇期 (由):" at bounding box center [356, 339] width 195 height 34
type input "2006"
click at [479, 340] on input "(至):" at bounding box center [568, 339] width 195 height 34
type input "2024/08"
click at [684, 350] on input "機構/公司名稱:" at bounding box center [851, 339] width 337 height 34
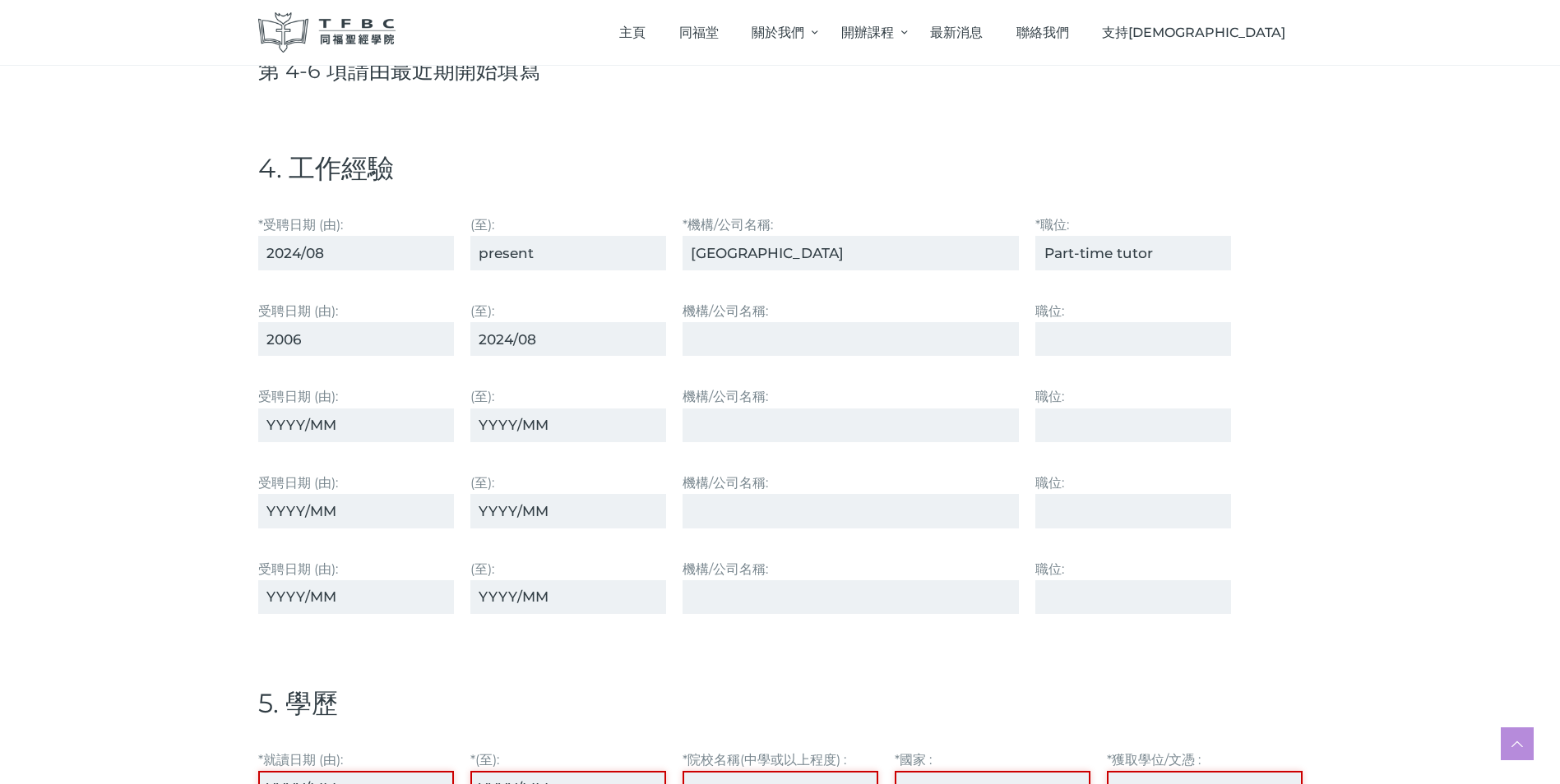
type input "[GEOGRAPHIC_DATA]"
click at [1043, 336] on input "職位:" at bounding box center [1132, 339] width 195 height 34
type input "Principal Lecturer"
click at [266, 425] on input "受聘⽇期 (由):" at bounding box center [356, 425] width 195 height 34
type input "2002"
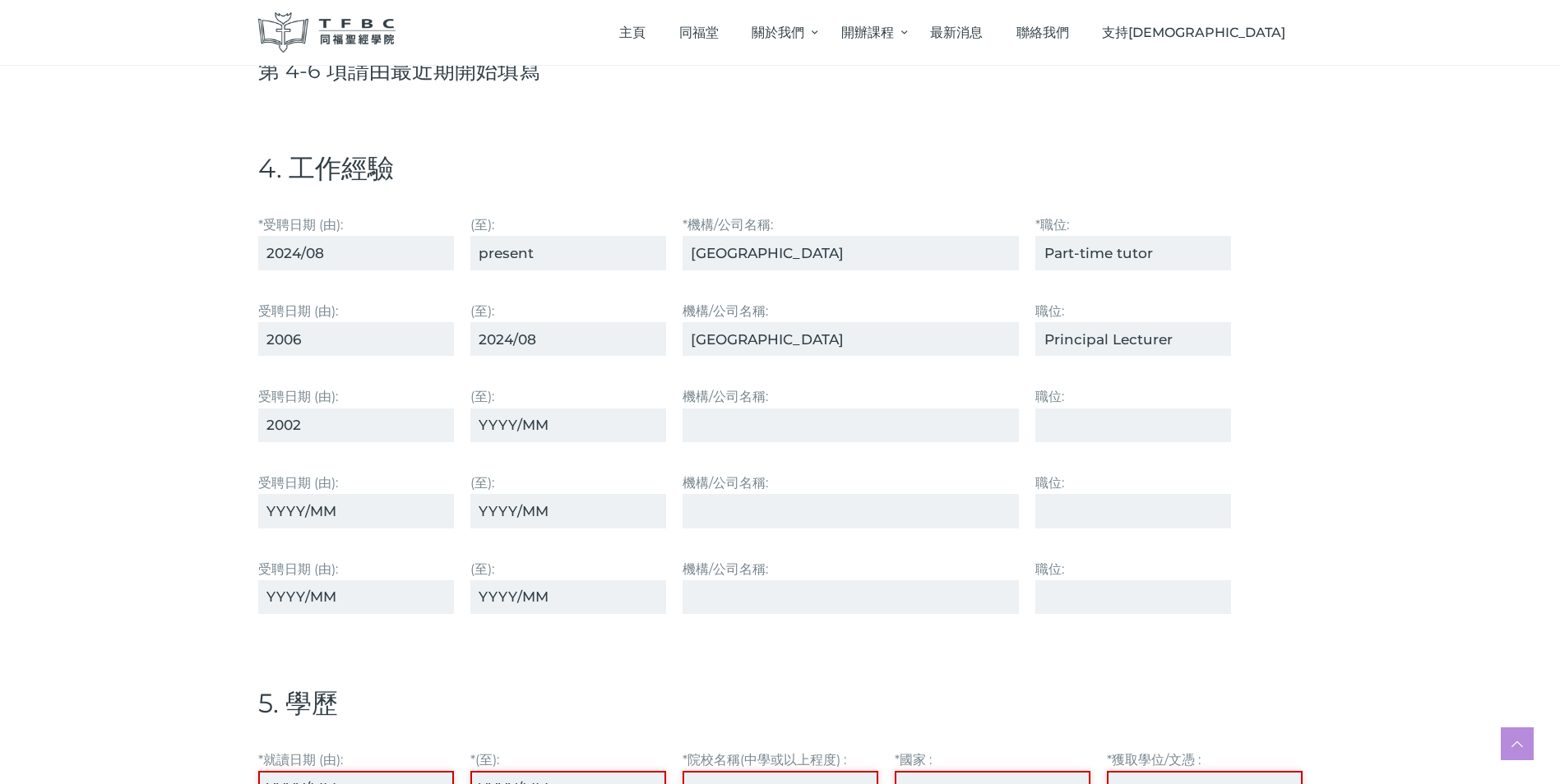
click at [475, 423] on input "(至):" at bounding box center [568, 425] width 195 height 34
type input "2006"
click at [705, 429] on input "機構/公司名稱:" at bounding box center [851, 425] width 337 height 34
type input "Kingsway Group"
click at [1056, 428] on input "職位:" at bounding box center [1132, 425] width 195 height 34
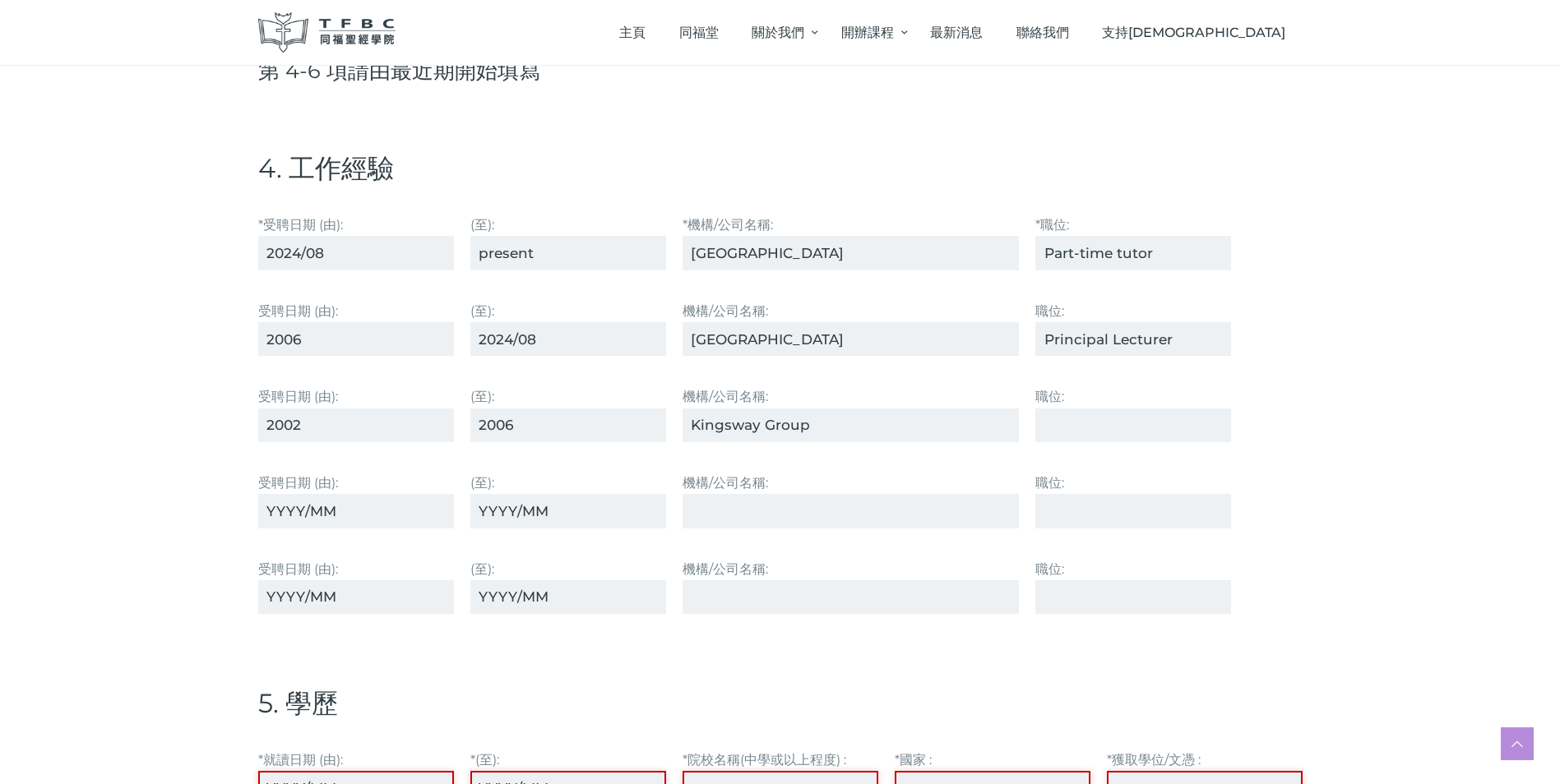
type input "Head of Legal"
click at [267, 503] on input "受聘⽇期 (由):" at bounding box center [356, 511] width 195 height 34
type input "2000"
click at [482, 510] on input "(至):" at bounding box center [568, 511] width 195 height 34
type input "2002"
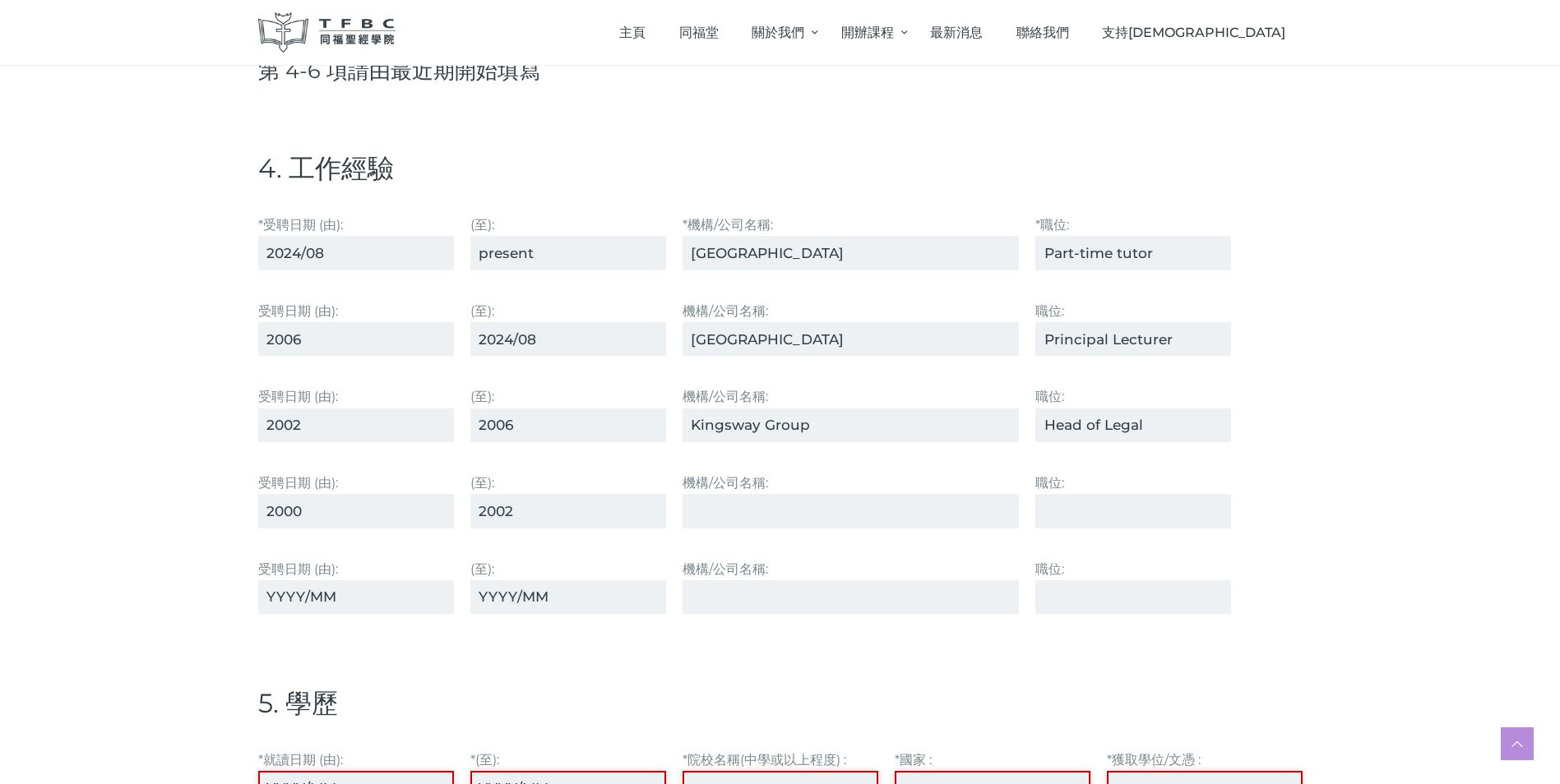
click at [690, 522] on input "機構/公司名稱:" at bounding box center [851, 511] width 337 height 34
type input "Deacons"
click at [1047, 515] on input "職位:" at bounding box center [1132, 511] width 195 height 34
type input "Solicitor"
click at [269, 595] on input "受聘⽇期 (由):" at bounding box center [356, 597] width 195 height 34
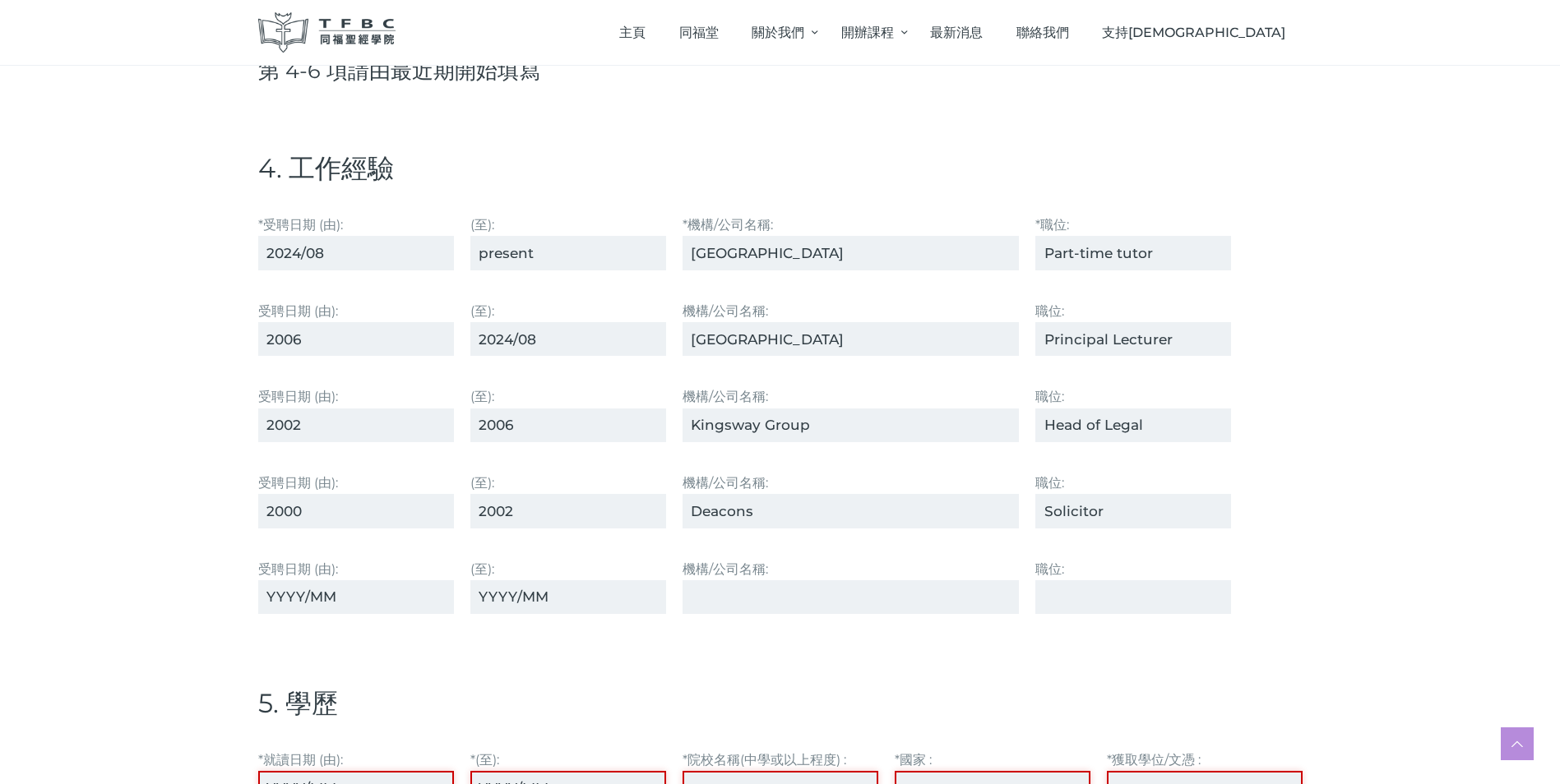
type input "1995"
click at [471, 593] on input "(至):" at bounding box center [568, 597] width 195 height 34
type input "2000"
click at [698, 595] on input "機構/公司名稱:" at bounding box center [851, 597] width 337 height 34
type input "[PERSON_NAME] [PERSON_NAME] & Master"
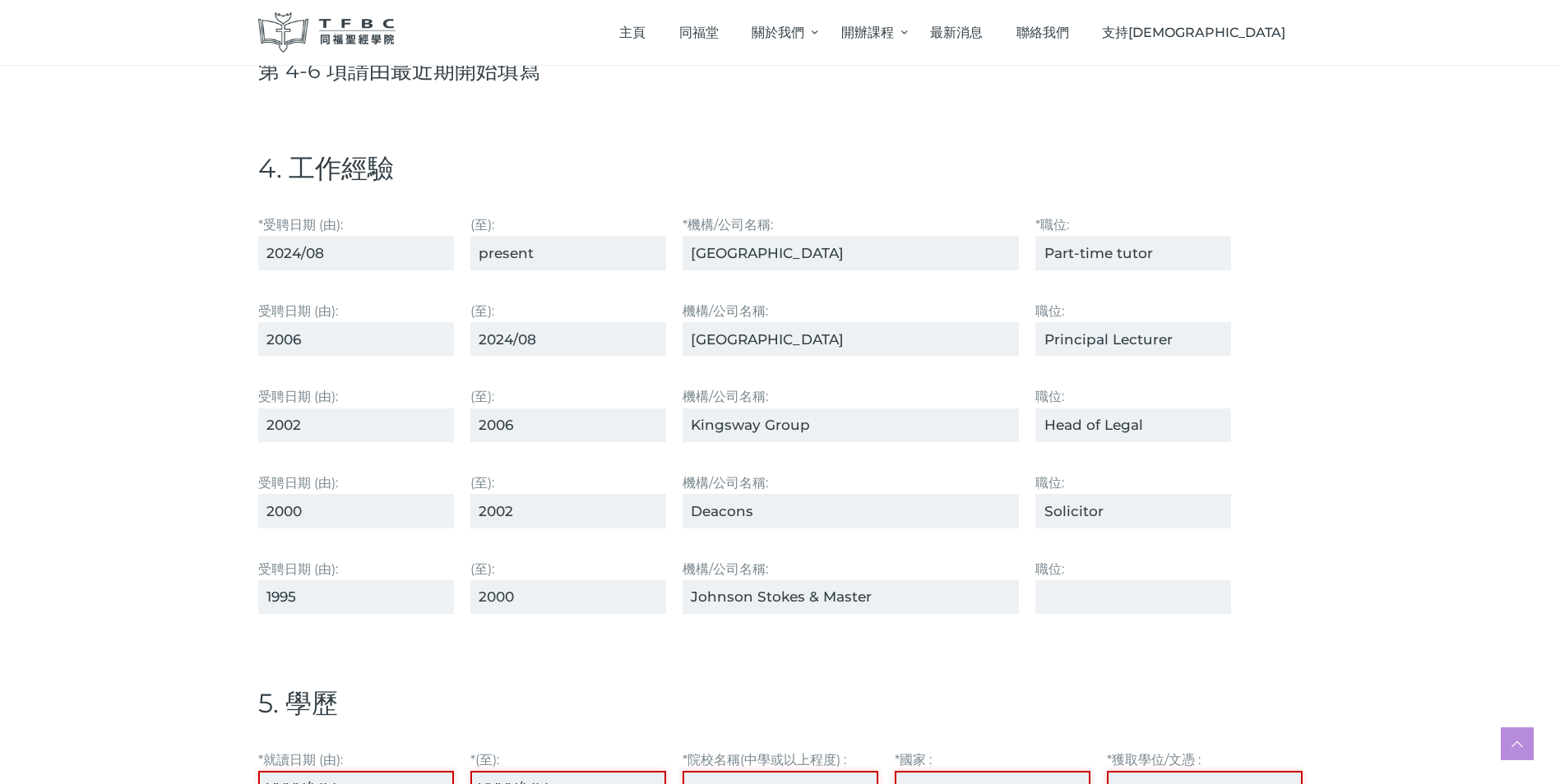
click at [1046, 596] on input "職位:" at bounding box center [1132, 597] width 195 height 34
type input "Solicitor"
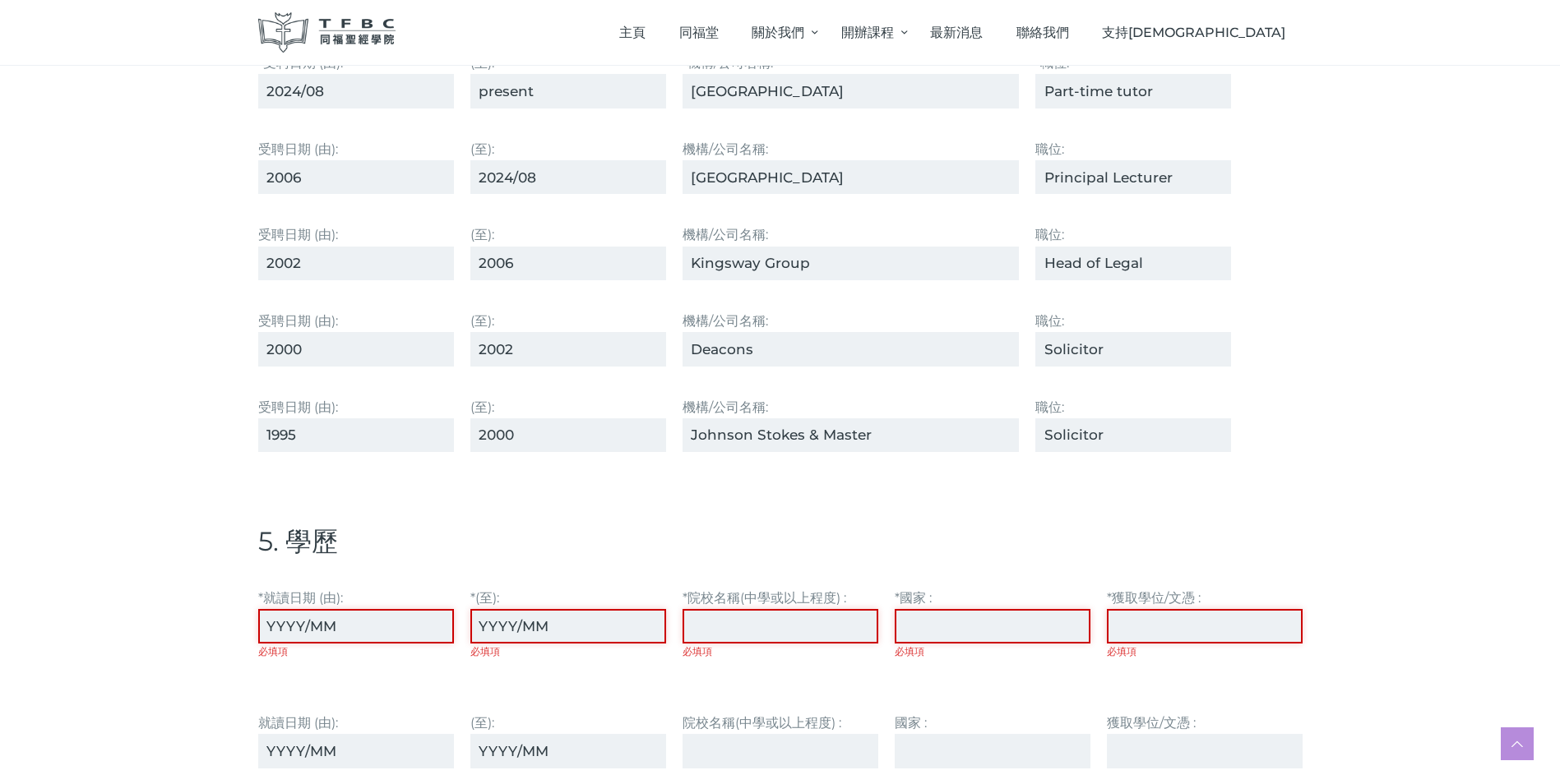
scroll to position [2960, 0]
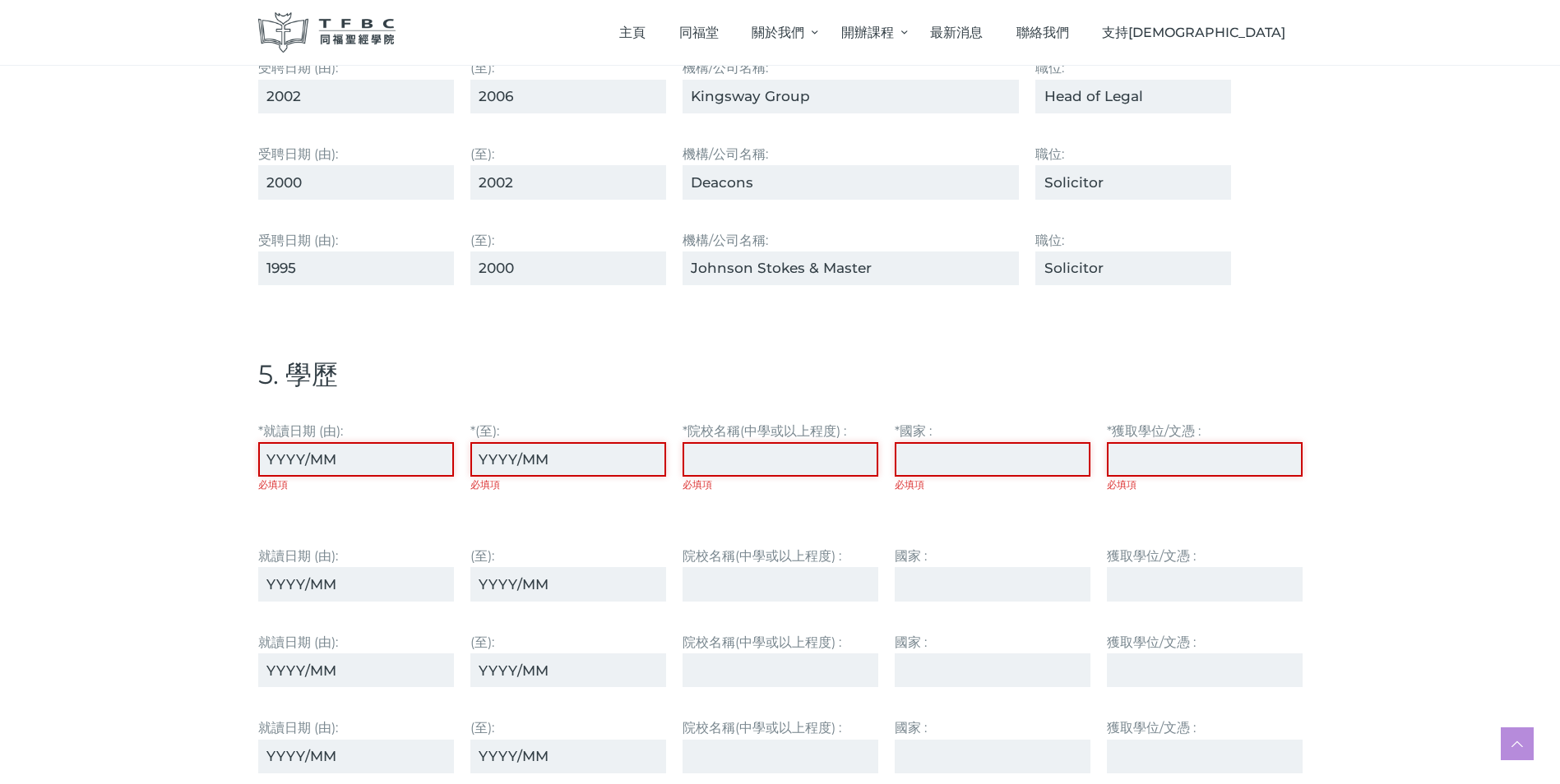
click at [269, 456] on input "*就讀⽇期 (由): 必填項" at bounding box center [356, 459] width 195 height 34
type input "1992"
click at [476, 454] on input "*(至): 必填項" at bounding box center [568, 459] width 195 height 34
type input "1994"
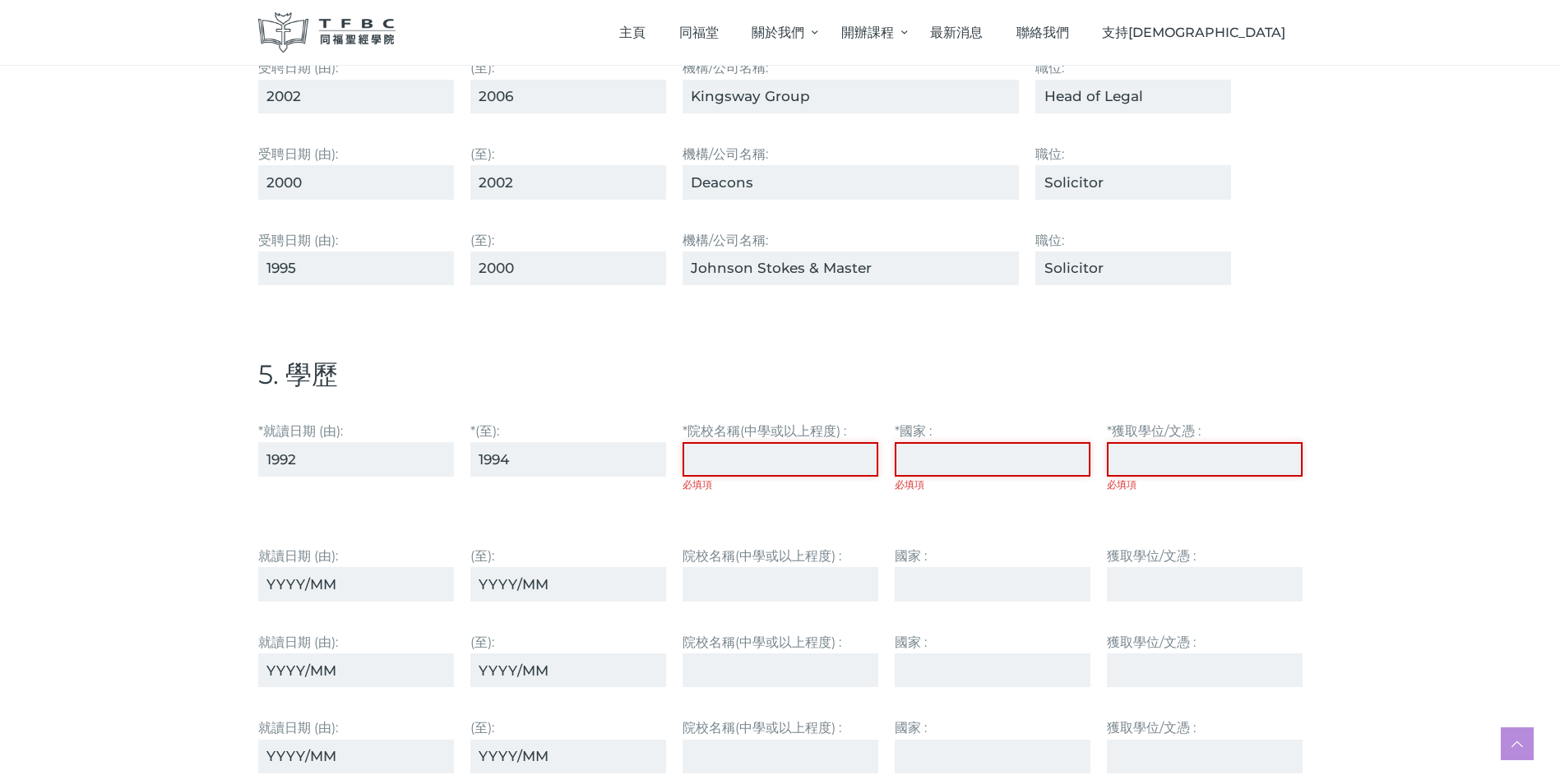
click at [714, 463] on input "*院校名稱(中學或以上程度) : 必填項" at bounding box center [780, 459] width 195 height 34
type input "[GEOGRAPHIC_DATA]"
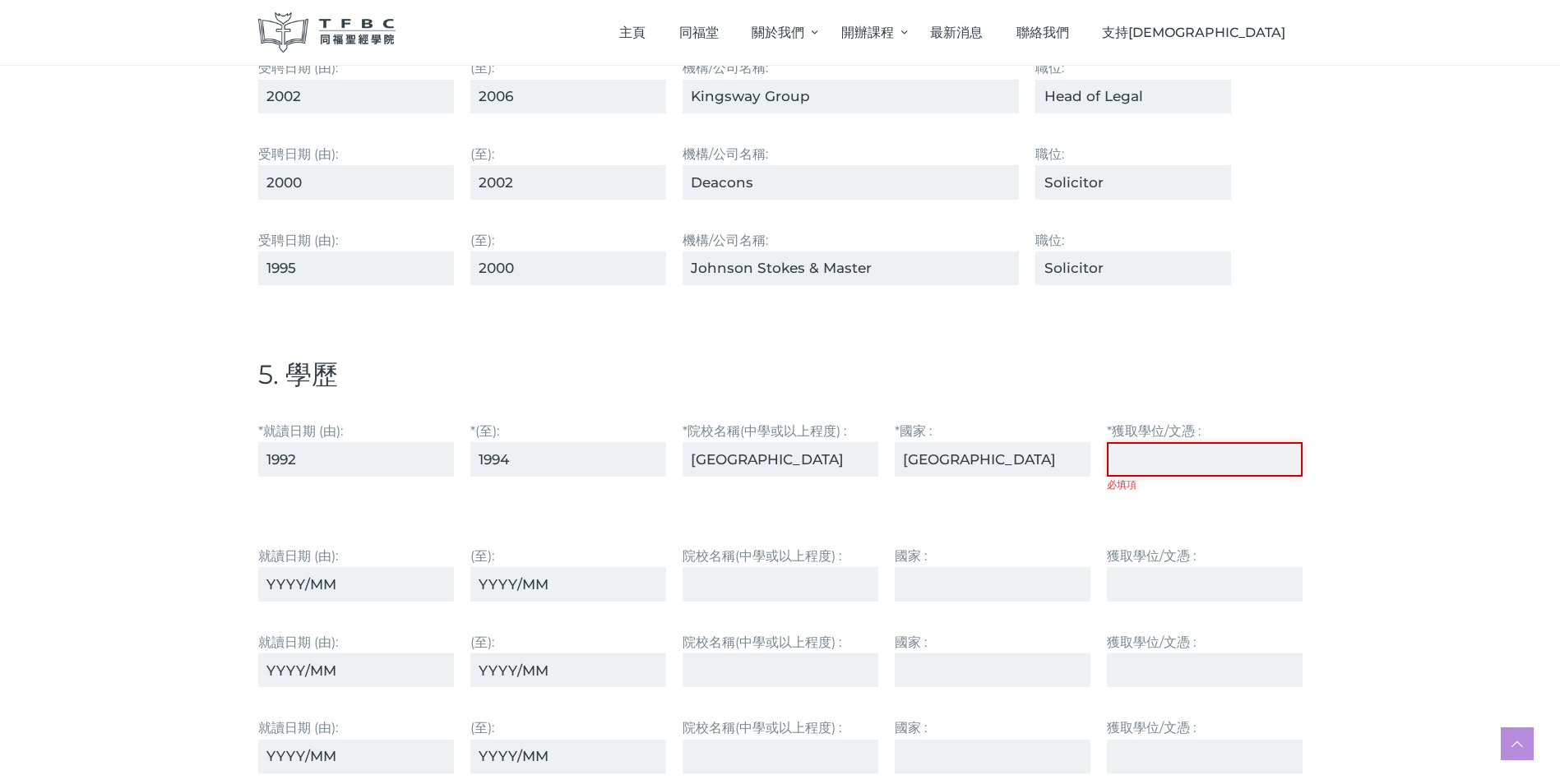
click at [1133, 462] on input "*獲取學位/⽂憑 : 必填項" at bounding box center [1204, 459] width 195 height 34
type input "LLB (Hons)"
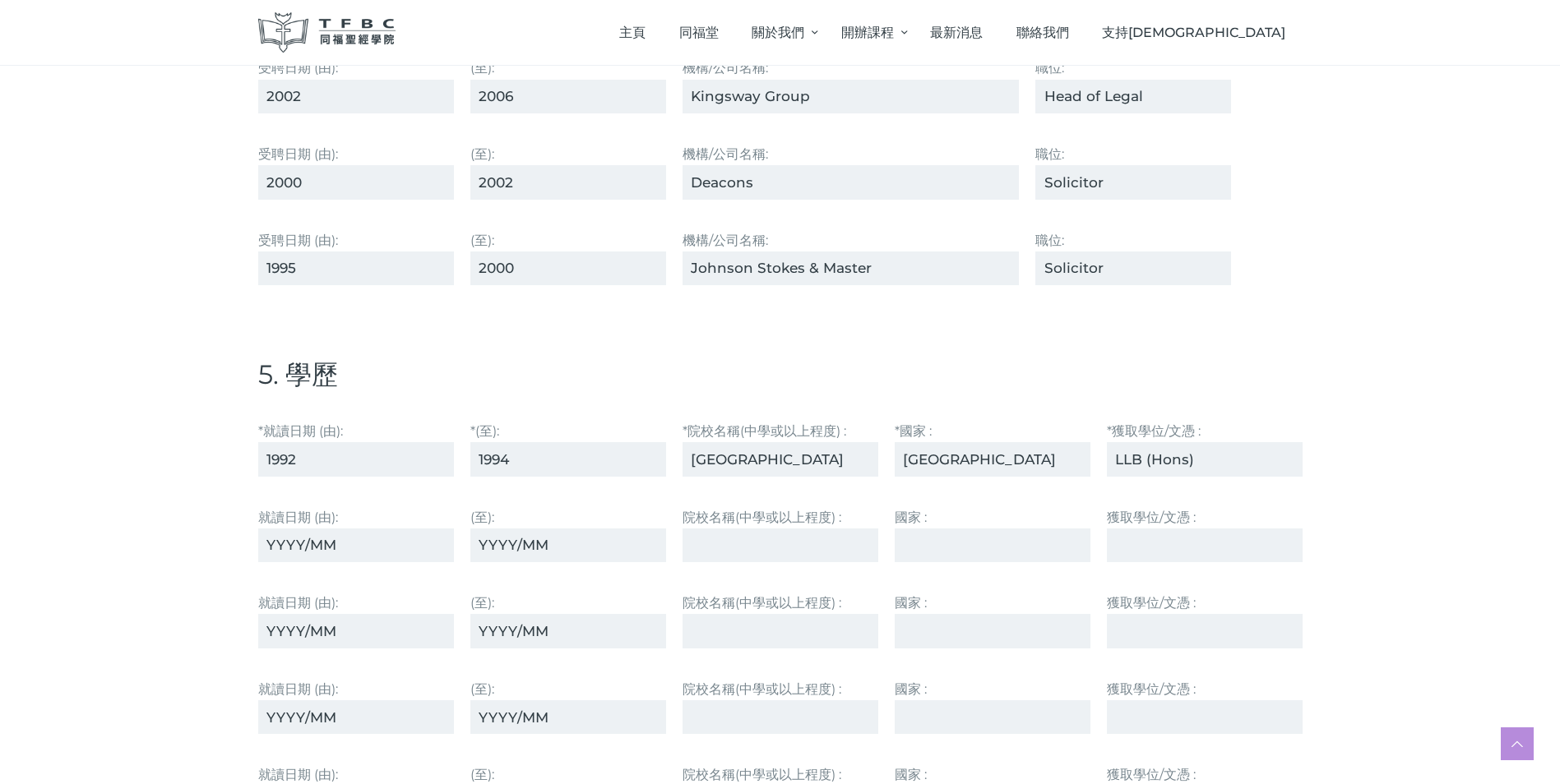
click at [267, 544] on input "就讀⽇期 (由):" at bounding box center [356, 545] width 195 height 34
type input "1984"
click at [476, 543] on input "(至):" at bounding box center [568, 545] width 195 height 34
type input "1986"
click at [698, 543] on input "院校名稱(中學或以上程度) :" at bounding box center [780, 545] width 195 height 34
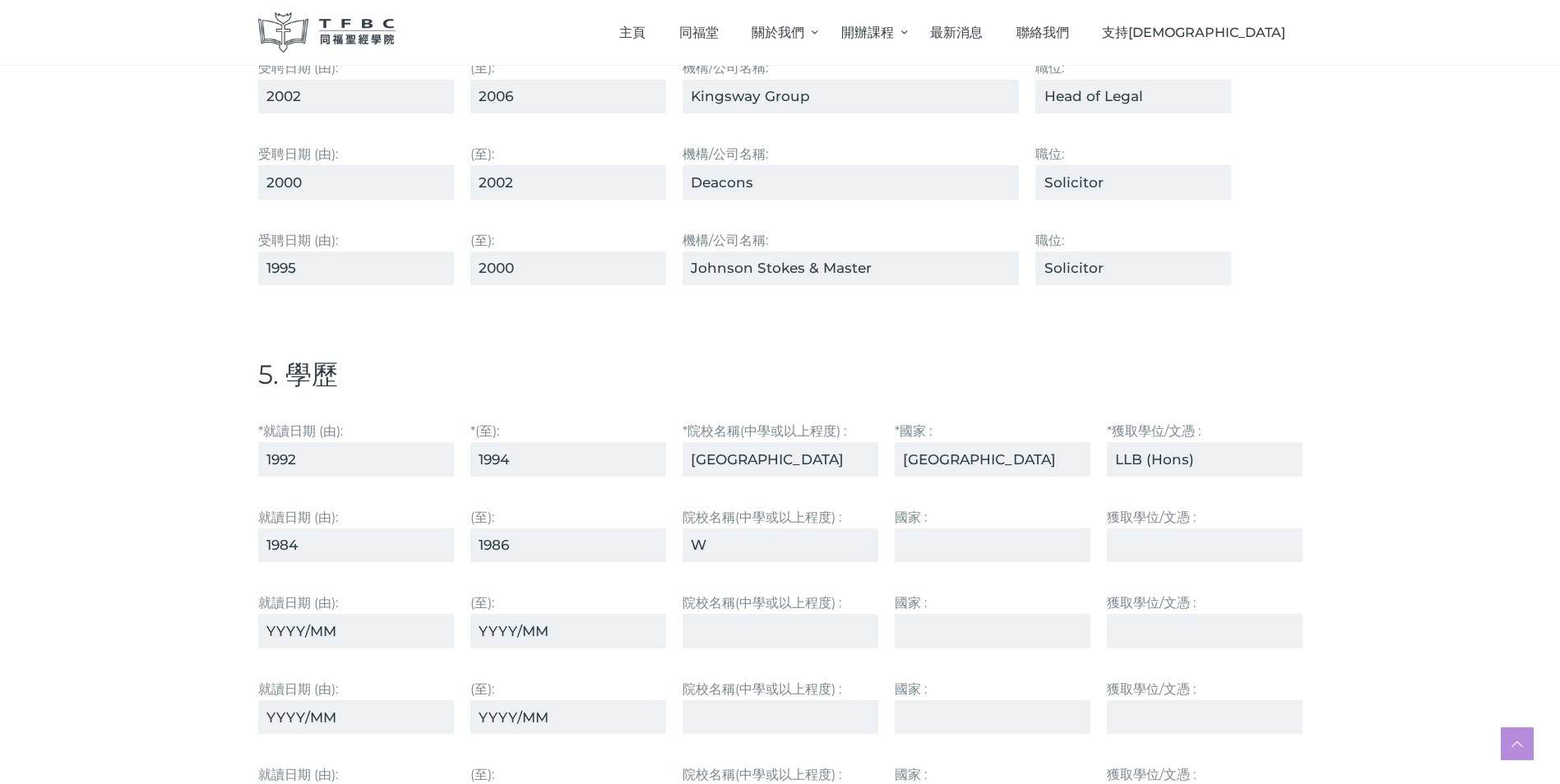
type input "[GEOGRAPHIC_DATA]"
click at [1116, 548] on input "獲取學位/⽂憑 :" at bounding box center [1204, 545] width 195 height 34
type input "A Level"
click at [257, 622] on div "就讀⽇期 (由):" at bounding box center [356, 620] width 212 height 73
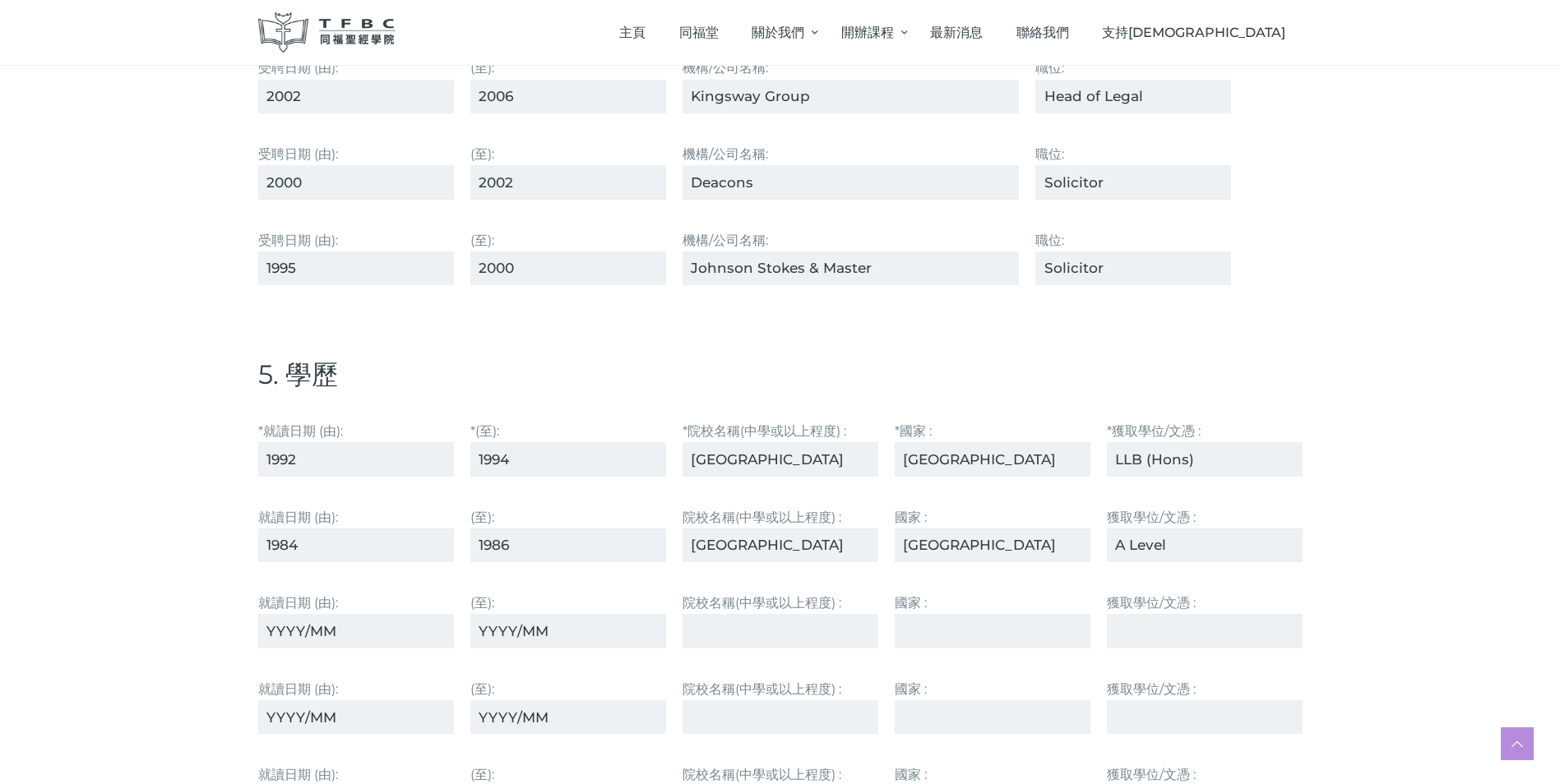
click at [269, 630] on input "就讀⽇期 (由):" at bounding box center [356, 631] width 195 height 34
type input "1980"
click at [481, 630] on input "(至):" at bounding box center [568, 631] width 195 height 34
type input "1984"
click at [710, 634] on input "院校名稱(中學或以上程度) :" at bounding box center [780, 631] width 195 height 34
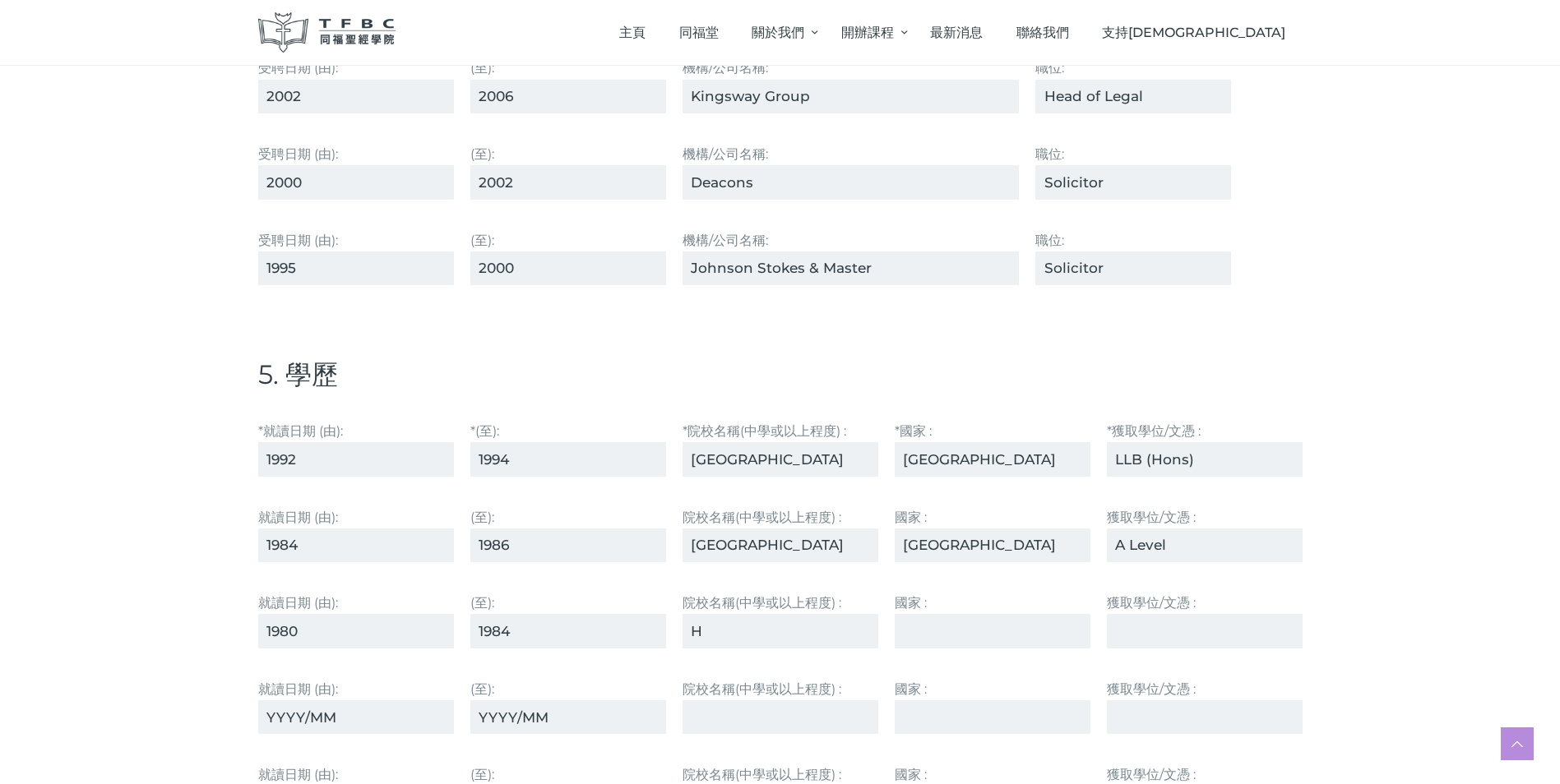
type input "Heep Yunn School"
click at [881, 626] on div "院校名稱(中學或以上程度) : Heep Yunn School" at bounding box center [780, 620] width 212 height 73
click at [903, 641] on input "國家 :" at bounding box center [992, 631] width 195 height 34
type input "[GEOGRAPHIC_DATA] SAR"
click at [1134, 630] on input "獲取學位/⽂憑 :" at bounding box center [1204, 631] width 195 height 34
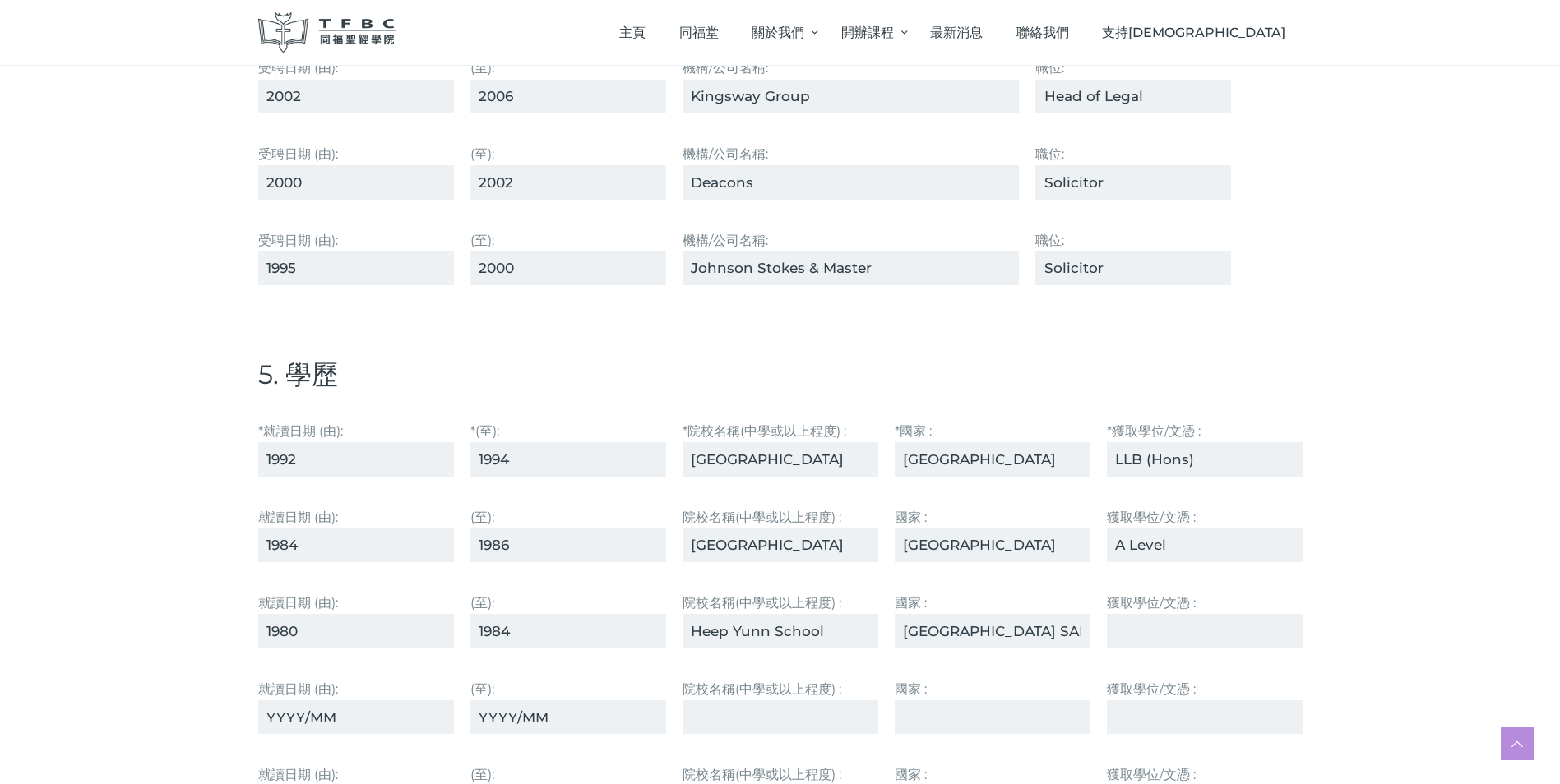
type input "HKCEE"
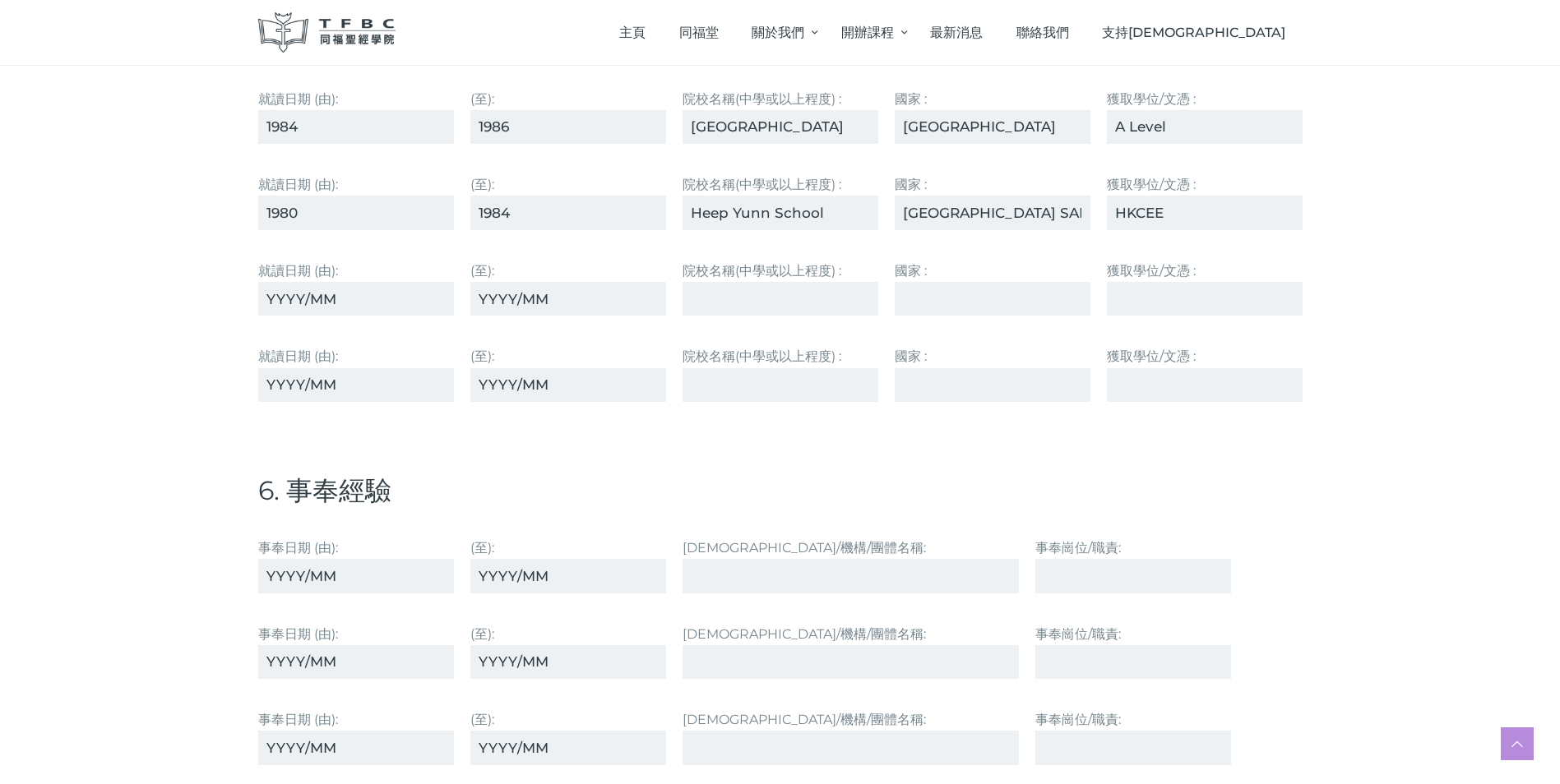
scroll to position [3535, 0]
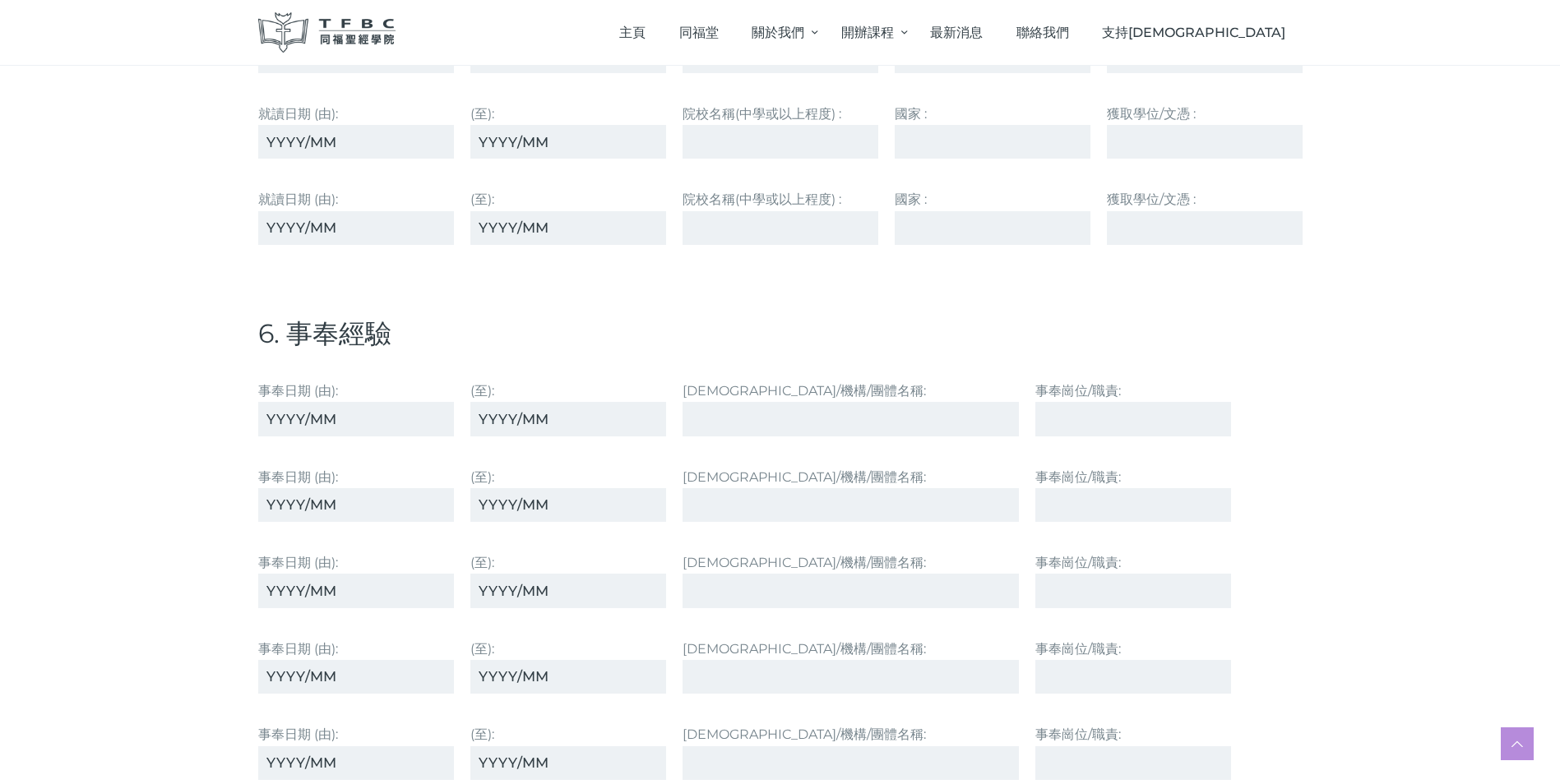
click at [268, 421] on input "事奉⽇期 (由):" at bounding box center [356, 418] width 195 height 34
type input "2023"
click at [481, 424] on input "(至):" at bounding box center [568, 418] width 195 height 34
type input "present"
click at [702, 419] on input "[DEMOGRAPHIC_DATA]/機構/團體名稱:" at bounding box center [851, 418] width 337 height 34
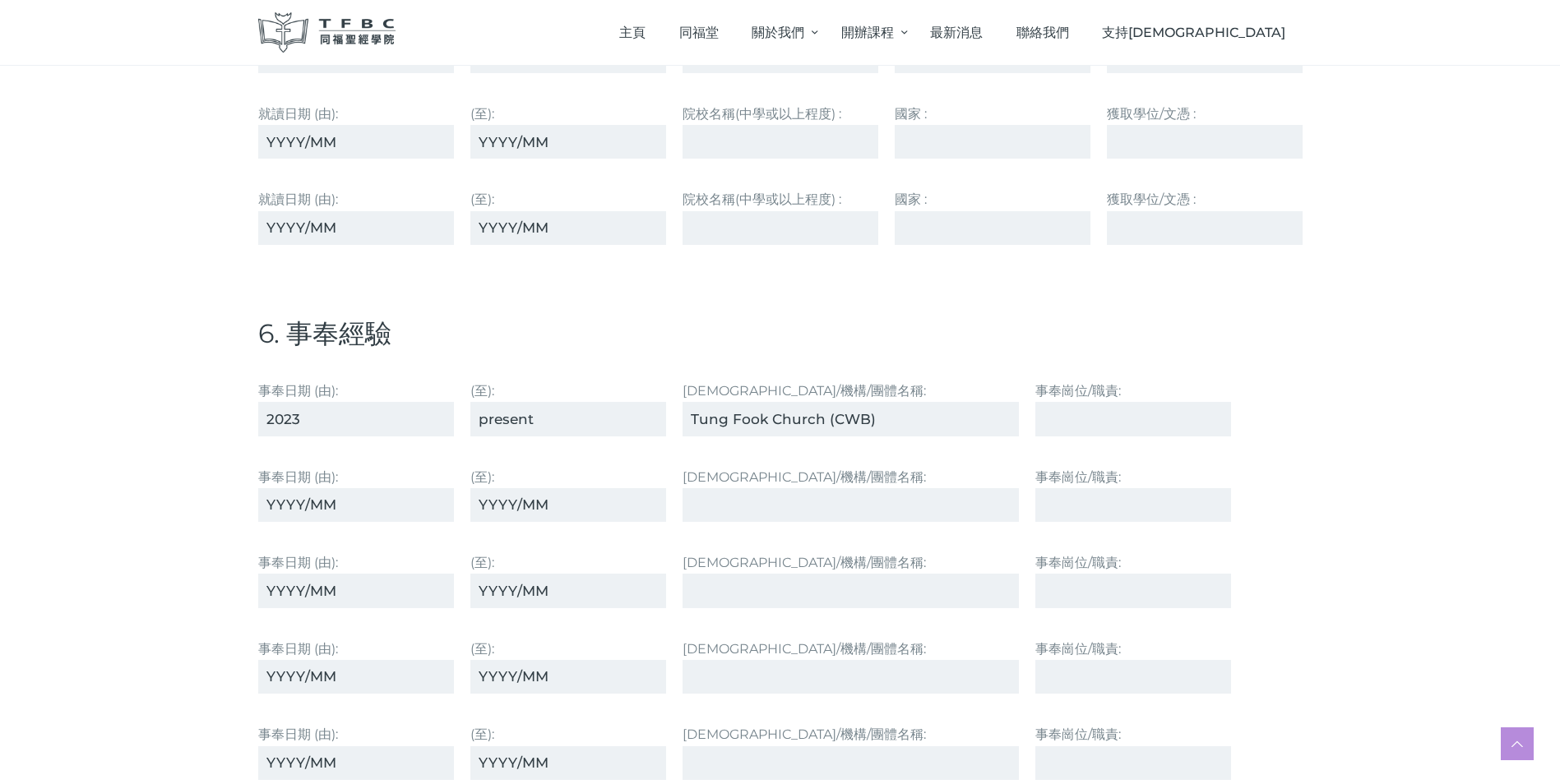
drag, startPoint x: 690, startPoint y: 412, endPoint x: 703, endPoint y: 412, distance: 13.0
click at [690, 412] on input "[PERSON_NAME] Church (CWB)" at bounding box center [851, 418] width 337 height 34
type input "Rebecca Zone of Tung Fook Church (CWB)"
click at [1081, 416] on input "事奉崗位/職責:" at bounding box center [1132, 418] width 195 height 34
type input "Choir ([PERSON_NAME] Zone)"
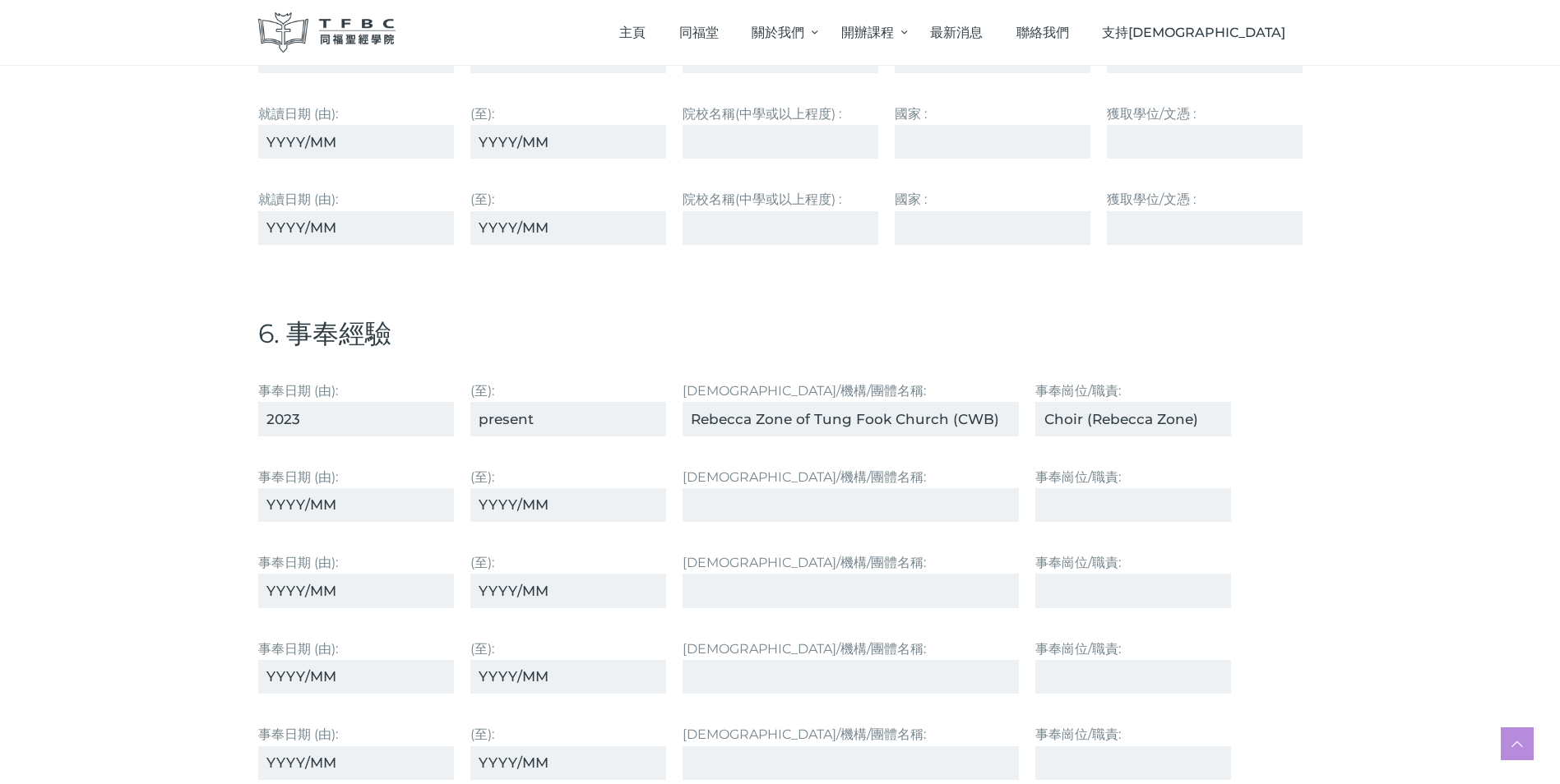
click at [813, 419] on input "Rebecca Zone of Tung Fook Church (CWB)" at bounding box center [851, 418] width 337 height 34
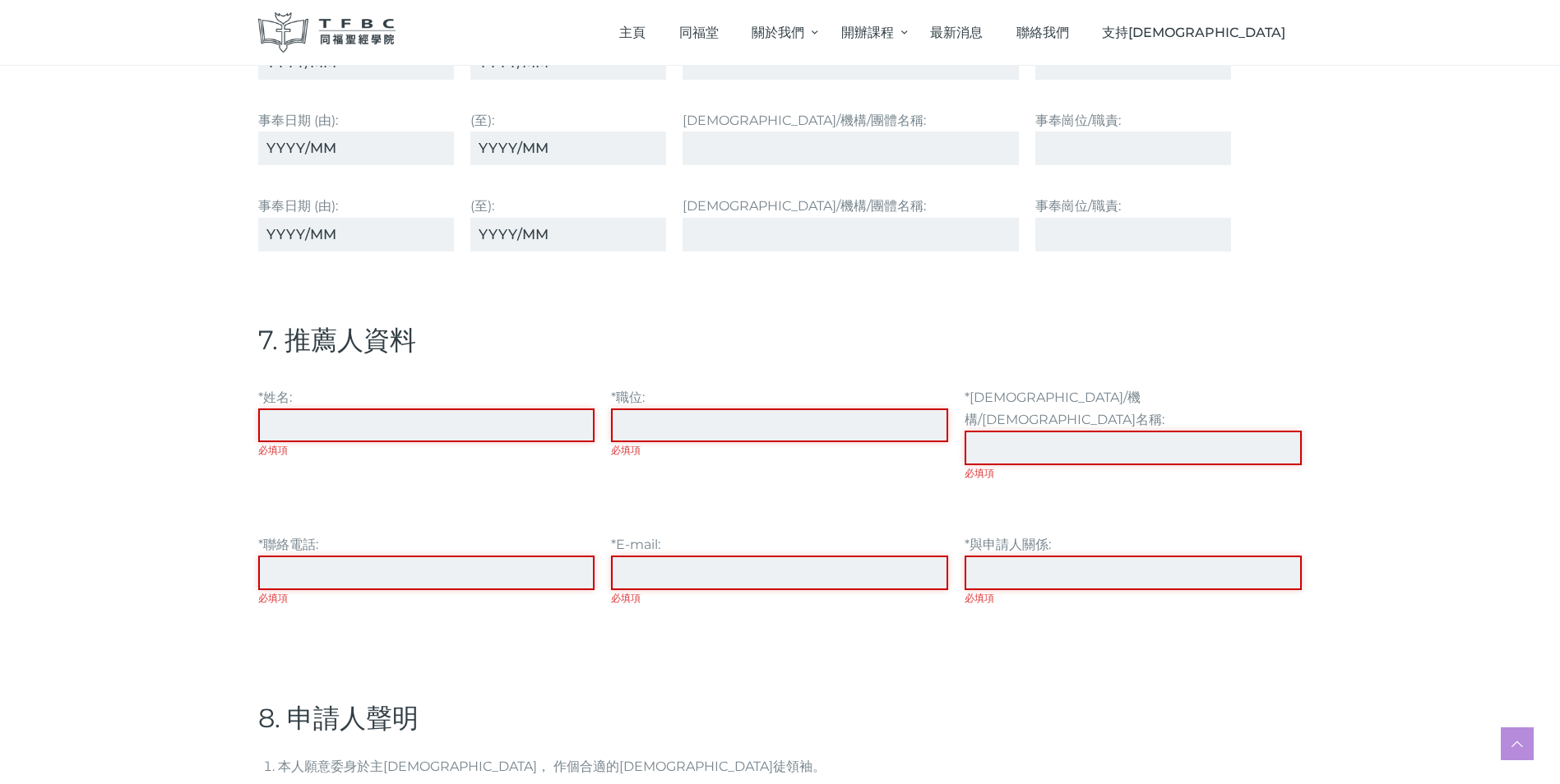
scroll to position [4193, 0]
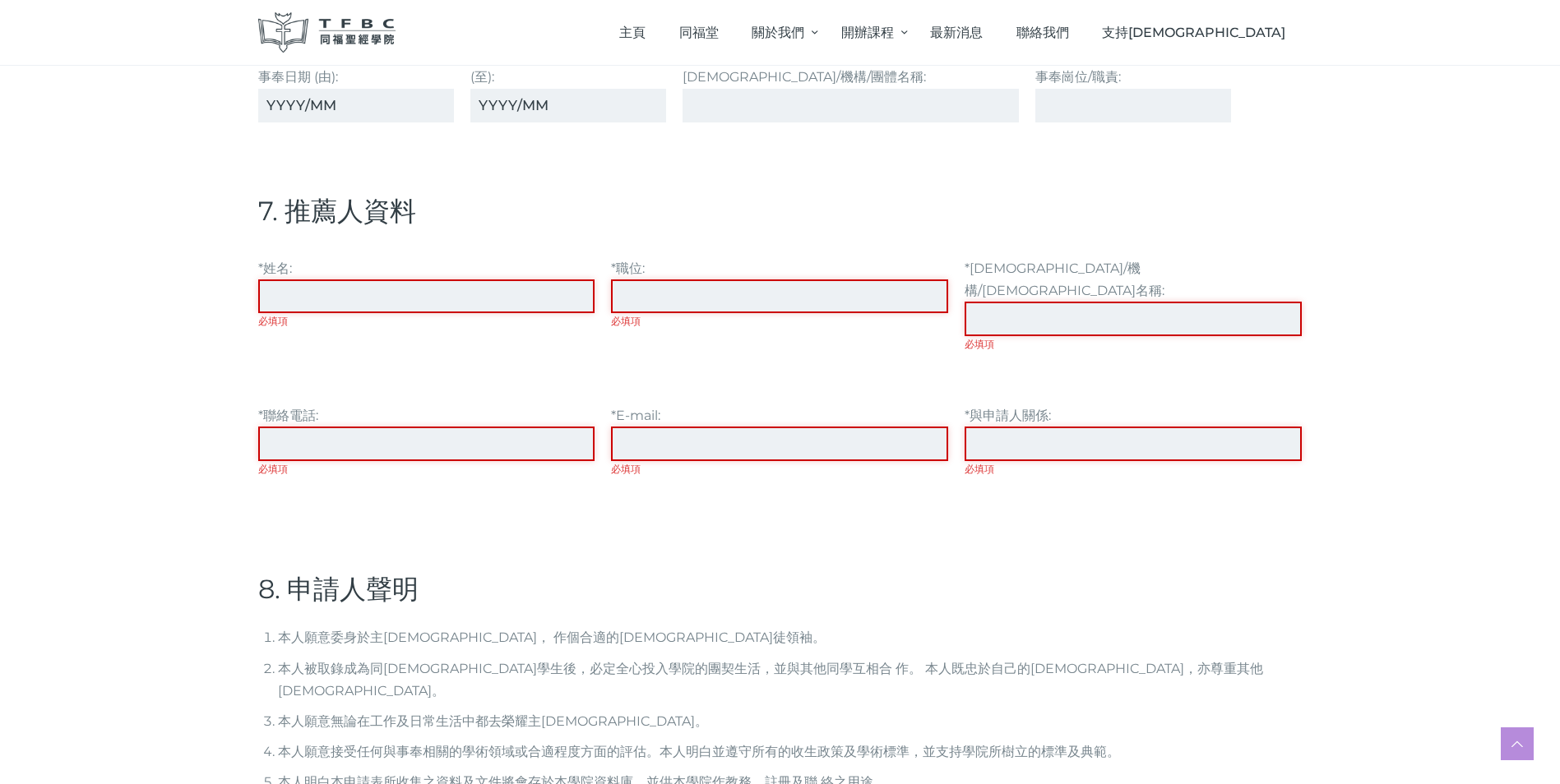
type input "[PERSON_NAME] Church (CWB)"
click at [309, 301] on input "*姓名: 必填項" at bounding box center [427, 296] width 337 height 34
type input "[PERSON_NAME]"
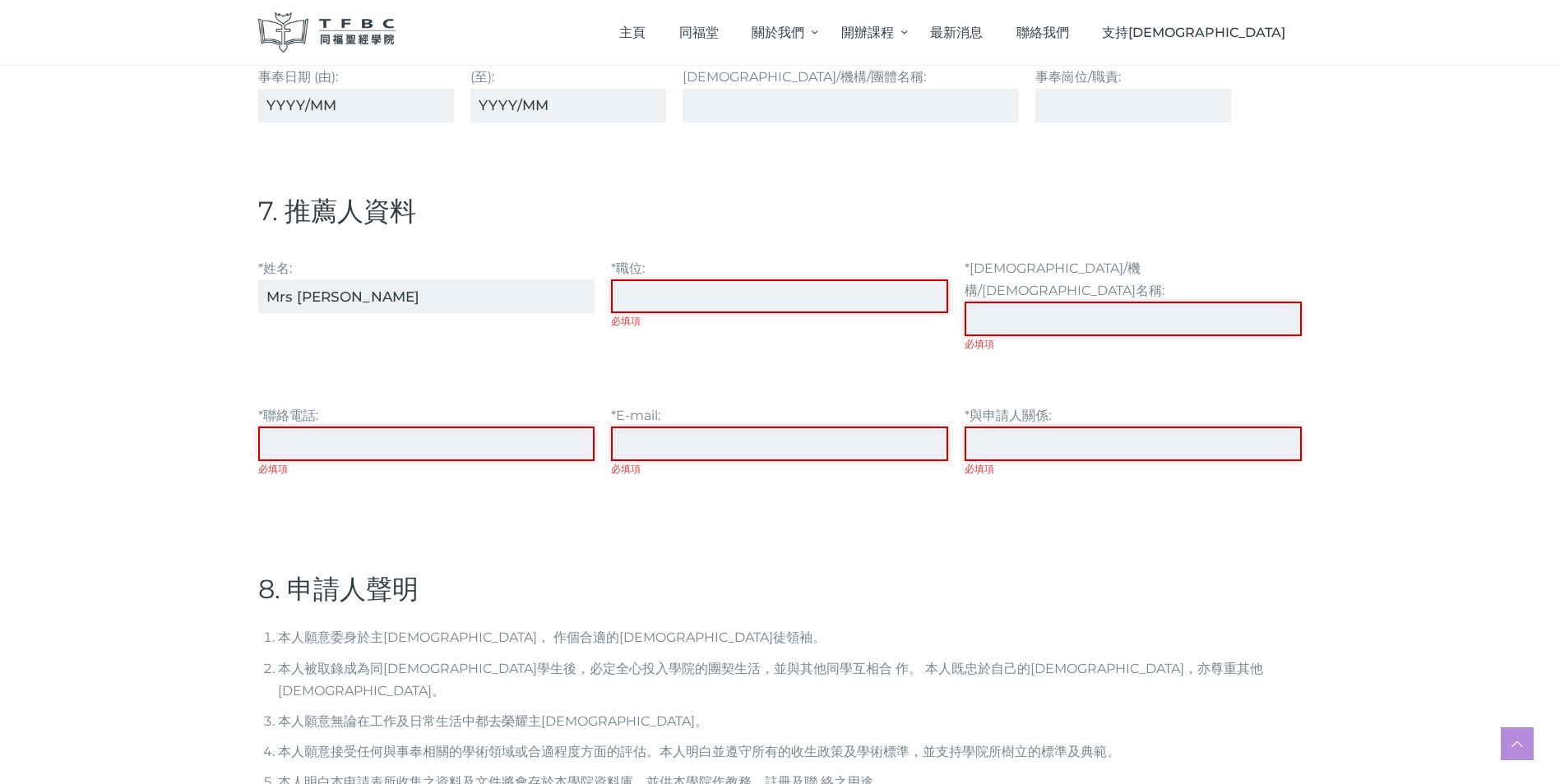
click at [616, 283] on input "*職位: 必填項" at bounding box center [779, 296] width 337 height 34
type input "Retired Zone [DEMOGRAPHIC_DATA] ([PERSON_NAME][DEMOGRAPHIC_DATA] (CWB))"
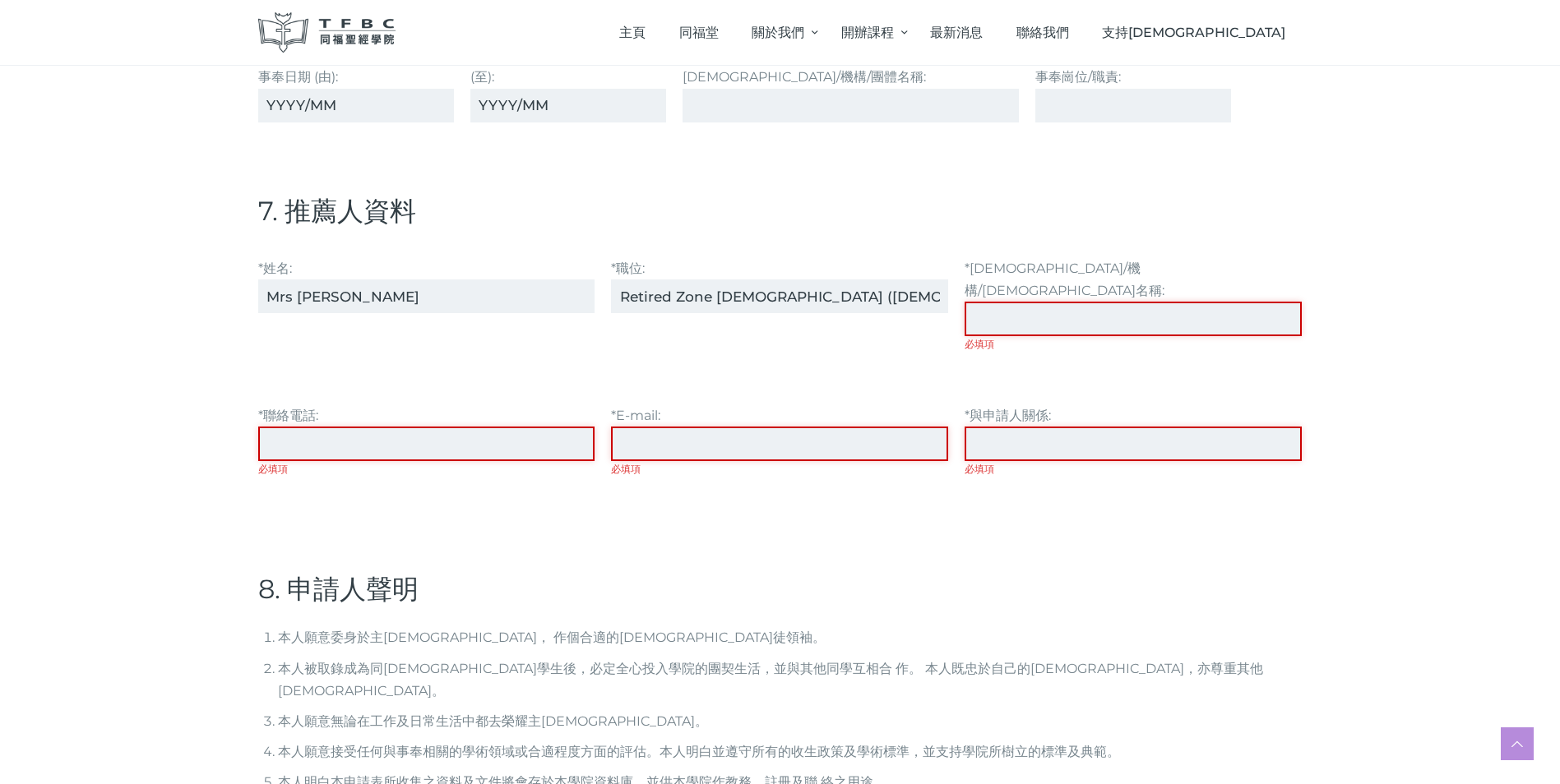
click at [1011, 302] on input "*教會/機構/牧區名稱: 必填項" at bounding box center [1133, 319] width 337 height 34
type input "[DEMOGRAPHIC_DATA]"
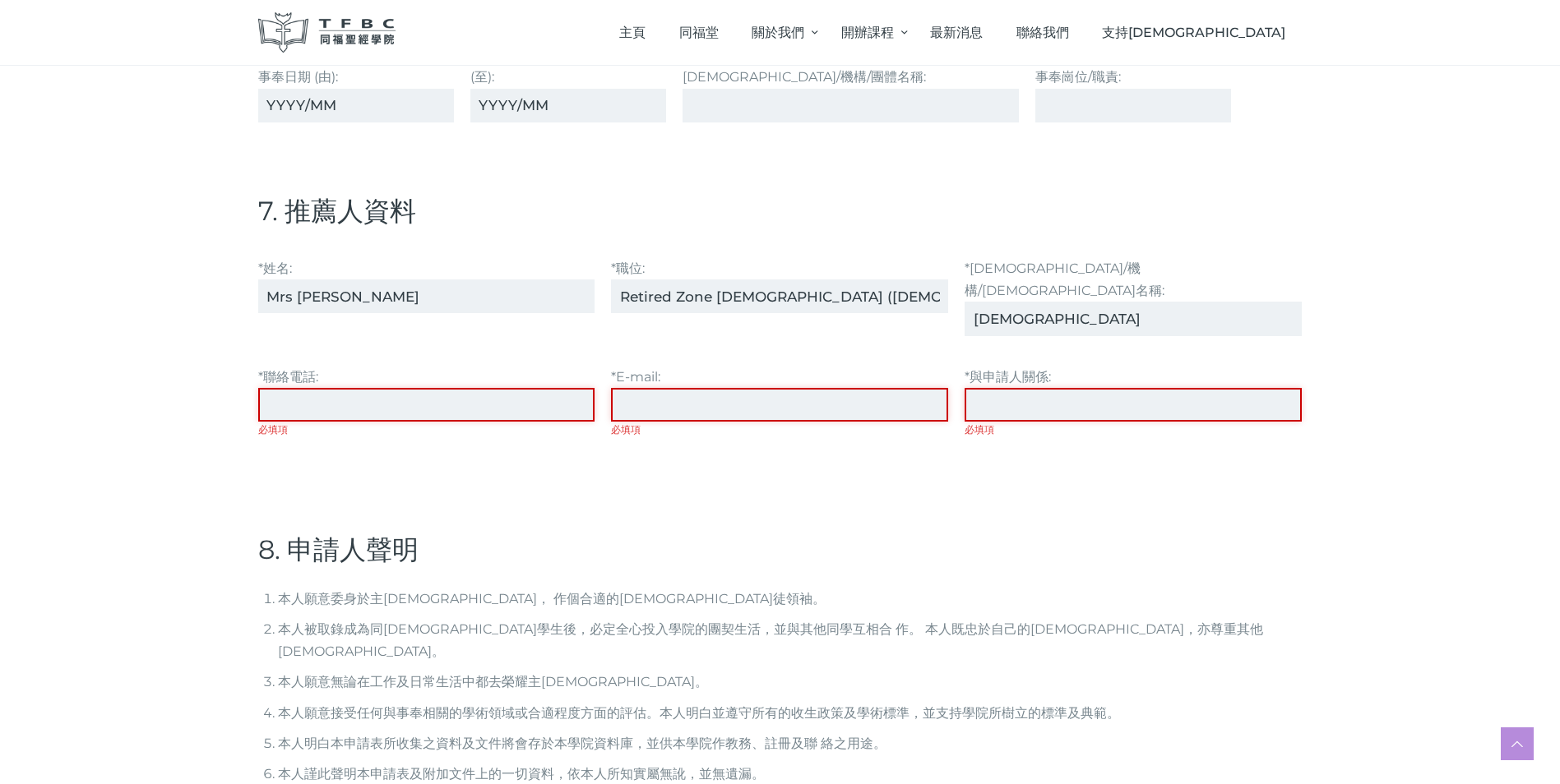
click at [358, 388] on input "*聯絡電話: 必填項" at bounding box center [427, 405] width 337 height 34
type input "94171431"
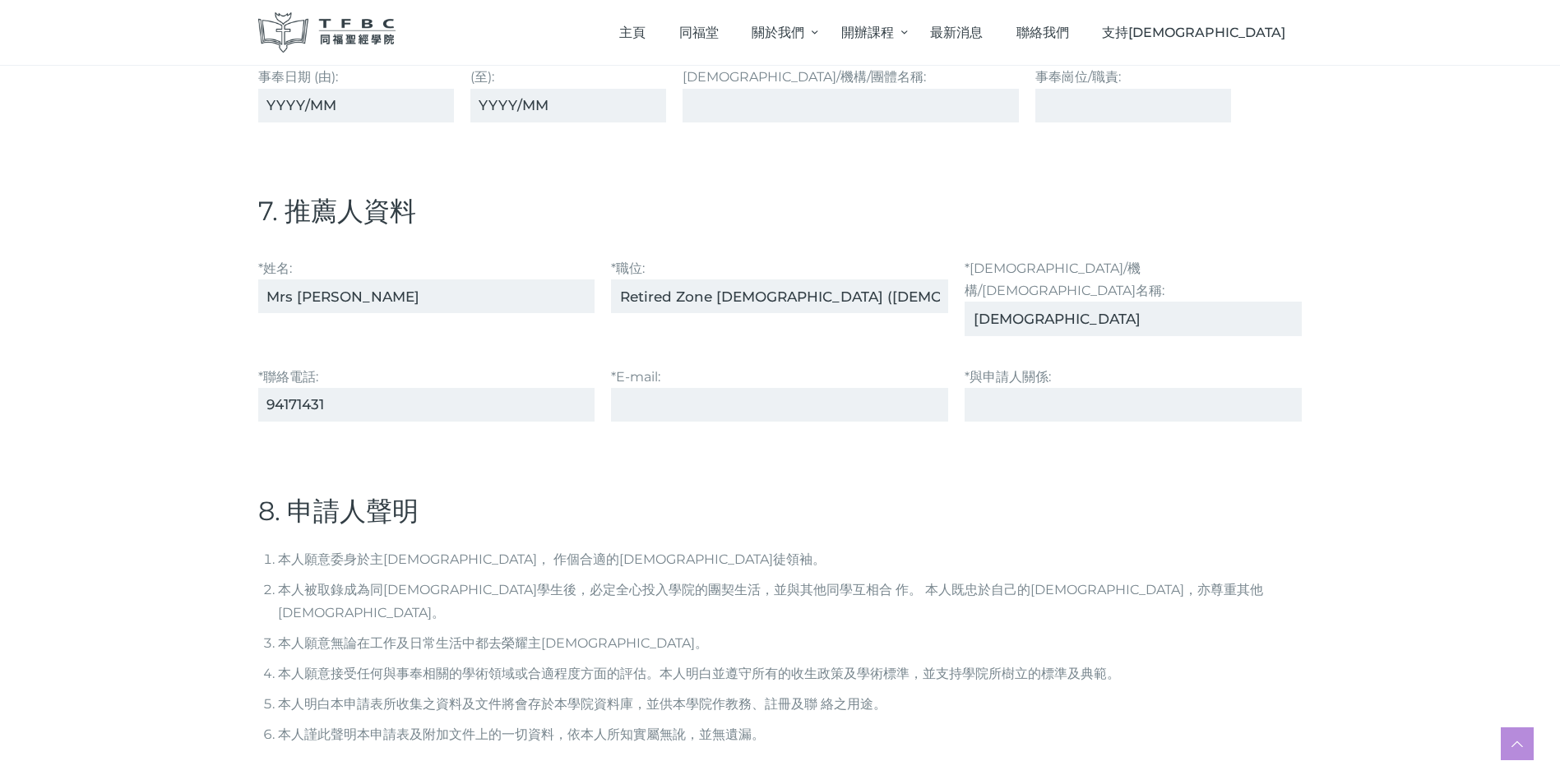
click at [631, 388] on input "*E-mail:" at bounding box center [779, 405] width 337 height 34
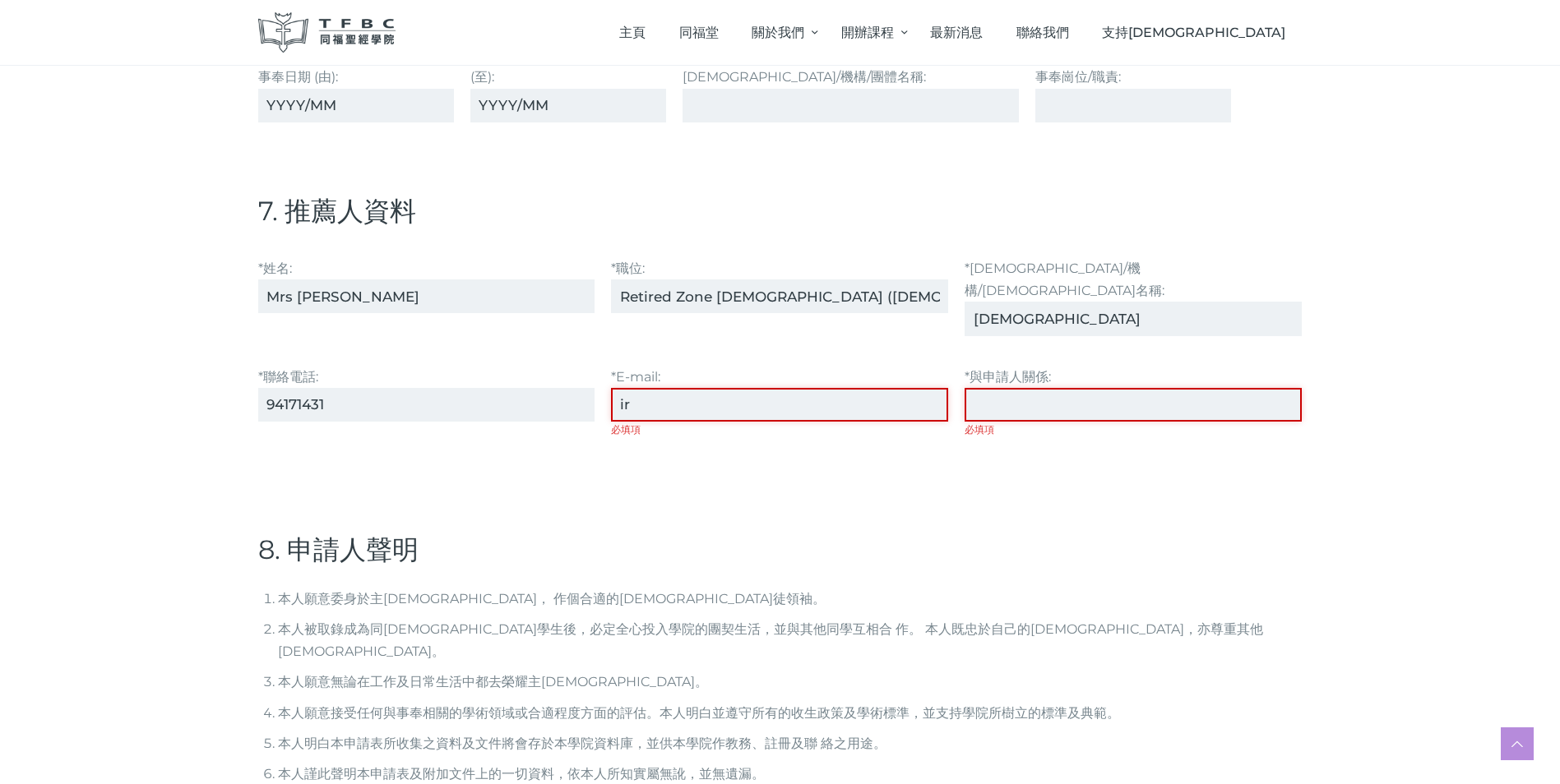
type input "[EMAIL_ADDRESS][DOMAIN_NAME]"
type input "Ex-zone Pastor"
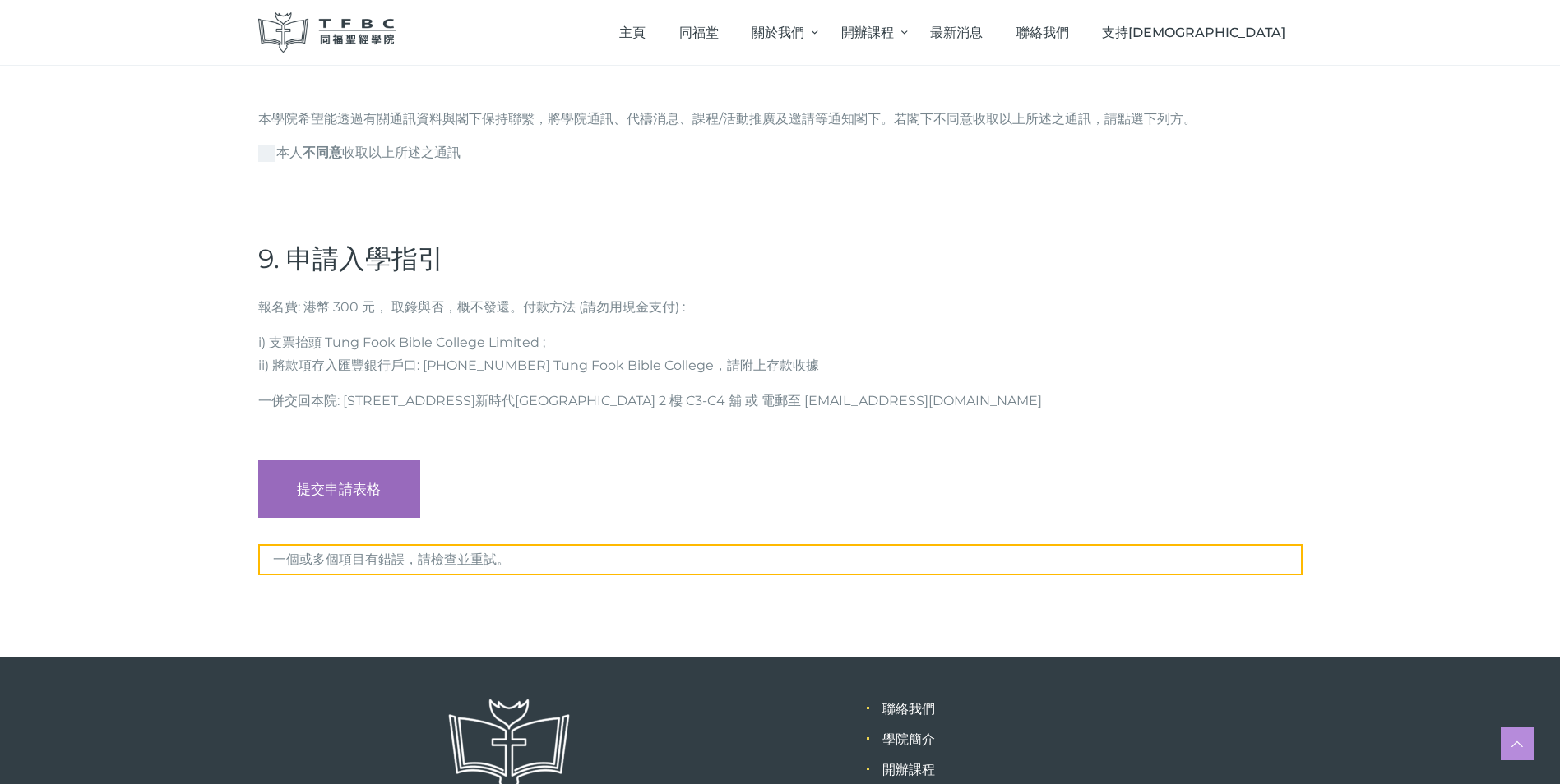
scroll to position [5001, 0]
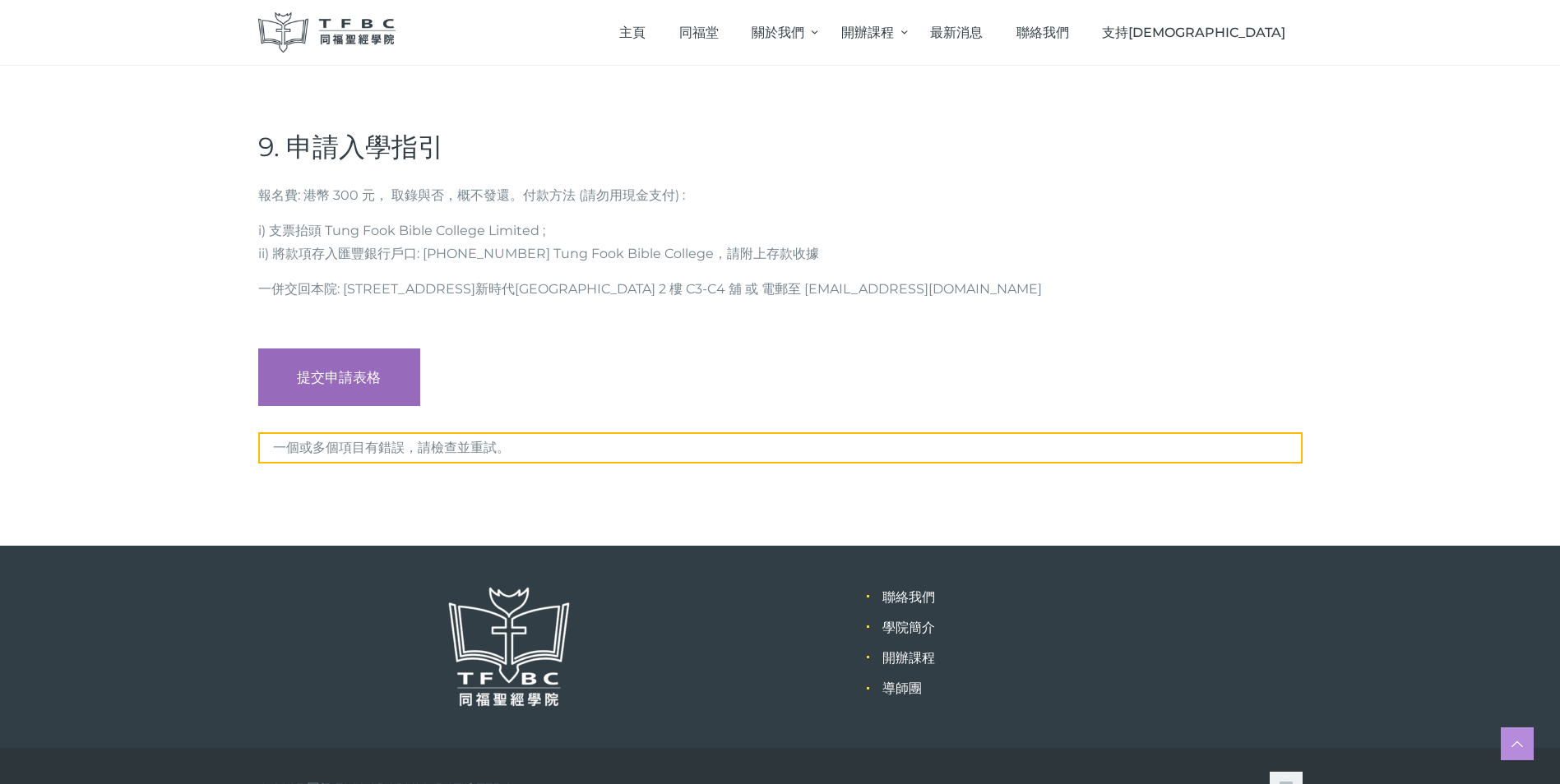
click at [315, 349] on input "提交申請表格" at bounding box center [340, 377] width 163 height 58
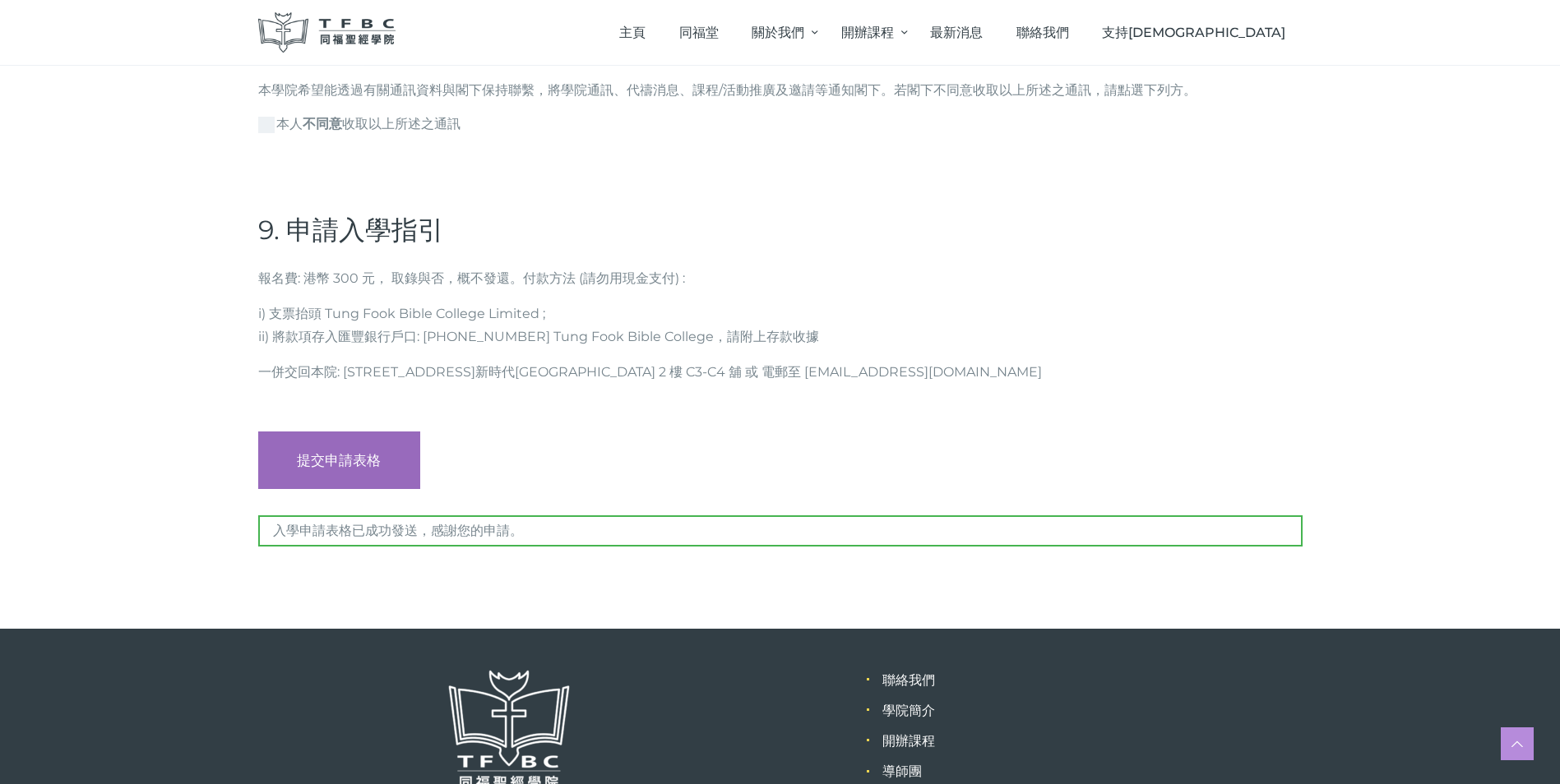
scroll to position [4873, 0]
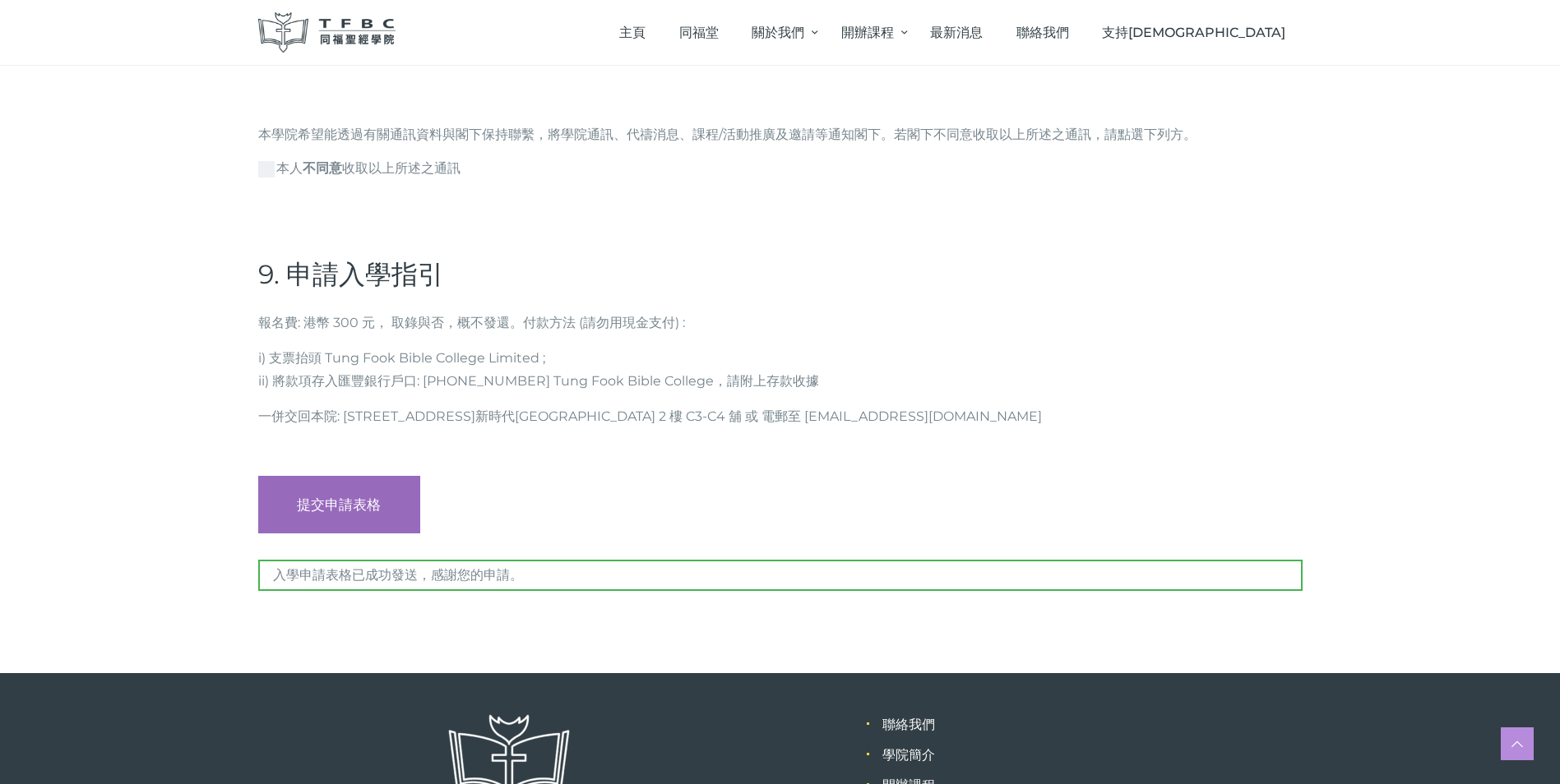
click at [258, 476] on input "提交申請表格" at bounding box center [340, 505] width 163 height 58
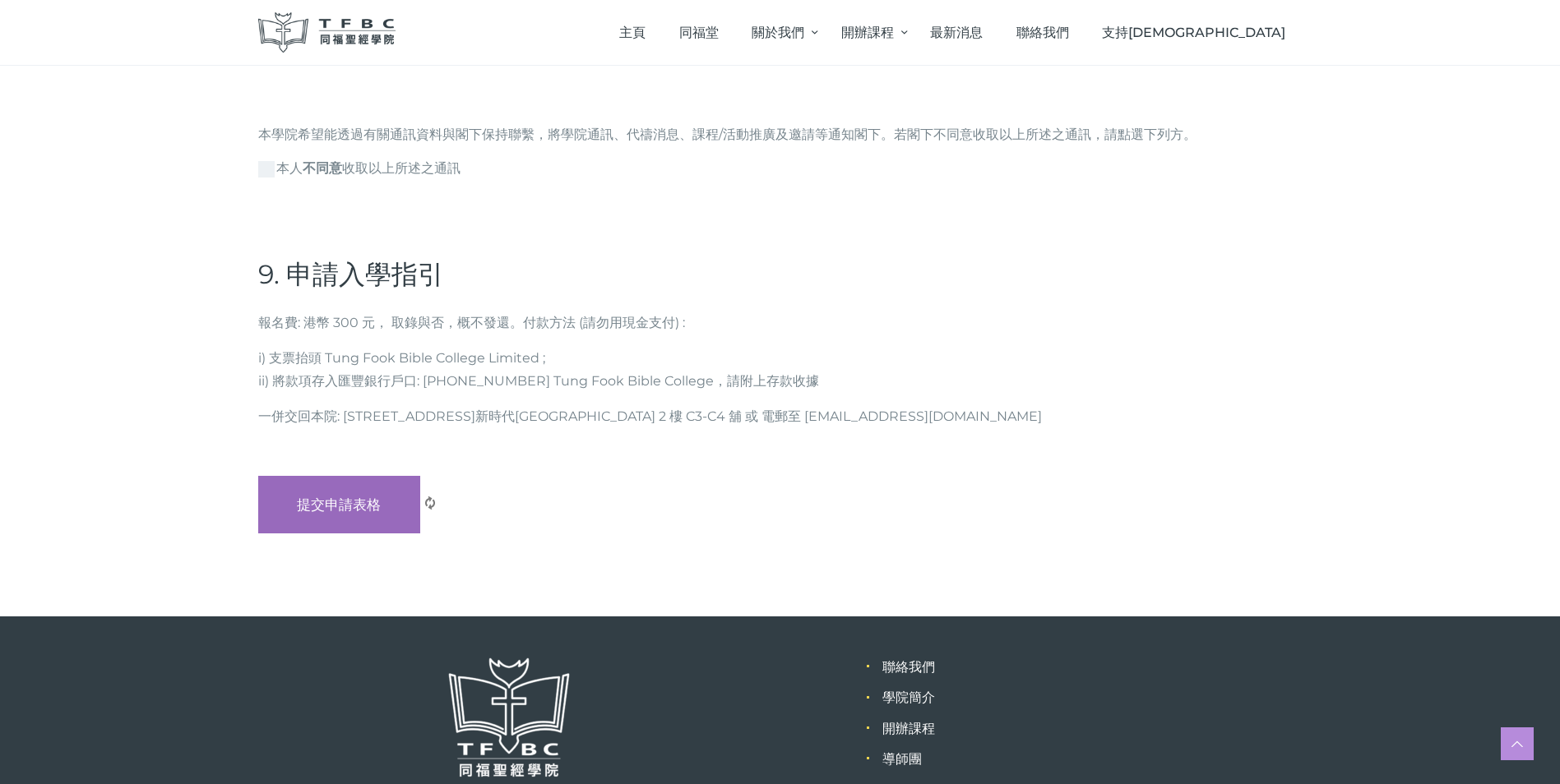
scroll to position [5358, 0]
